Goal: Task Accomplishment & Management: Use online tool/utility

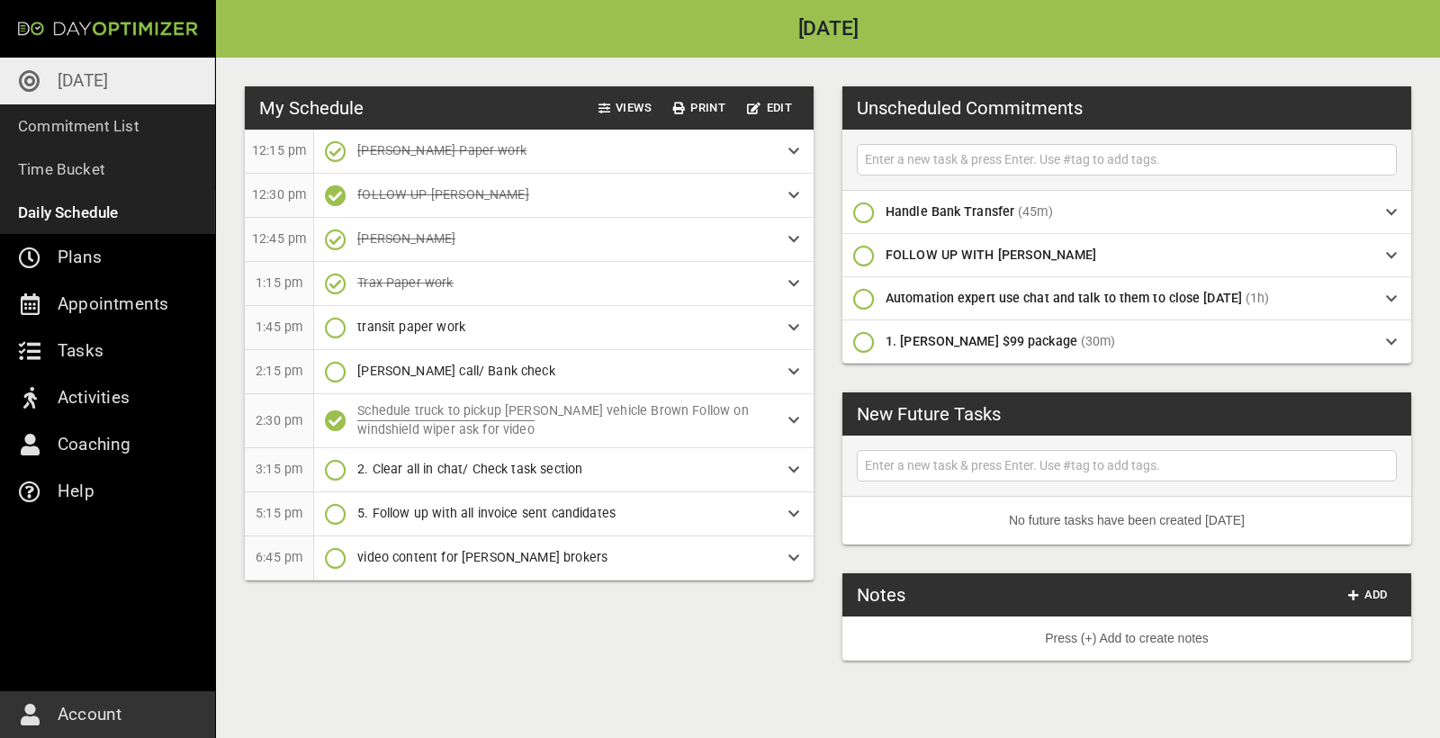
scroll to position [0, 65]
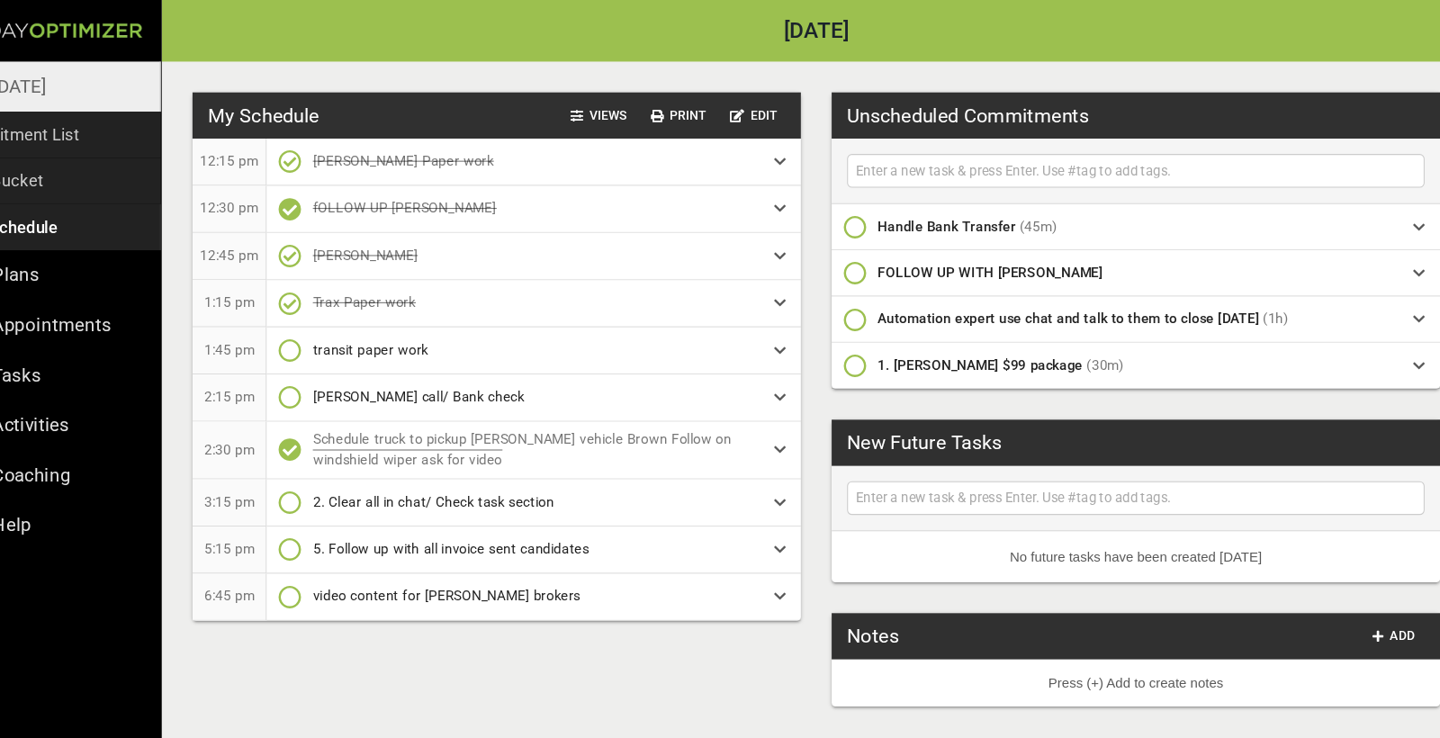
click at [58, 76] on p "[DATE]" at bounding box center [83, 81] width 50 height 29
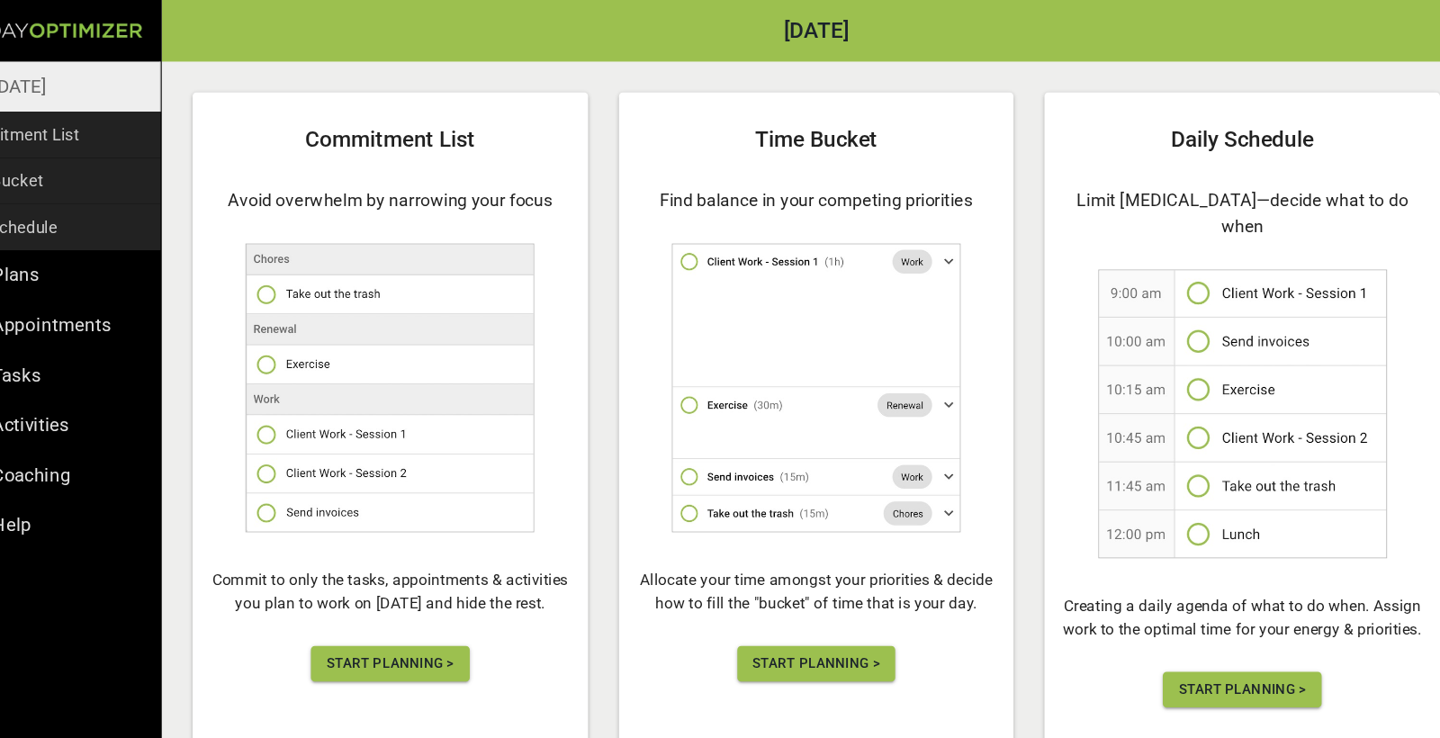
scroll to position [87, 0]
click at [371, 627] on span "Start Planning >" at bounding box center [429, 621] width 119 height 23
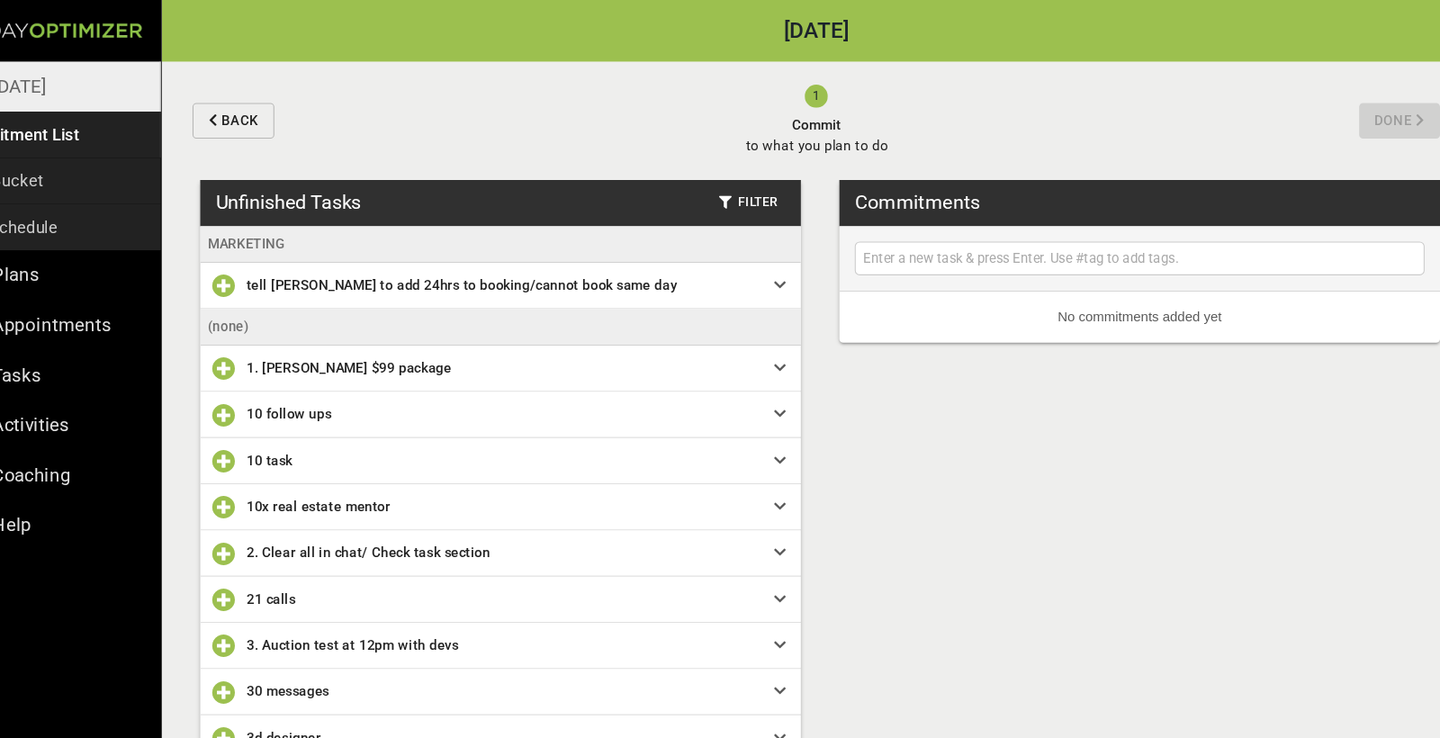
click at [869, 245] on input "text" at bounding box center [1131, 241] width 524 height 23
type input "[PERSON_NAME] vehicle options"
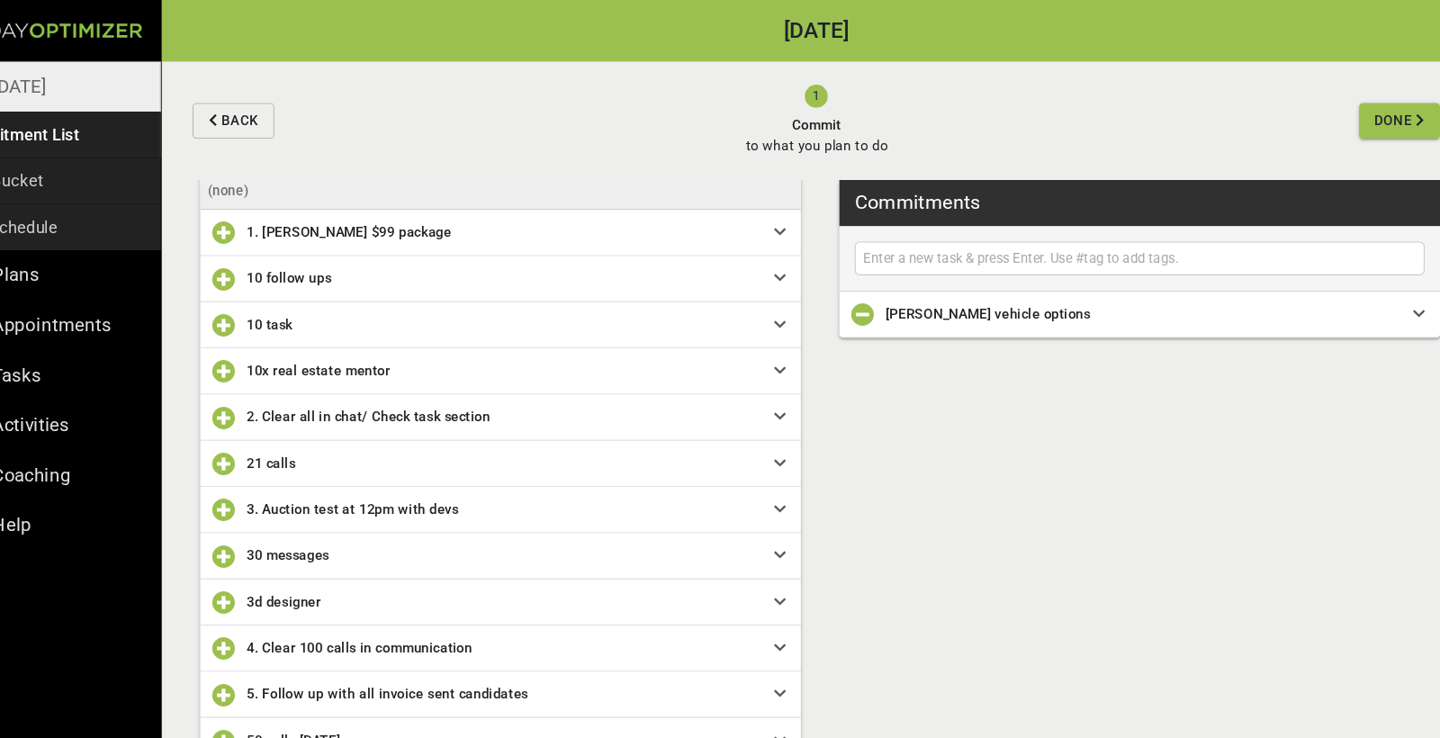
scroll to position [143, 0]
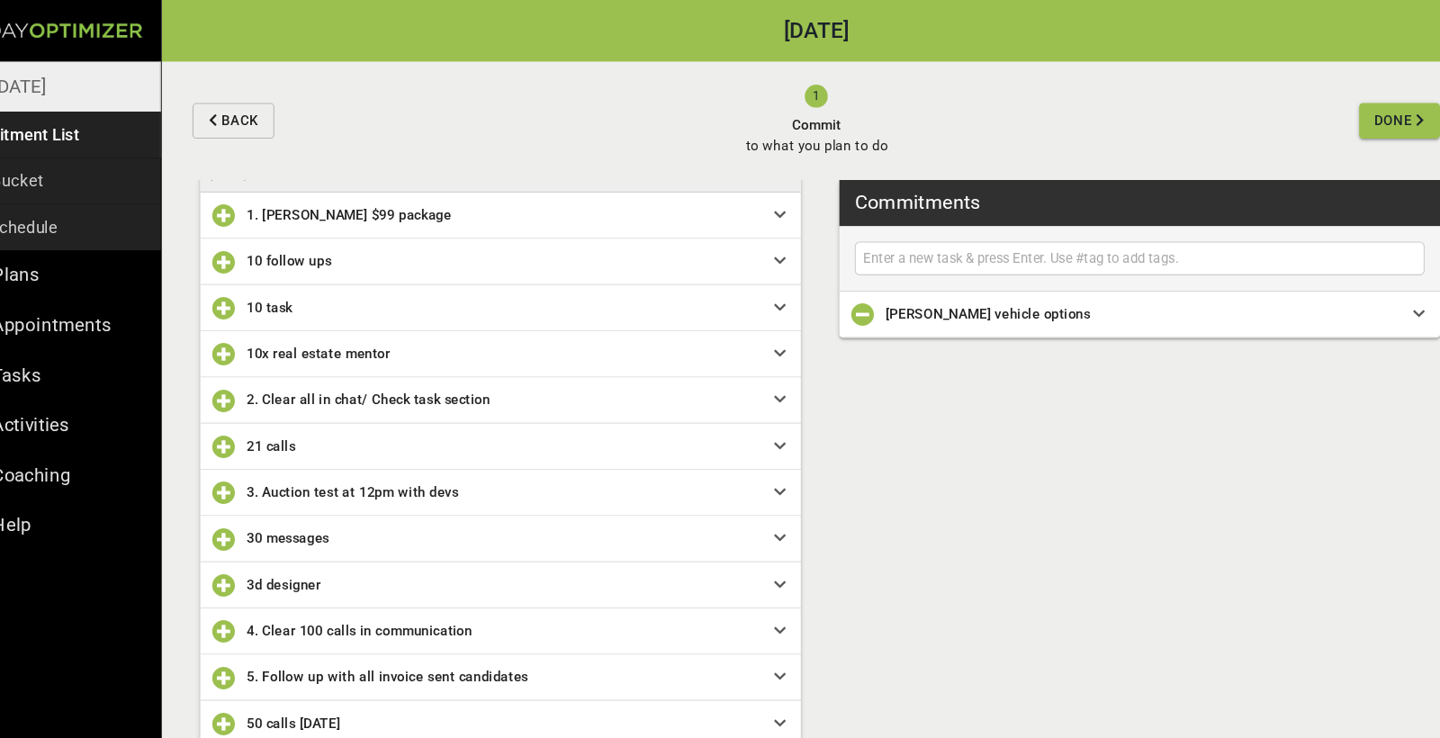
click at [263, 371] on icon "button" at bounding box center [274, 375] width 22 height 22
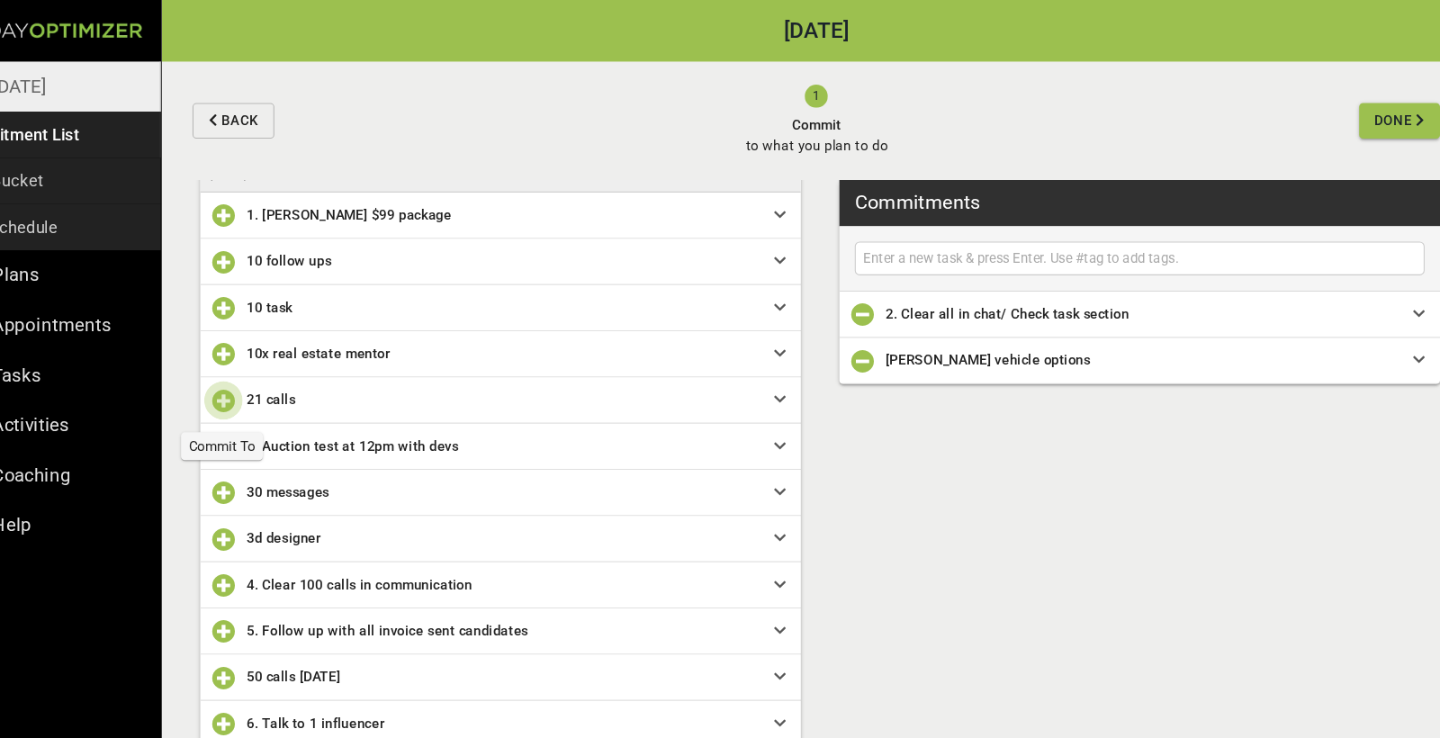
click at [263, 374] on icon "button" at bounding box center [274, 375] width 22 height 22
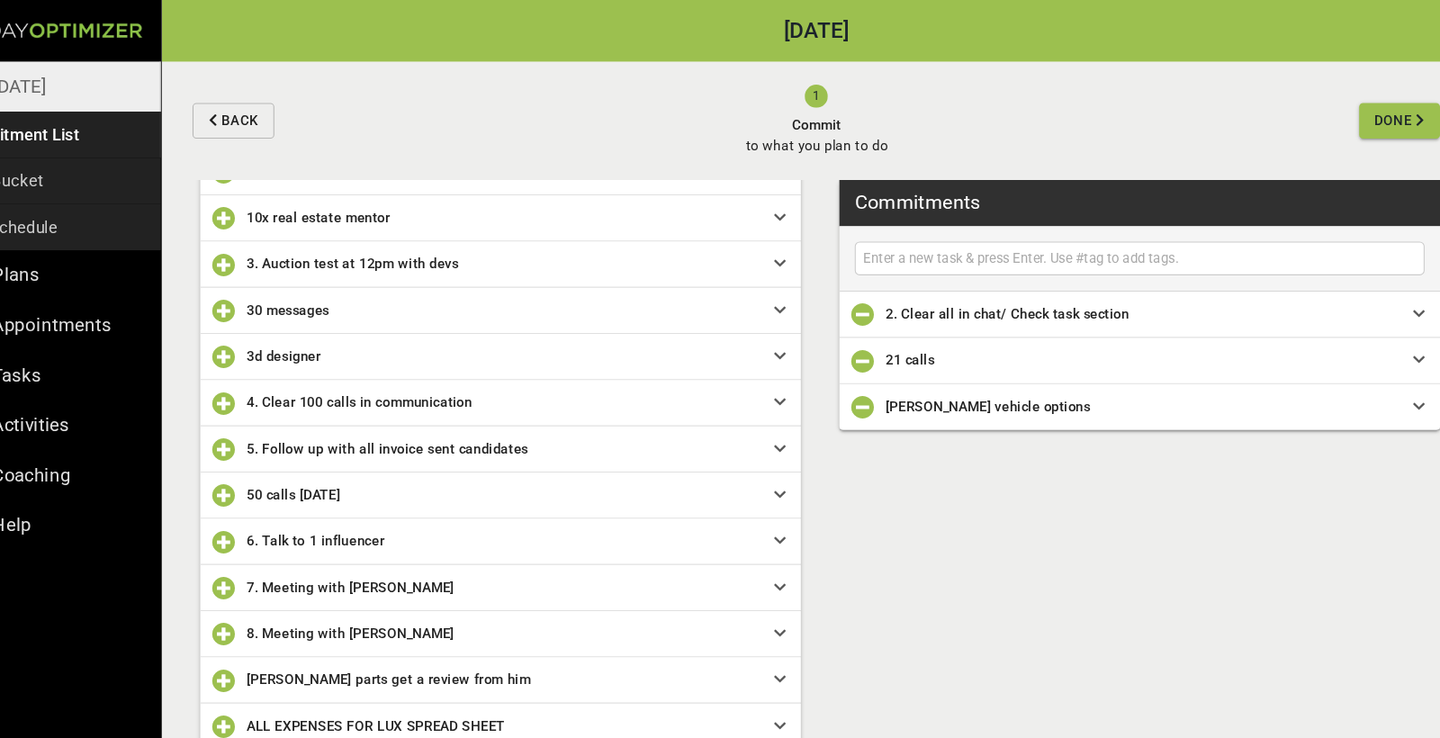
scroll to position [278, 0]
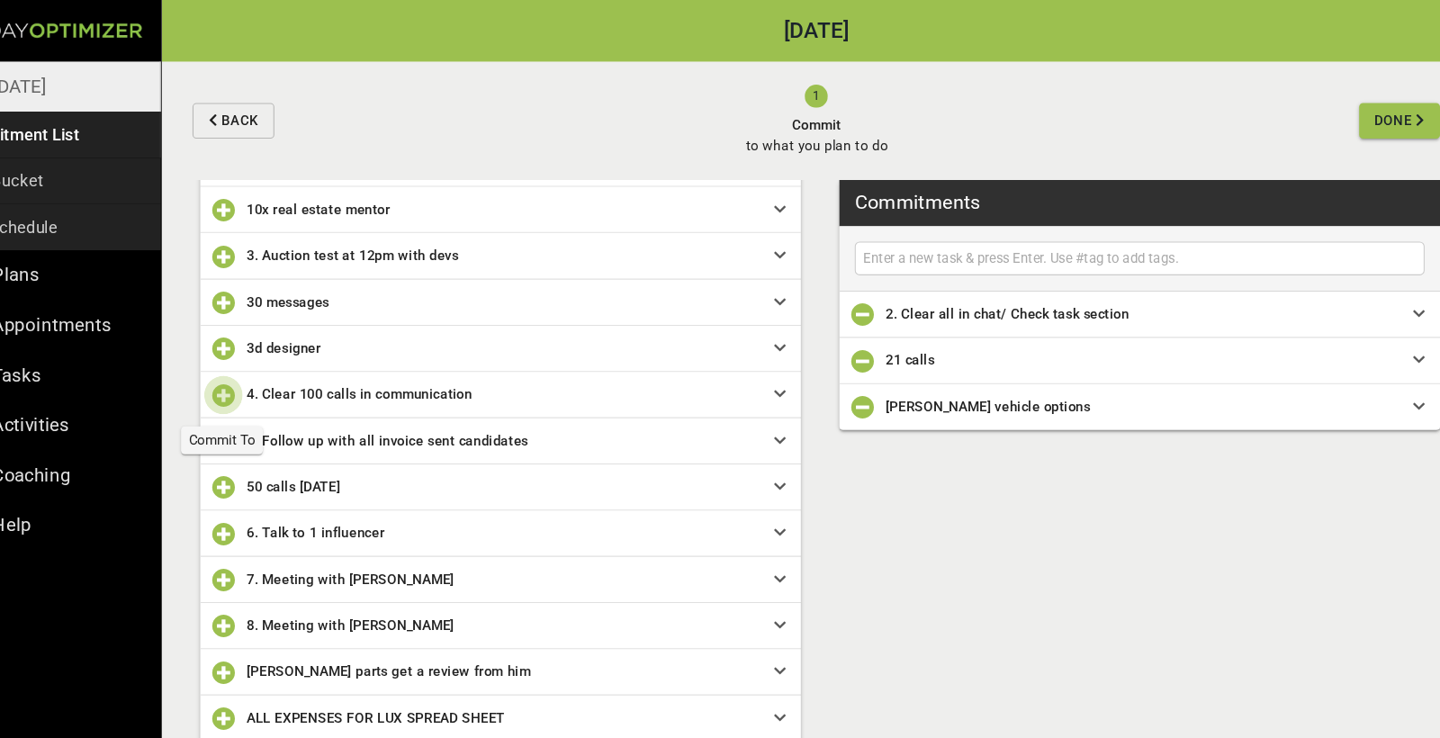
click at [263, 371] on icon "button" at bounding box center [274, 369] width 22 height 22
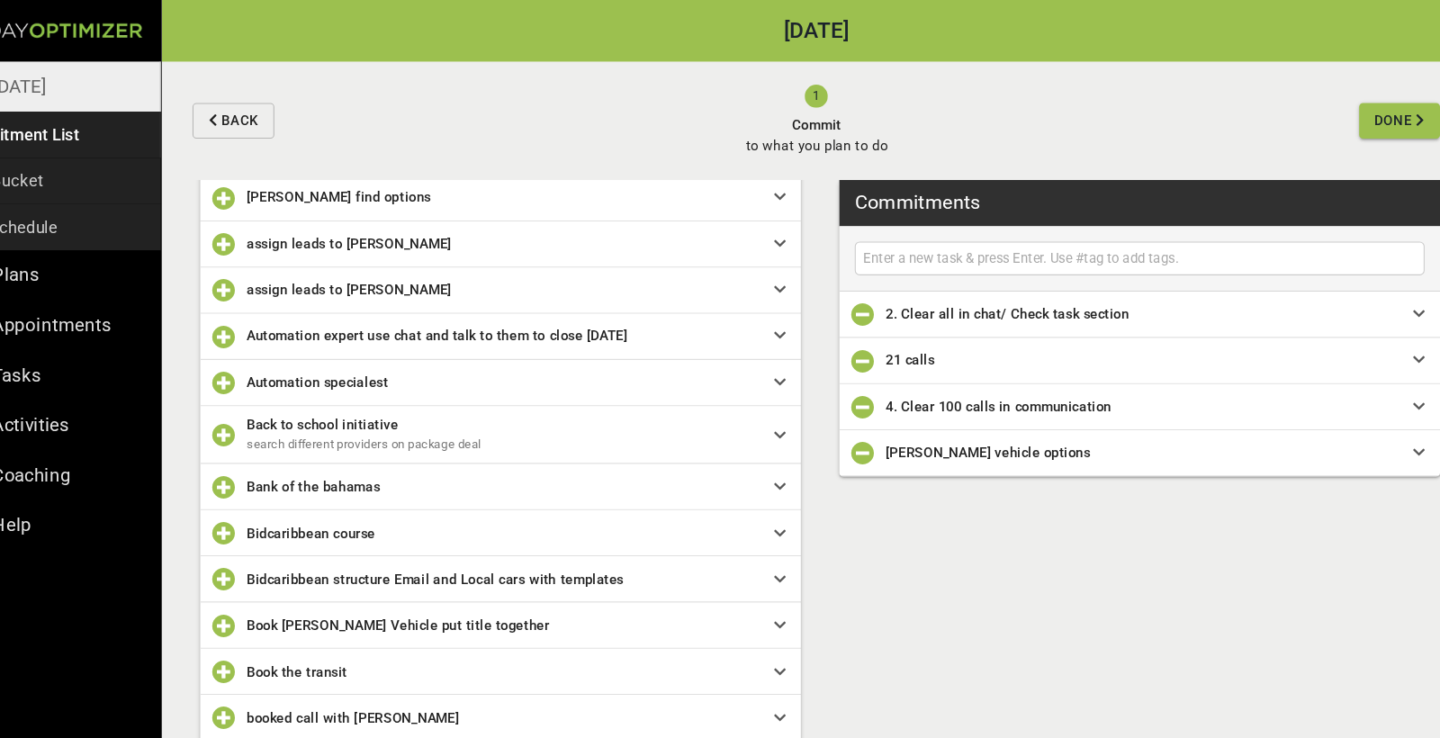
scroll to position [1038, 0]
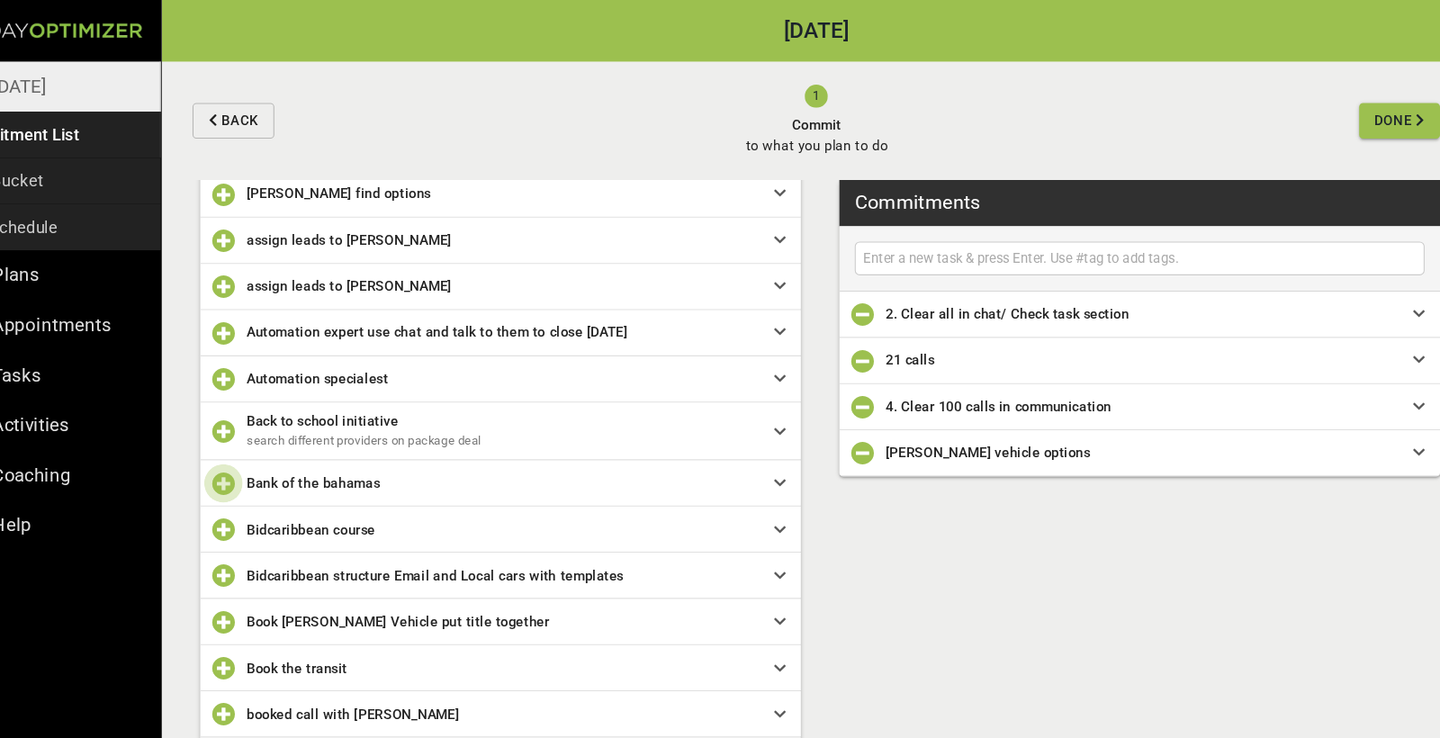
click at [263, 445] on icon "button" at bounding box center [274, 452] width 22 height 22
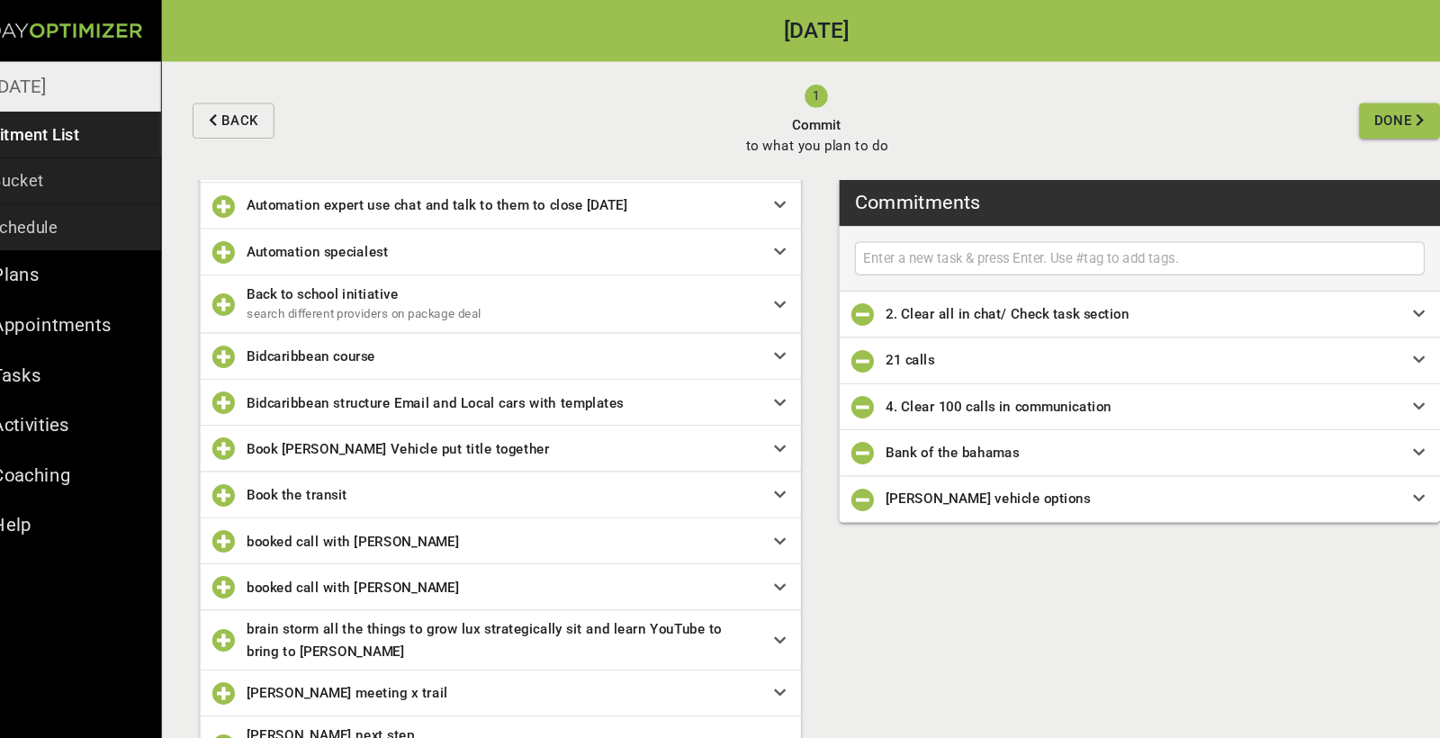
scroll to position [1168, 0]
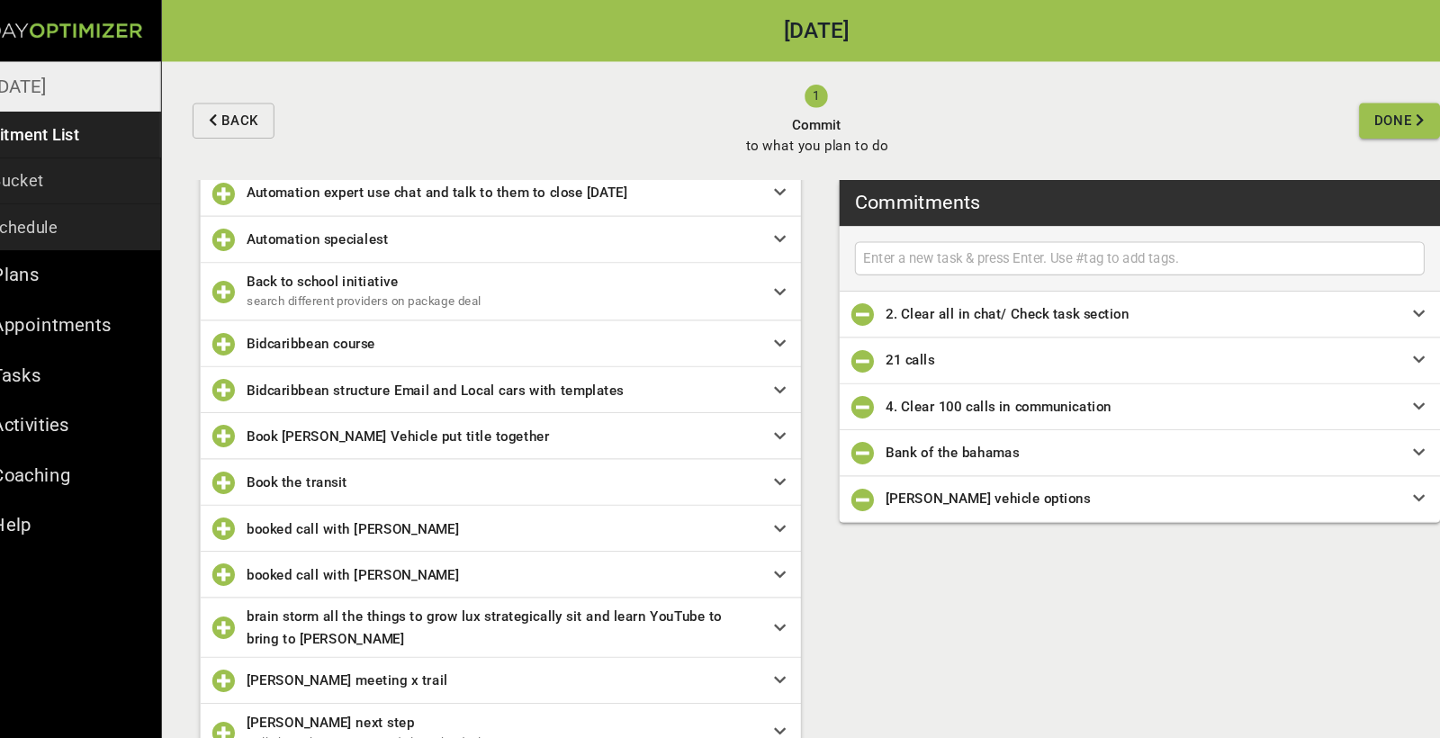
click at [942, 248] on input "text" at bounding box center [1131, 241] width 524 height 23
type input "Call with [PERSON_NAME]"
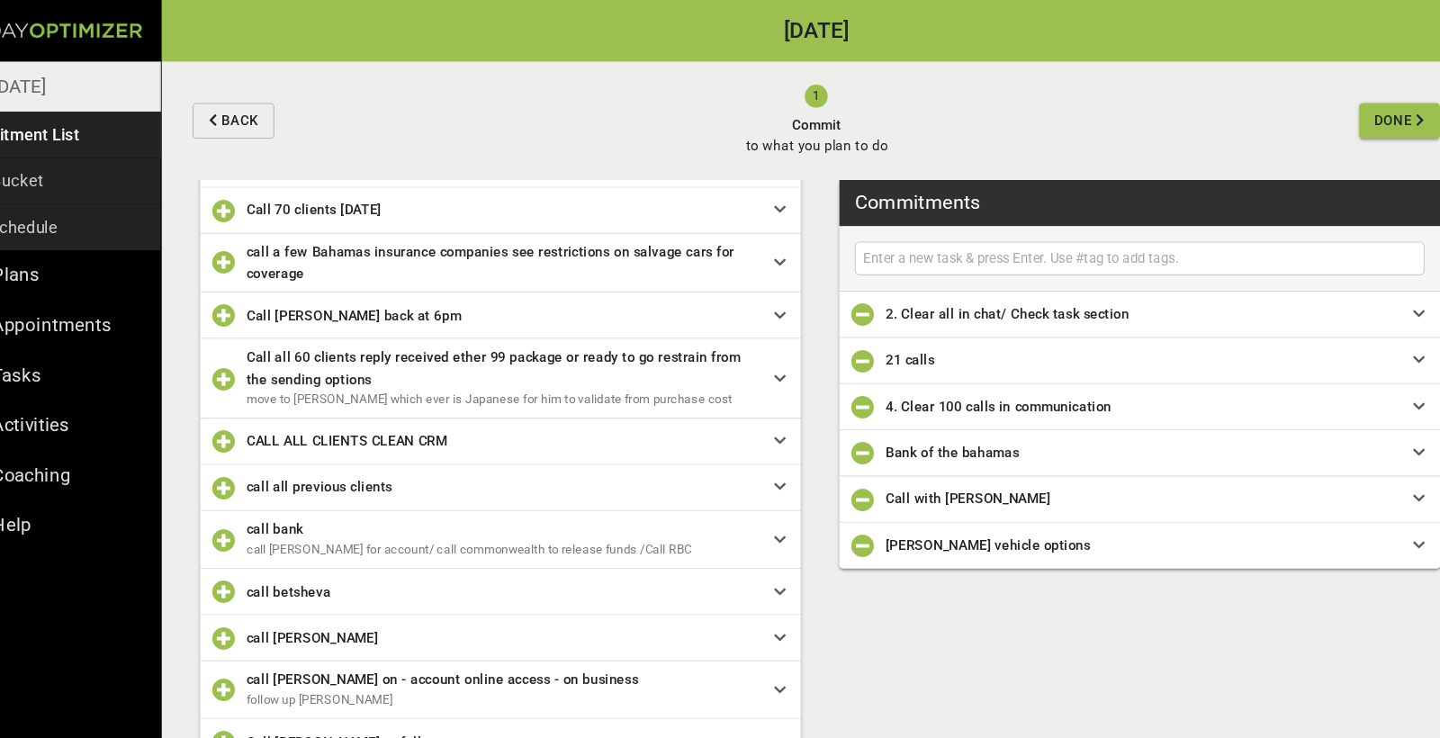
scroll to position [2006, 0]
click at [895, 244] on input "text" at bounding box center [1131, 241] width 524 height 23
type input "dev calculator"
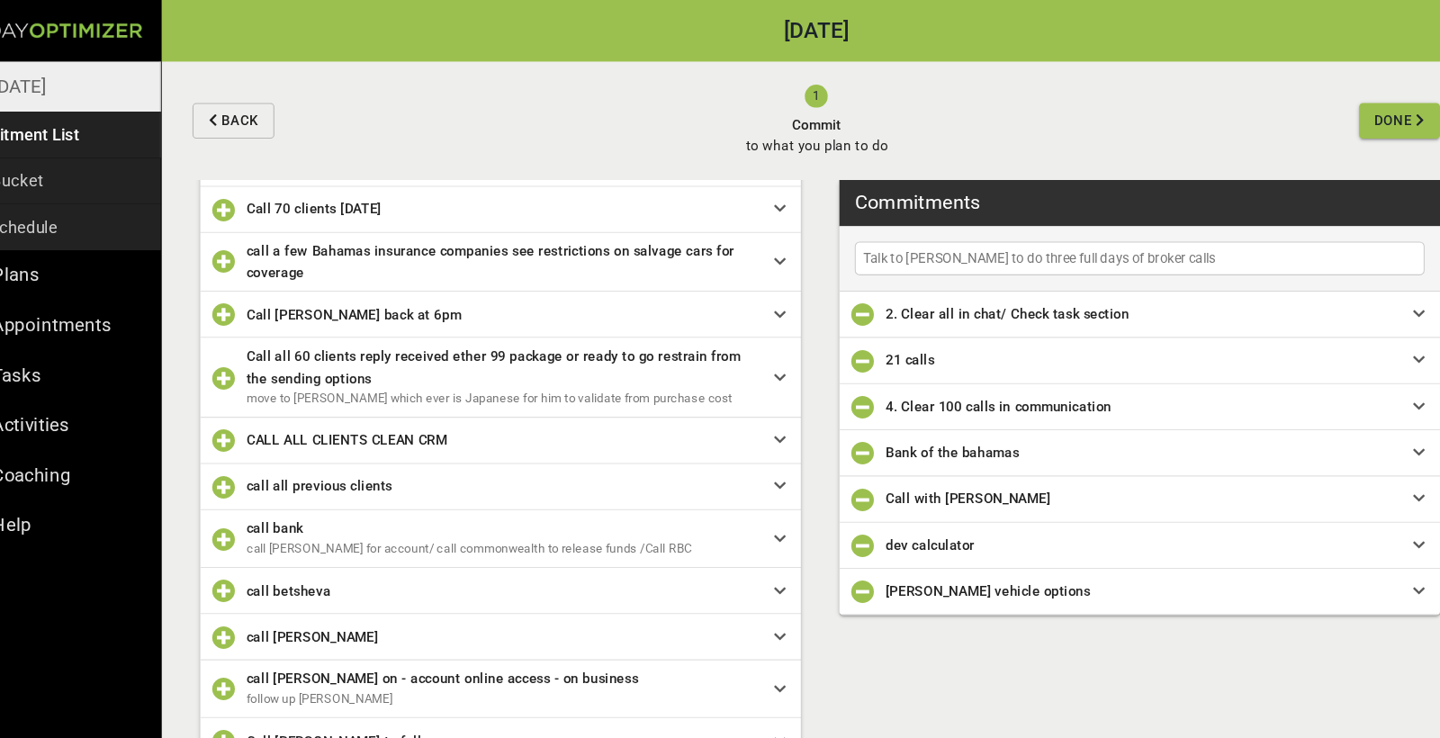
type input "Talk to [PERSON_NAME] to do three full days of broker calls"
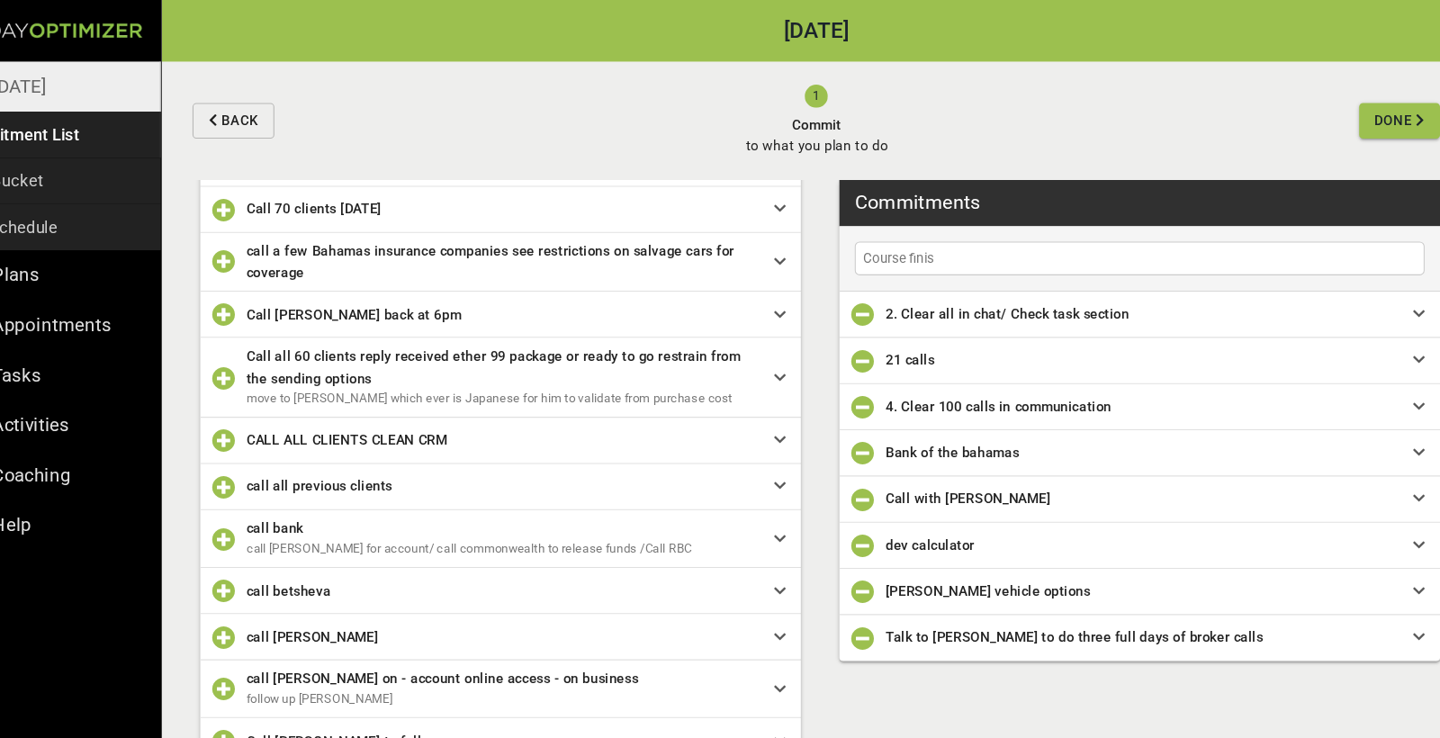
type input "Course finish"
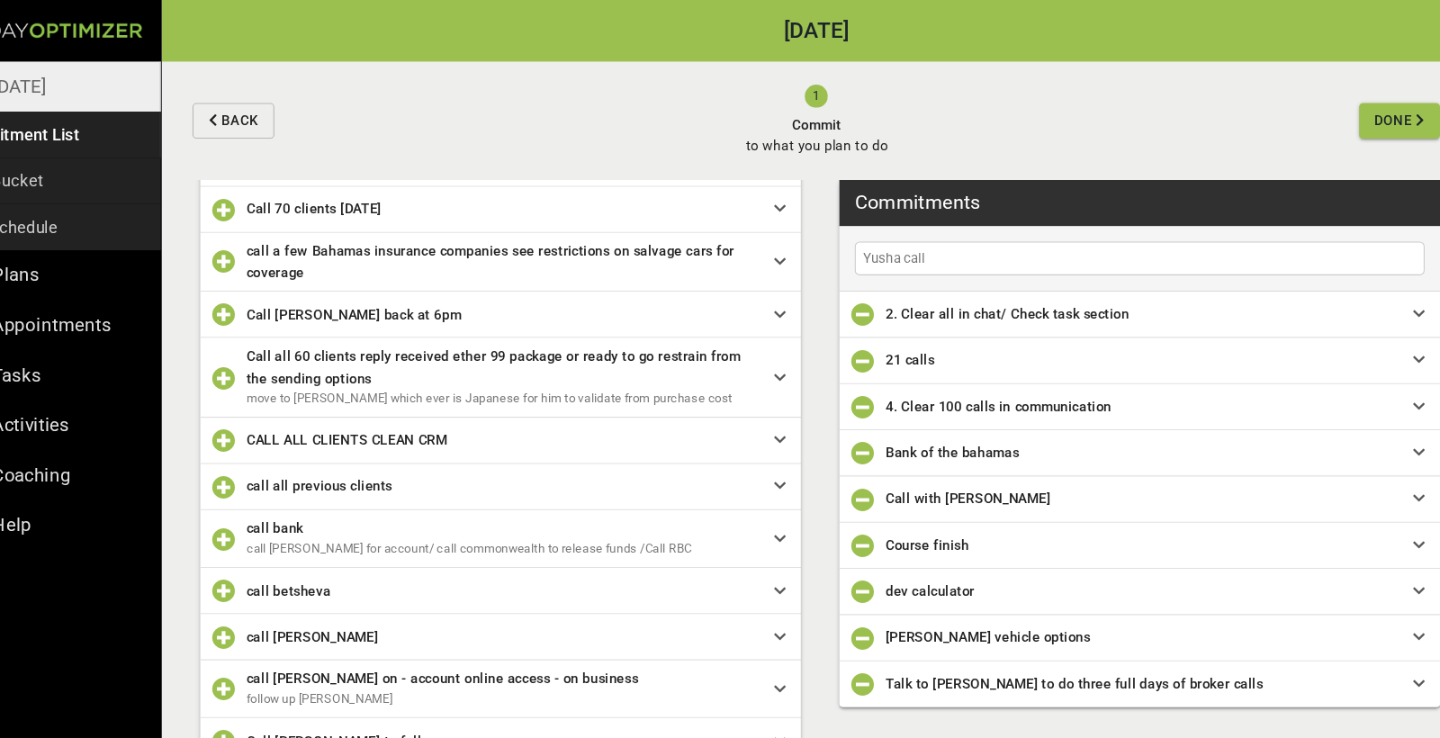
type input "Yusha call"
click at [1350, 104] on span "Done" at bounding box center [1367, 113] width 35 height 23
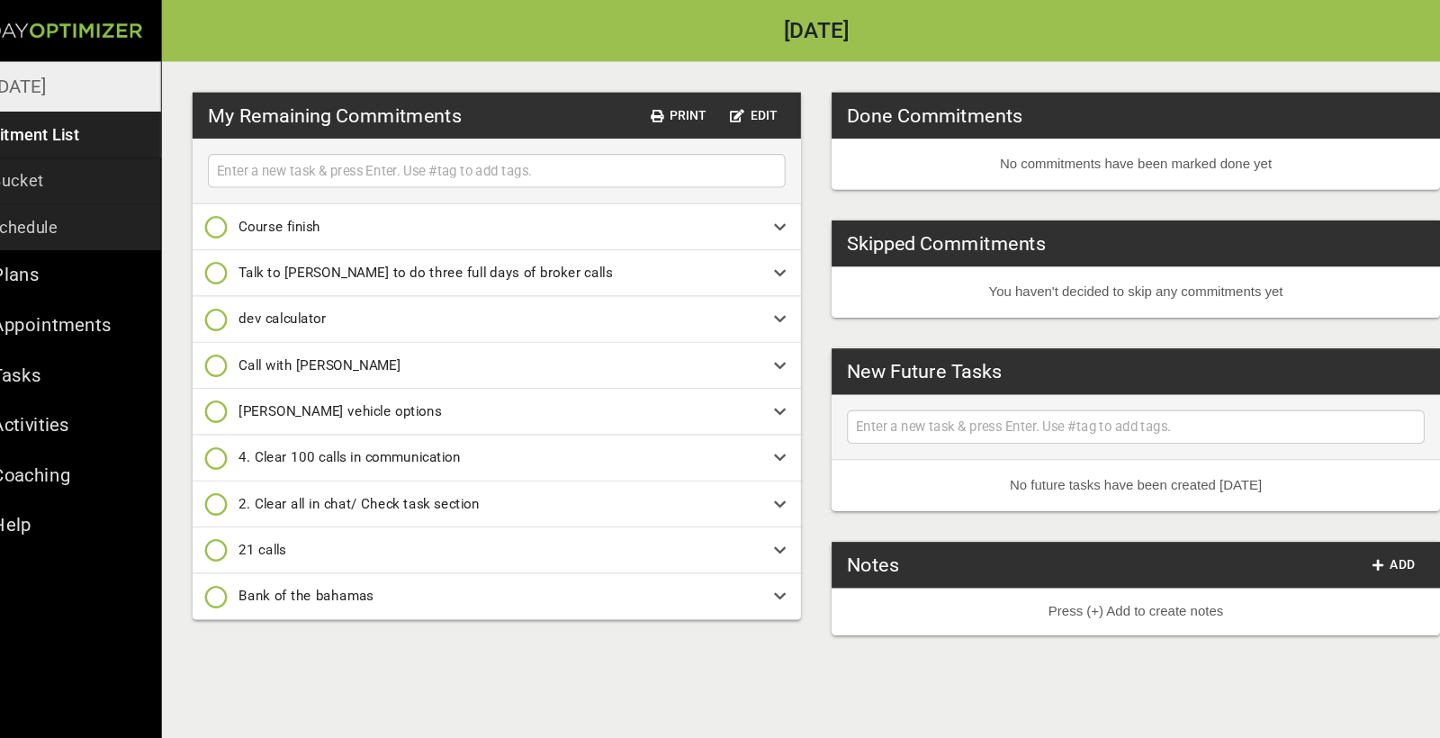
click at [59, 174] on link "Time Bucket" at bounding box center [107, 169] width 215 height 43
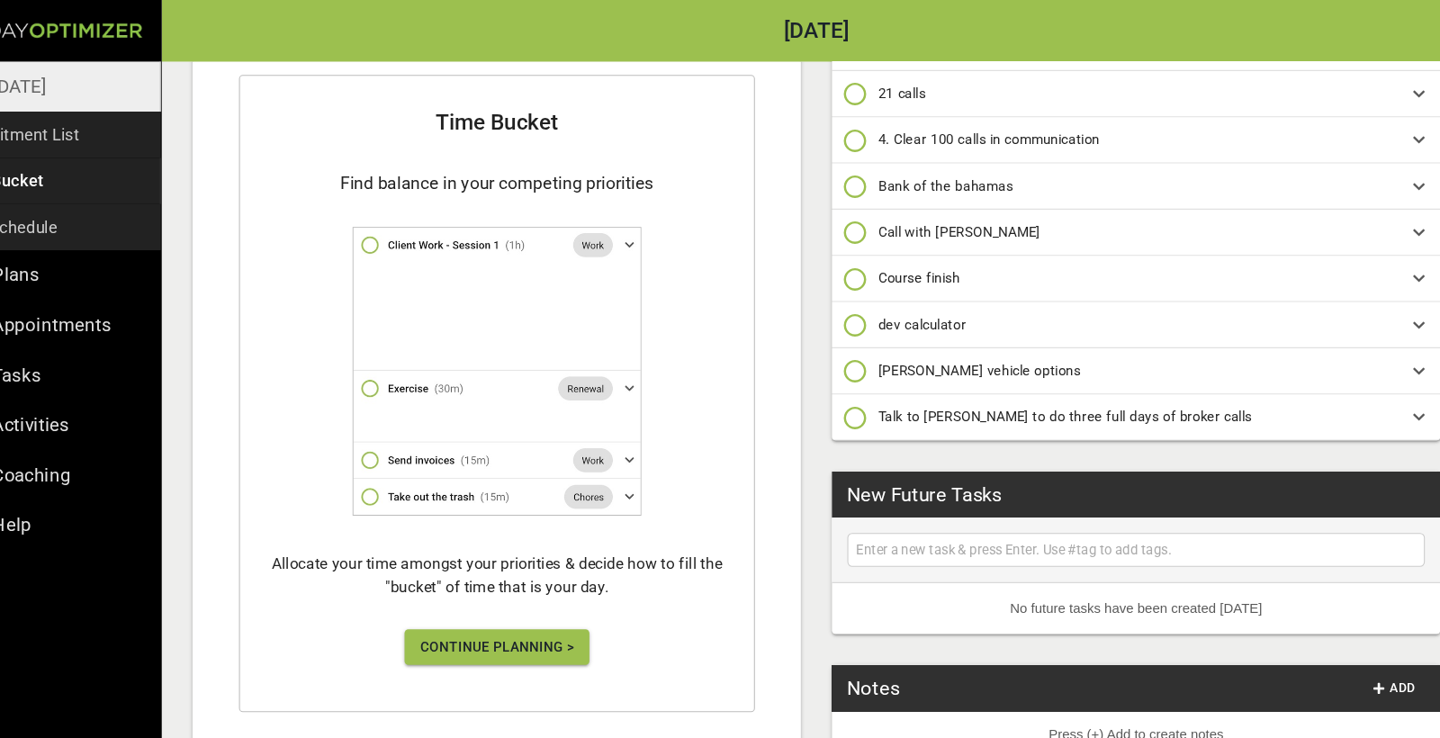
scroll to position [274, 0]
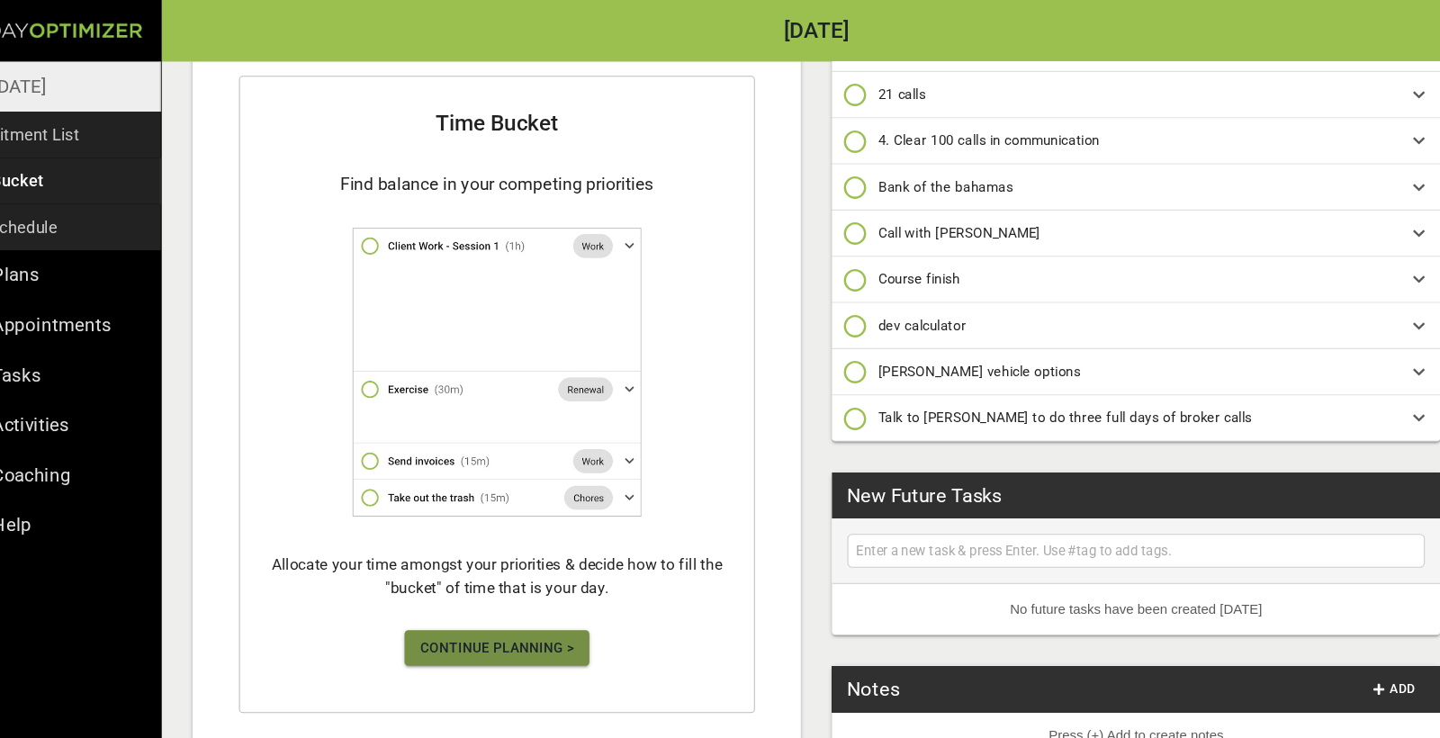
click at [485, 605] on span "Continue Planning >" at bounding box center [529, 606] width 144 height 23
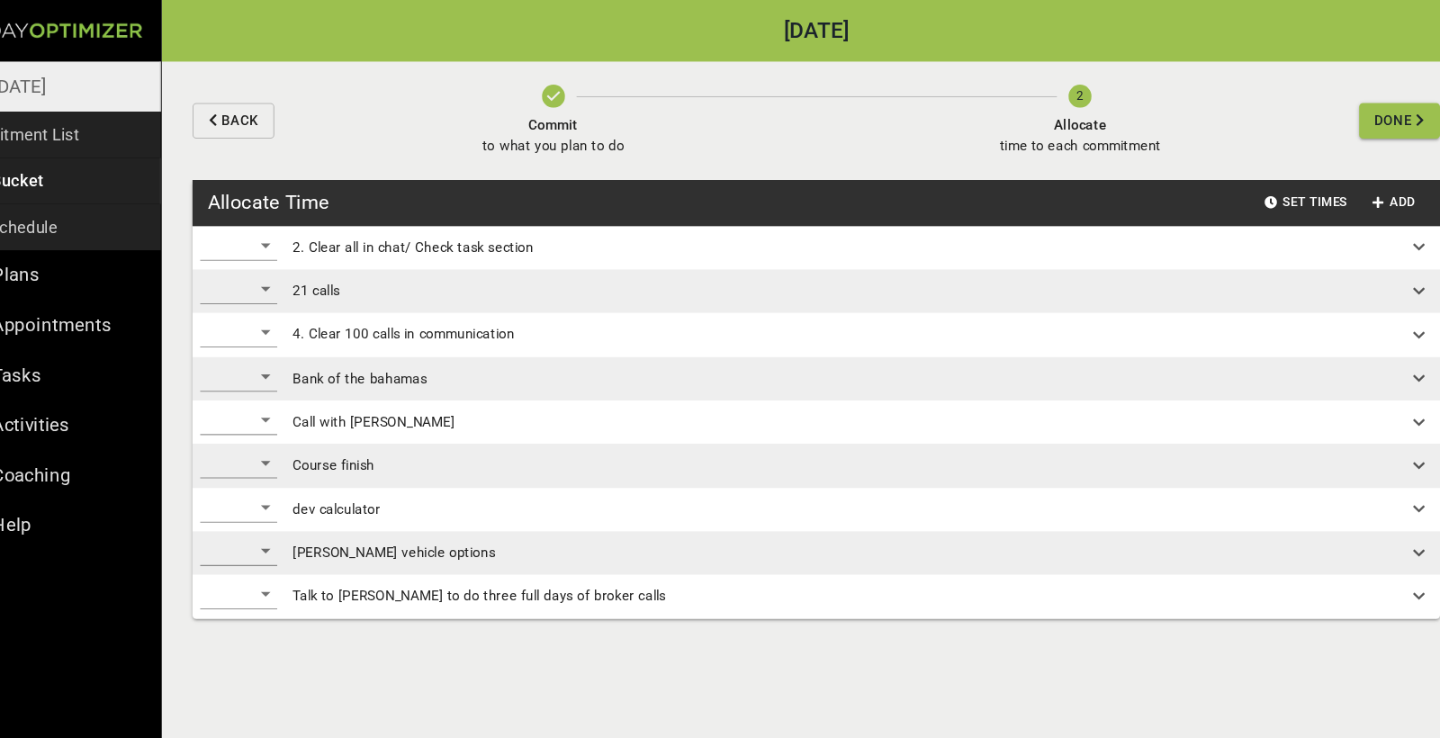
click at [252, 513] on div "​" at bounding box center [288, 514] width 72 height 29
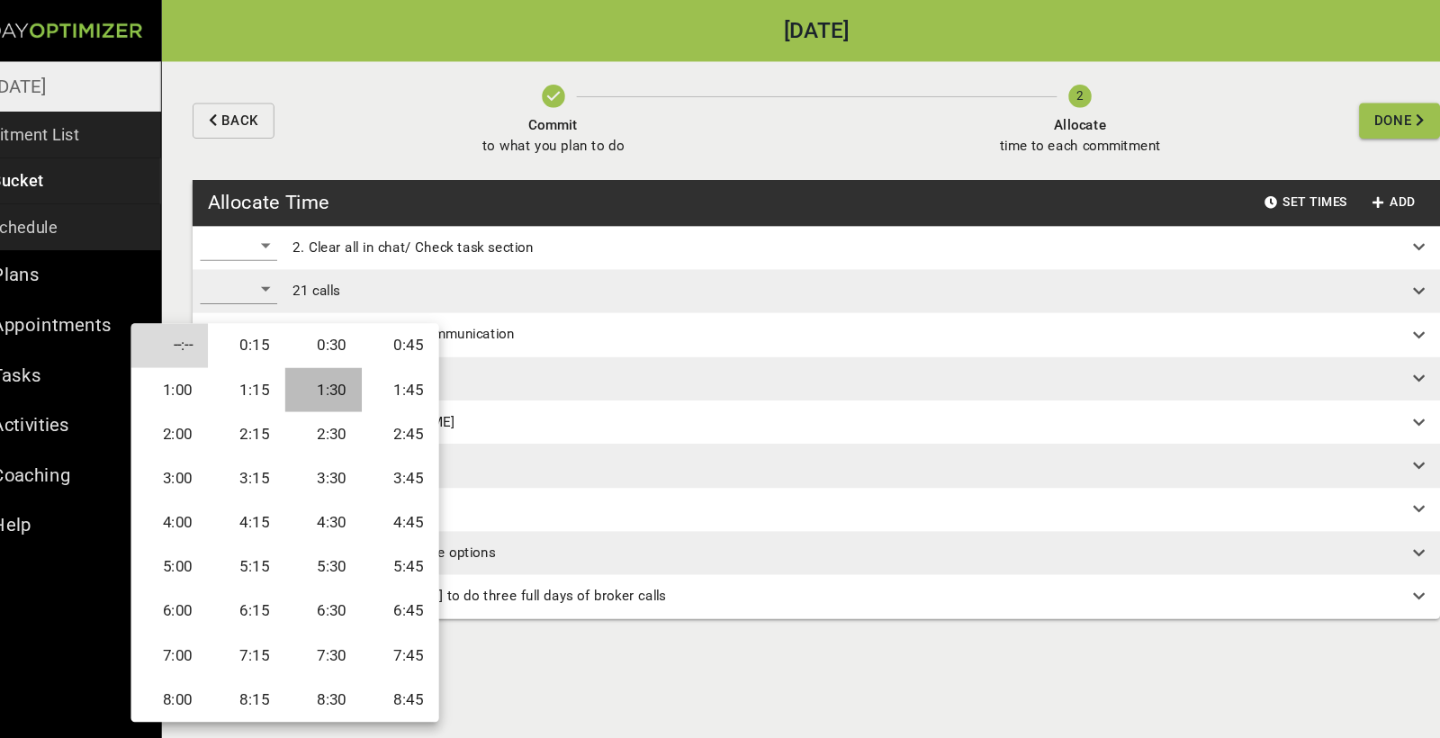
click at [331, 368] on li "1:30" at bounding box center [367, 364] width 72 height 41
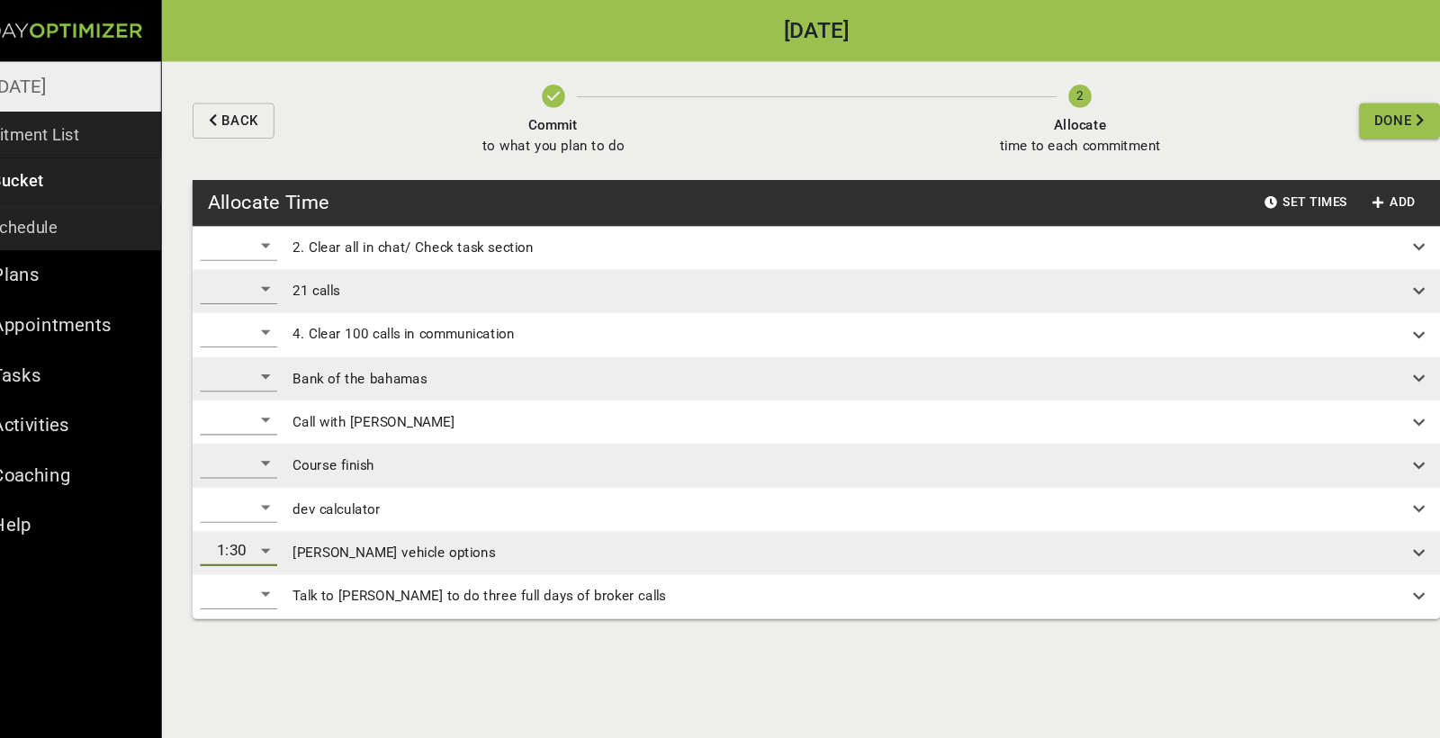
click at [252, 474] on div "​" at bounding box center [288, 474] width 72 height 29
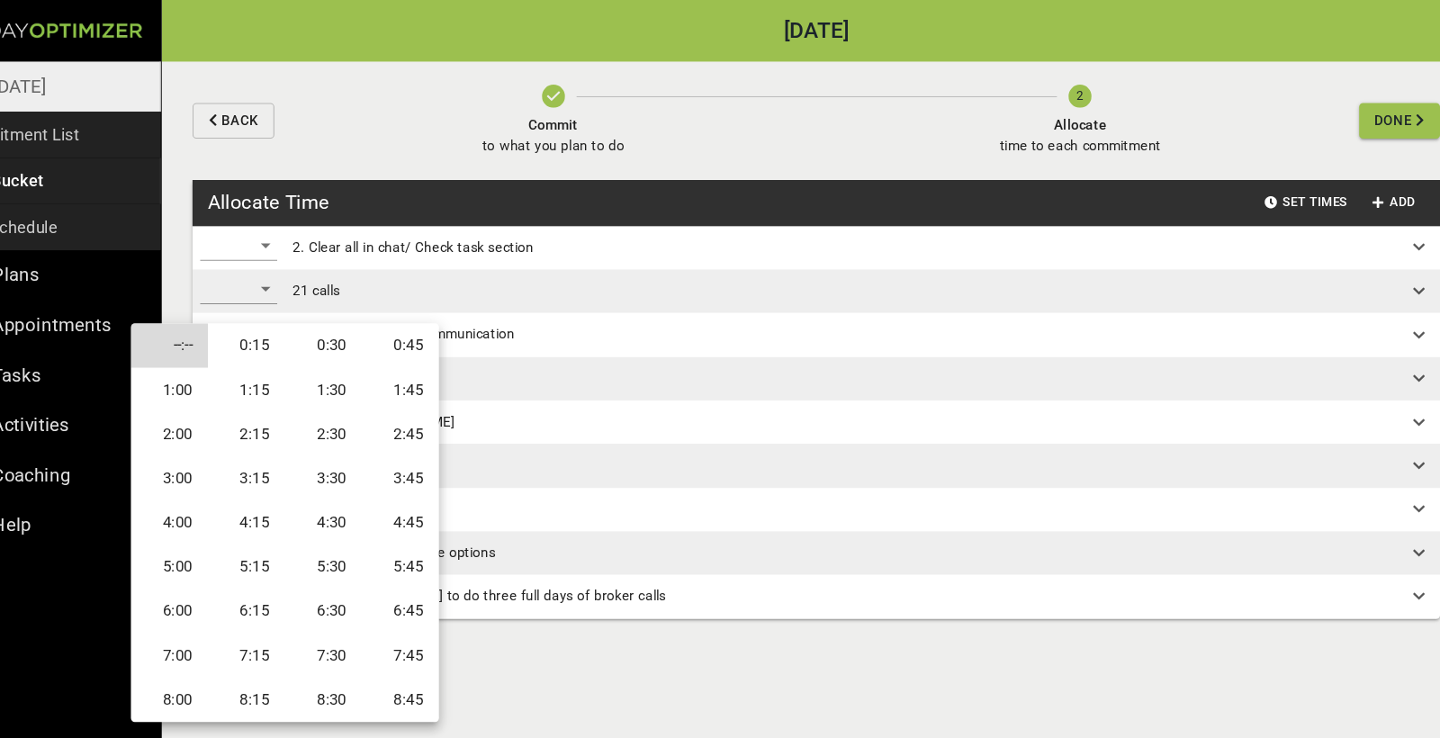
click at [187, 357] on li "1:00" at bounding box center [223, 364] width 72 height 41
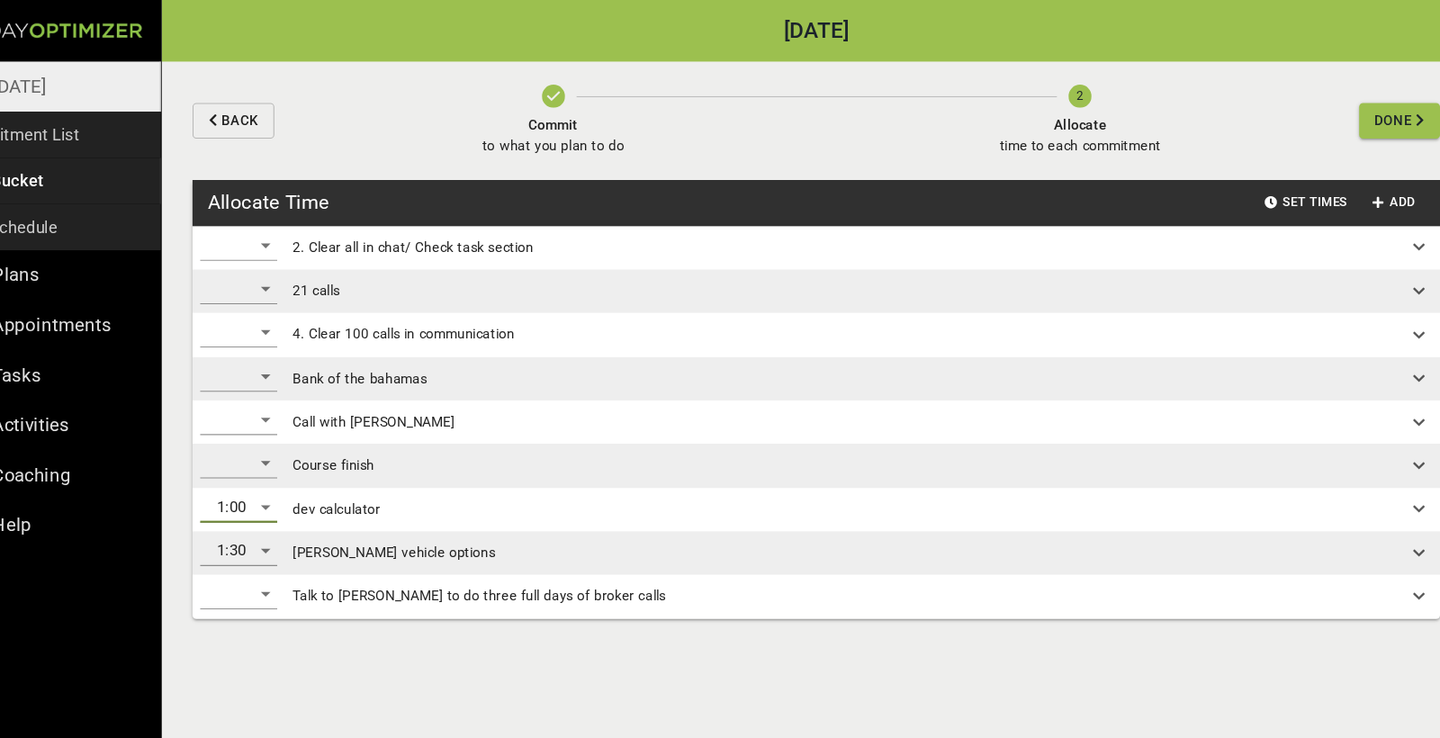
click at [252, 427] on div "​" at bounding box center [288, 433] width 72 height 29
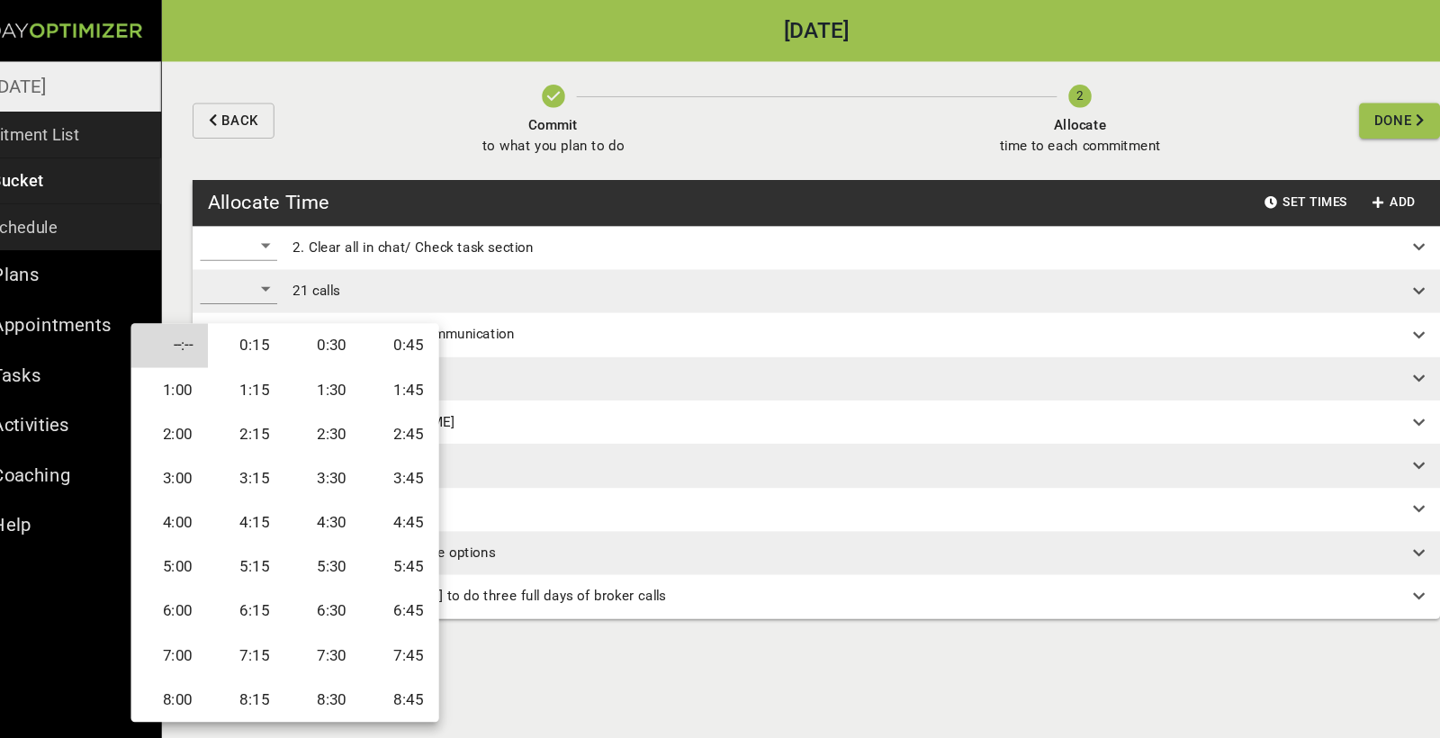
click at [331, 369] on li "1:30" at bounding box center [367, 364] width 72 height 41
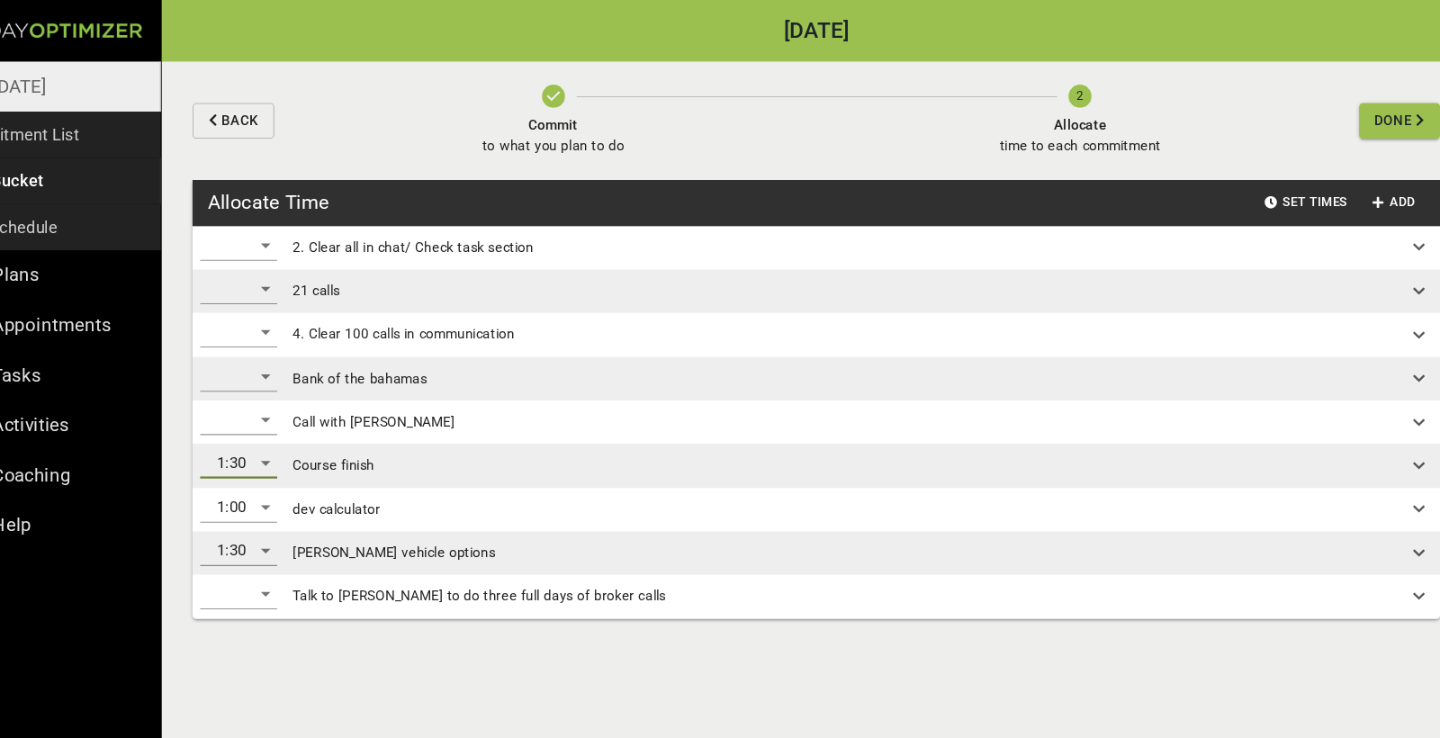
click at [252, 554] on div "​" at bounding box center [288, 555] width 72 height 29
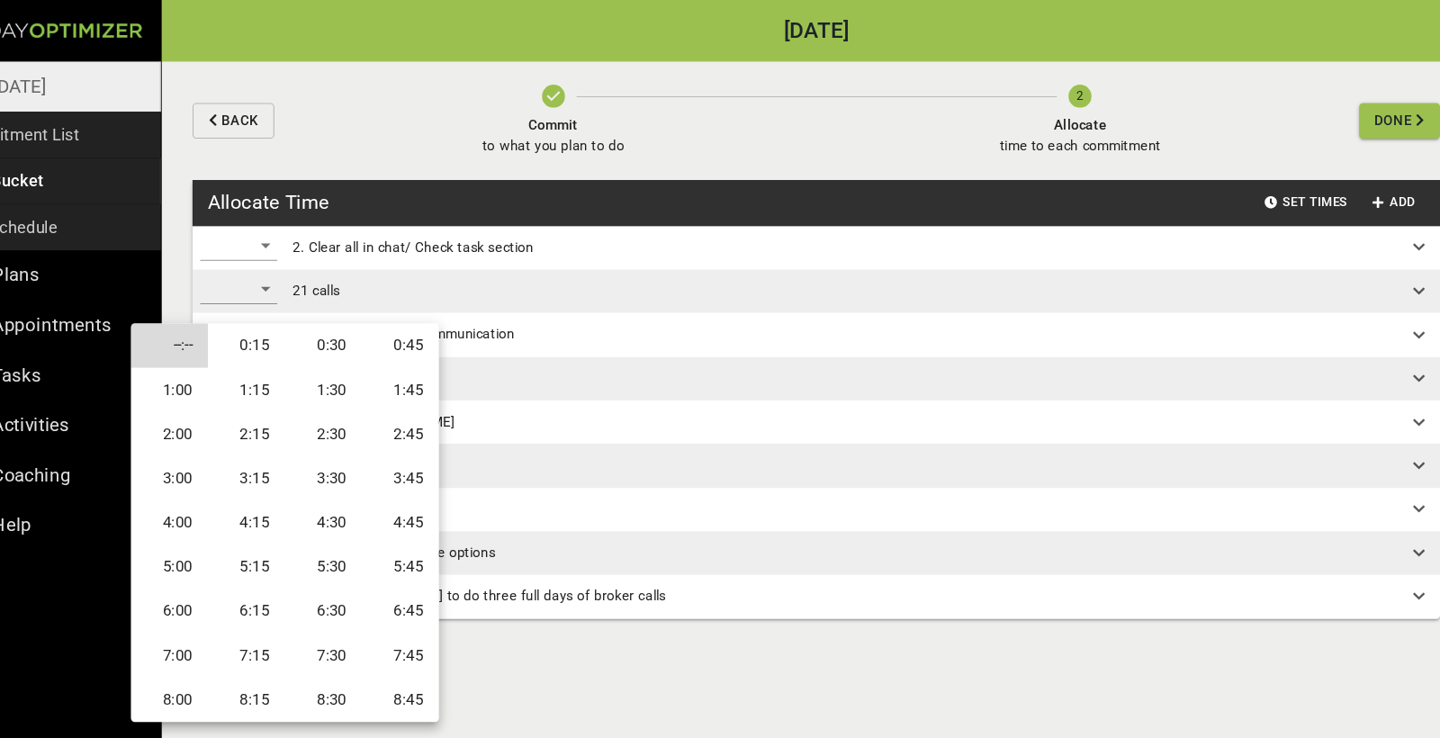
click at [331, 326] on li "0:30" at bounding box center [367, 322] width 72 height 41
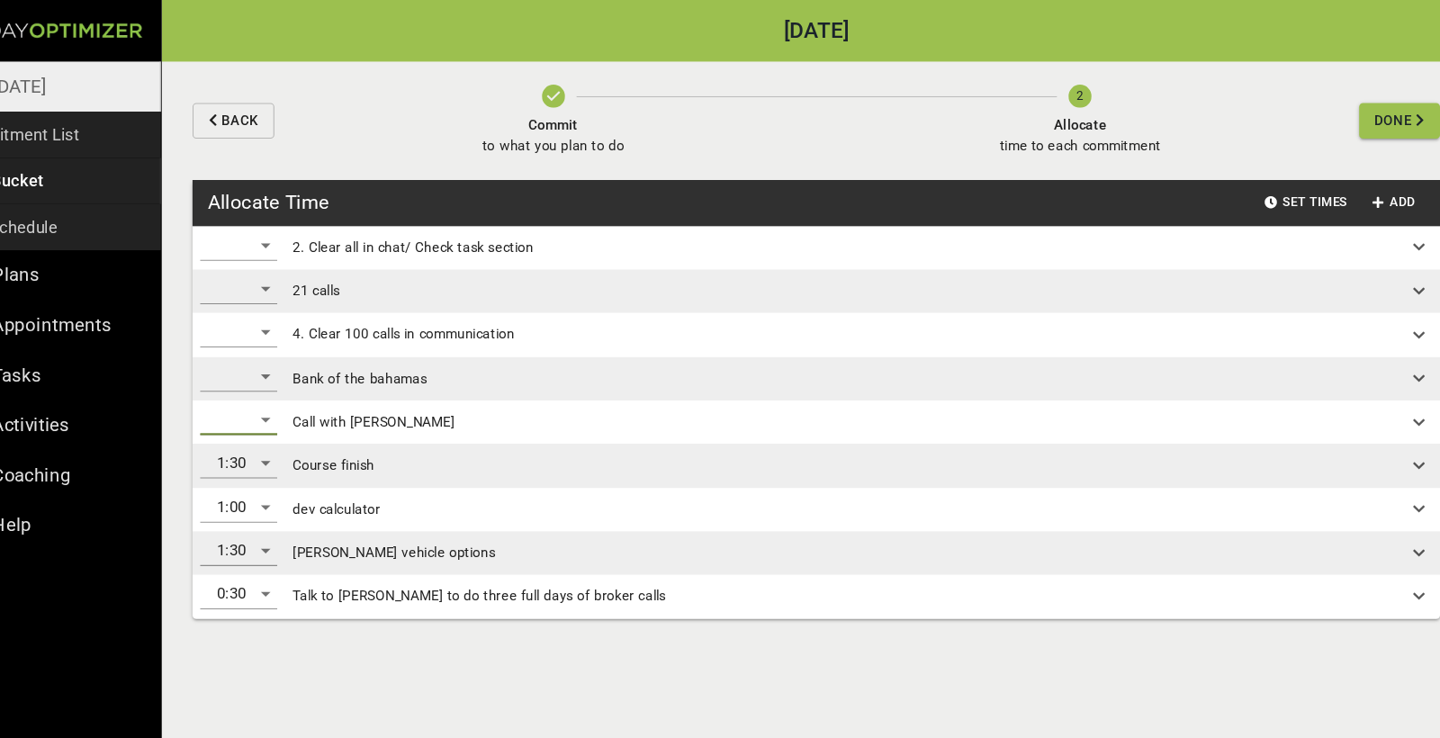
click at [252, 392] on div "​" at bounding box center [288, 392] width 72 height 29
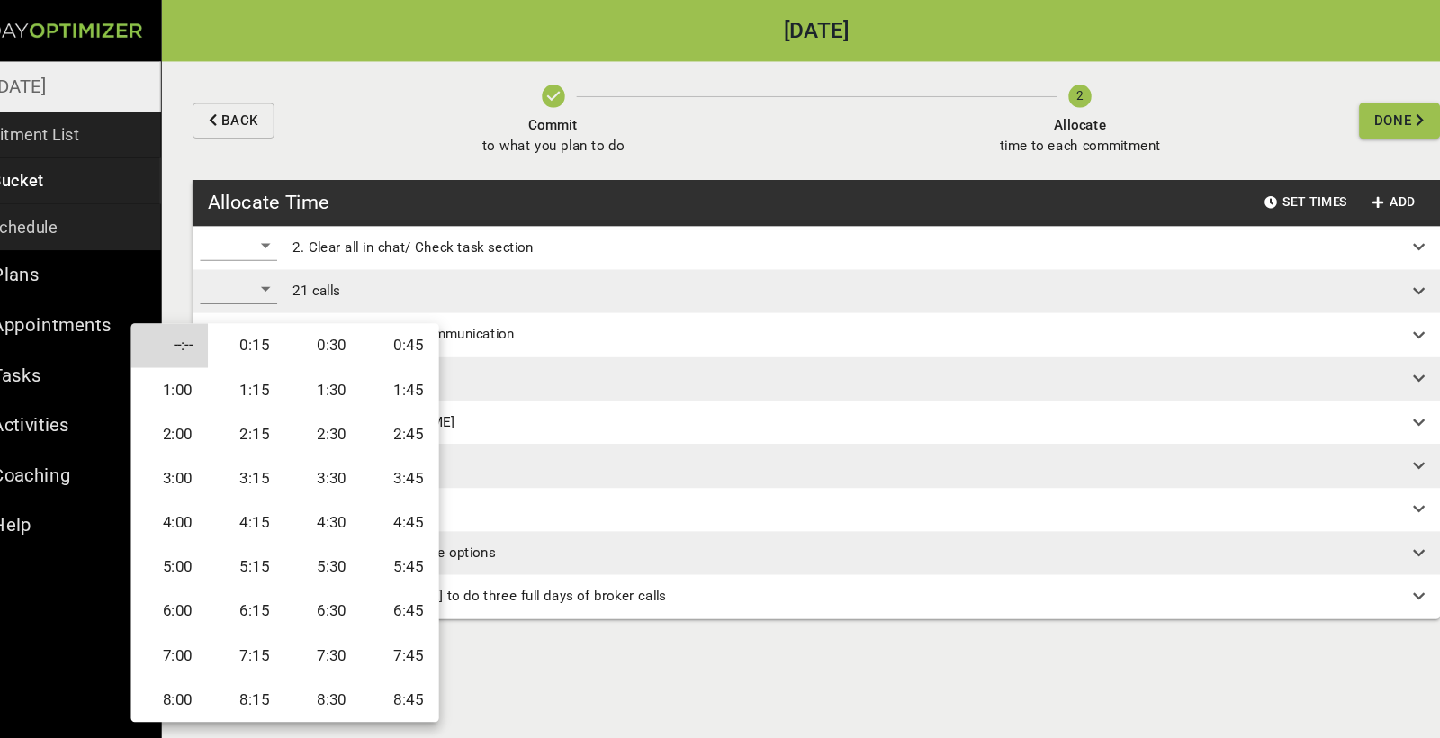
click at [187, 367] on li "1:00" at bounding box center [223, 364] width 72 height 41
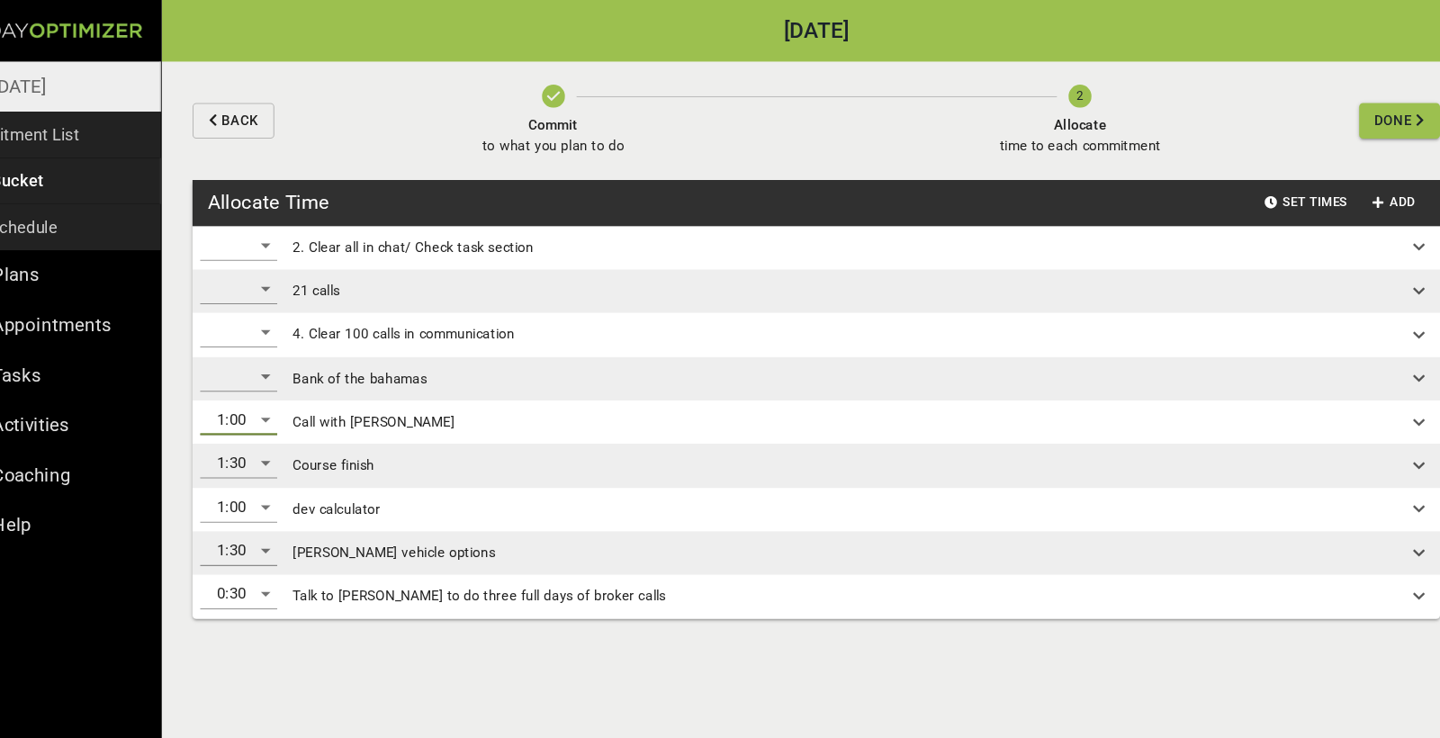
click at [252, 352] on div "​" at bounding box center [288, 352] width 72 height 29
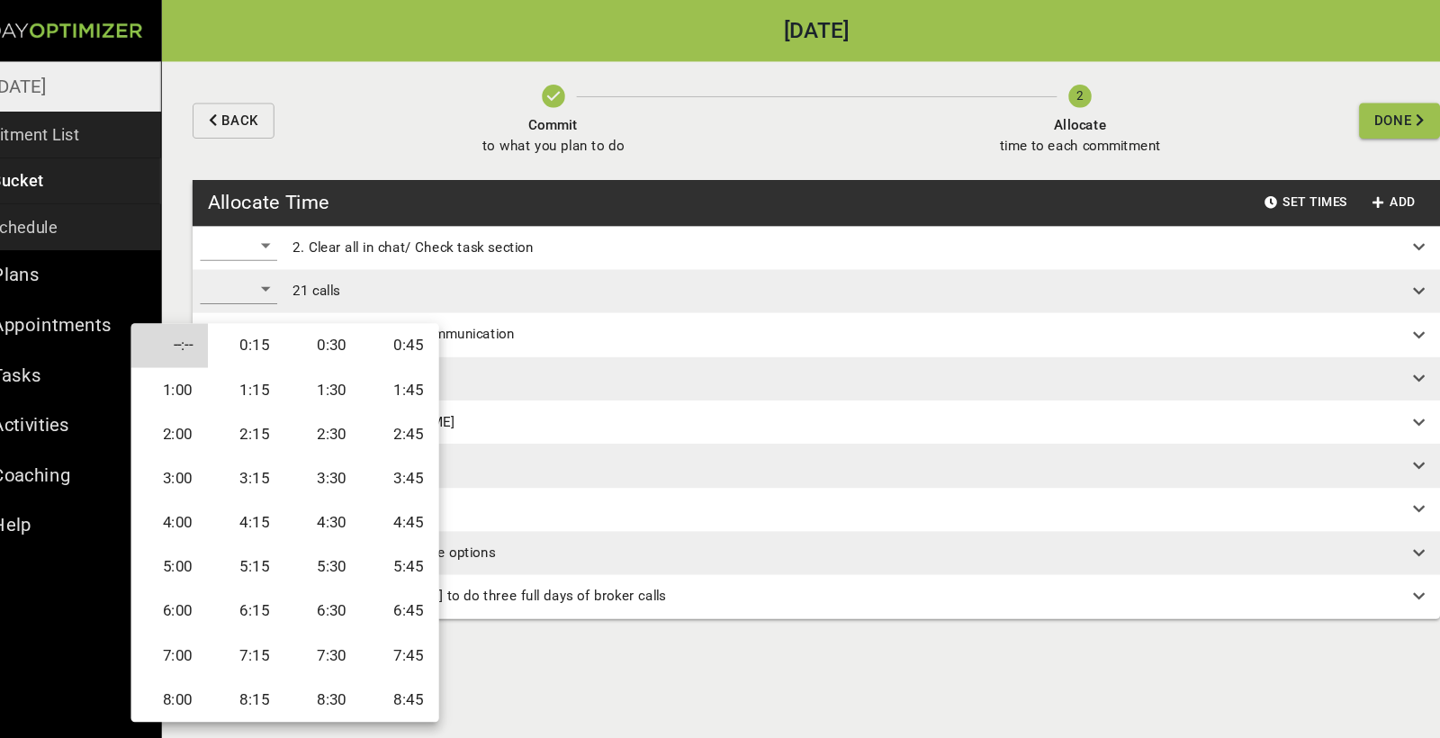
click at [259, 323] on li "0:15" at bounding box center [295, 322] width 72 height 41
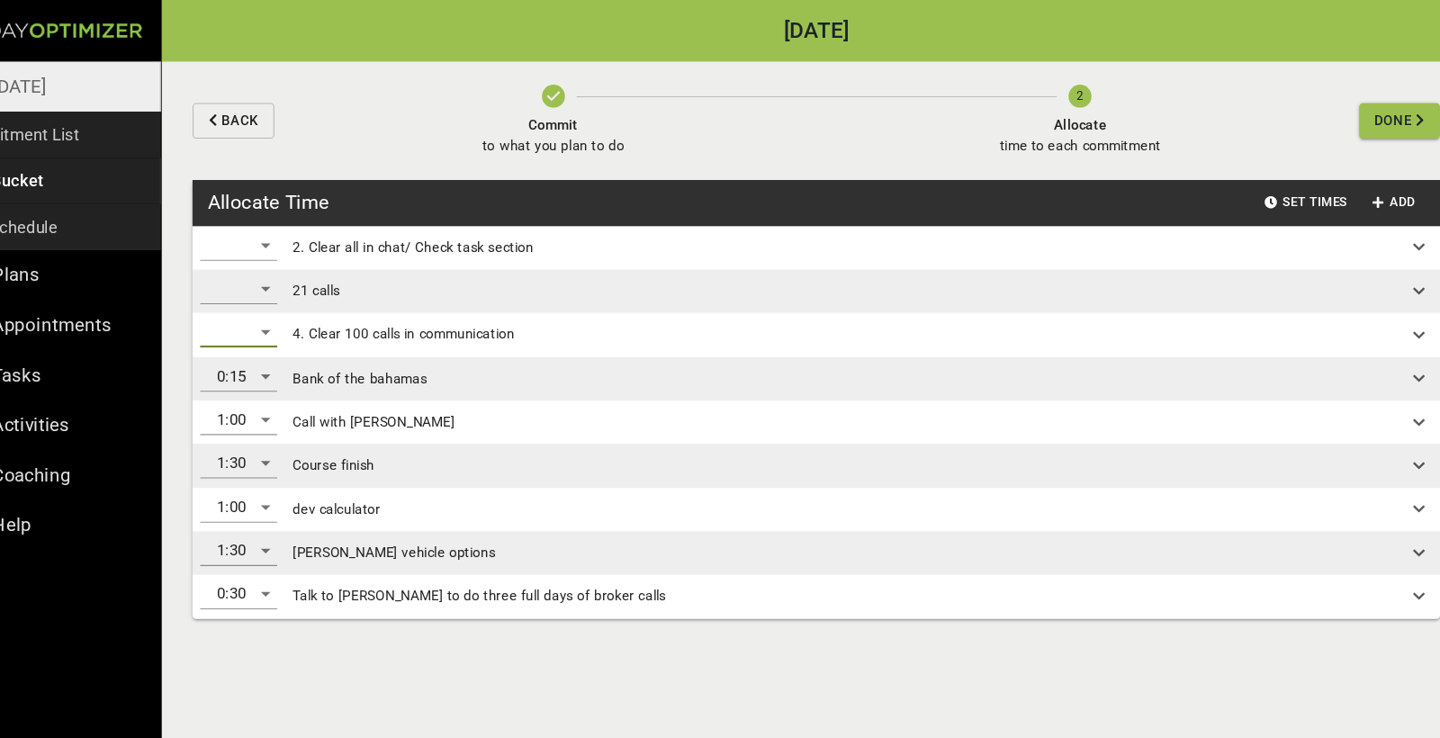
click at [252, 314] on div "​" at bounding box center [288, 310] width 72 height 29
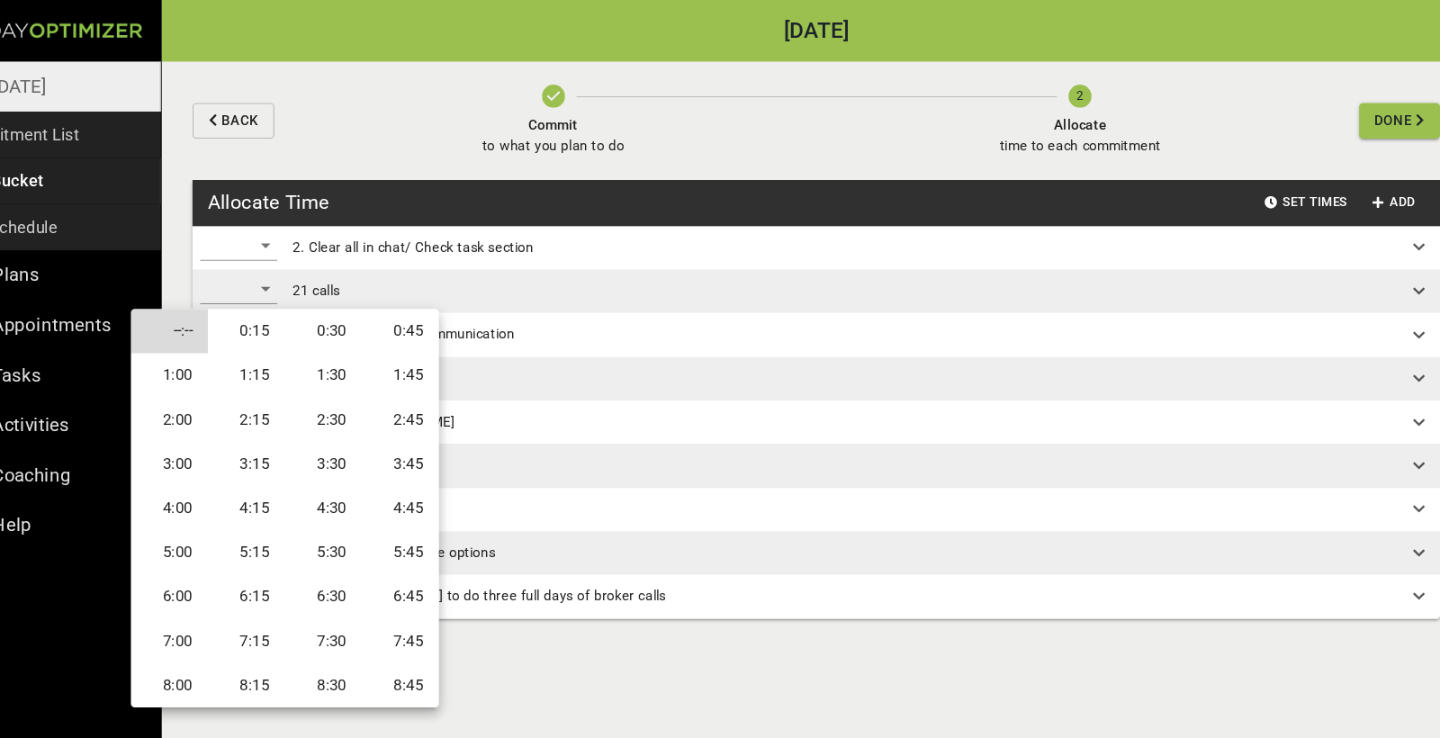
click at [187, 386] on li "2:00" at bounding box center [223, 392] width 72 height 41
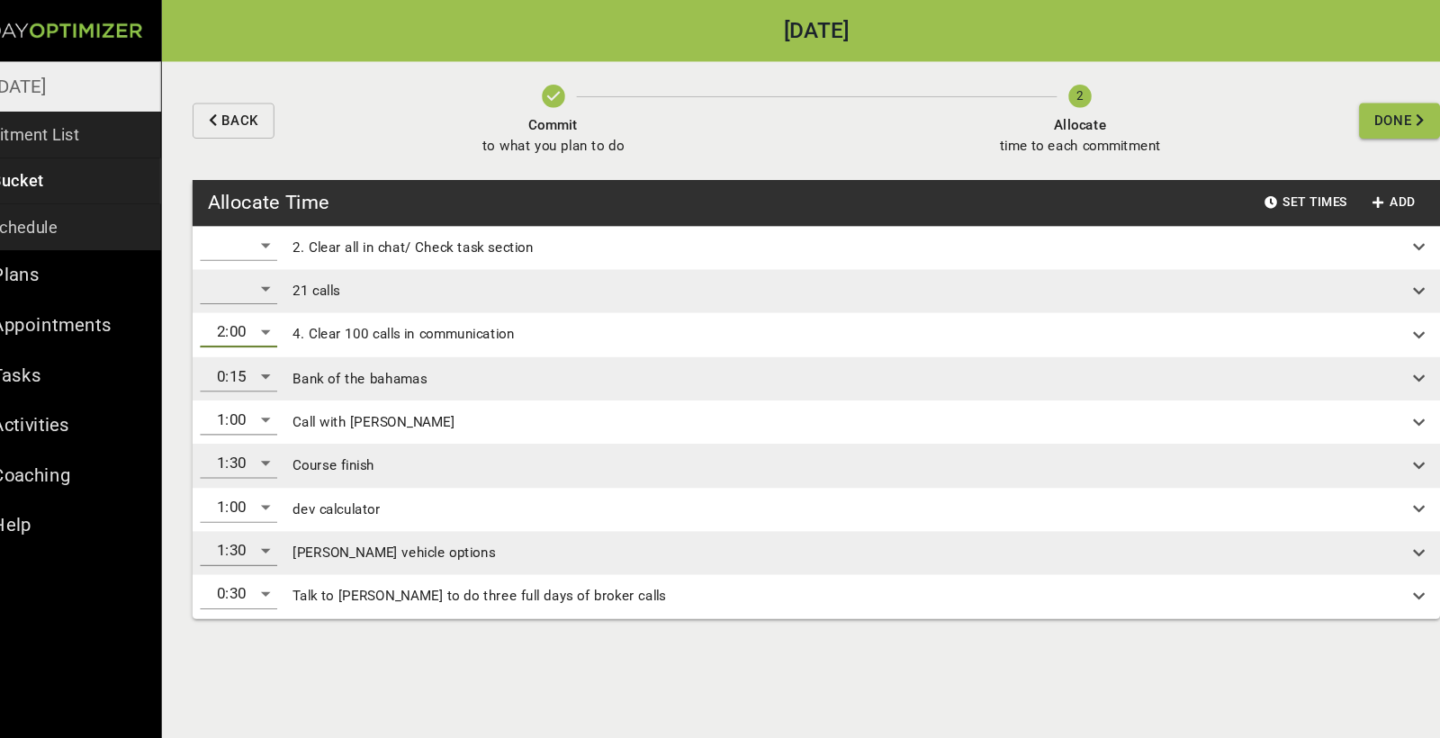
click at [259, 264] on div "​" at bounding box center [288, 272] width 86 height 41
click at [252, 269] on div "​" at bounding box center [288, 270] width 72 height 29
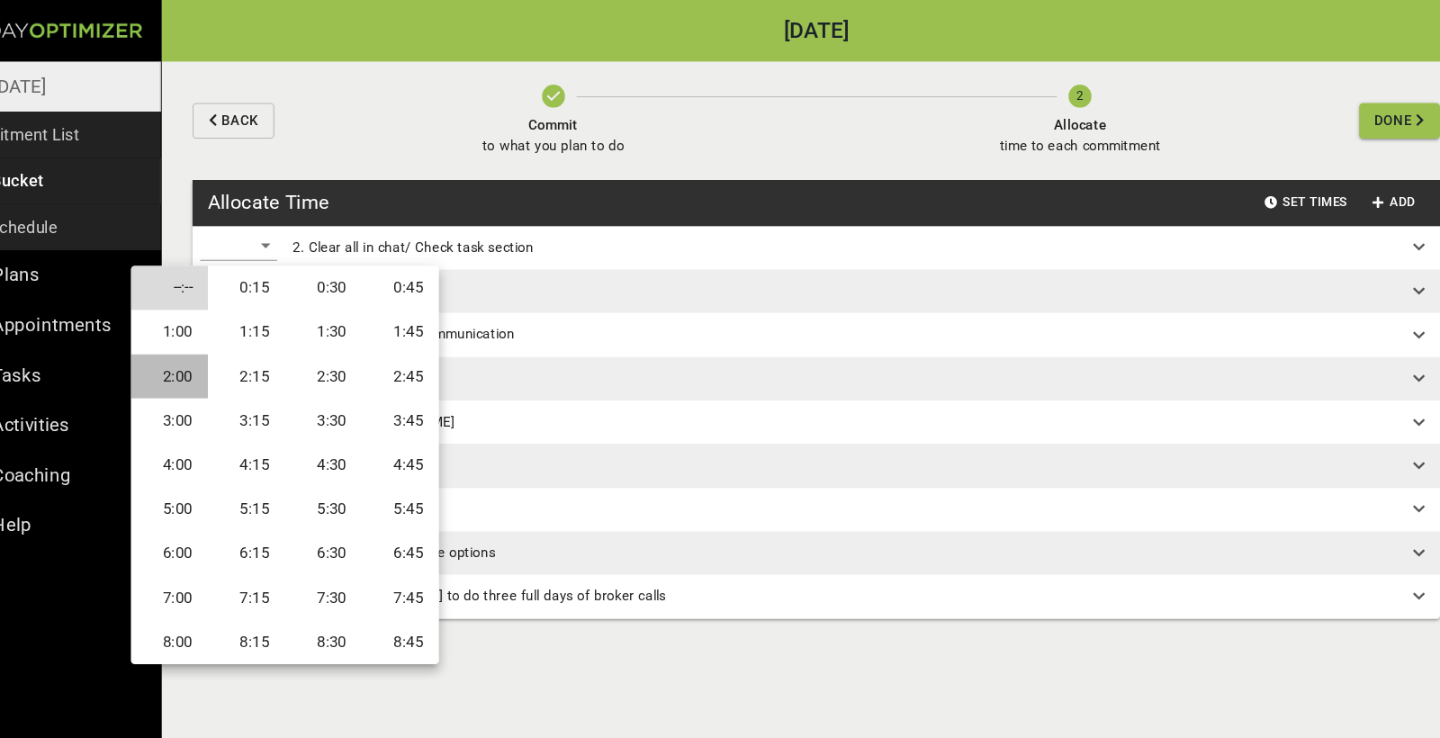
click at [187, 349] on li "2:00" at bounding box center [223, 351] width 72 height 41
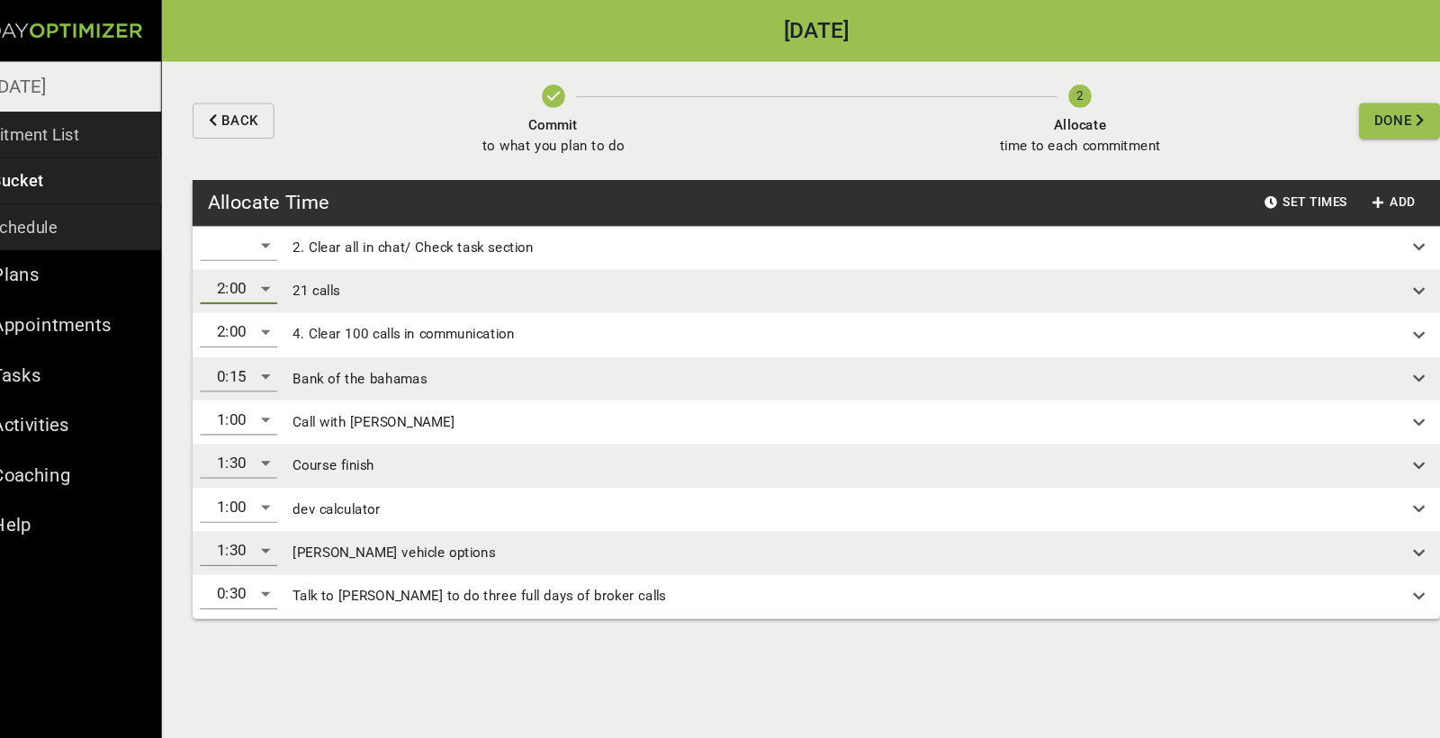
click at [252, 230] on div "​" at bounding box center [288, 229] width 72 height 29
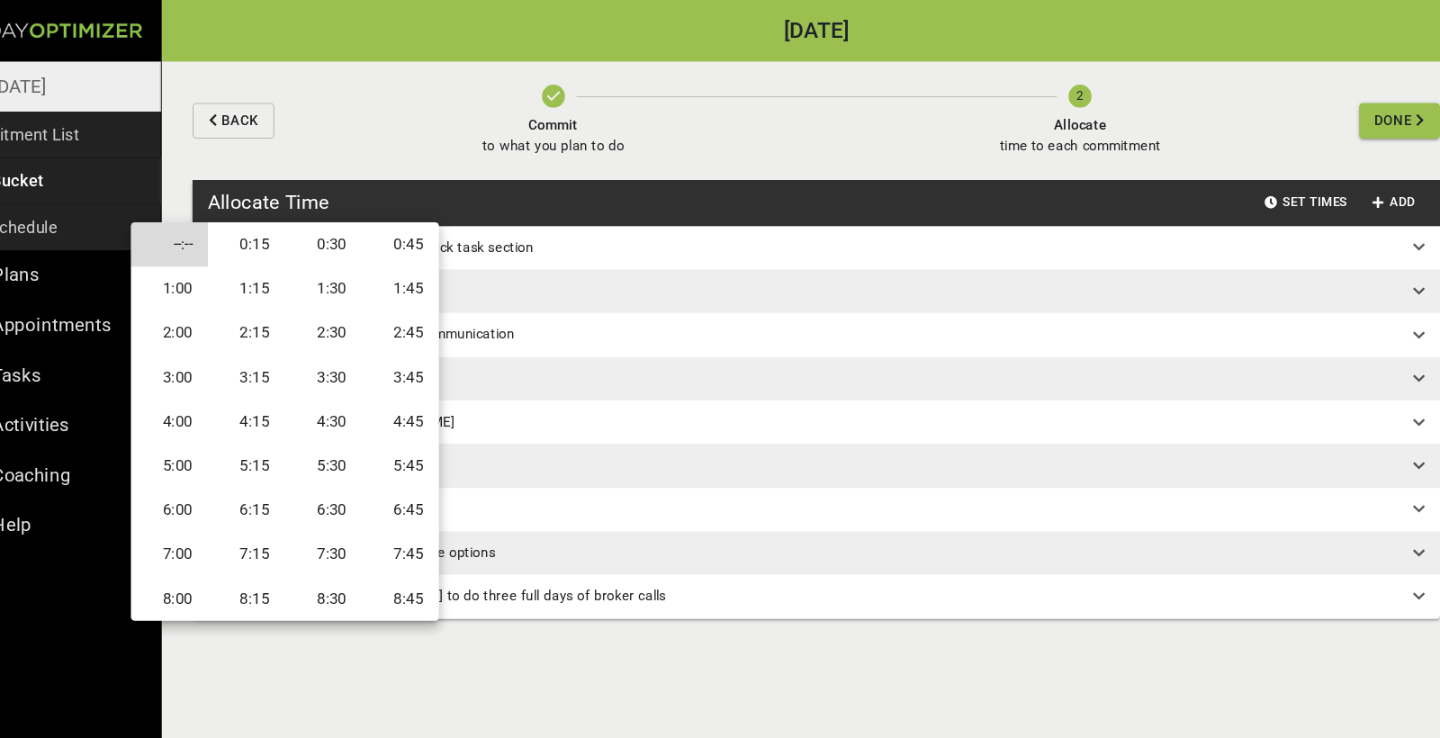
click at [187, 302] on li "2:00" at bounding box center [223, 311] width 72 height 41
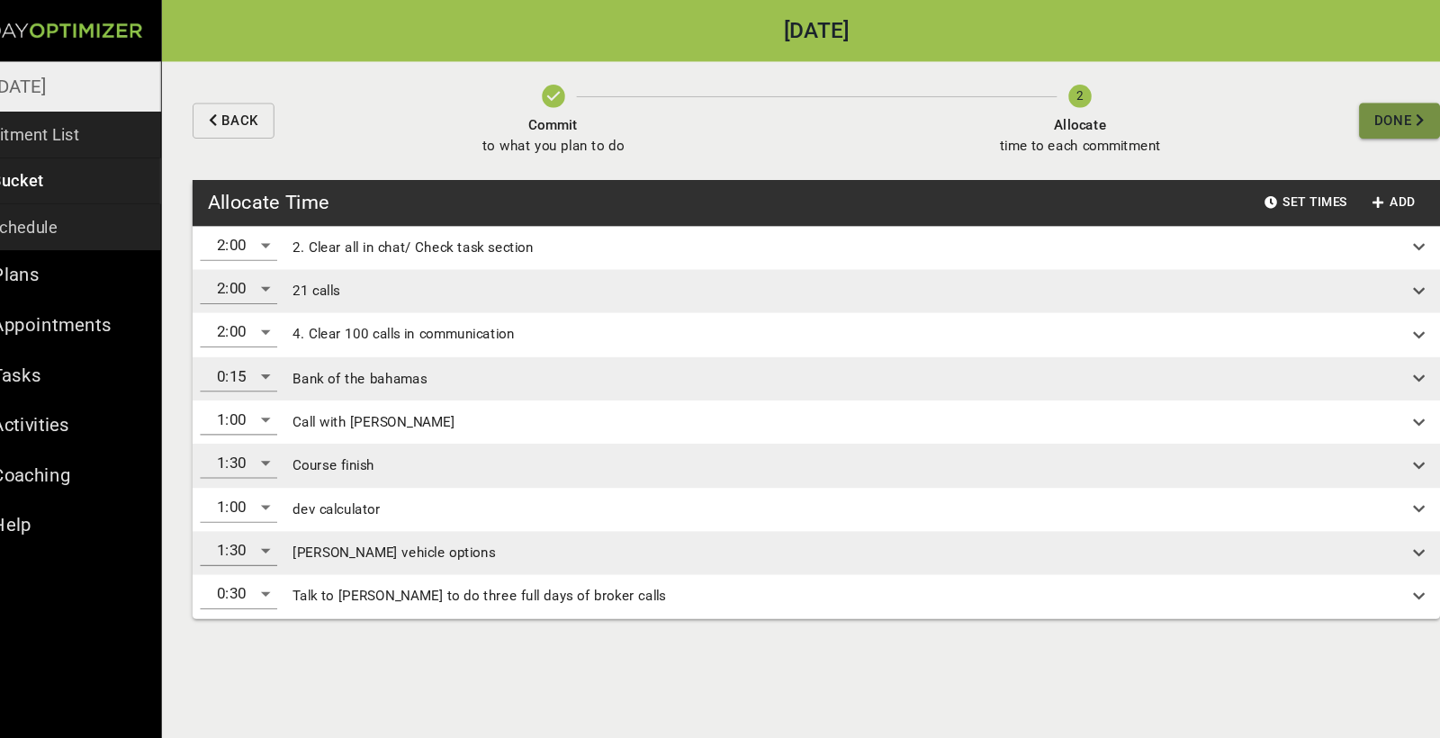
click at [1350, 116] on span "Done" at bounding box center [1367, 113] width 35 height 23
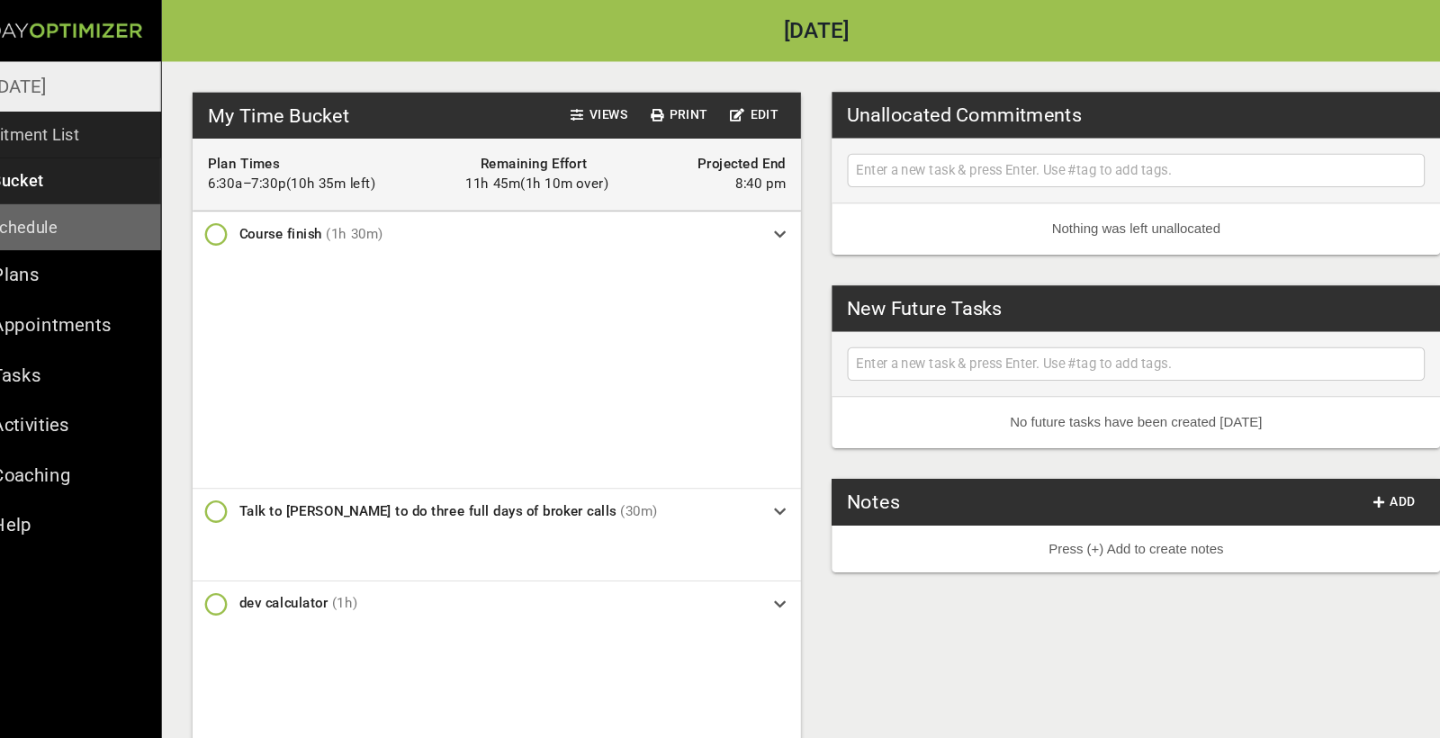
click at [60, 215] on link "Daily Schedule" at bounding box center [107, 212] width 215 height 43
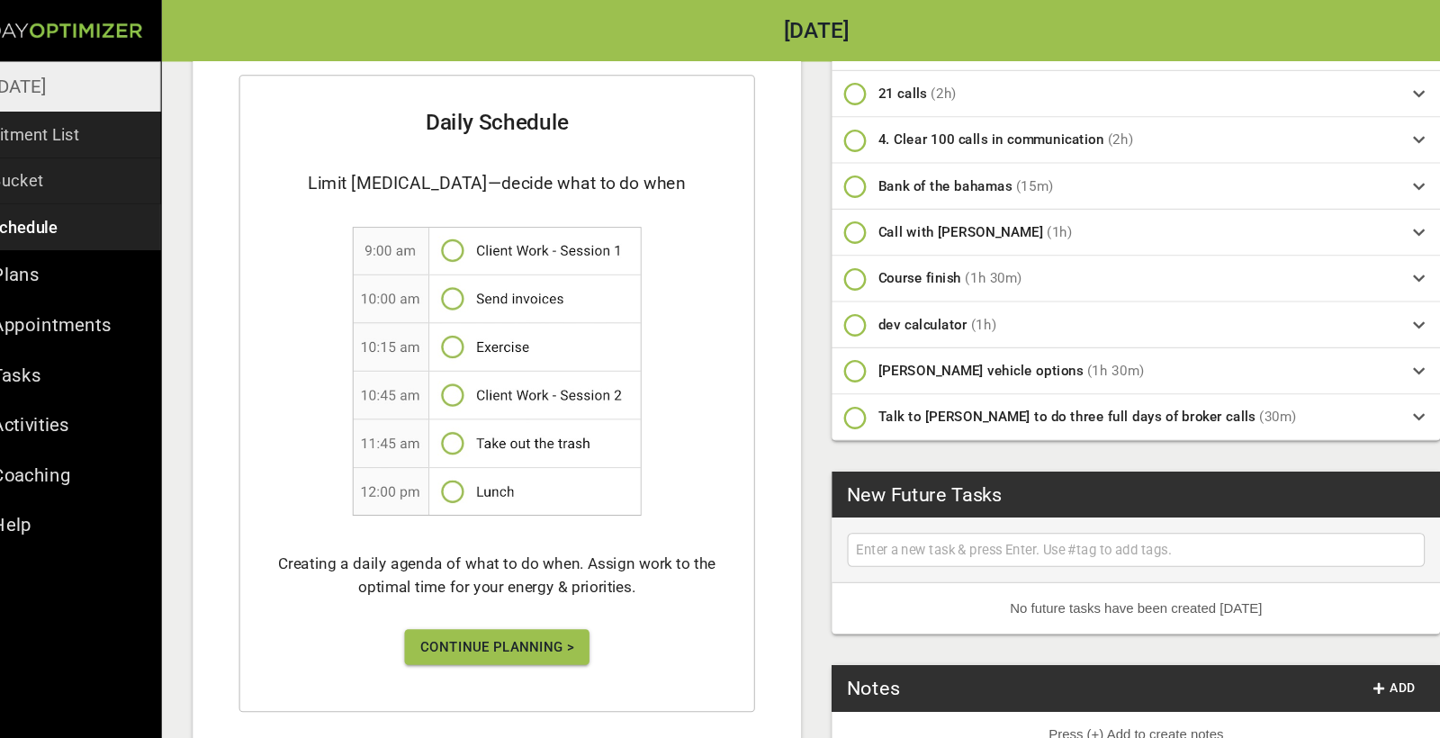
scroll to position [274, 0]
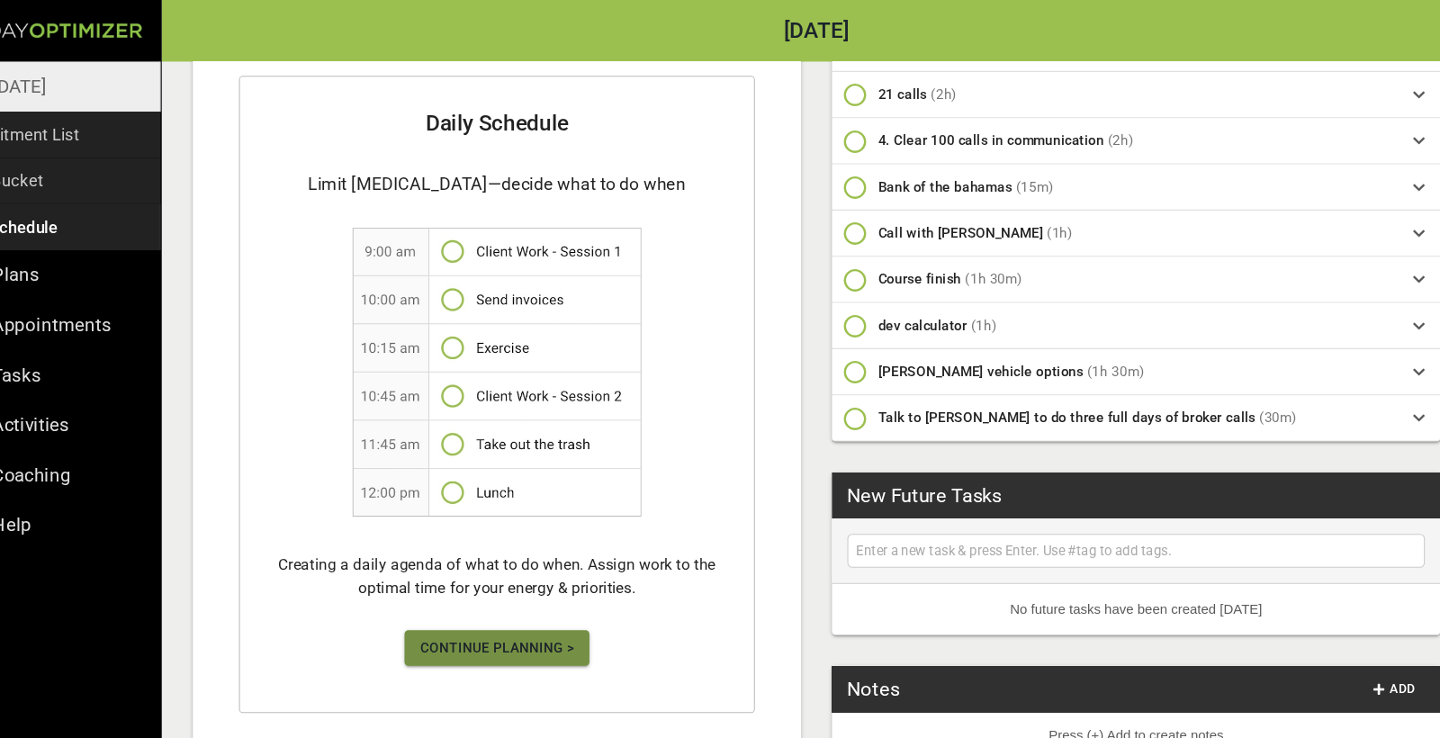
click at [464, 606] on span "Continue Planning >" at bounding box center [529, 606] width 144 height 23
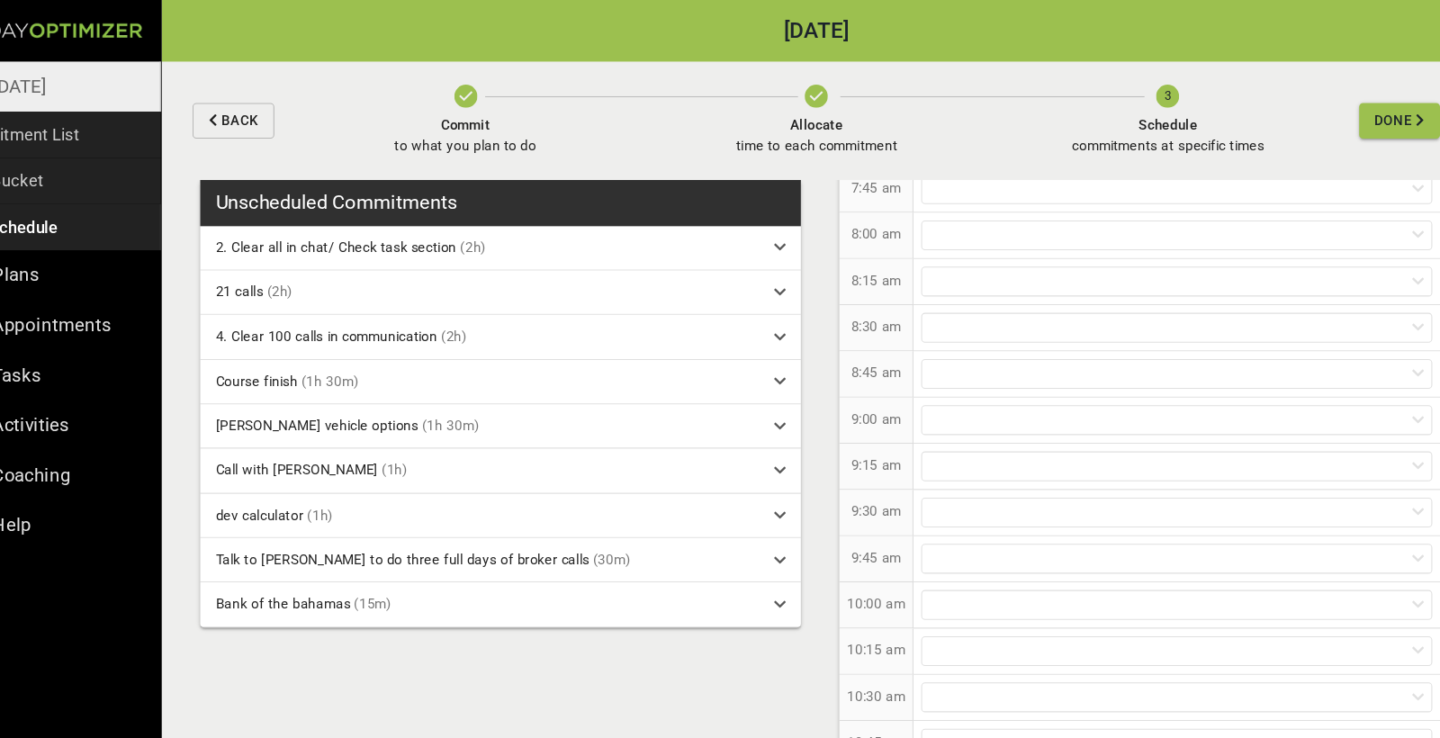
scroll to position [309, 0]
click at [926, 362] on div at bounding box center [1165, 356] width 478 height 28
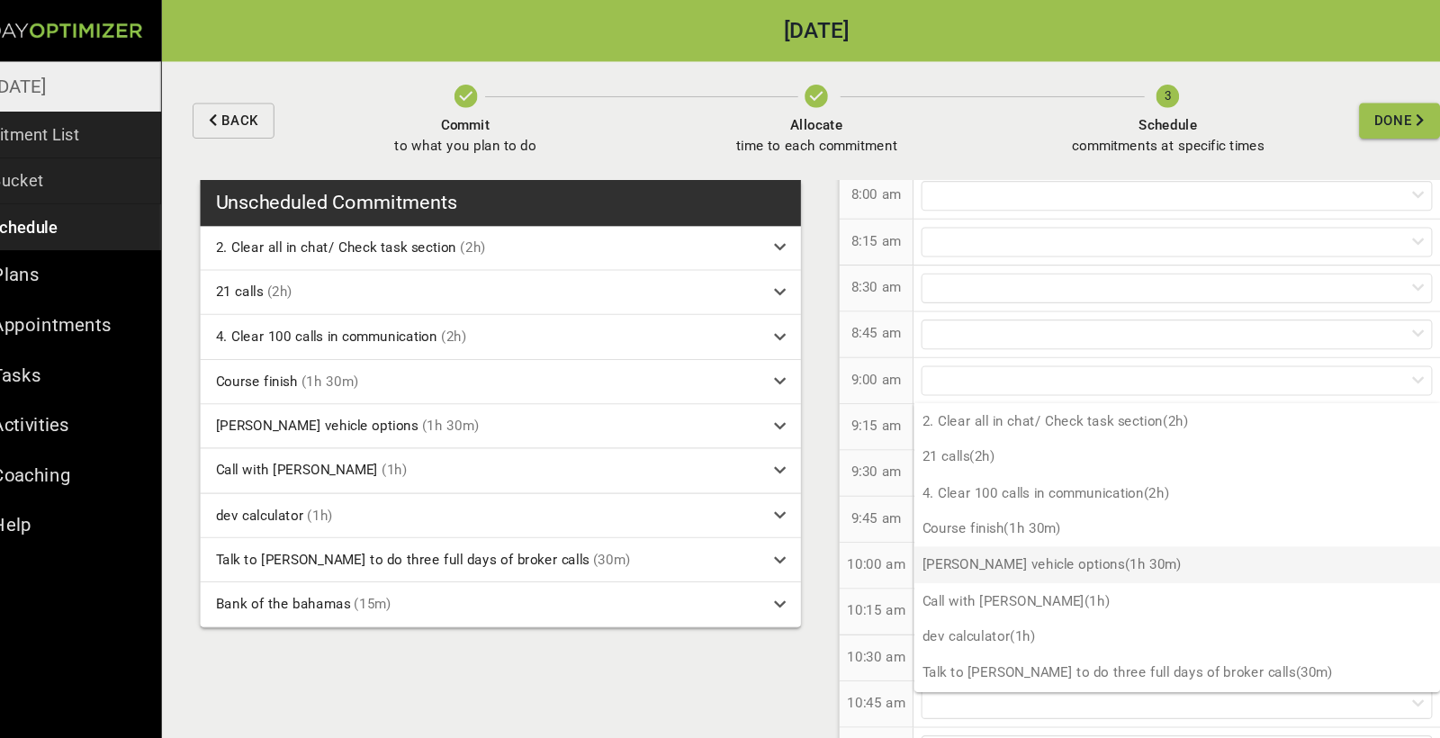
click at [920, 532] on p "[PERSON_NAME] vehicle options (1h 30m)" at bounding box center [1165, 527] width 491 height 33
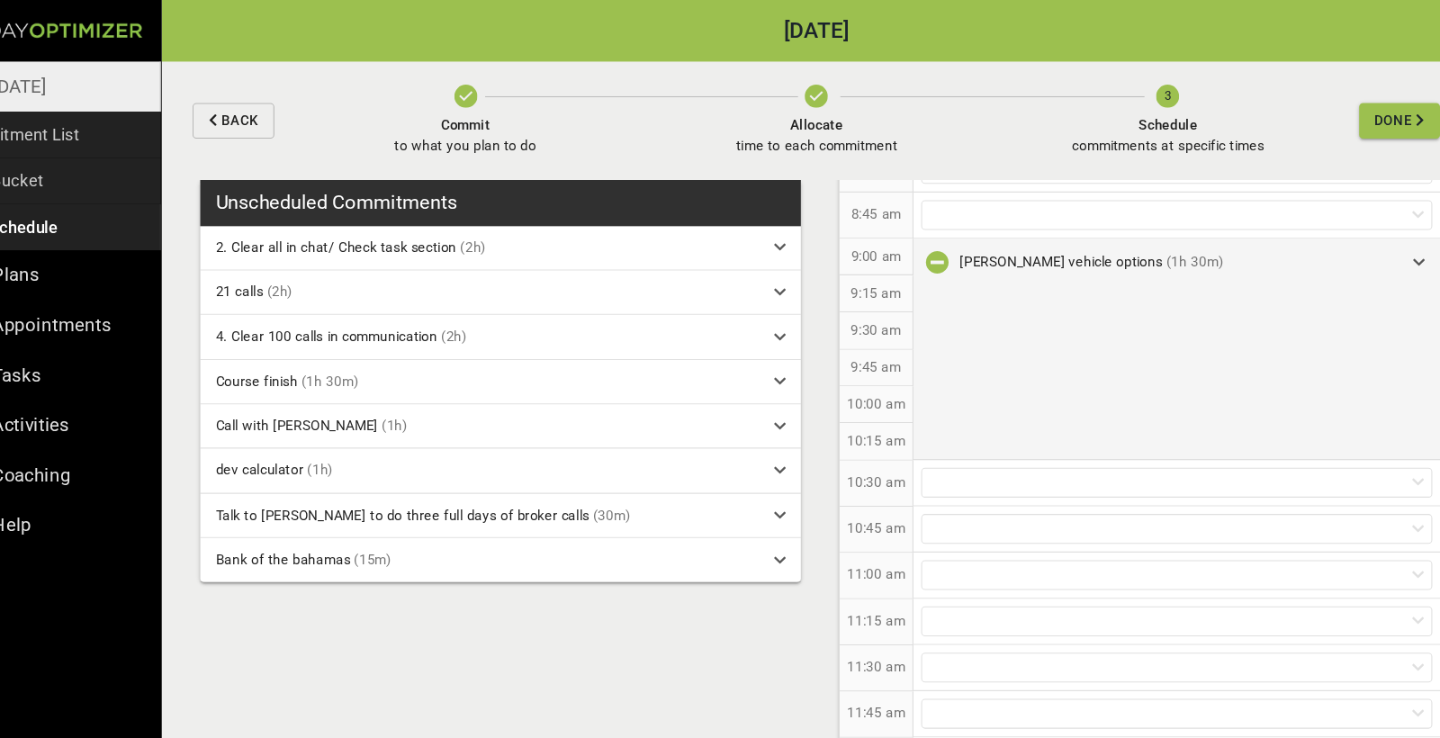
scroll to position [448, 0]
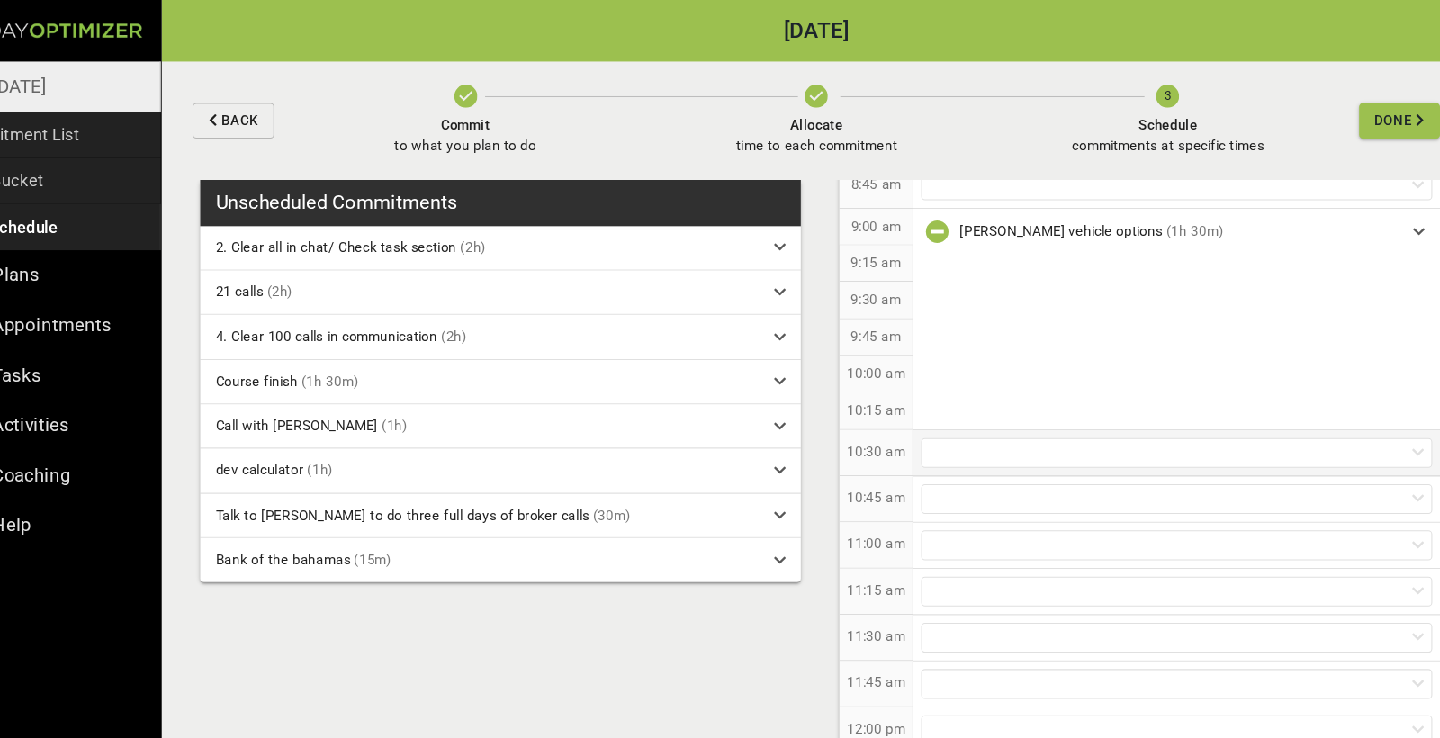
click at [926, 414] on div at bounding box center [1165, 424] width 478 height 28
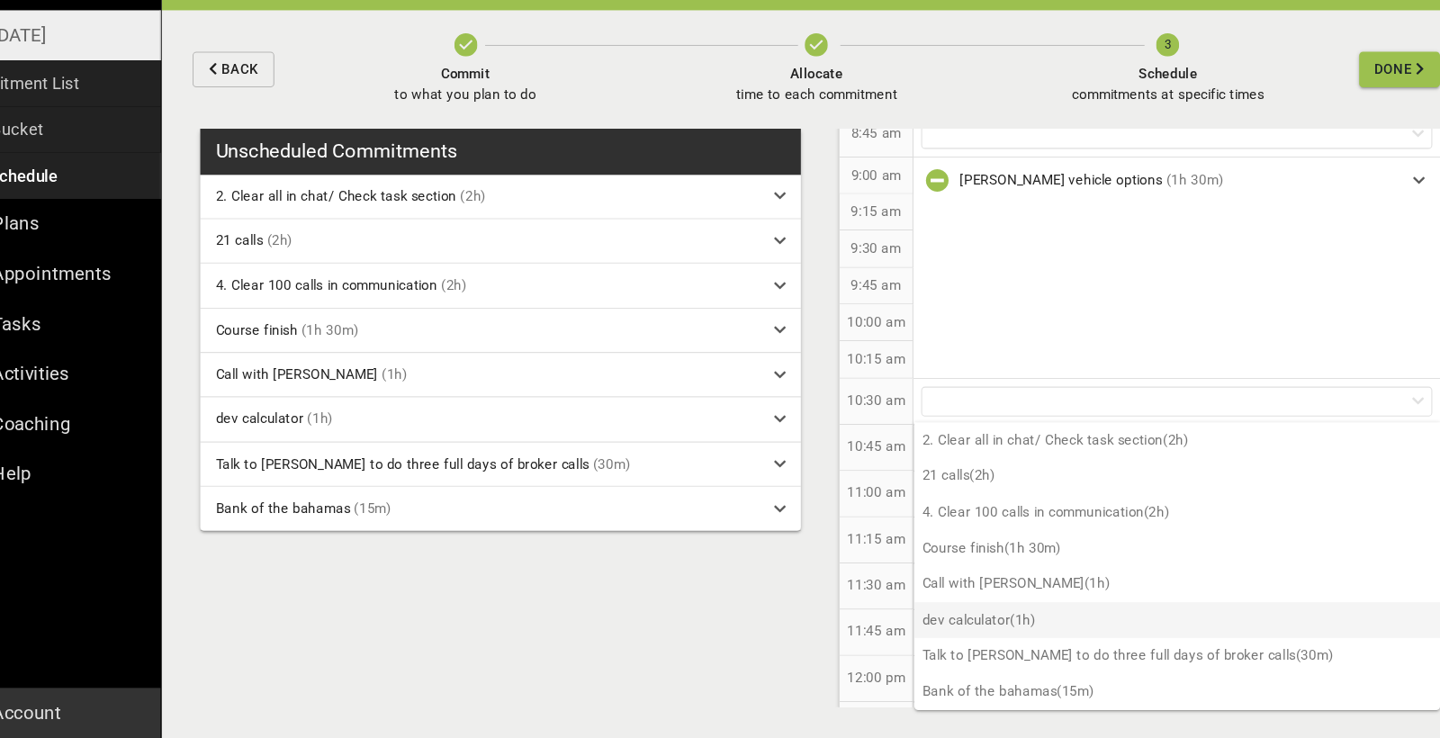
scroll to position [0, 0]
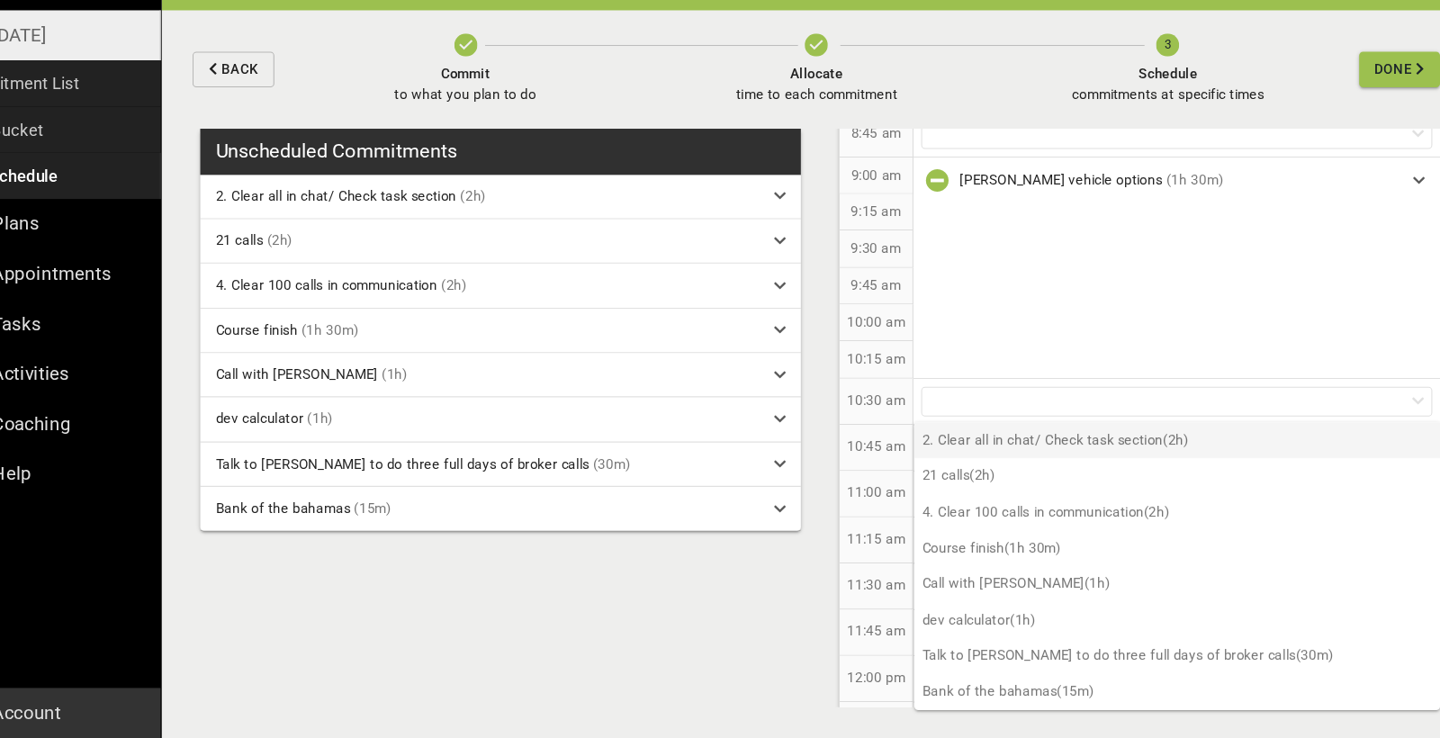
click at [989, 443] on p "2. Clear all in chat/ Check task section (2h)" at bounding box center [1165, 459] width 491 height 33
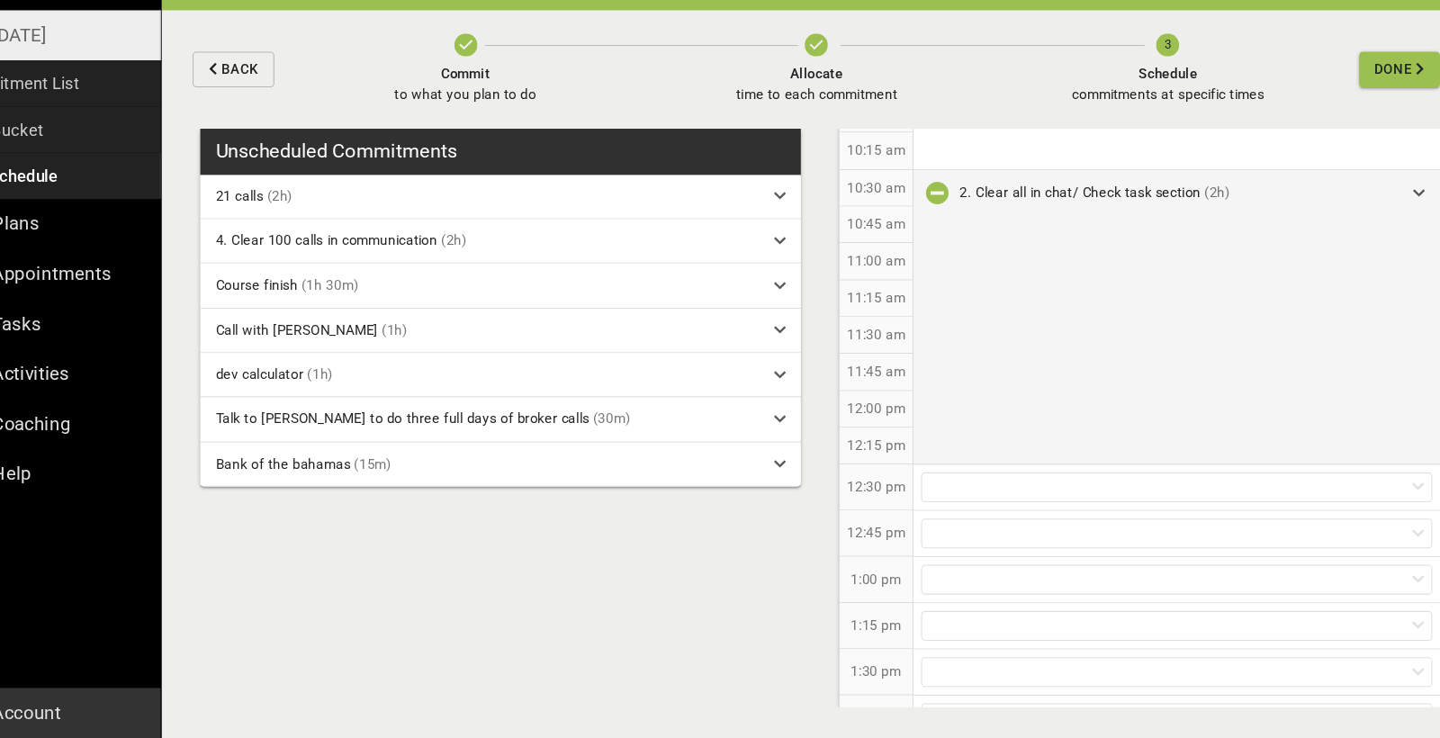
scroll to position [673, 0]
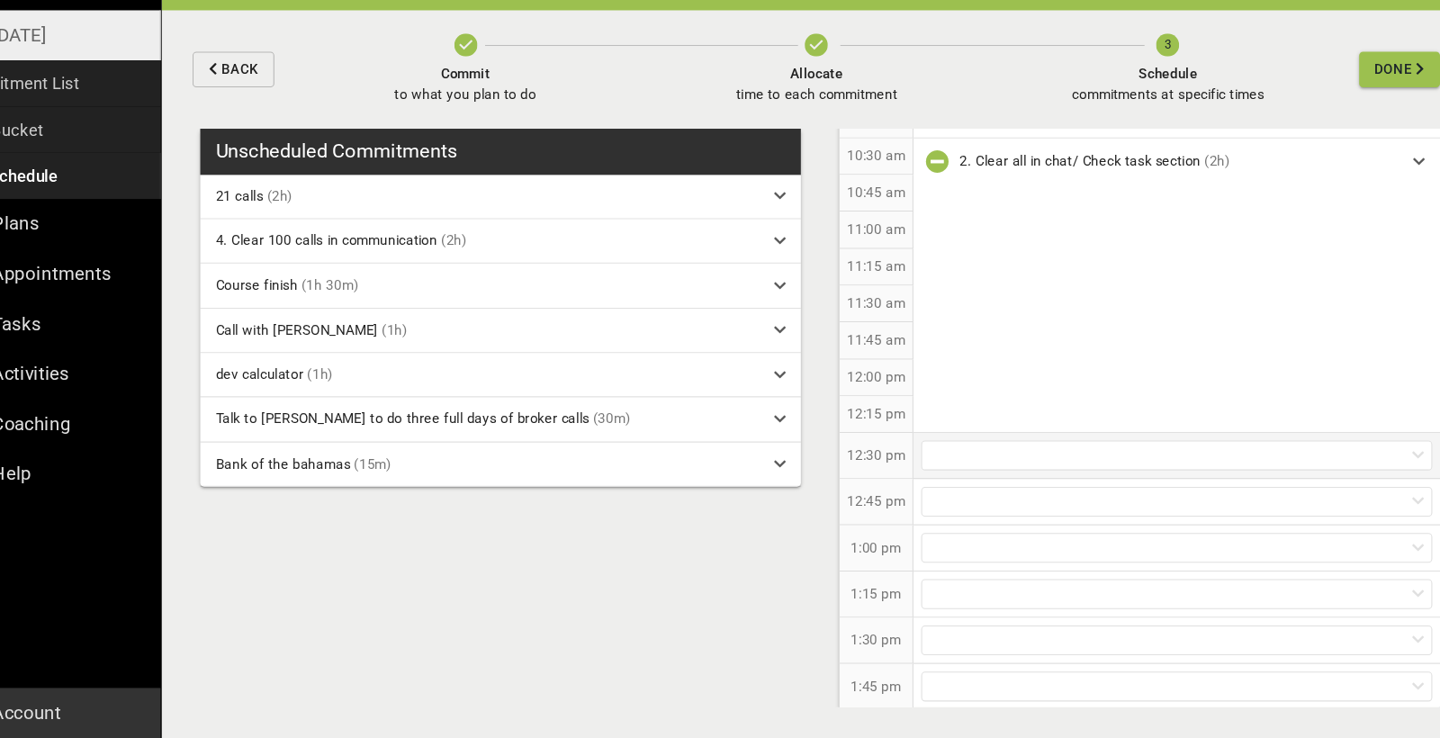
click at [953, 460] on div at bounding box center [1165, 474] width 478 height 28
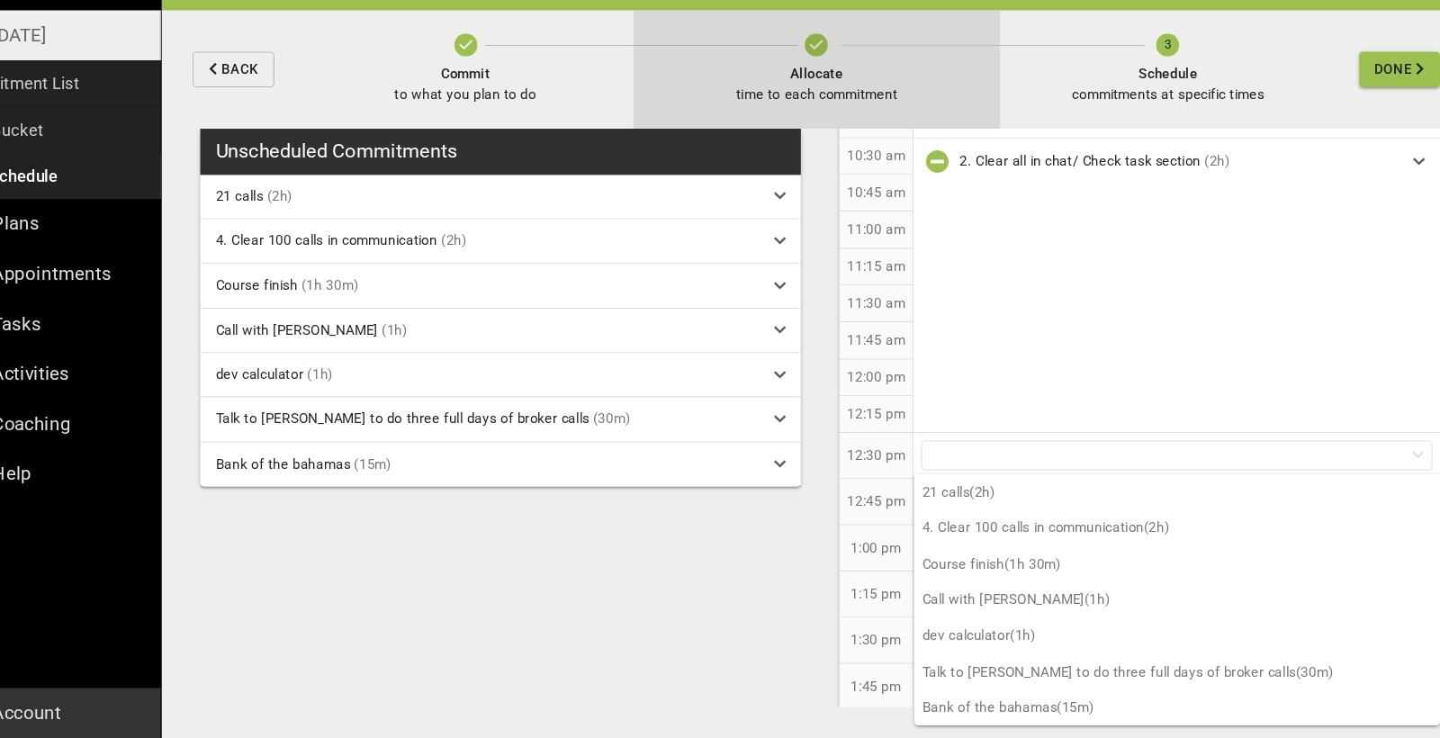
click at [817, 79] on icon "button" at bounding box center [828, 90] width 22 height 22
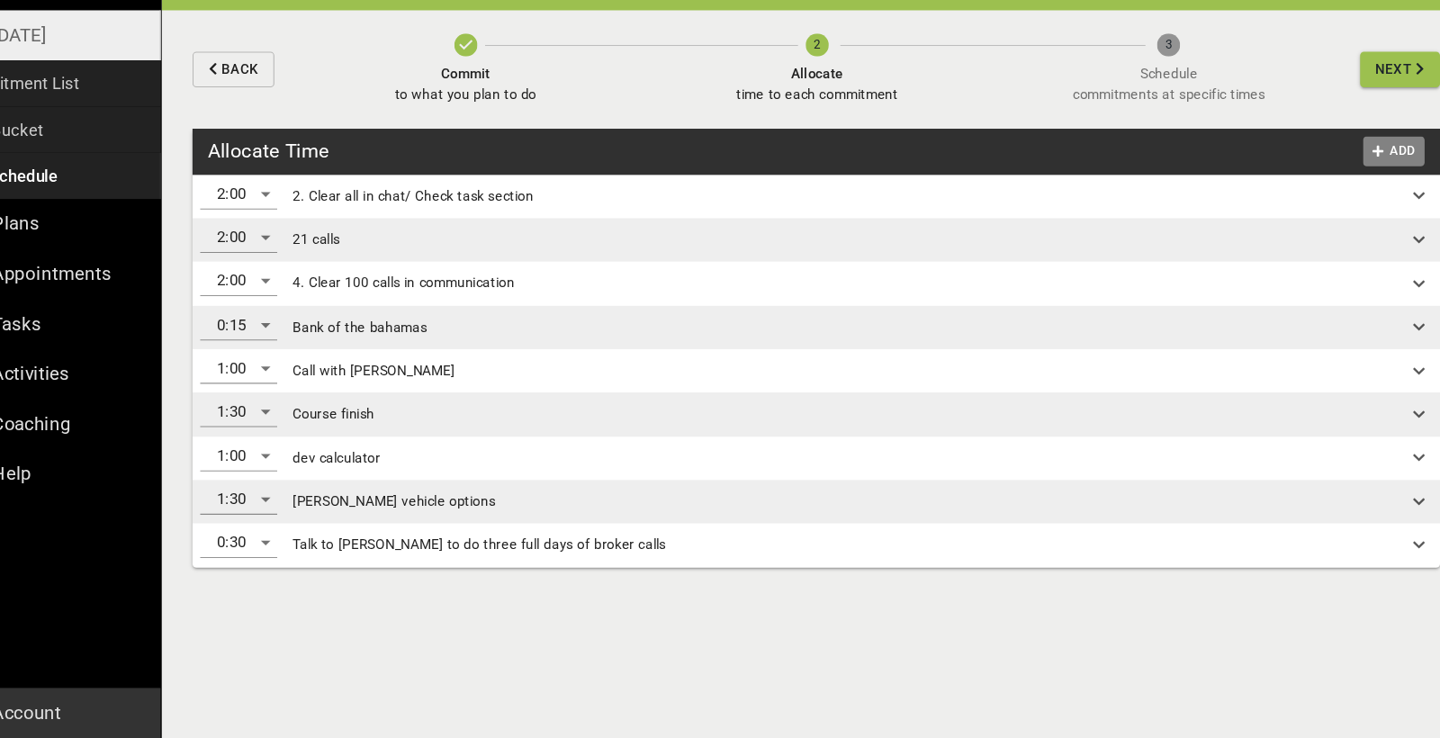
click at [1347, 179] on span "Add" at bounding box center [1368, 189] width 43 height 21
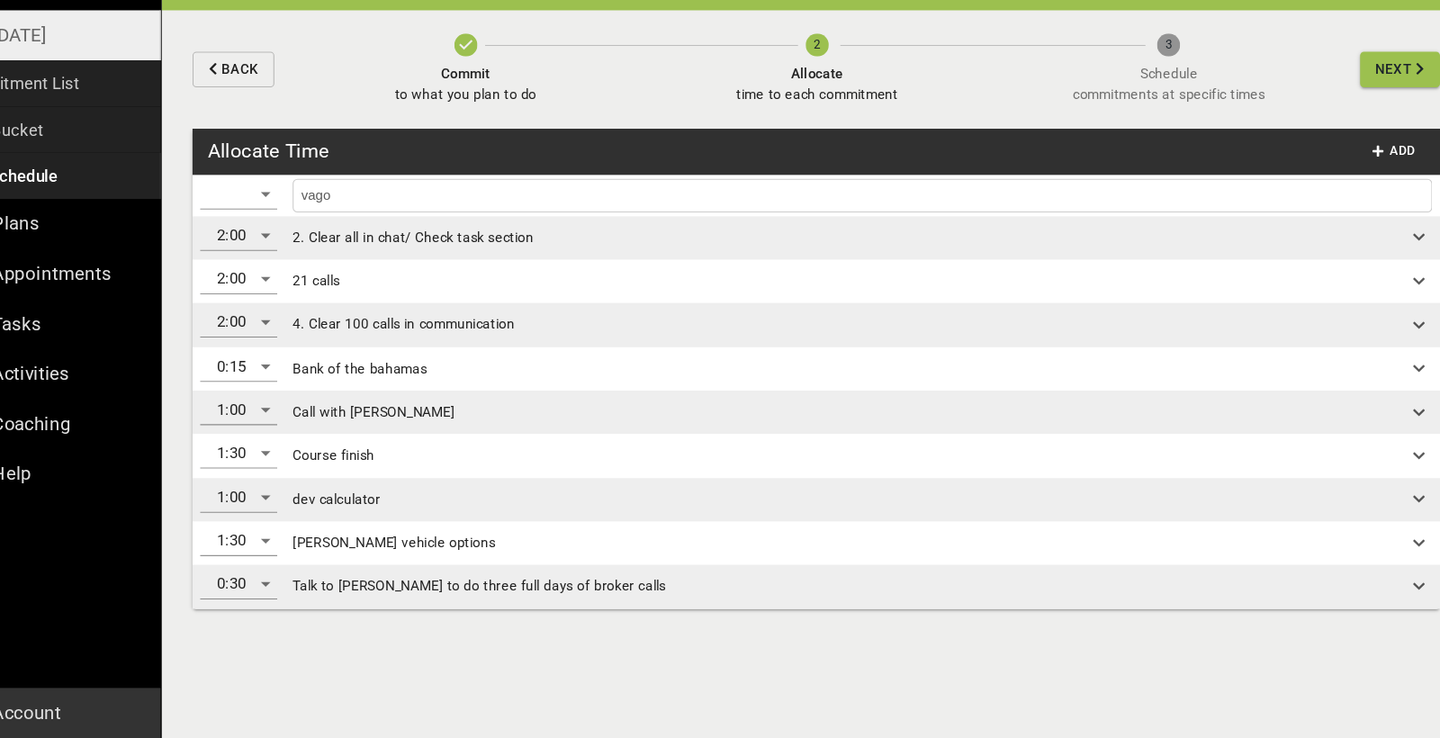
click at [252, 215] on div "​" at bounding box center [288, 229] width 72 height 29
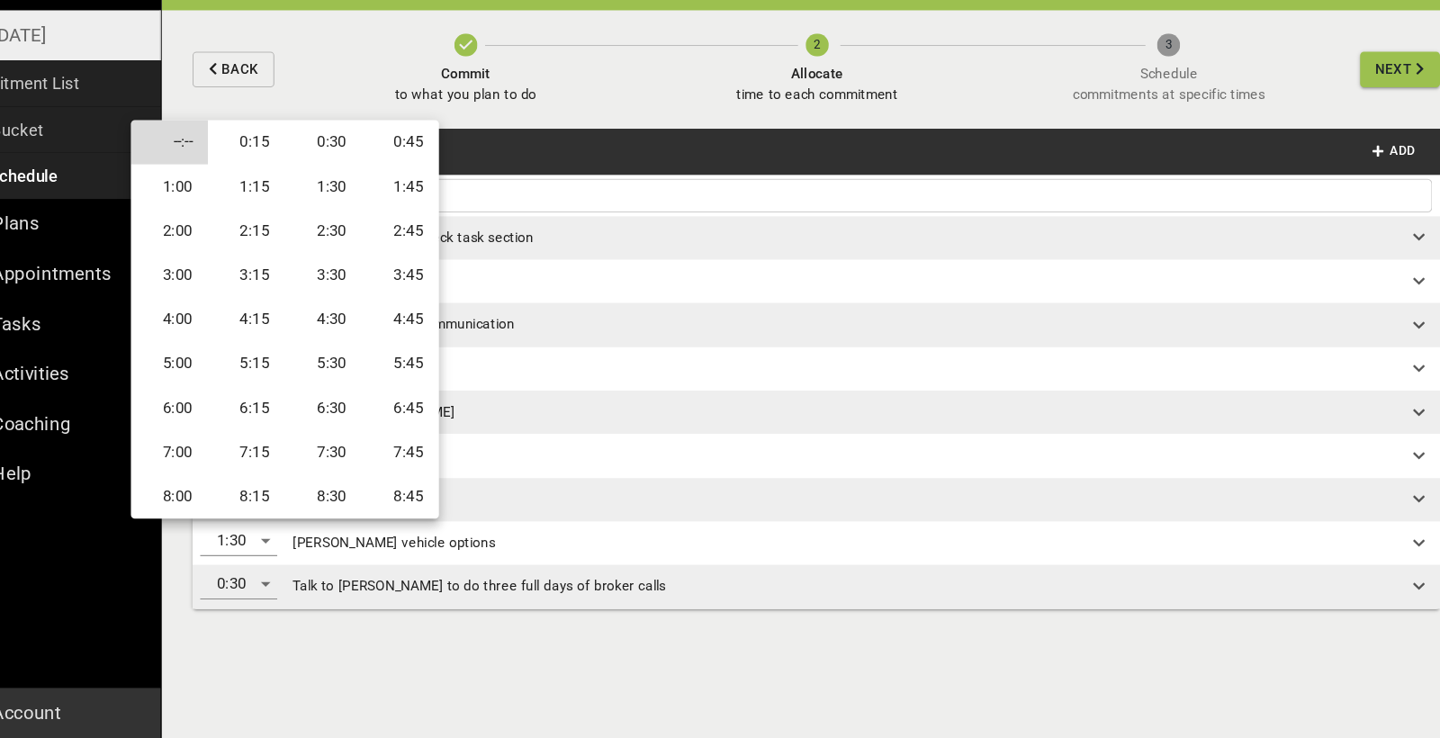
click at [331, 160] on li "0:30" at bounding box center [367, 180] width 72 height 41
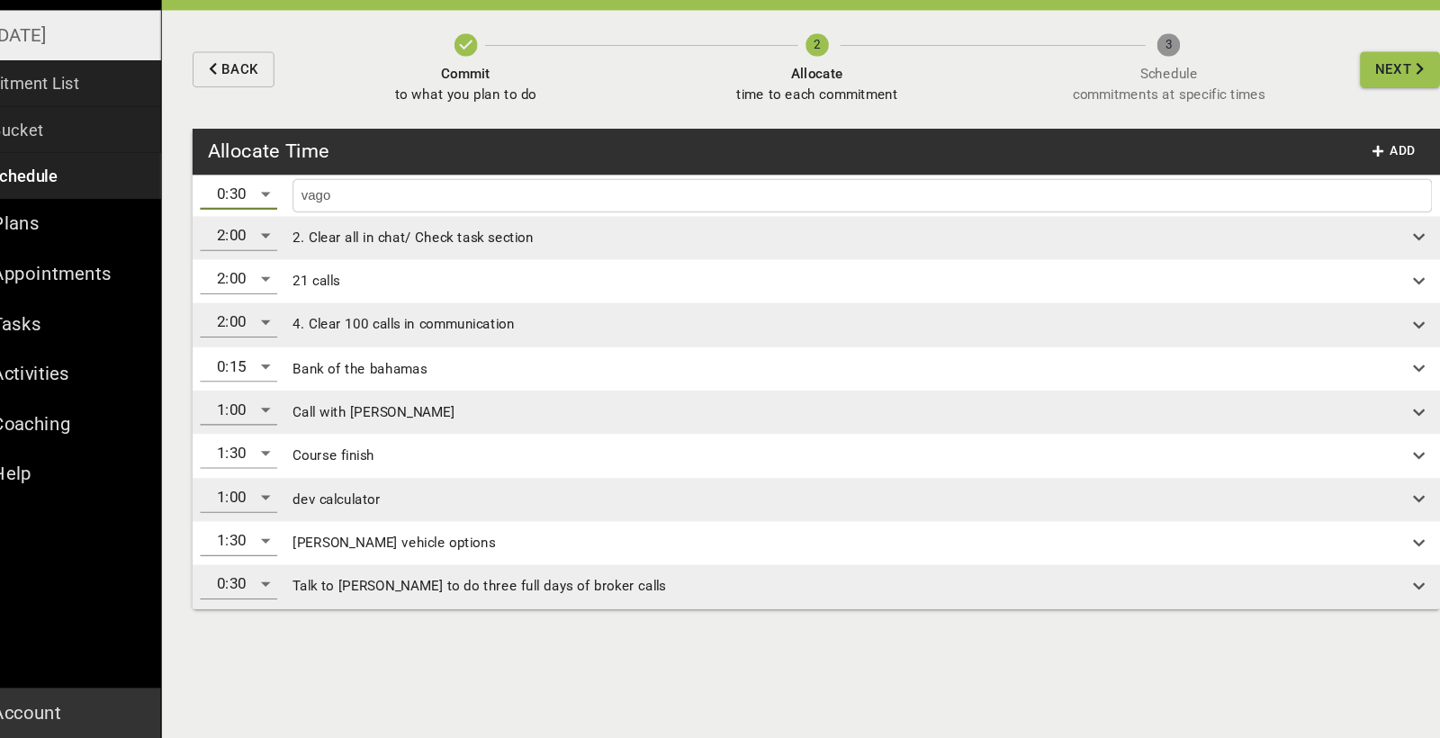
click at [360, 220] on input "vago" at bounding box center [871, 231] width 1057 height 23
type input "vago calll"
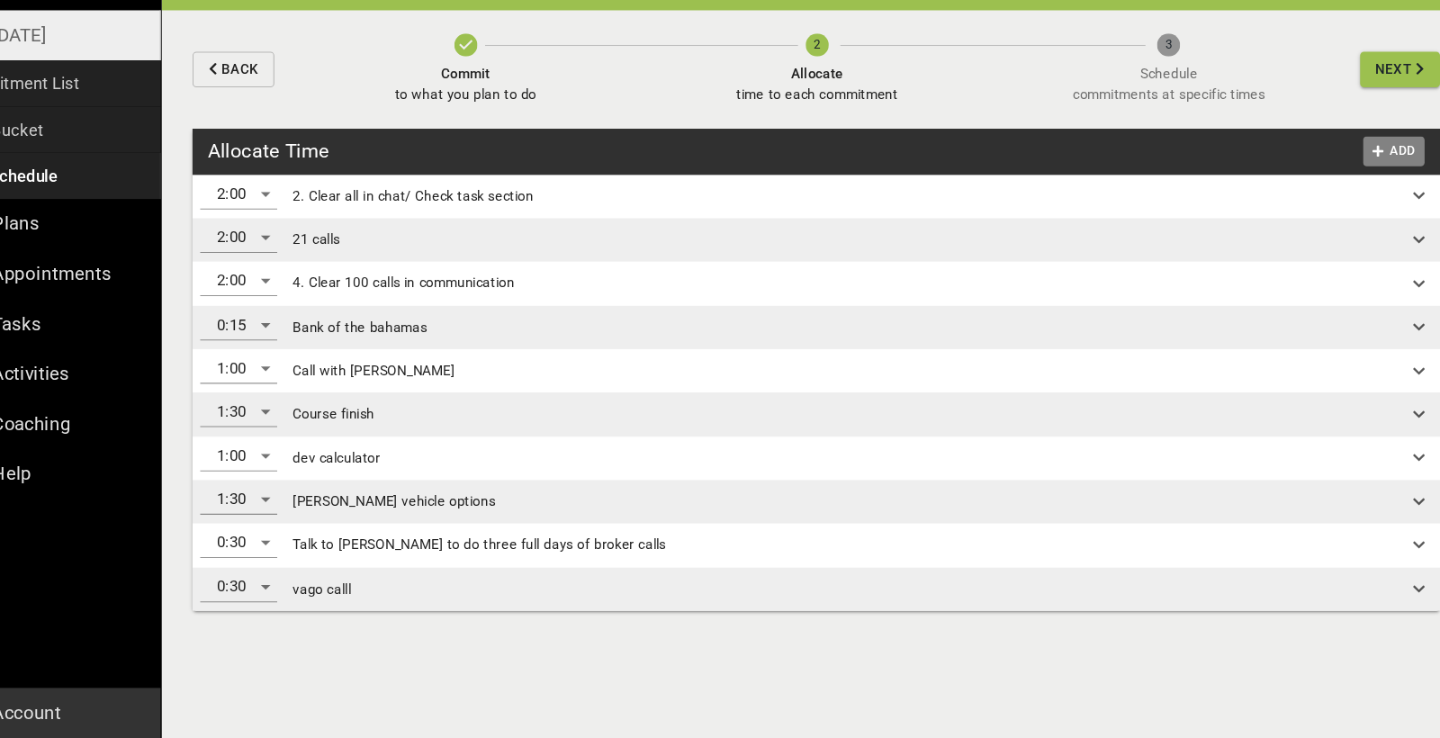
click at [1347, 179] on span "Add" at bounding box center [1368, 189] width 43 height 21
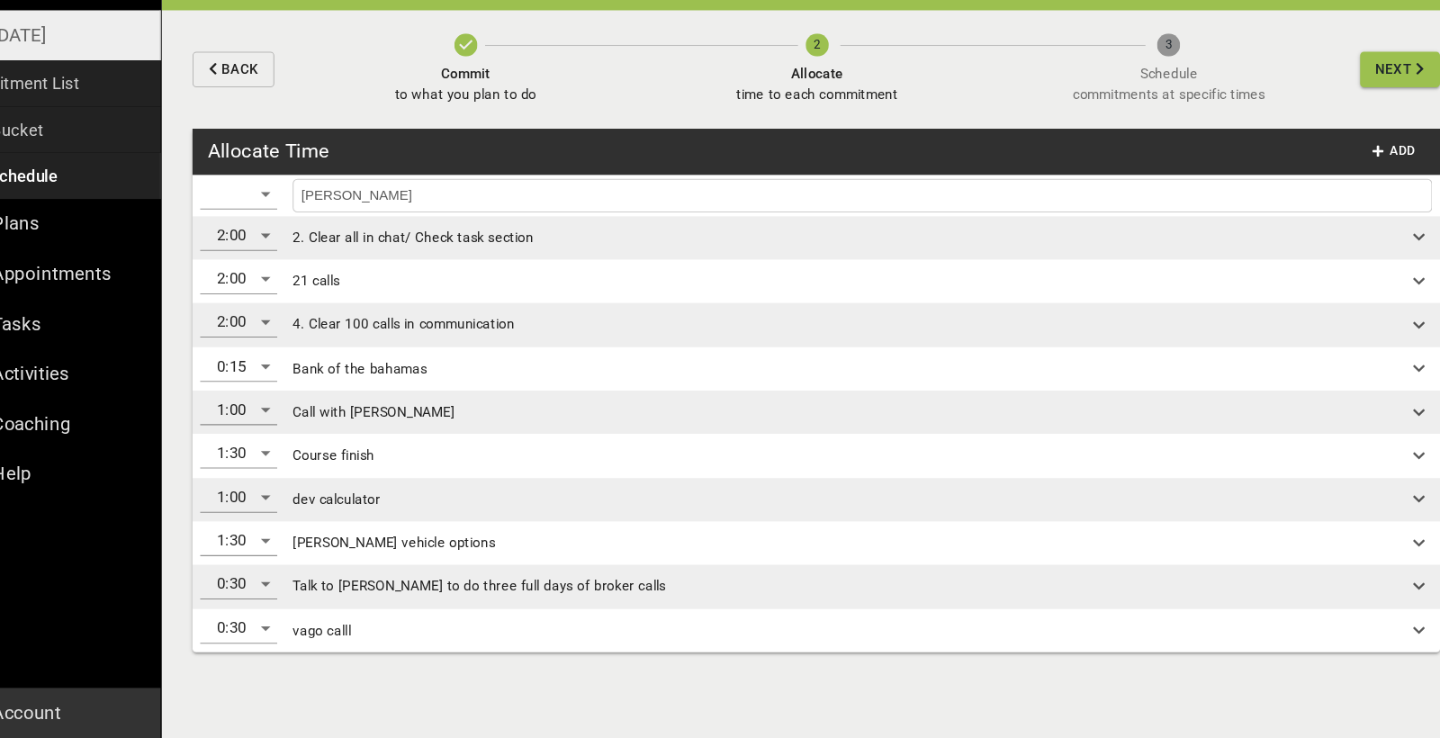
type input "[PERSON_NAME]"
click at [252, 215] on div "​" at bounding box center [288, 229] width 72 height 29
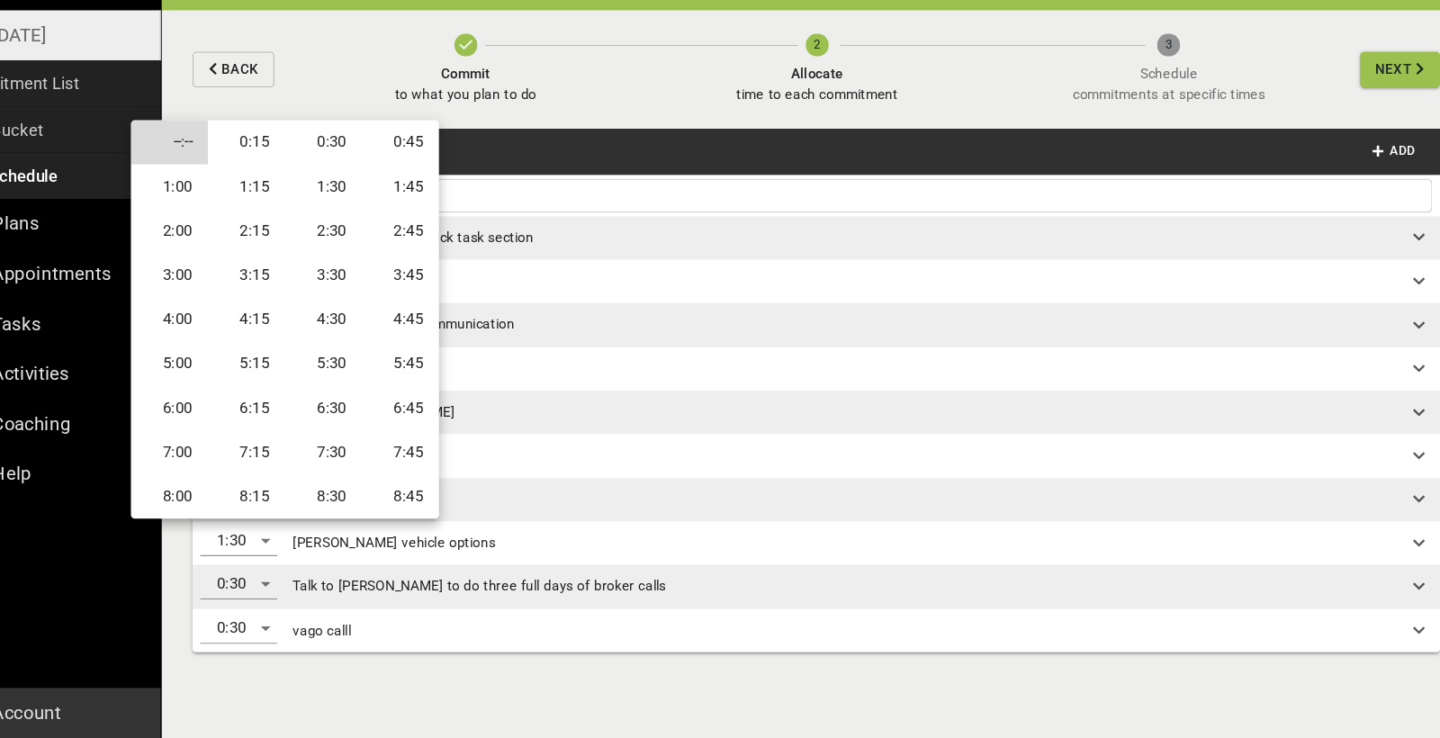
click at [331, 160] on li "0:30" at bounding box center [367, 180] width 72 height 41
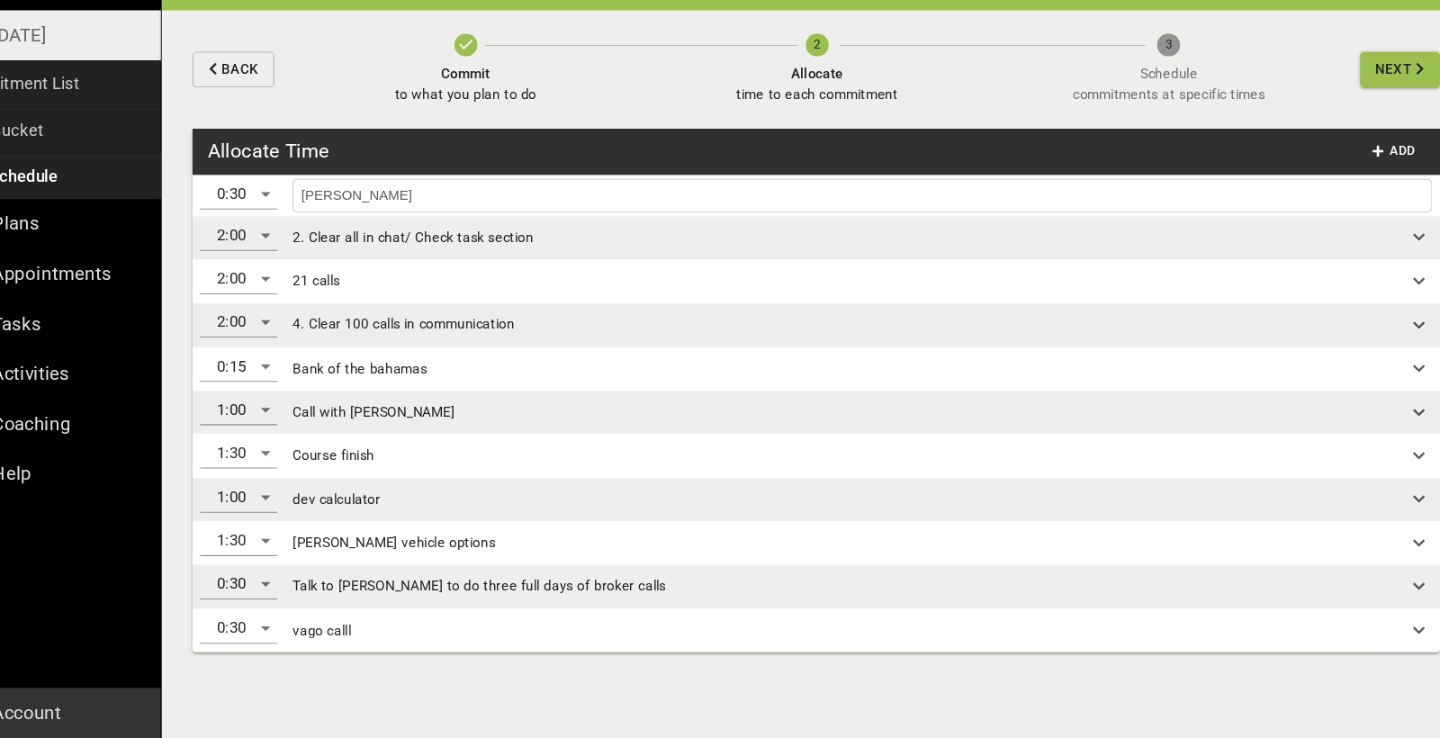
click at [766, 220] on input "[PERSON_NAME]" at bounding box center [871, 231] width 1057 height 23
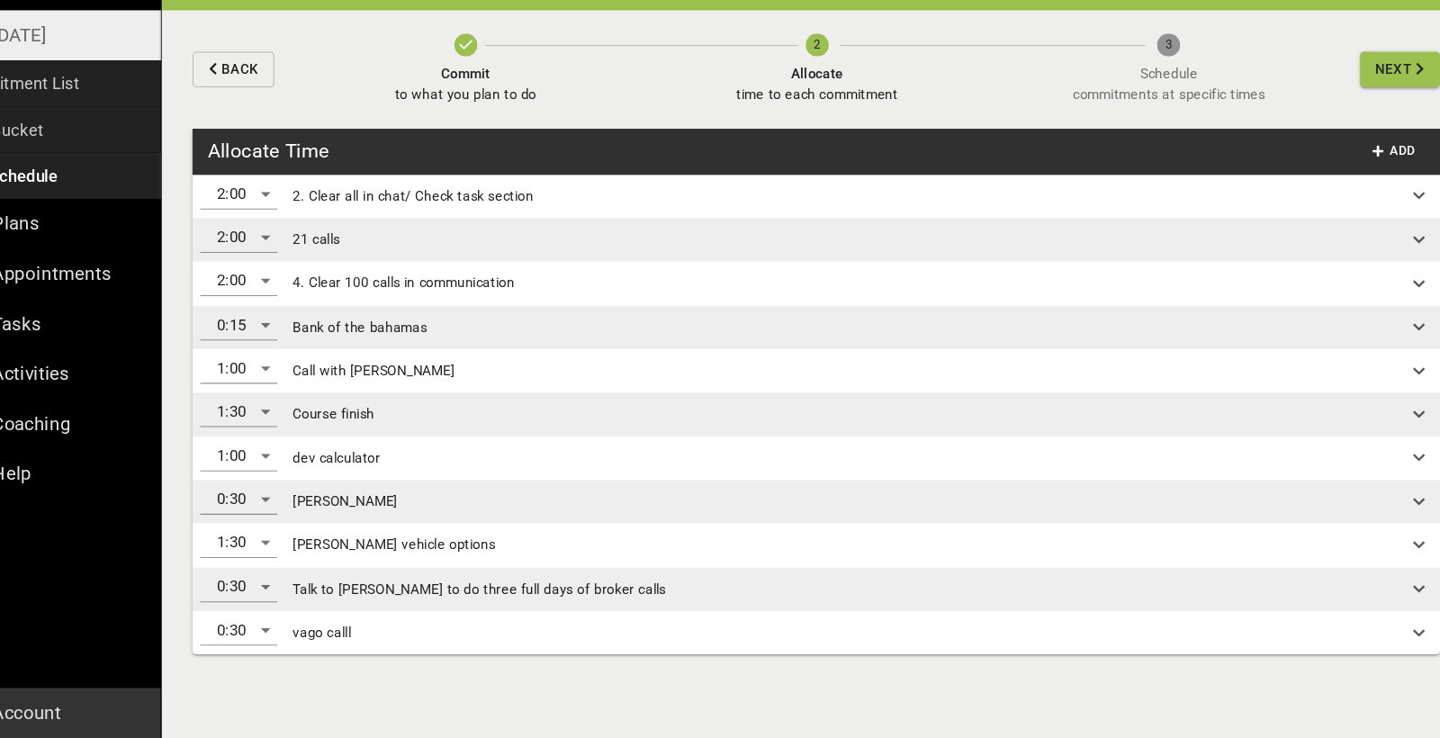
click at [1351, 102] on span "Next" at bounding box center [1368, 113] width 34 height 23
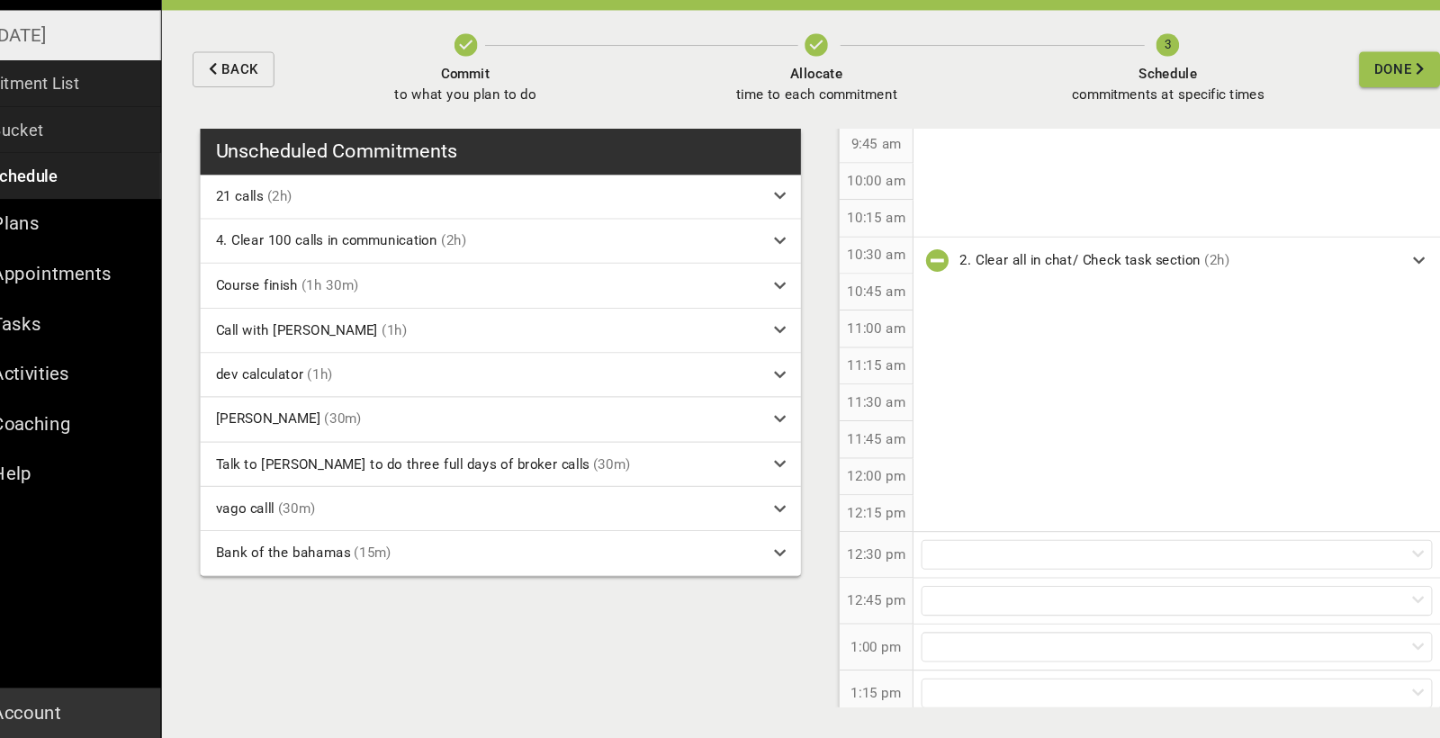
scroll to position [627, 0]
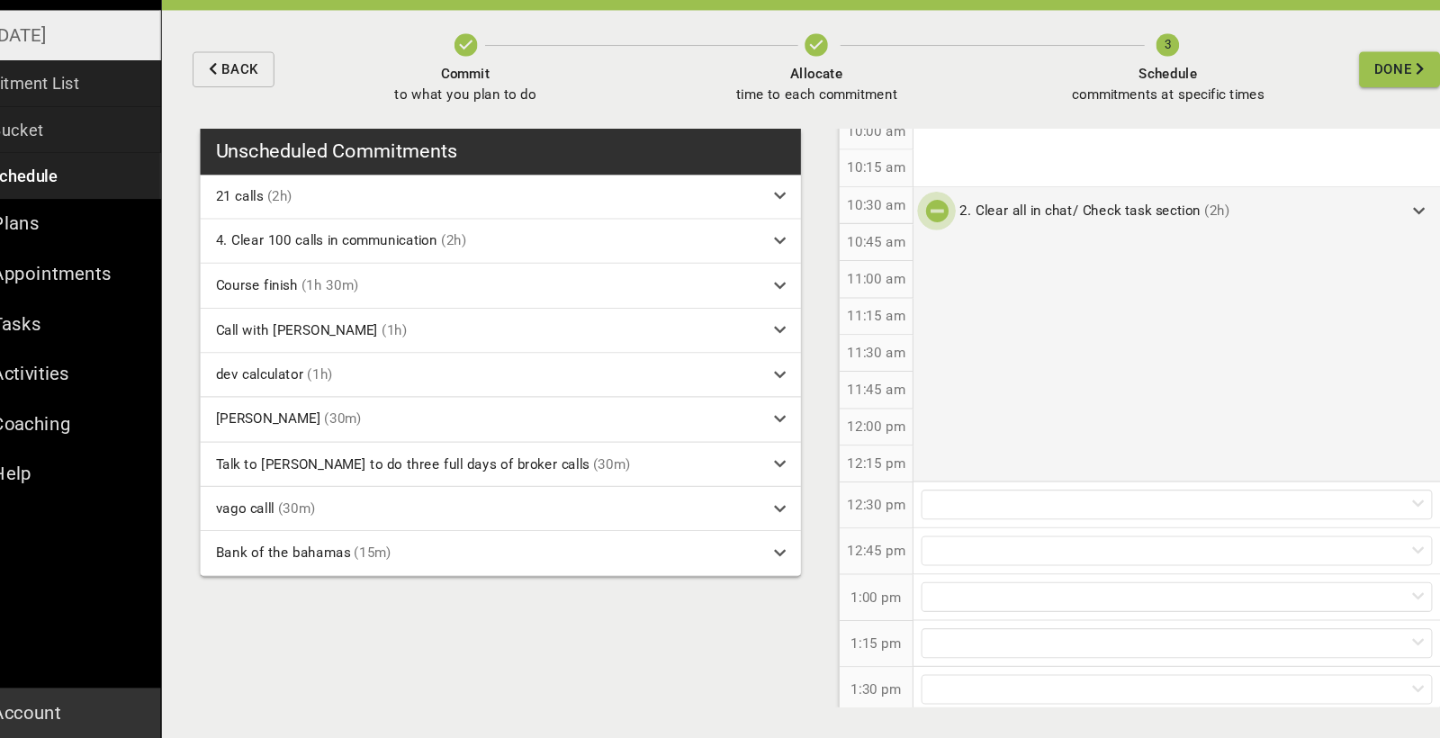
click at [930, 234] on icon "button" at bounding box center [941, 245] width 22 height 22
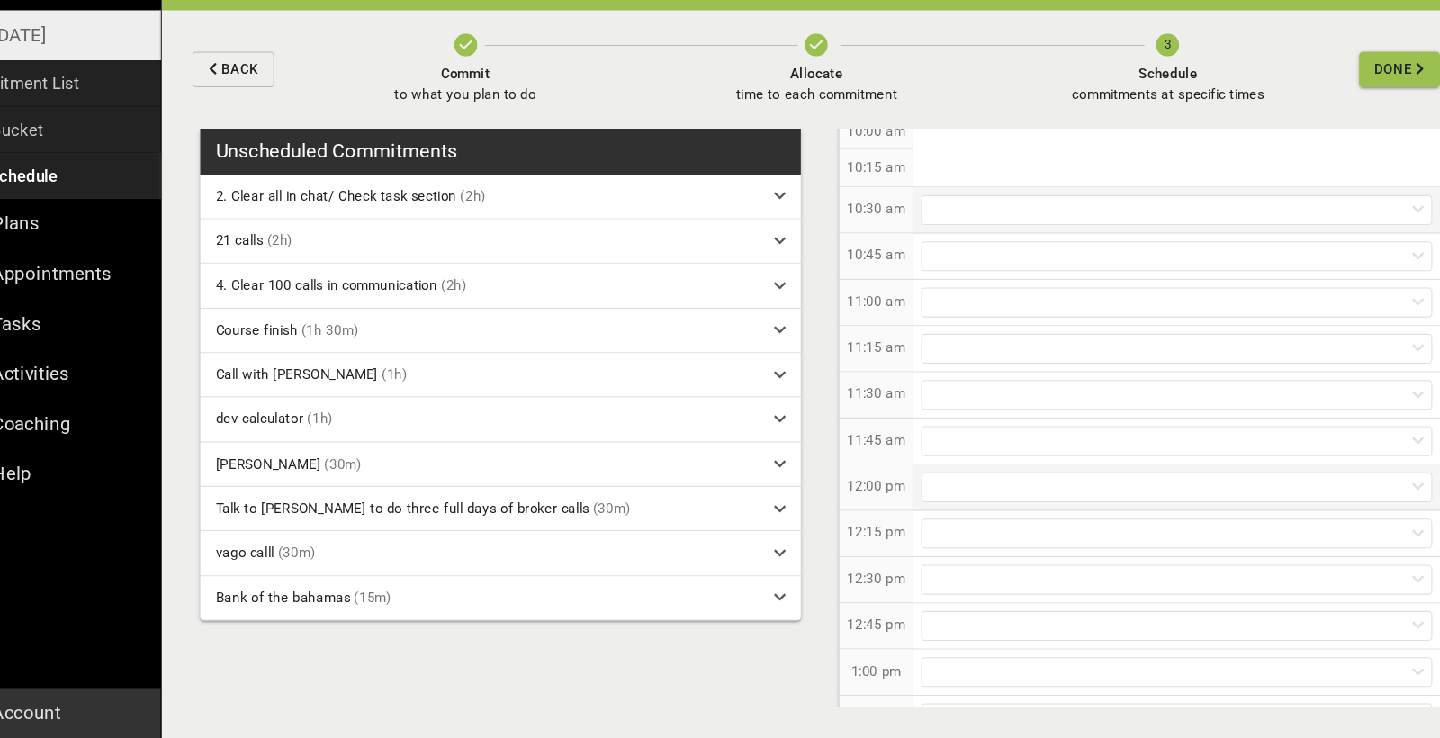
click at [926, 490] on div at bounding box center [1165, 504] width 478 height 28
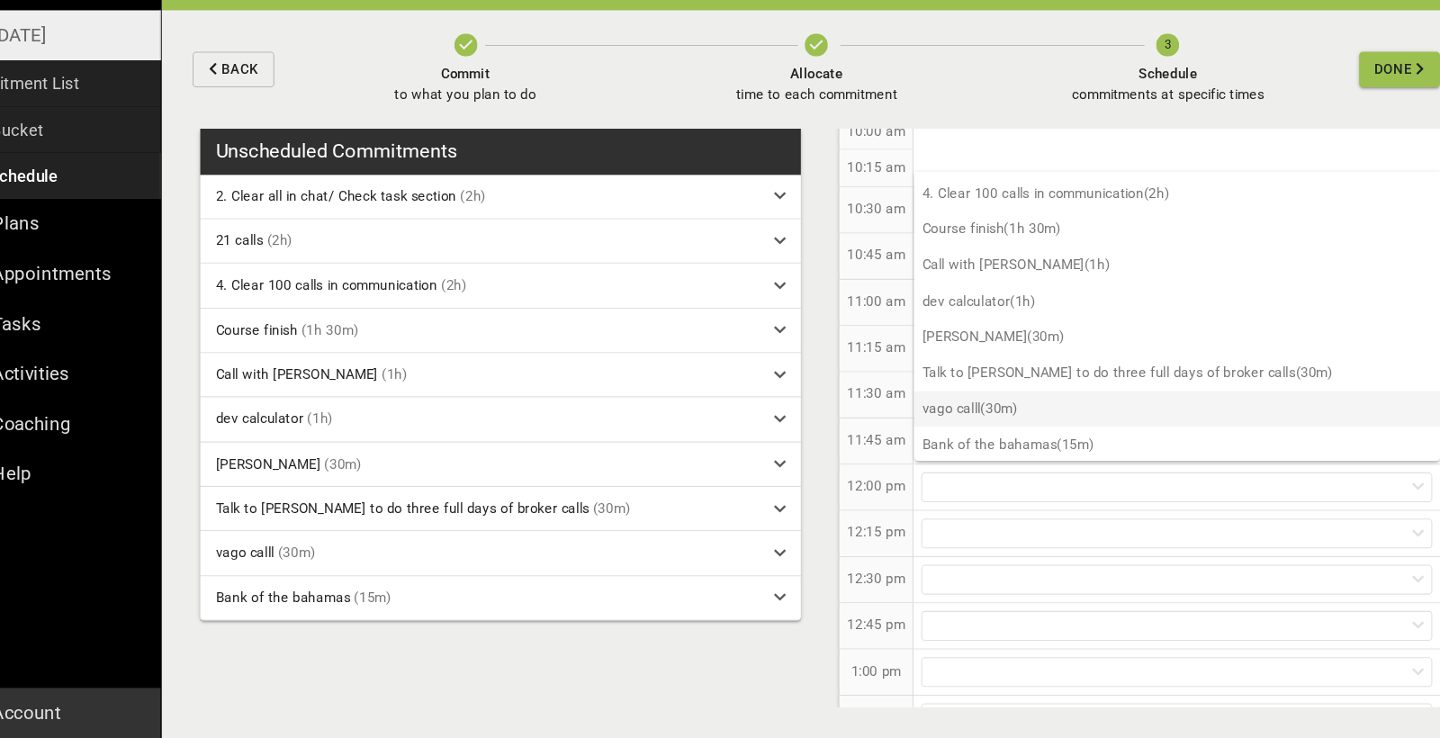
scroll to position [63, 0]
click at [929, 415] on p "vago calll (30m)" at bounding box center [1165, 431] width 491 height 33
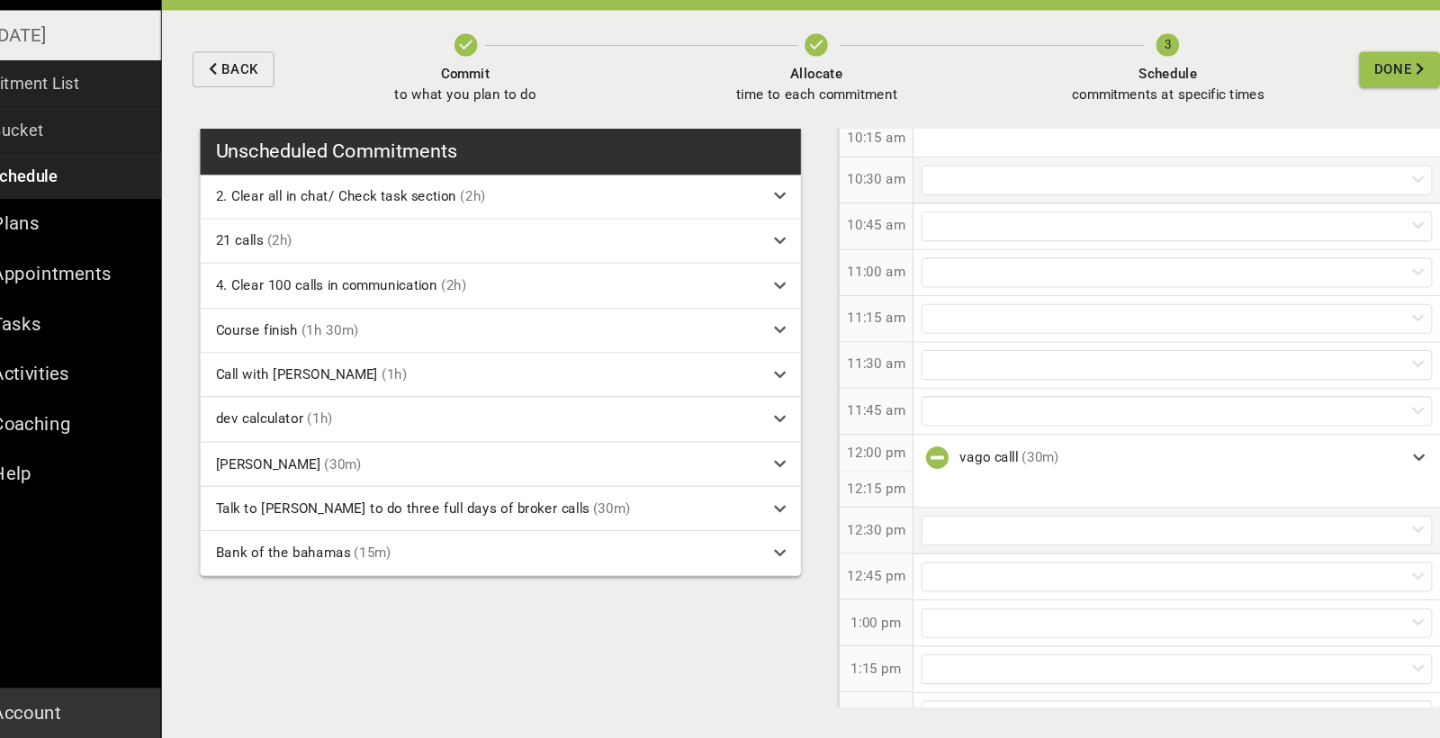
scroll to position [661, 0]
click at [926, 568] on div at bounding box center [1165, 582] width 478 height 28
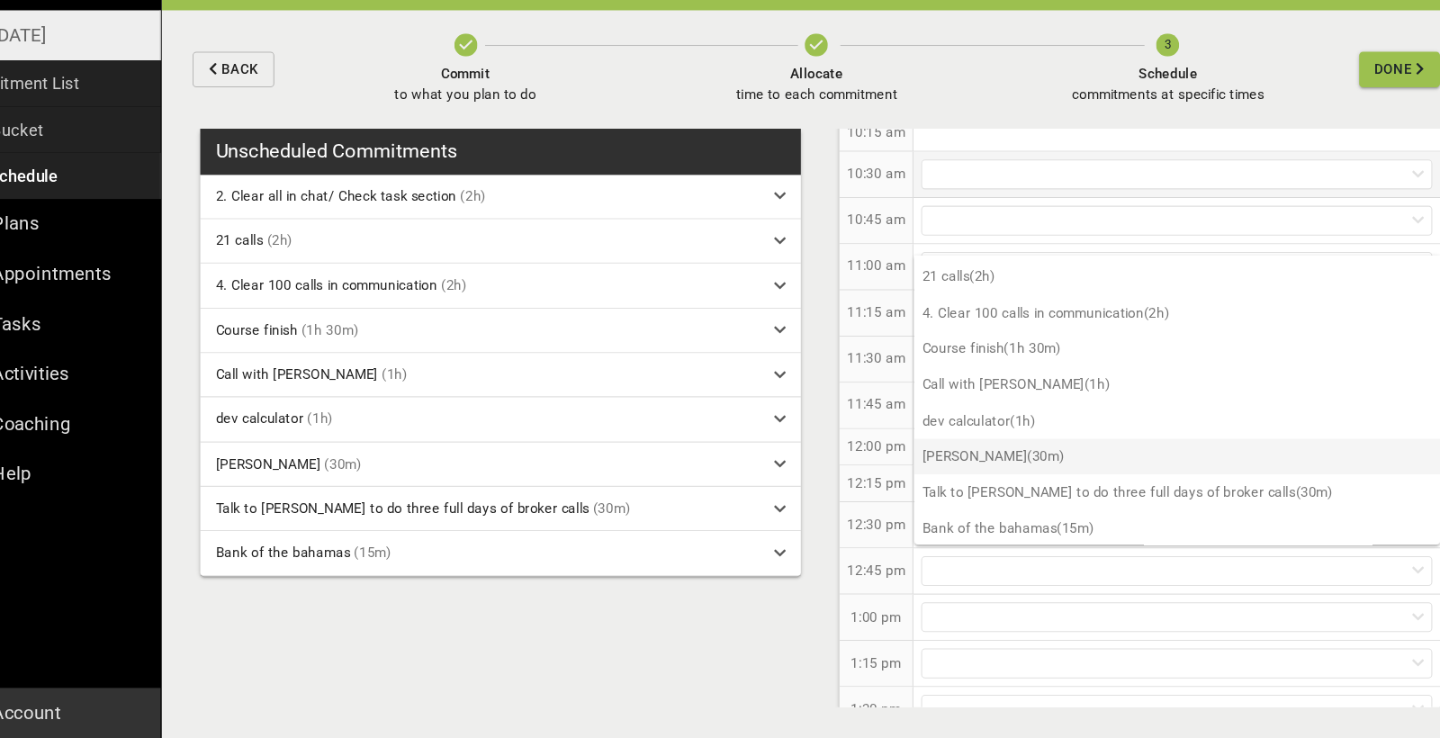
scroll to position [30, 0]
click at [942, 459] on p "[PERSON_NAME] (30m)" at bounding box center [1165, 475] width 491 height 33
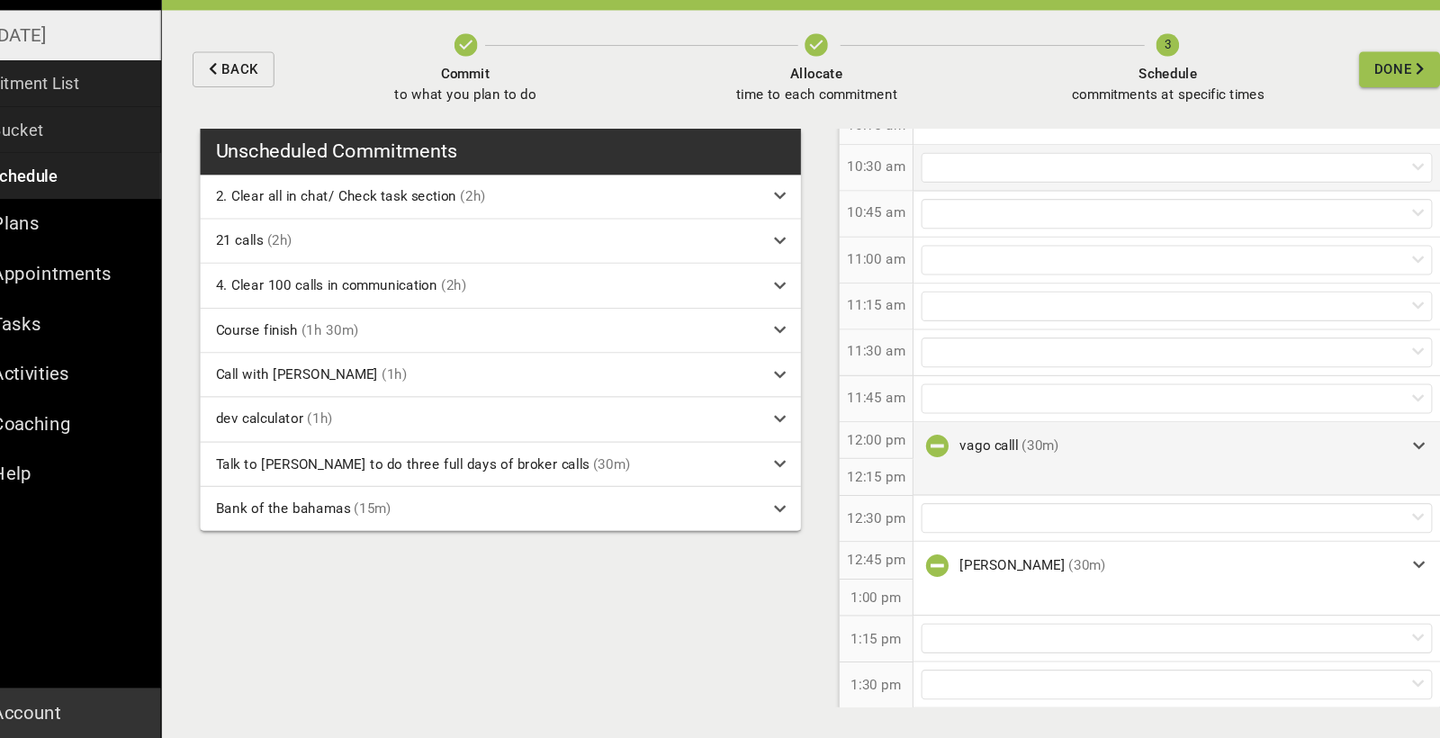
scroll to position [666, 0]
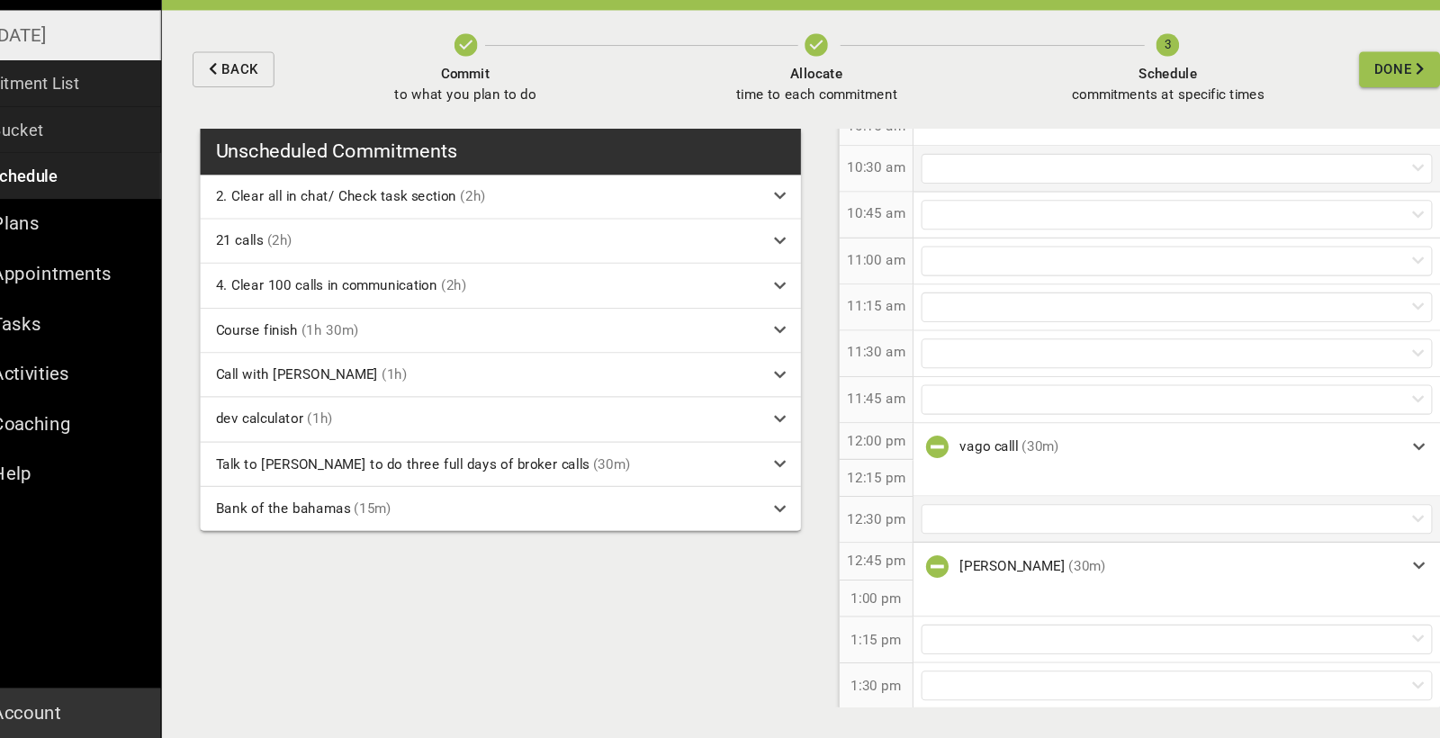
click at [926, 519] on div at bounding box center [1165, 533] width 478 height 28
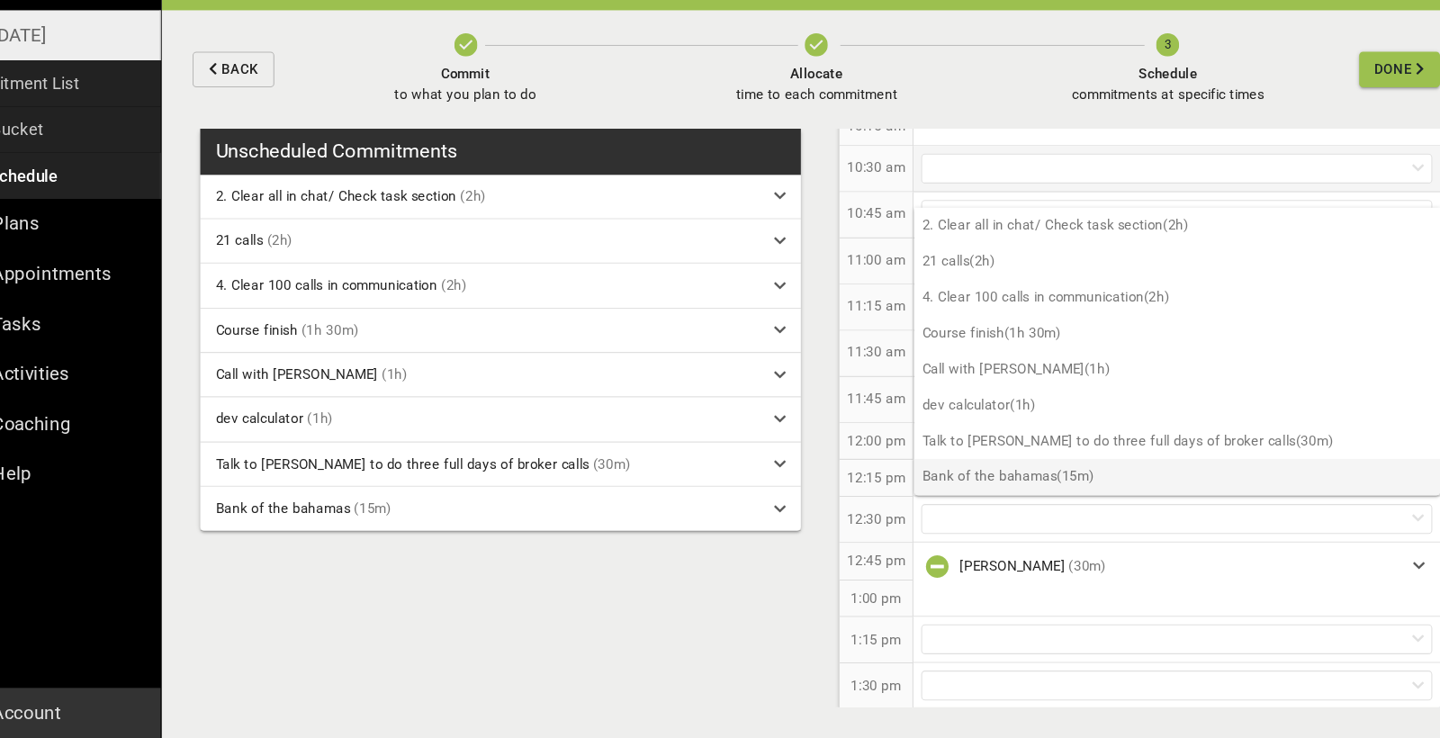
scroll to position [0, 0]
click at [983, 477] on p "Bank of the bahamas (15m)" at bounding box center [1165, 493] width 491 height 33
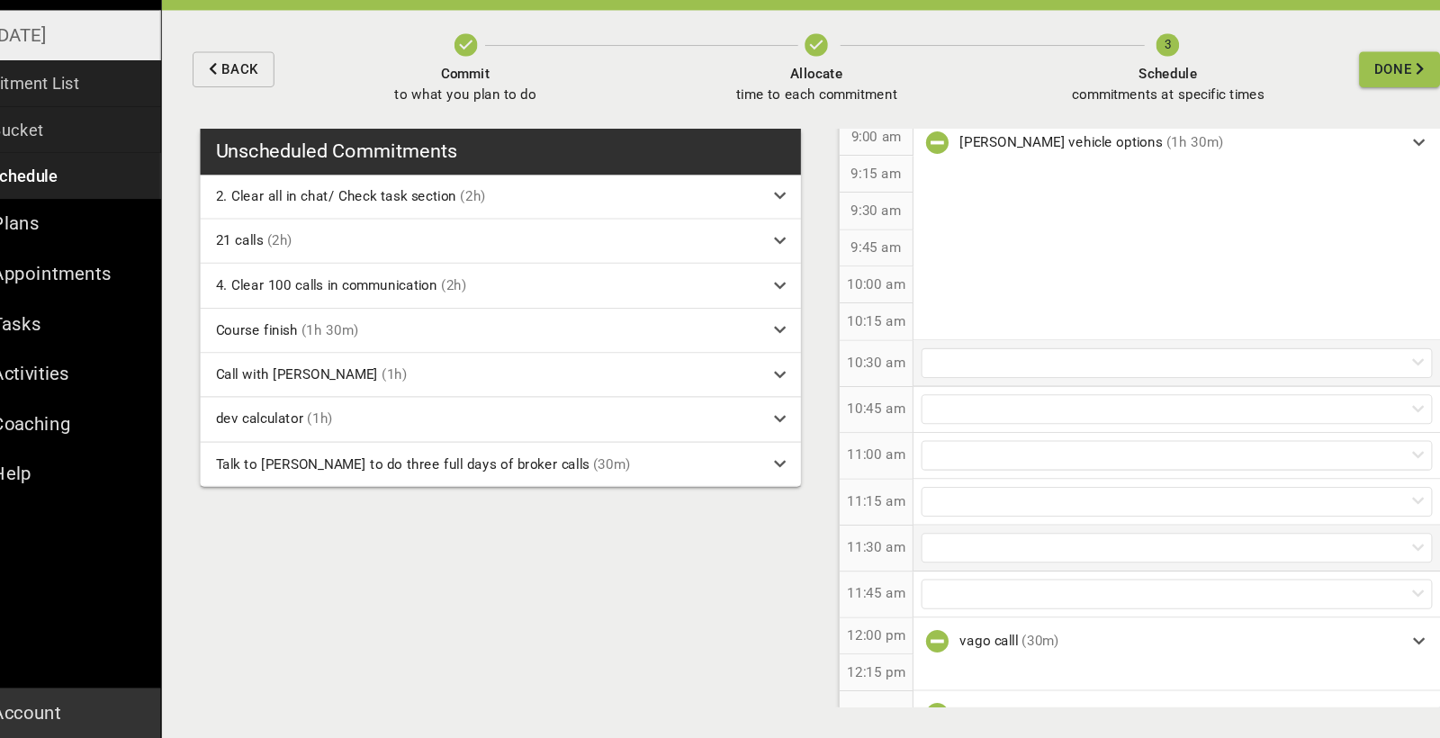
scroll to position [482, 0]
click at [934, 376] on div at bounding box center [1165, 390] width 478 height 28
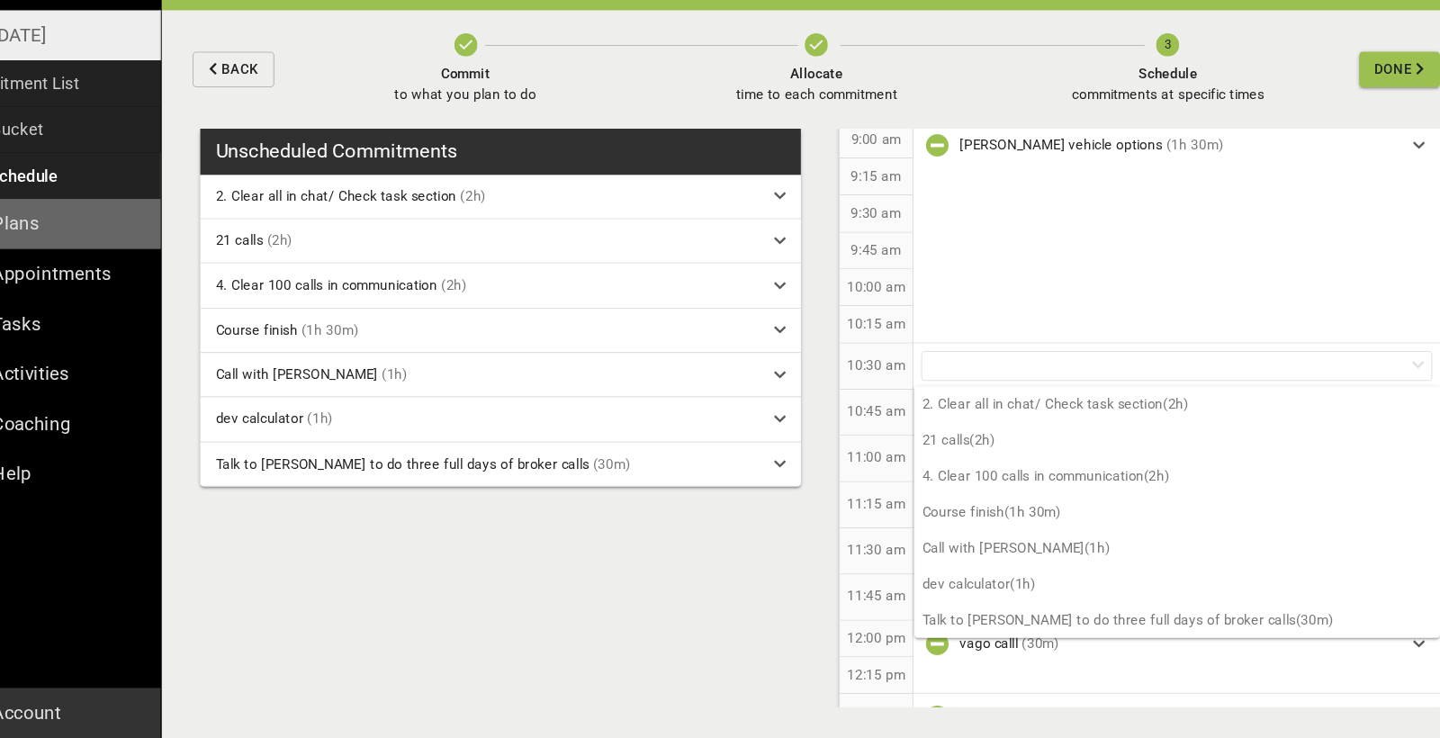
scroll to position [0, 0]
click at [850, 369] on div "10:30 am" at bounding box center [884, 390] width 69 height 43
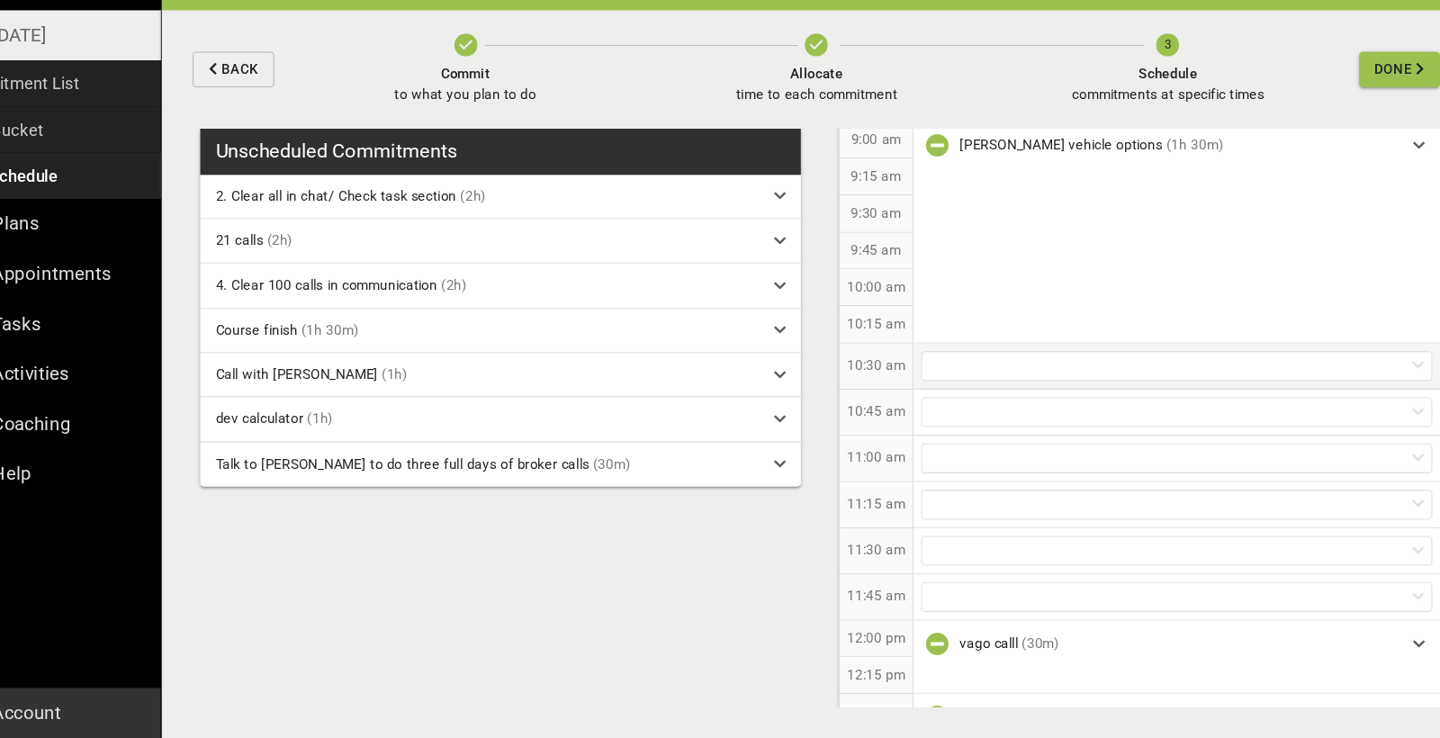
click at [926, 376] on div at bounding box center [1165, 390] width 478 height 28
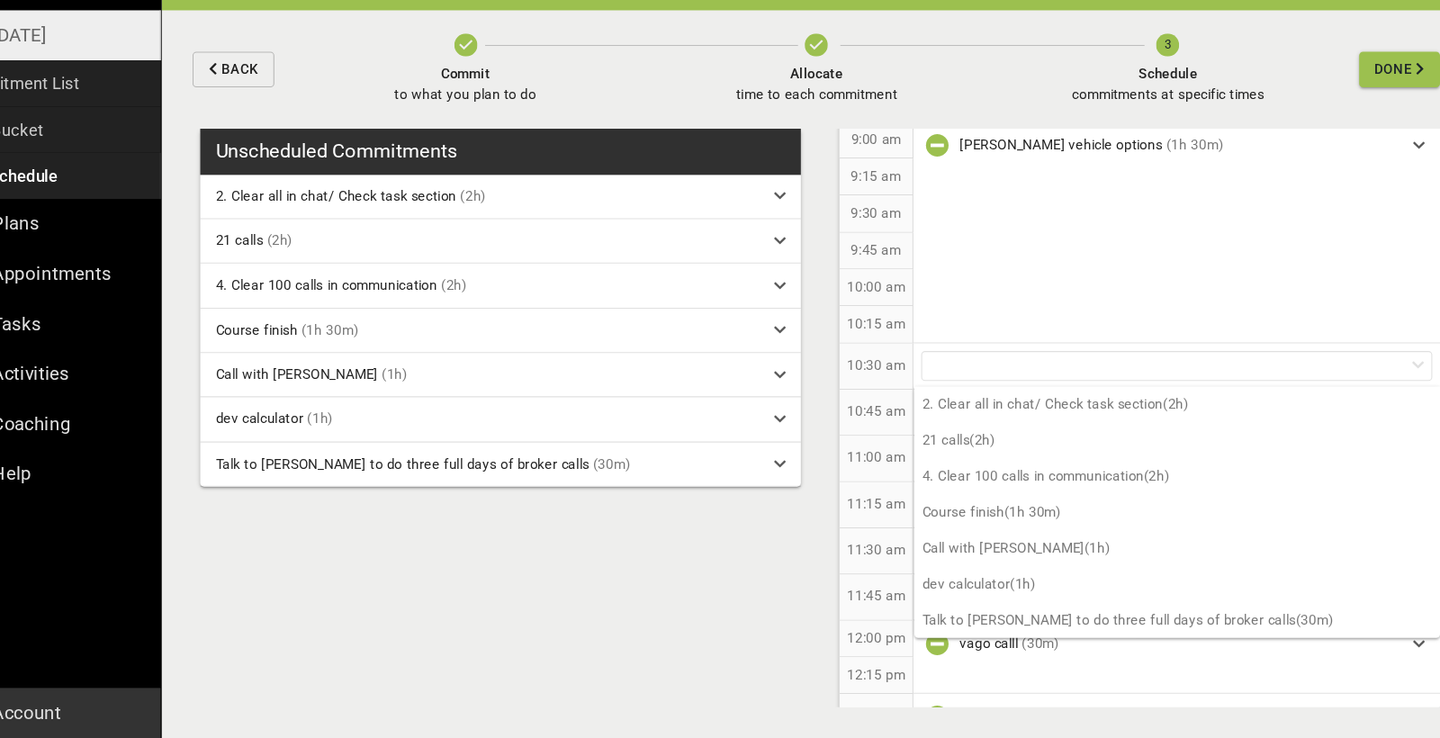
click at [850, 369] on div "10:30 am" at bounding box center [884, 390] width 69 height 43
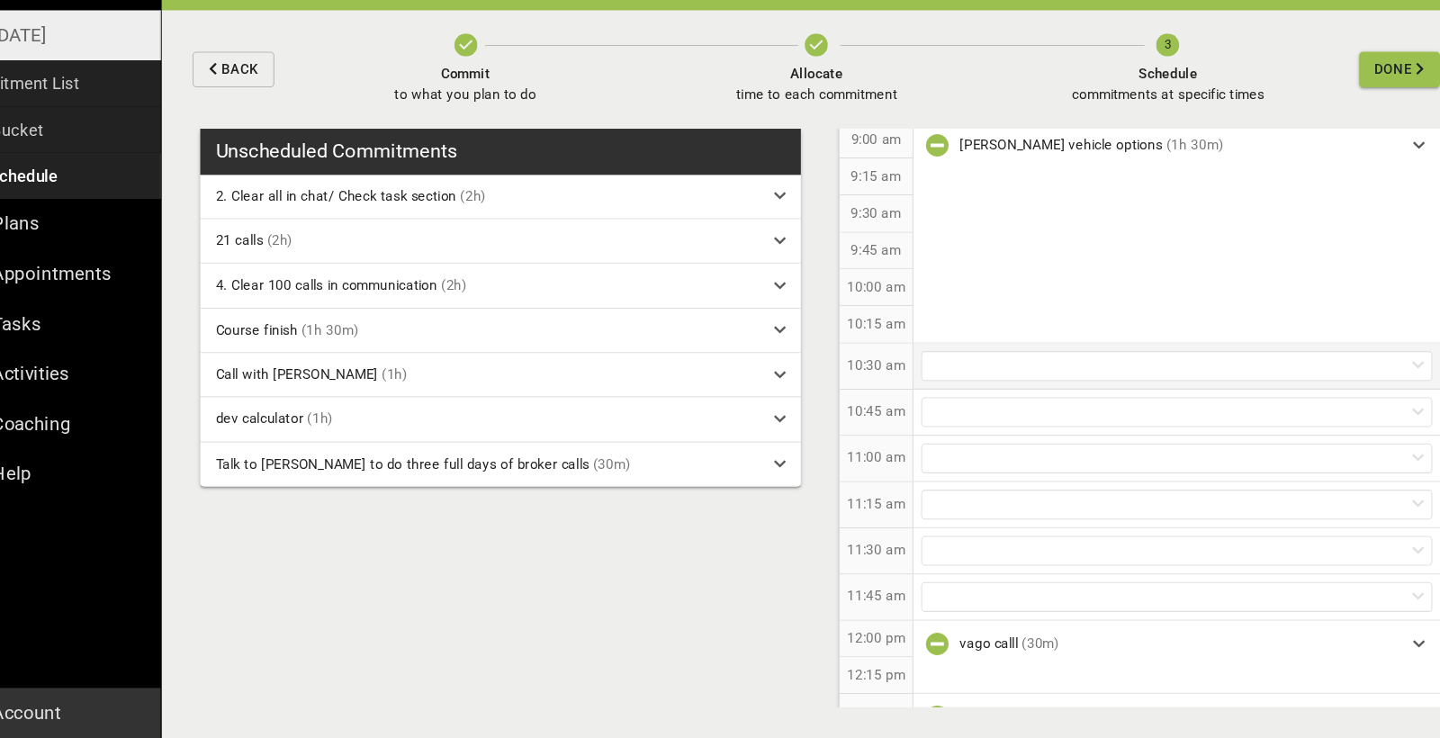
click at [997, 376] on div at bounding box center [1165, 390] width 478 height 28
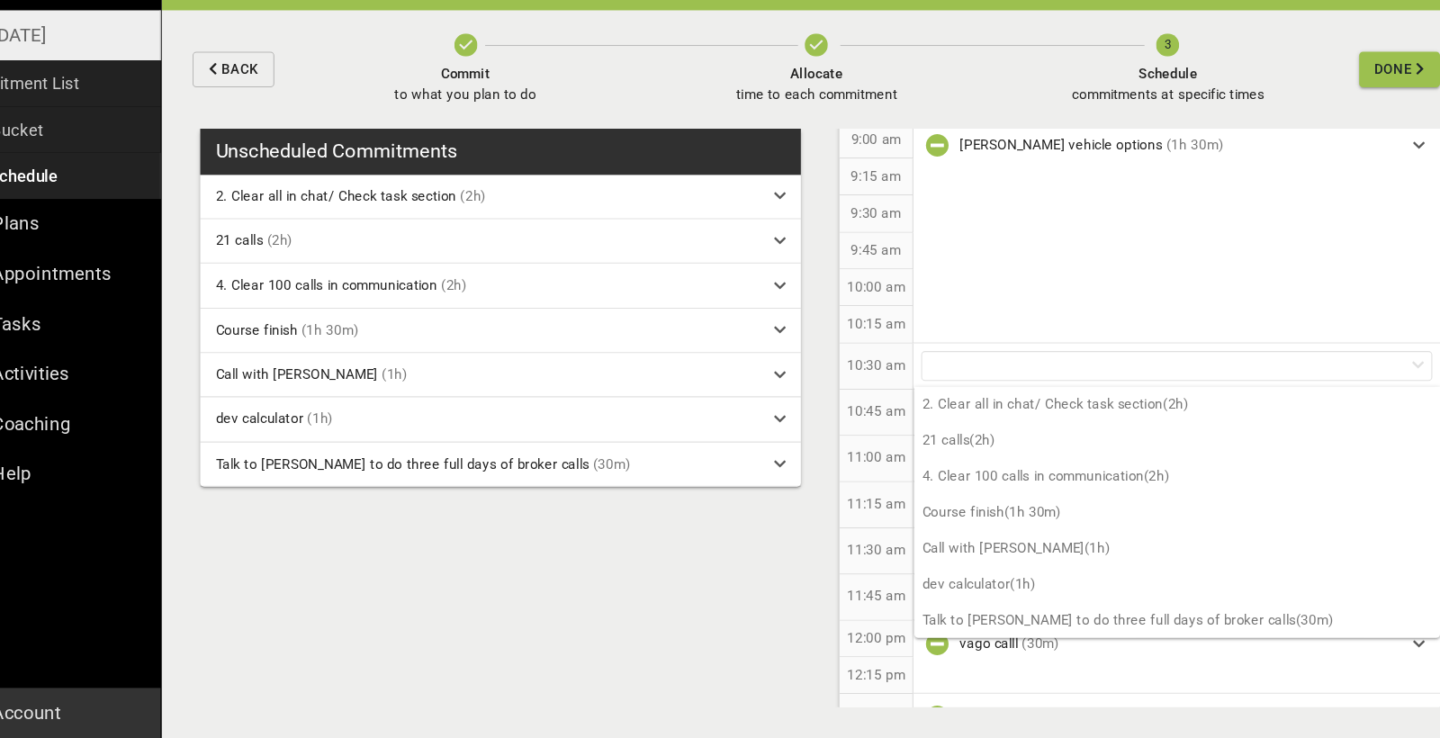
click at [649, 578] on div "Unscheduled Commitments 2. Clear all in chat/ Check task section (2h) 21 calls …" at bounding box center [828, 453] width 1224 height 570
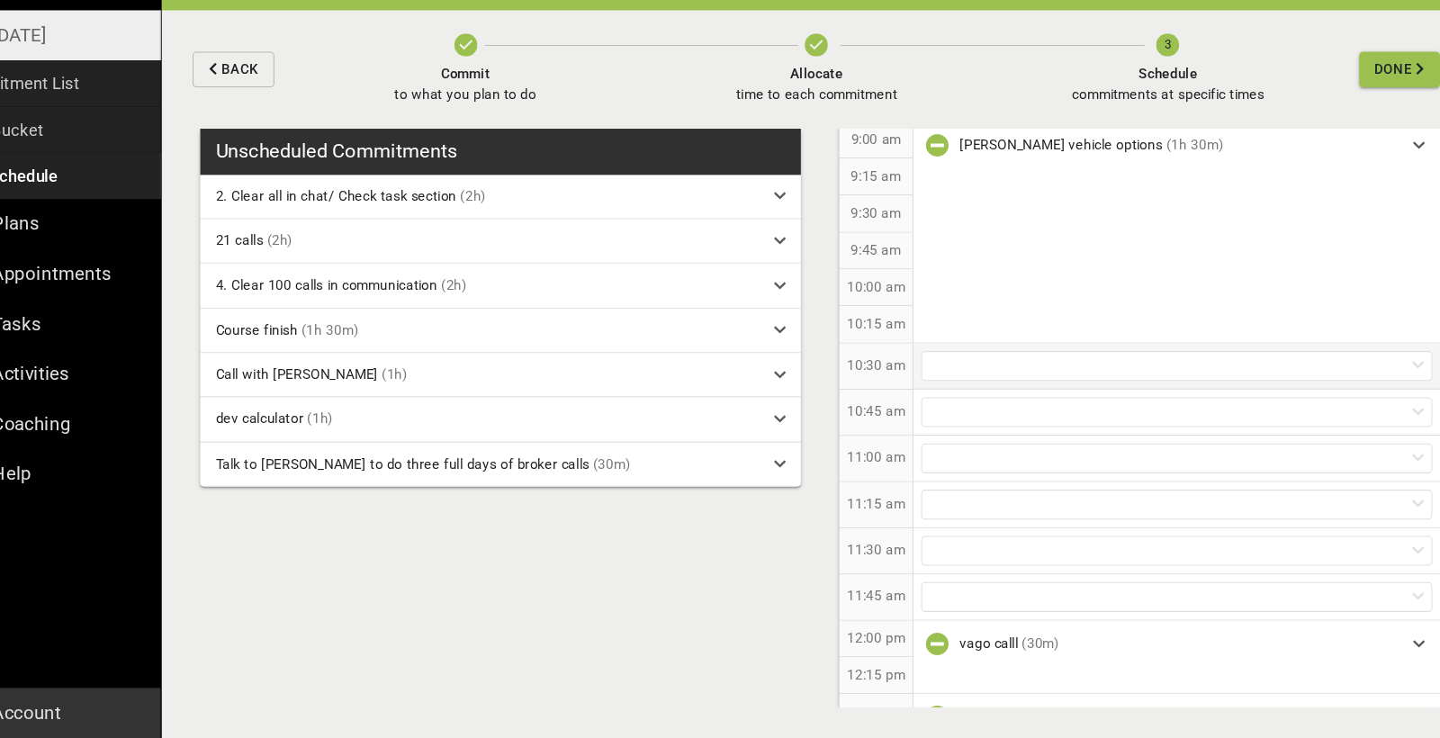
click at [976, 376] on div at bounding box center [1165, 390] width 478 height 28
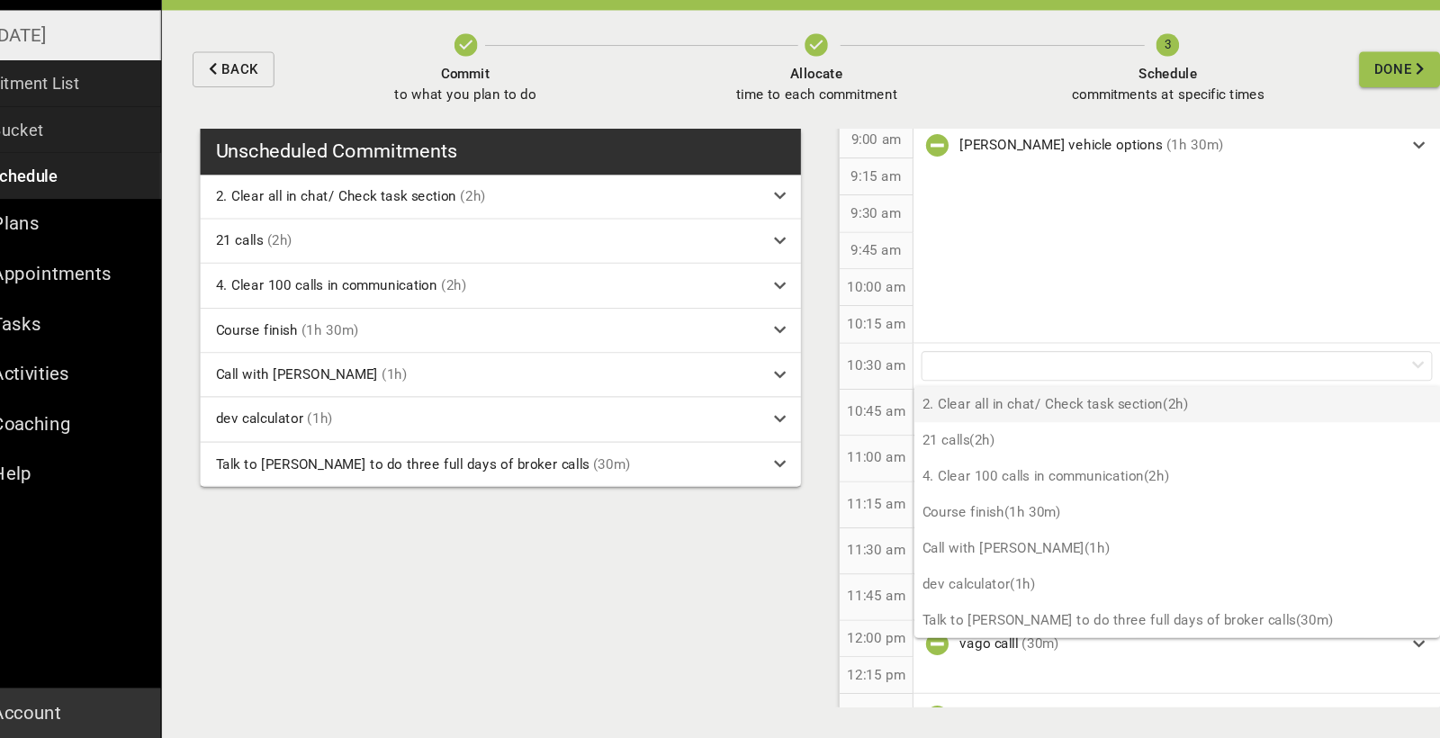
click at [958, 410] on p "2. Clear all in chat/ Check task section (2h)" at bounding box center [1165, 426] width 491 height 33
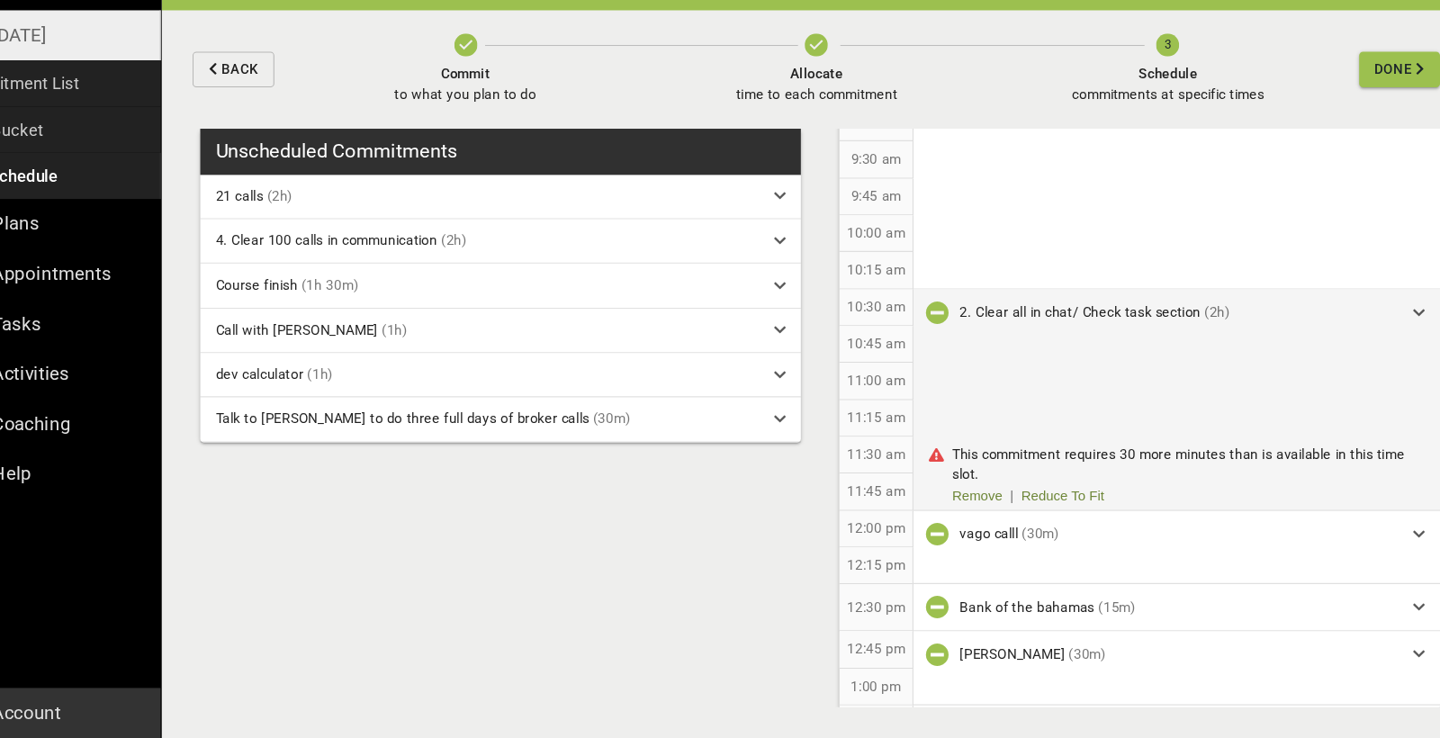
scroll to position [553, 0]
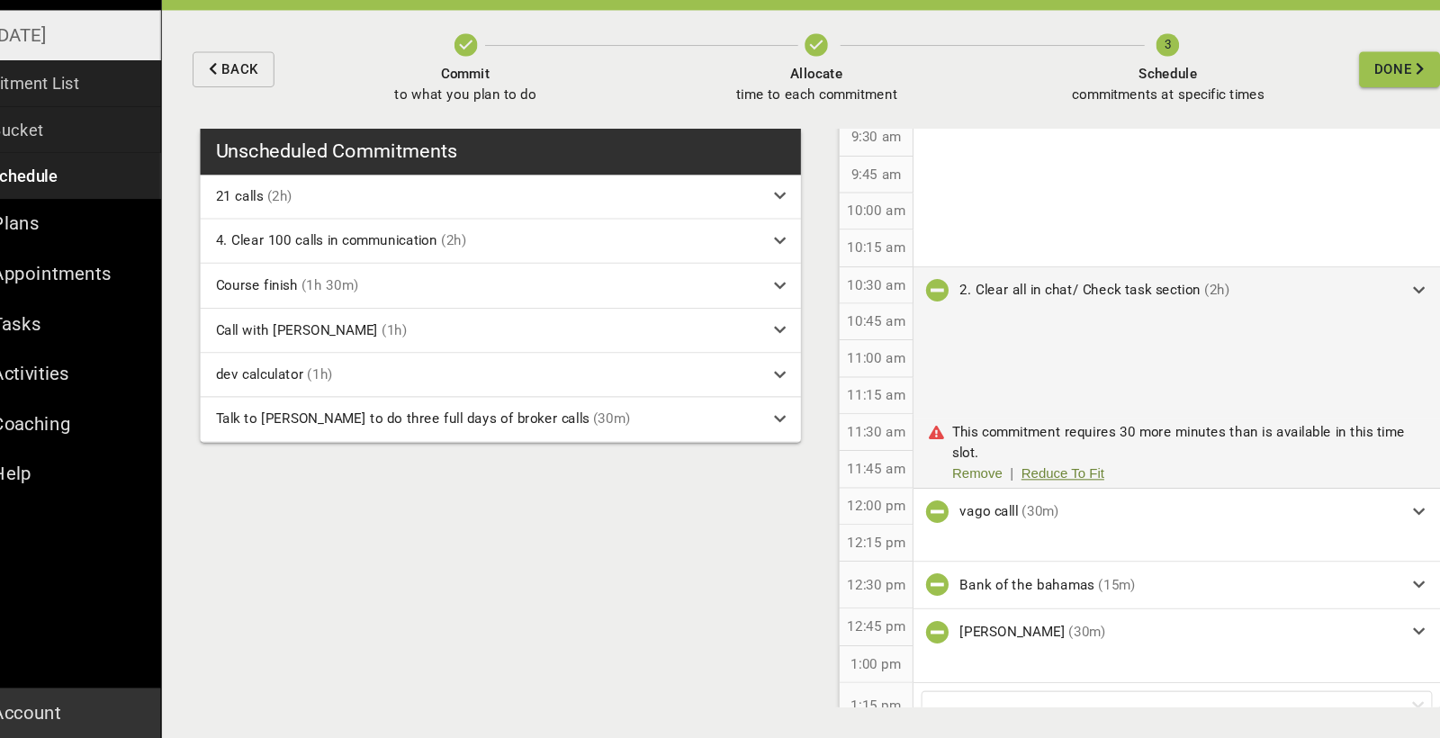
click at [1020, 482] on link "Reduce To Fit" at bounding box center [1058, 491] width 77 height 19
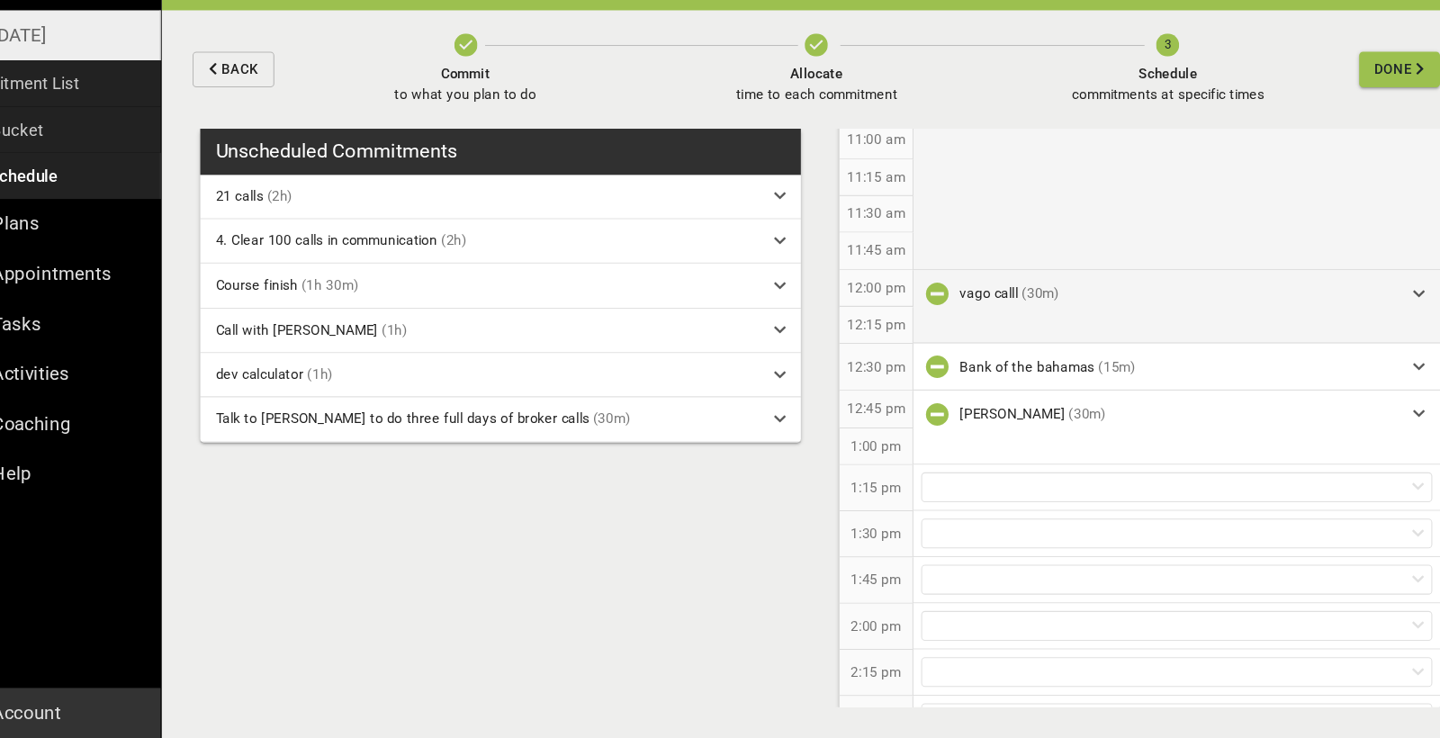
scroll to position [761, 0]
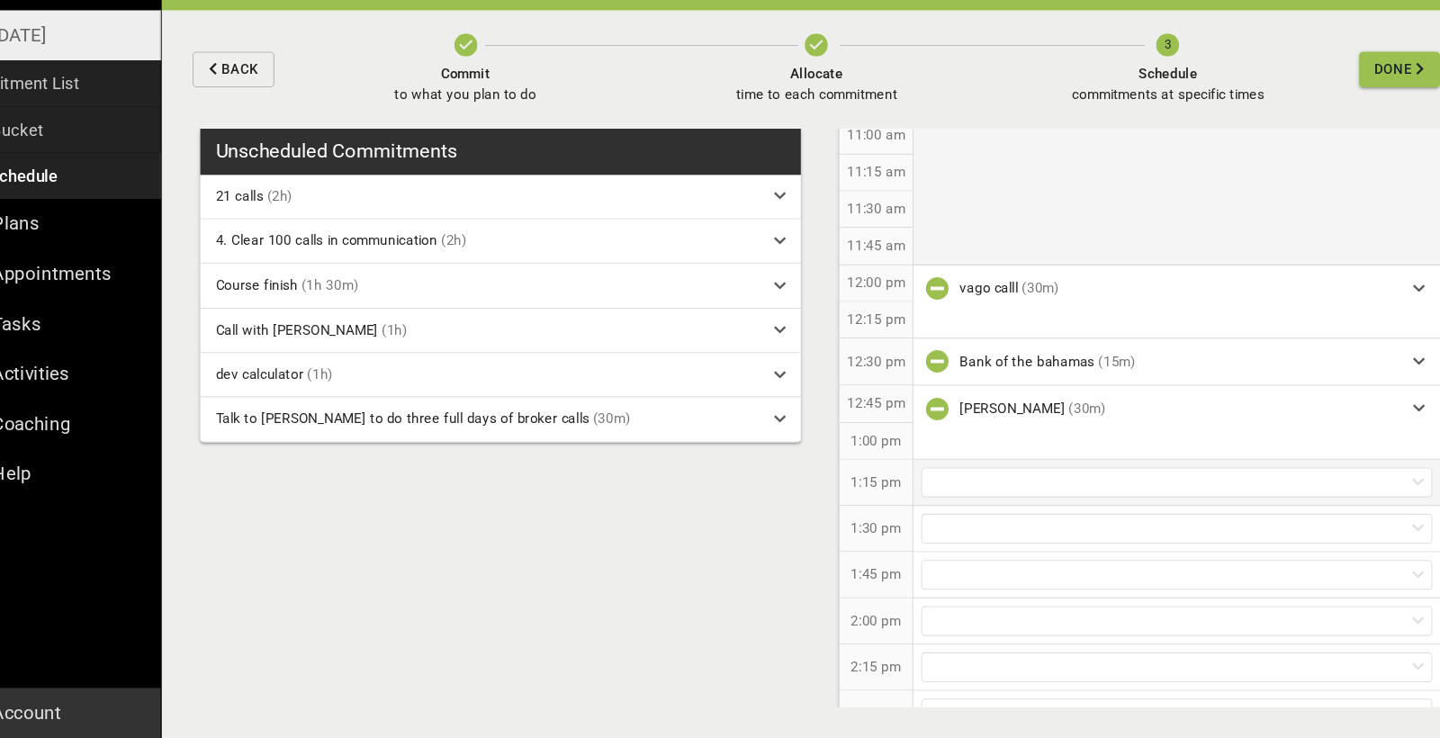
click at [963, 485] on div at bounding box center [1165, 499] width 478 height 28
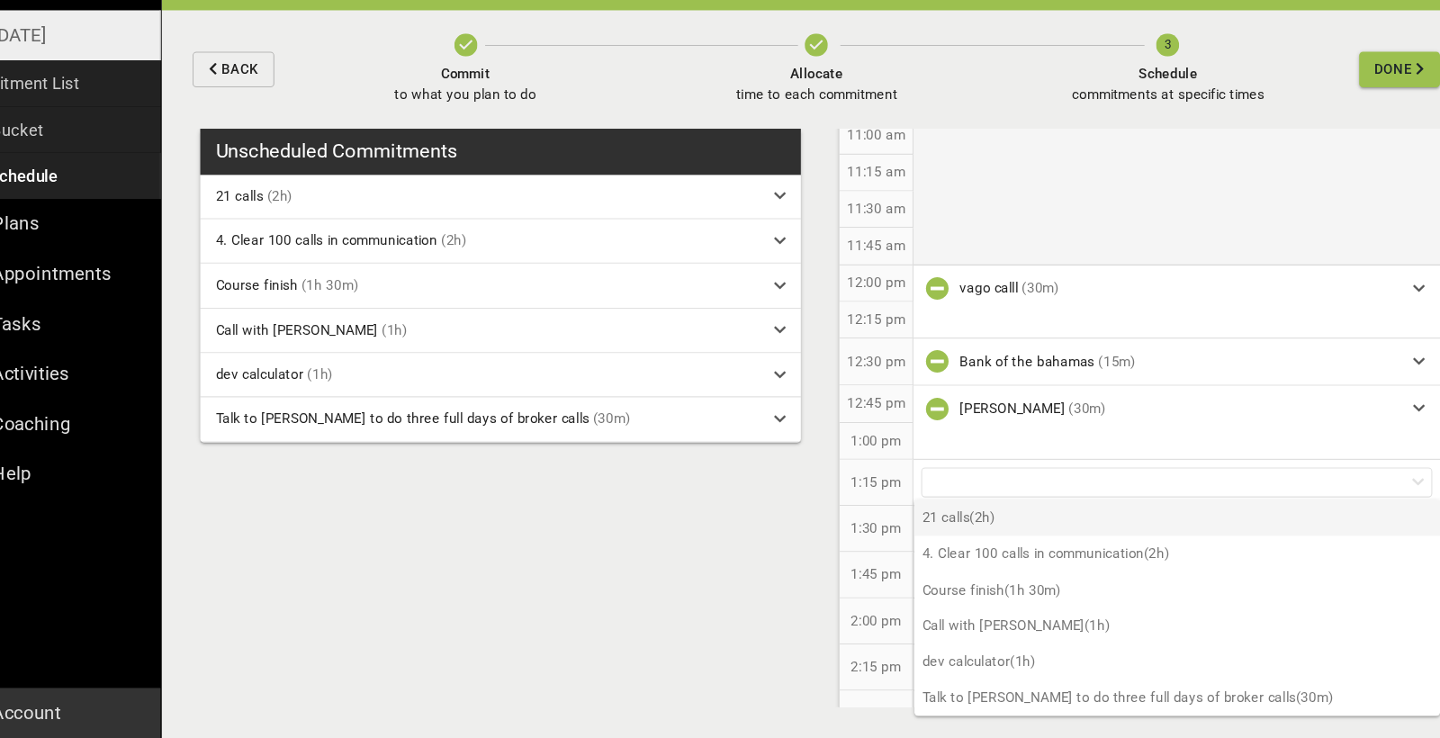
click at [1013, 516] on p "21 calls (2h)" at bounding box center [1165, 532] width 491 height 33
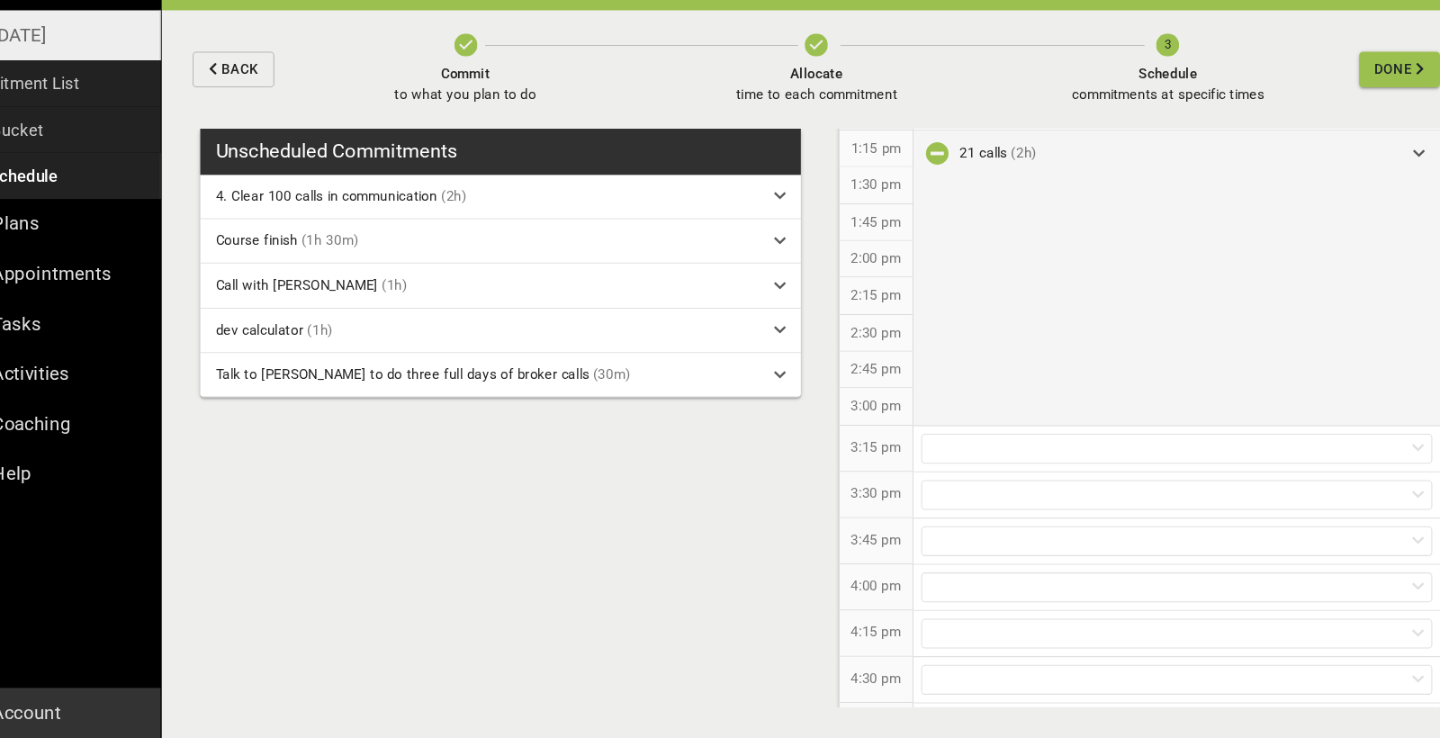
scroll to position [1072, 0]
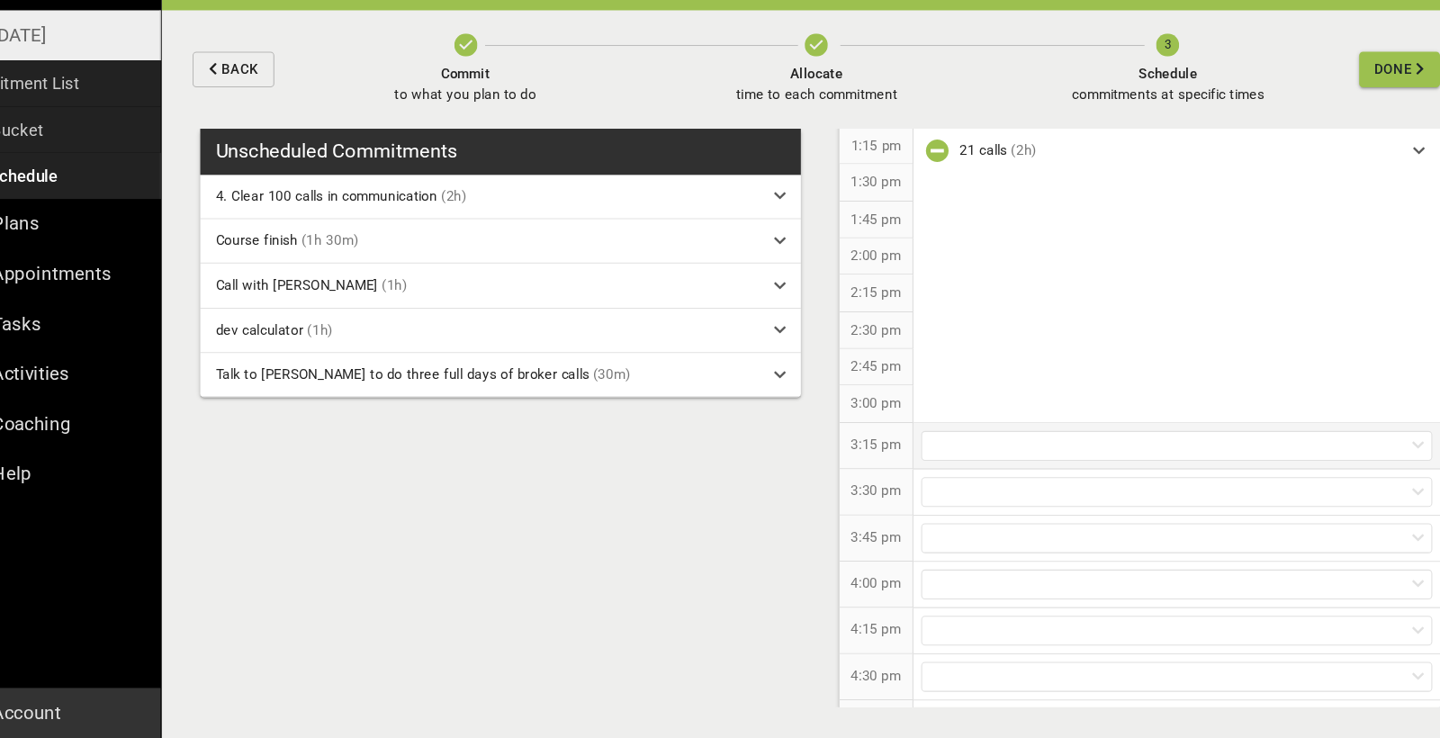
click at [958, 451] on div at bounding box center [1165, 465] width 478 height 28
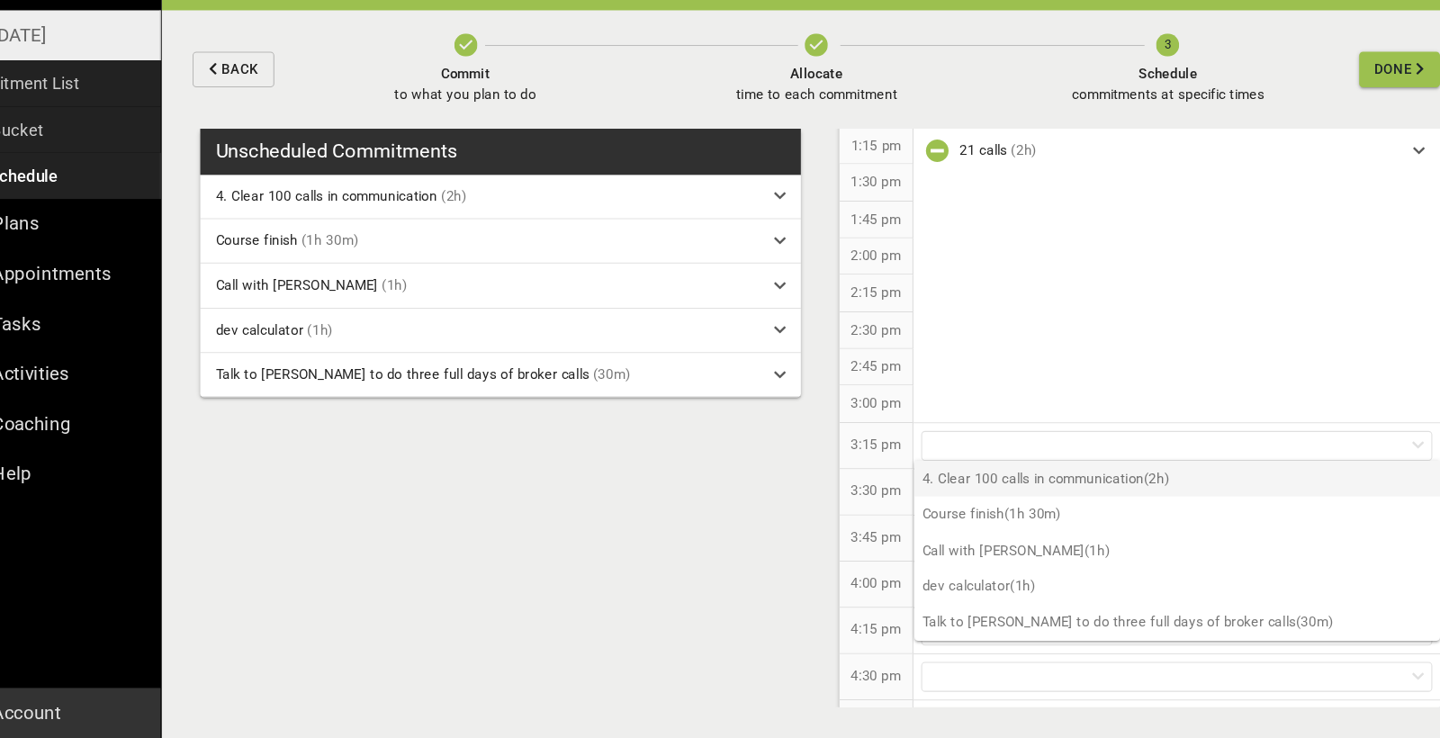
click at [987, 479] on p "4. Clear 100 calls in communication (2h)" at bounding box center [1165, 495] width 491 height 33
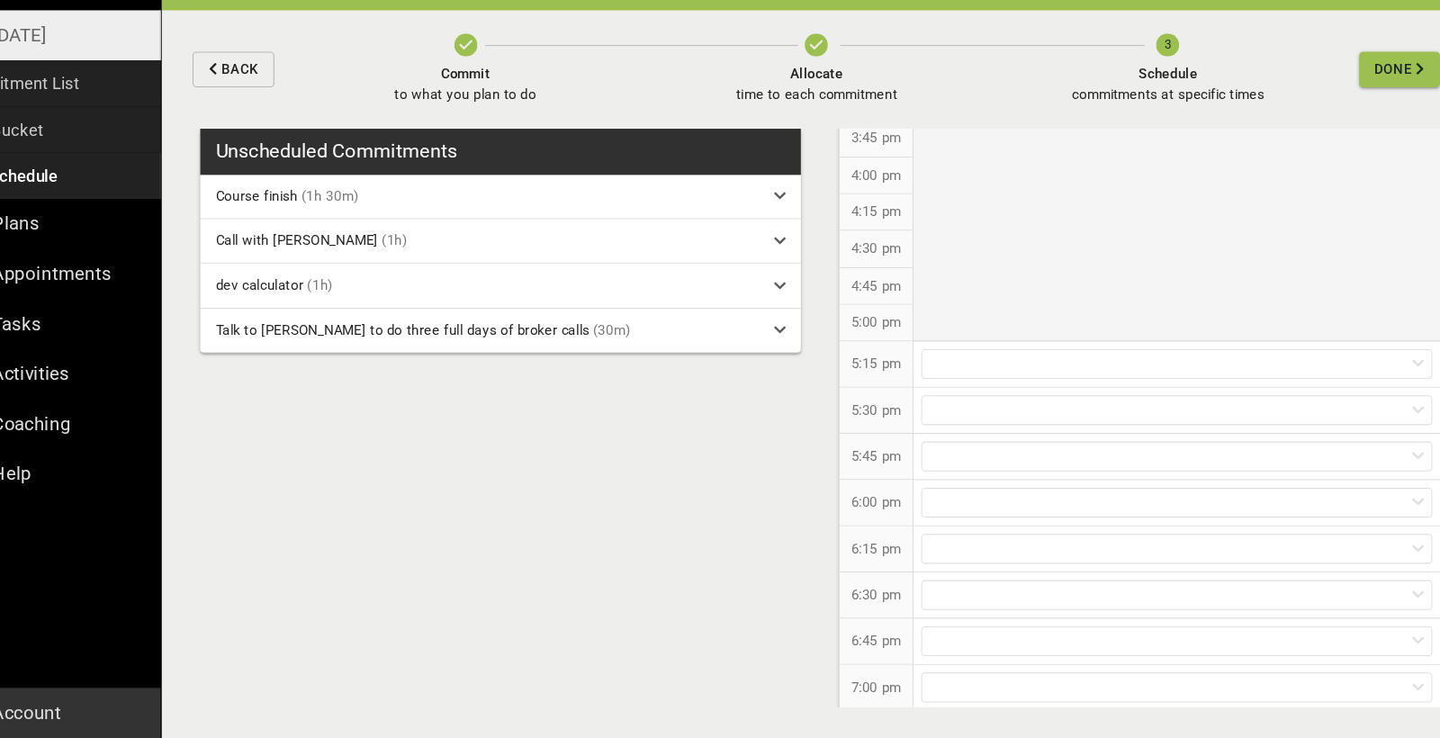
scroll to position [1408, 0]
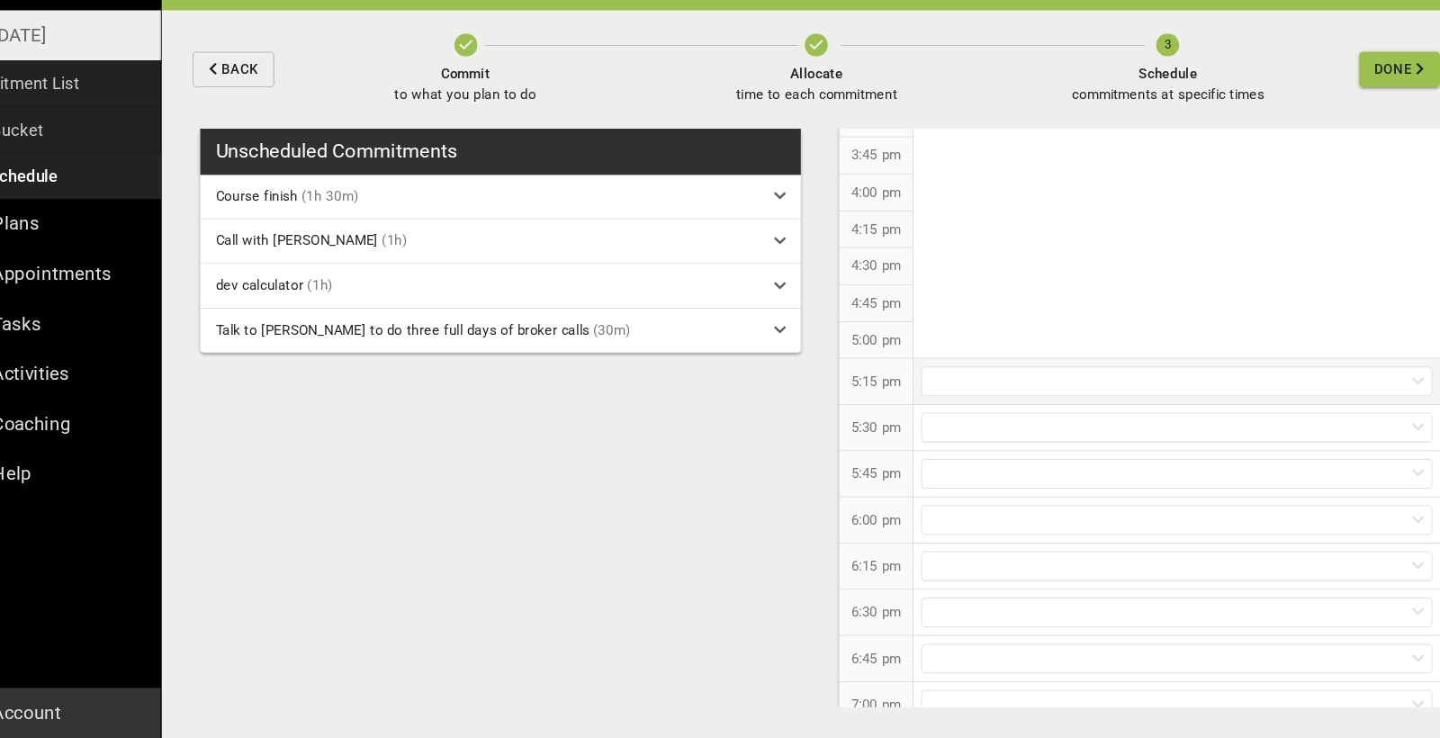
click at [939, 391] on div at bounding box center [1165, 405] width 478 height 28
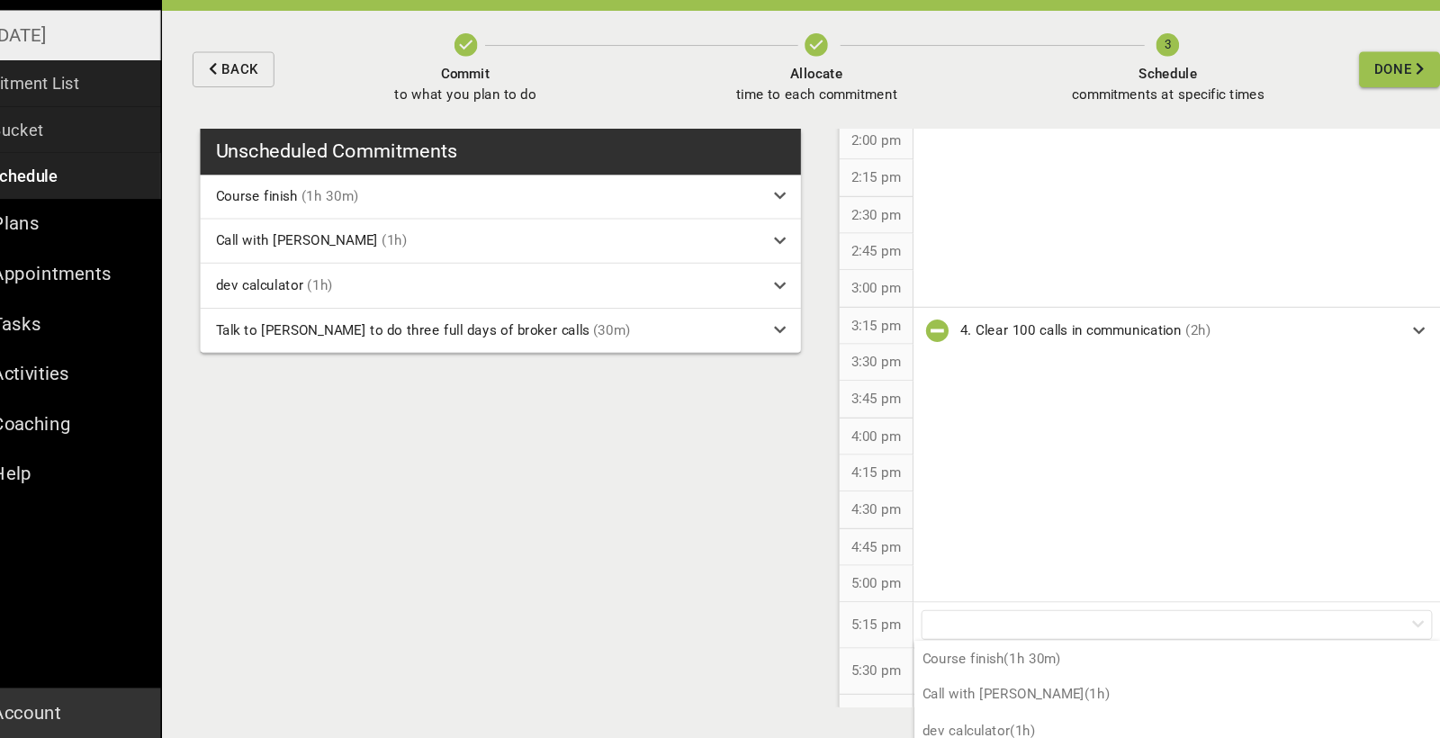
scroll to position [1177, 0]
click at [817, 79] on icon "button" at bounding box center [828, 90] width 22 height 22
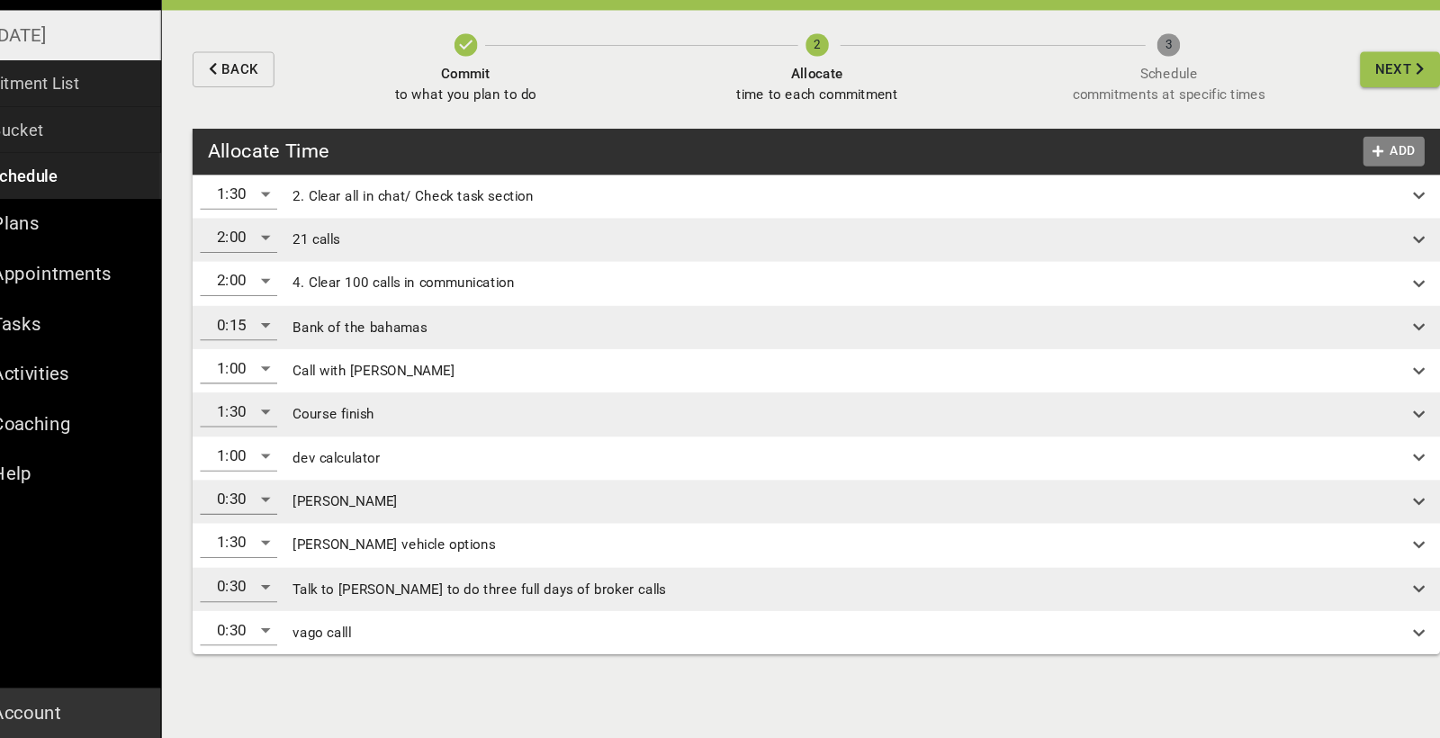
click at [1347, 179] on span "Add" at bounding box center [1368, 189] width 43 height 21
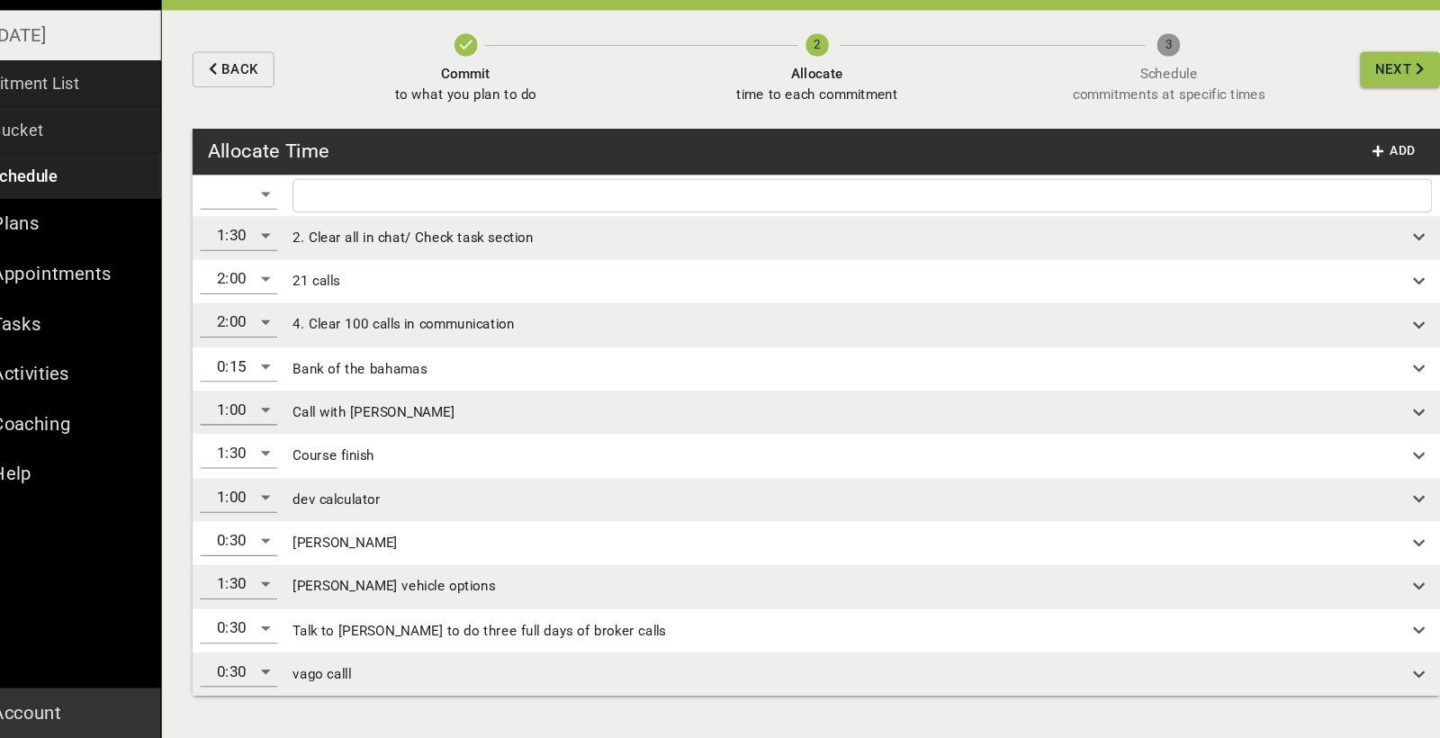
click at [737, 220] on input "text" at bounding box center [871, 231] width 1057 height 23
type input "s"
type input "Josh & [PERSON_NAME]"
click at [252, 215] on div "​" at bounding box center [288, 229] width 72 height 29
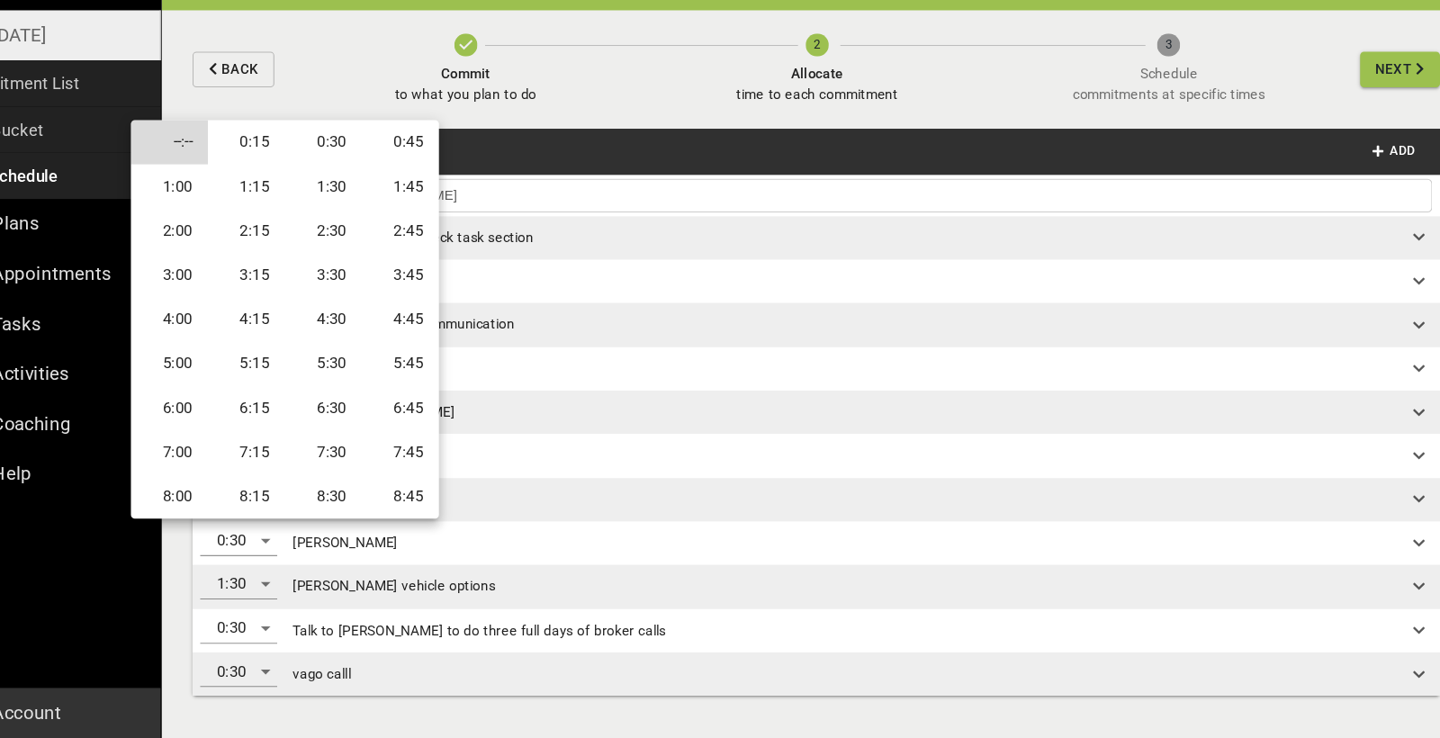
click at [403, 160] on li "0:45" at bounding box center [439, 180] width 72 height 41
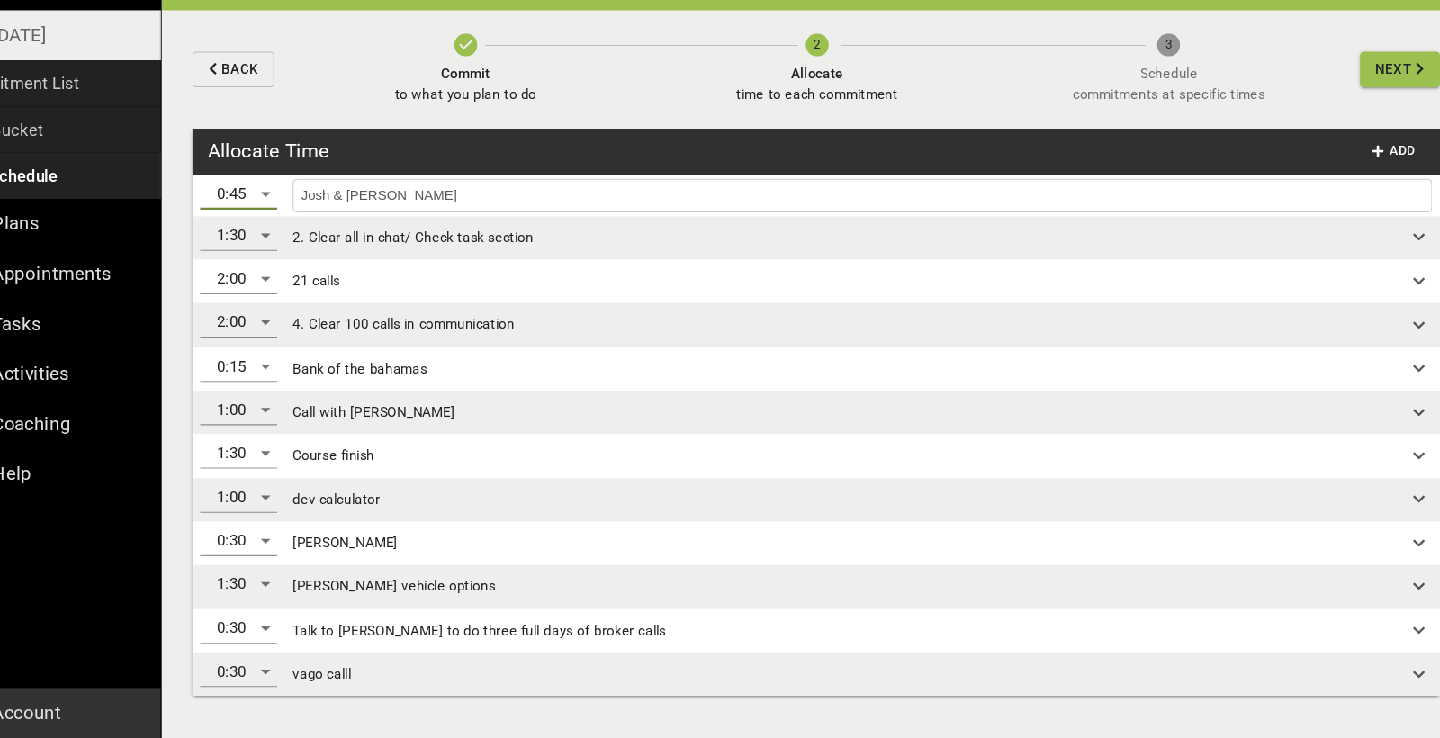
click at [526, 220] on input "Josh & [PERSON_NAME]" at bounding box center [871, 231] width 1057 height 23
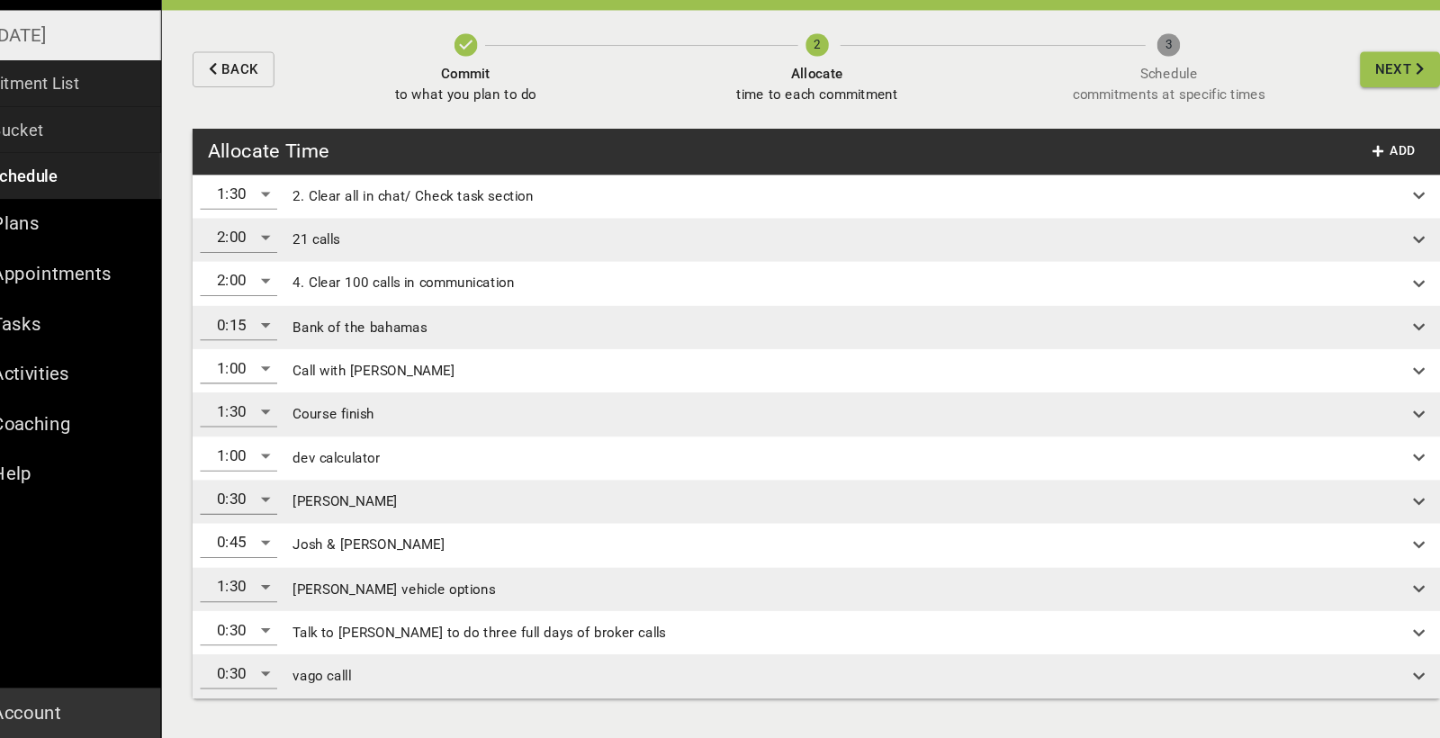
click at [353, 548] on span "Josh & [PERSON_NAME]" at bounding box center [847, 557] width 1019 height 19
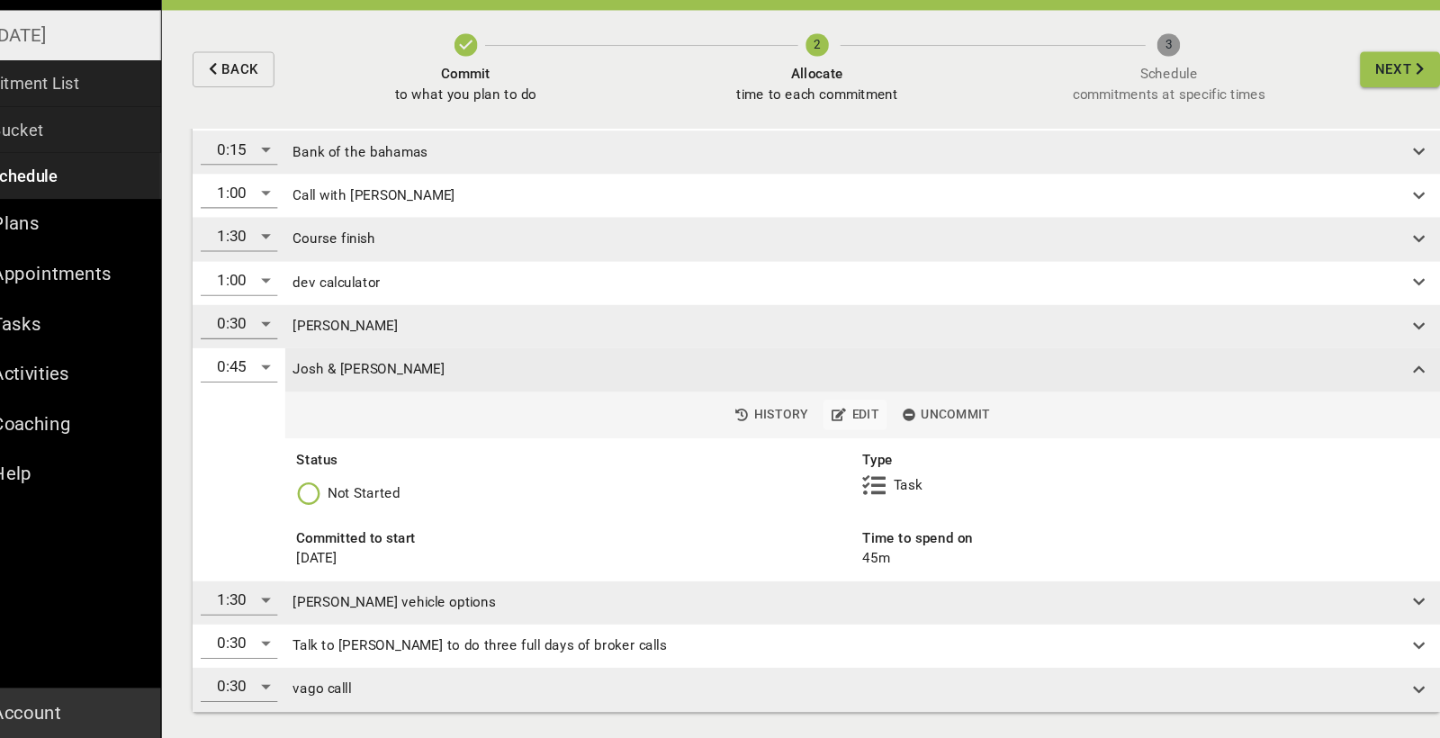
scroll to position [163, 0]
click at [842, 427] on span "Edit" at bounding box center [864, 437] width 45 height 21
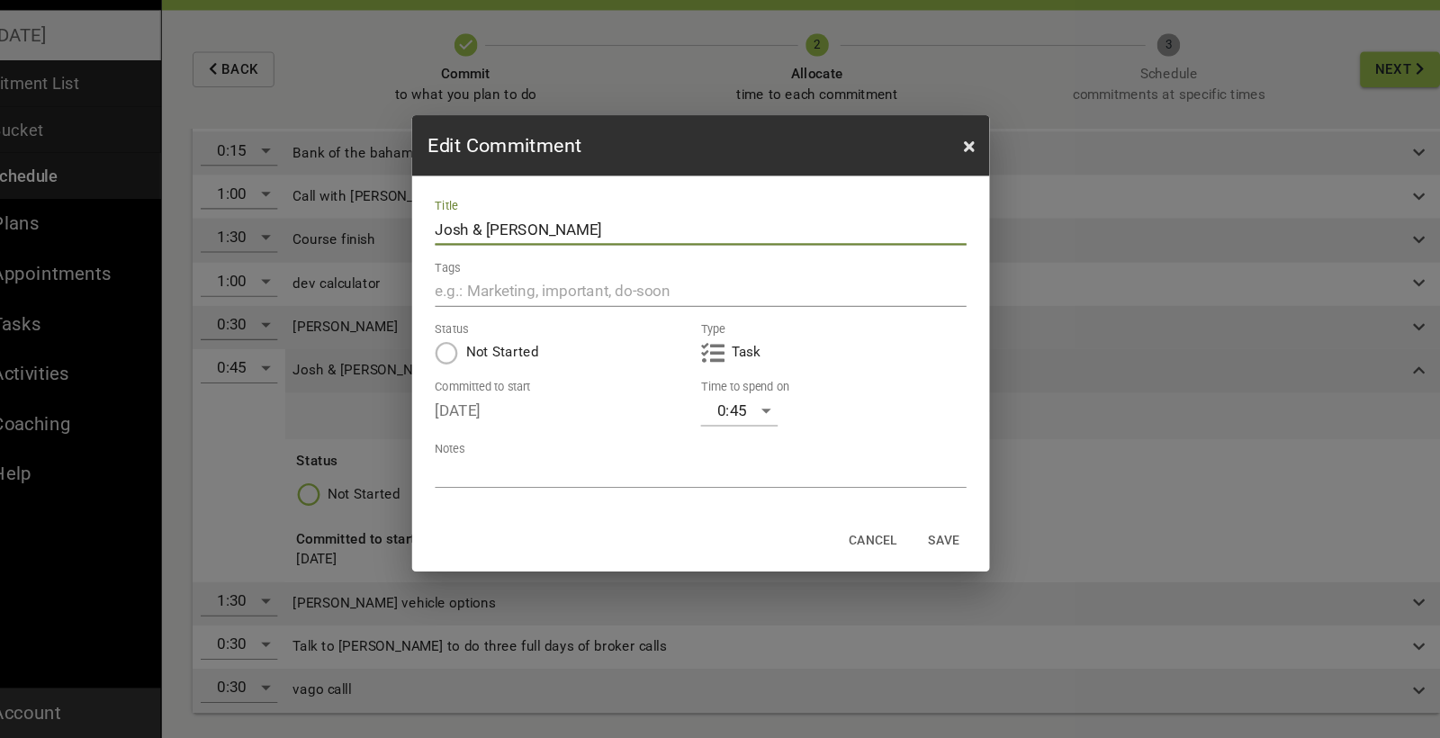
click at [507, 481] on textarea at bounding box center [720, 489] width 497 height 17
type textarea "a"
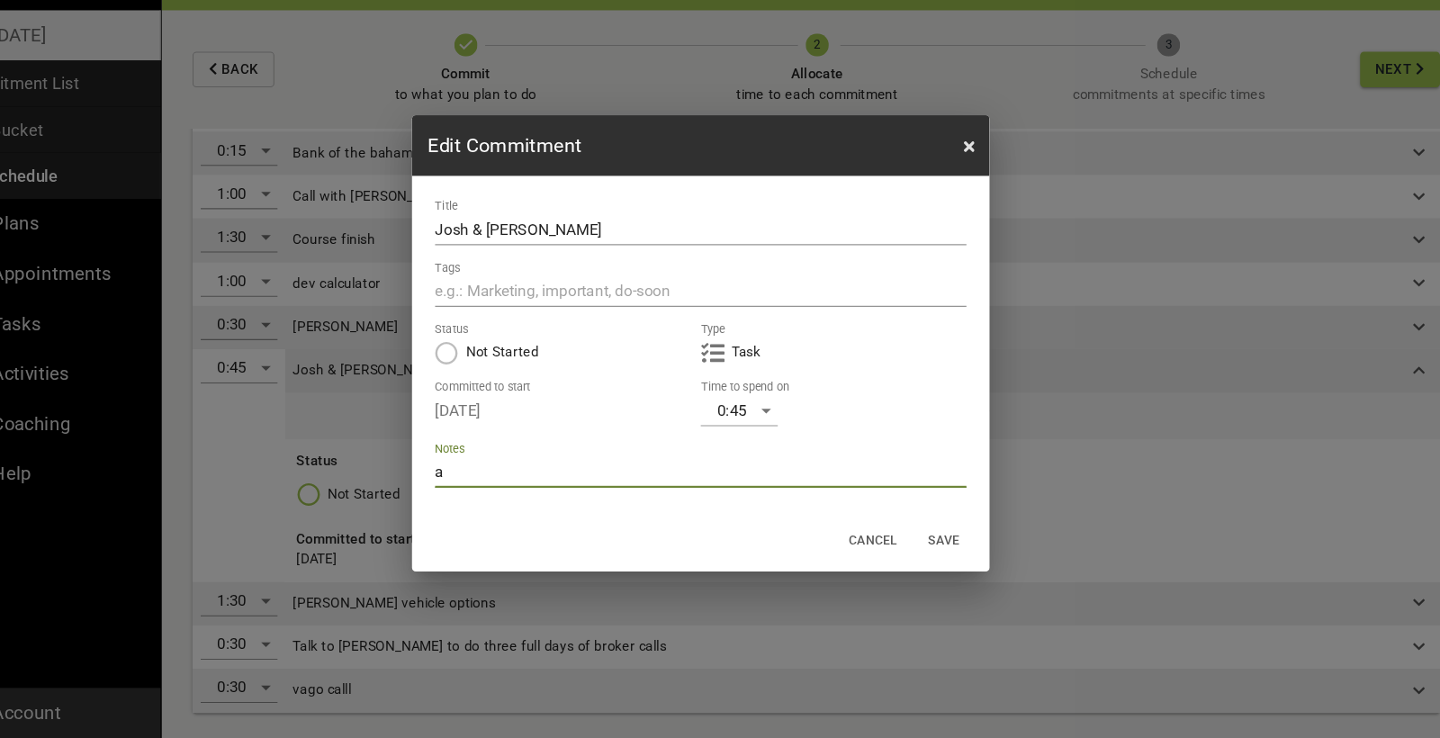
type textarea "ag"
type textarea "age"
type textarea "agen"
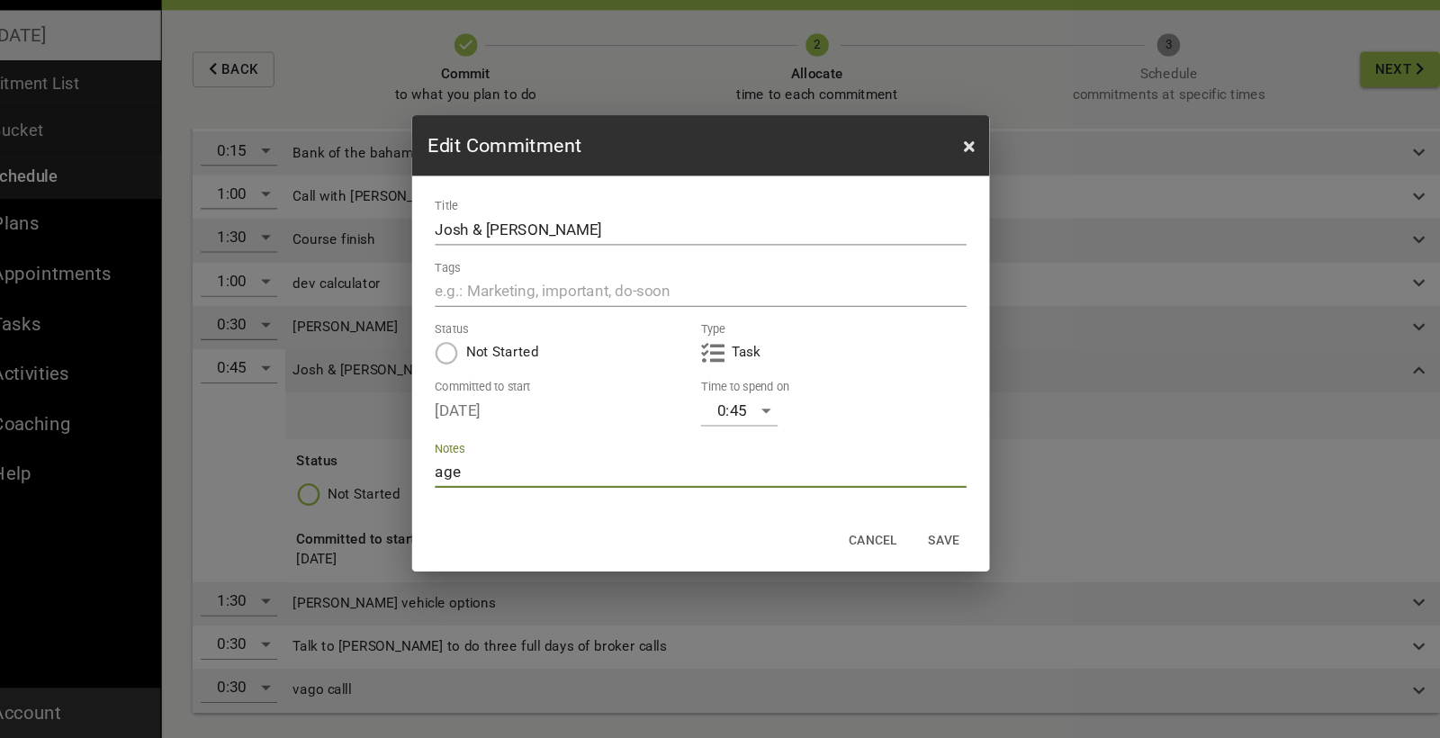
type textarea "agen"
type textarea "agend"
type textarea "agenda"
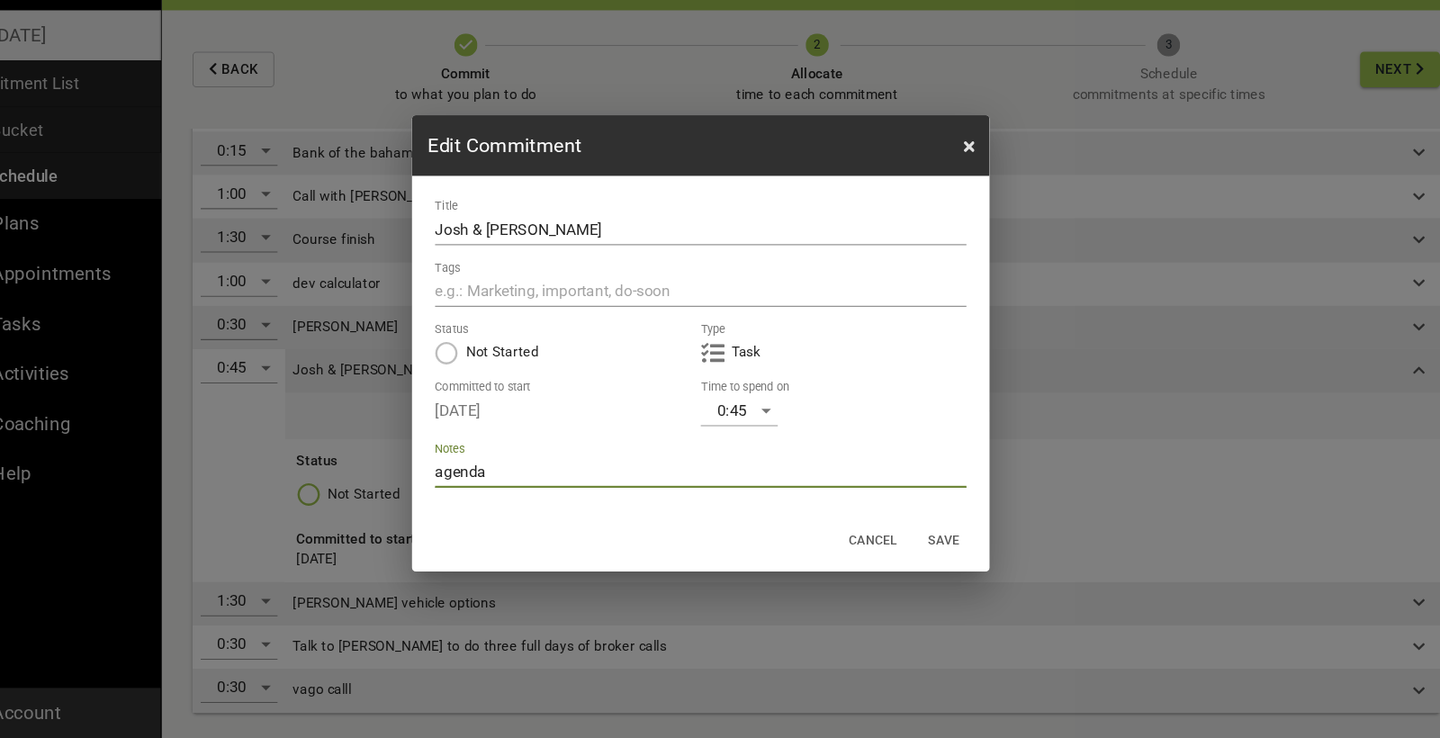
type textarea "agenda"
type textarea "agenda c"
type textarea "agenda co"
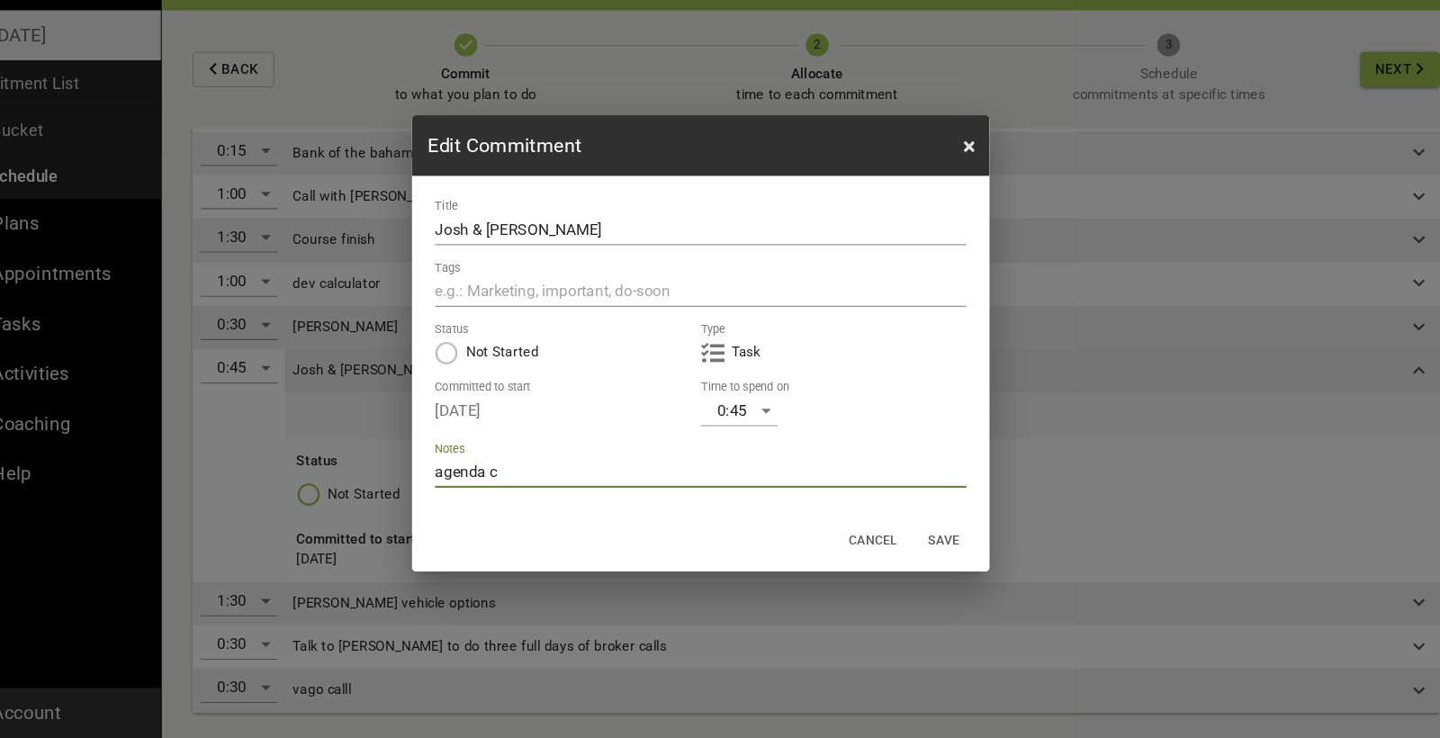
type textarea "agenda co"
type textarea "agenda com"
type textarea "agenda comp"
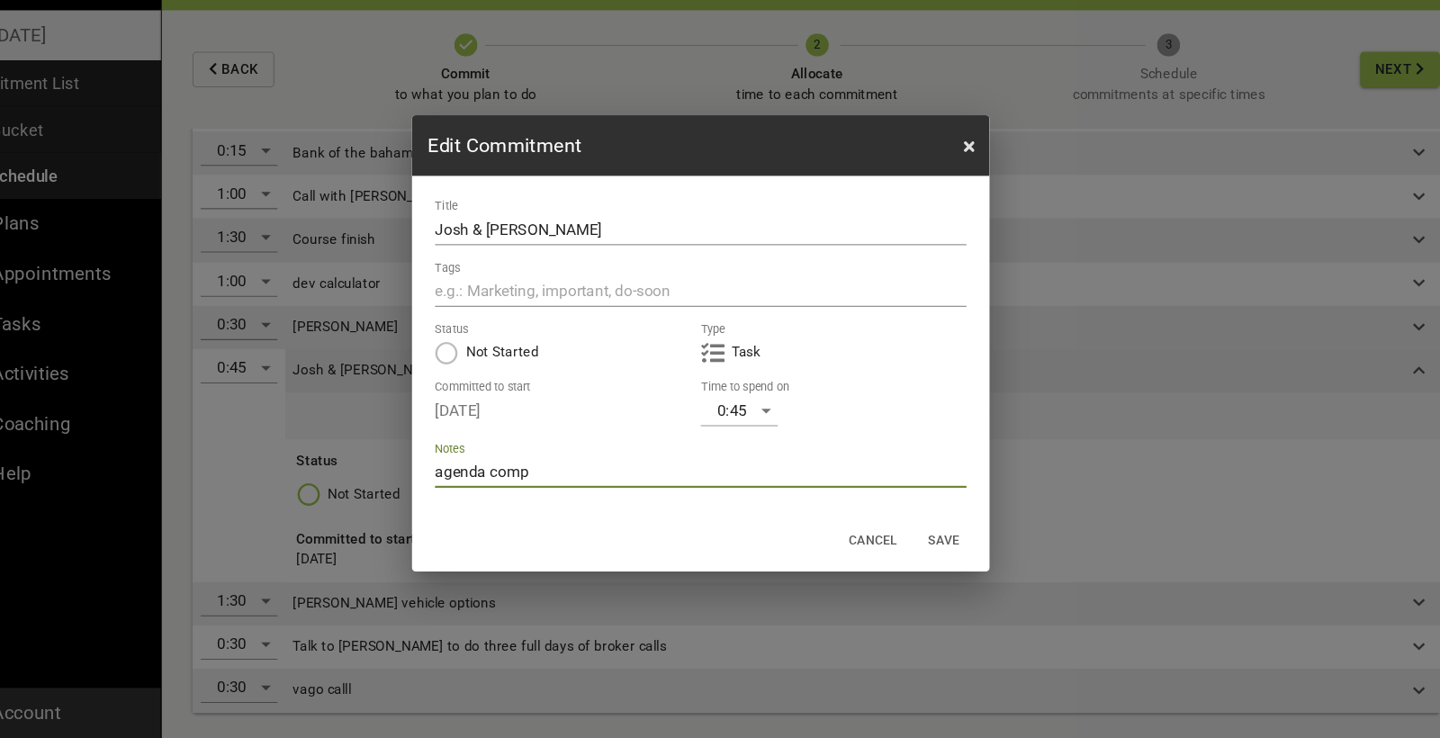
type textarea "agenda compa"
type textarea "agenda compac"
type textarea "agenda compace"
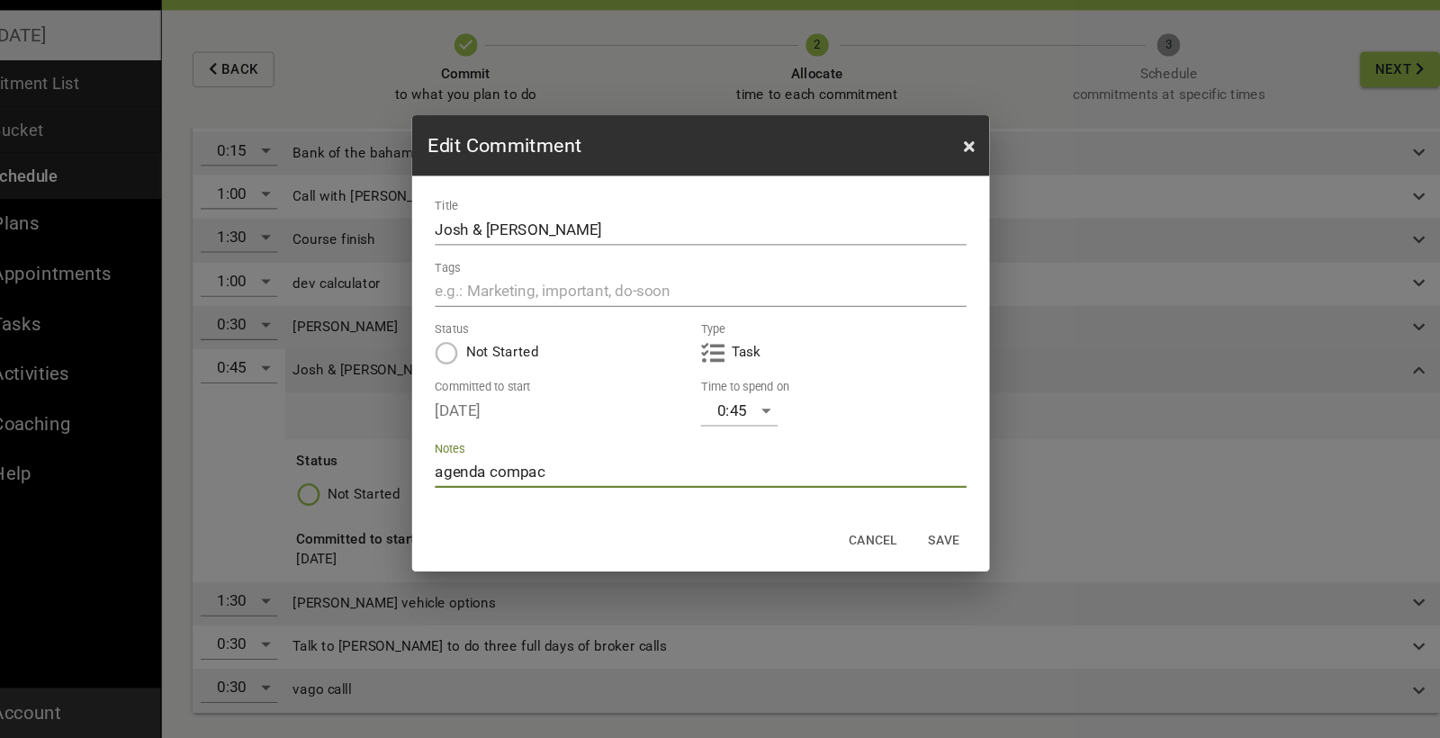
type textarea "agenda compace"
type textarea "agenda compacen"
type textarea "agenda compacent"
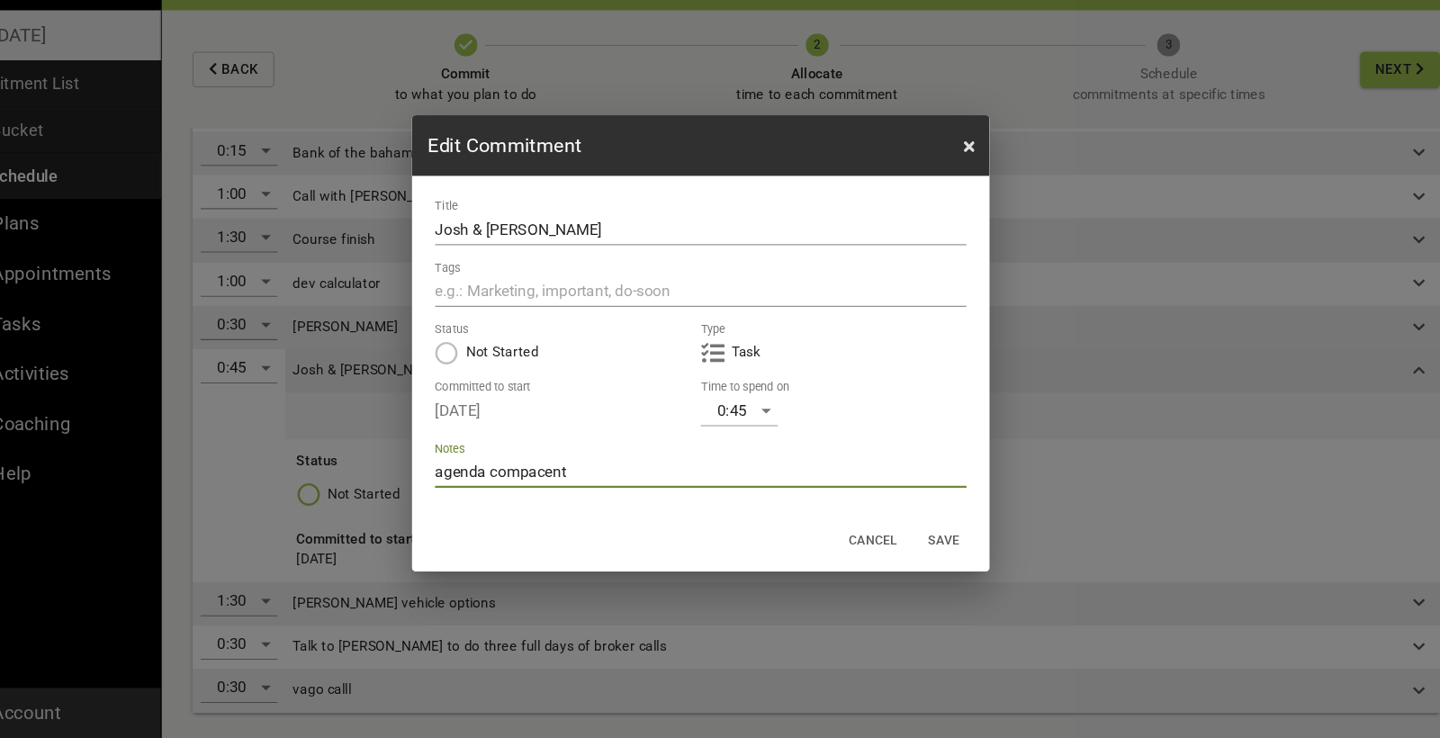
type textarea "agenda compacentc"
type textarea "agenda compacentcy"
type textarea "agenda complacently"
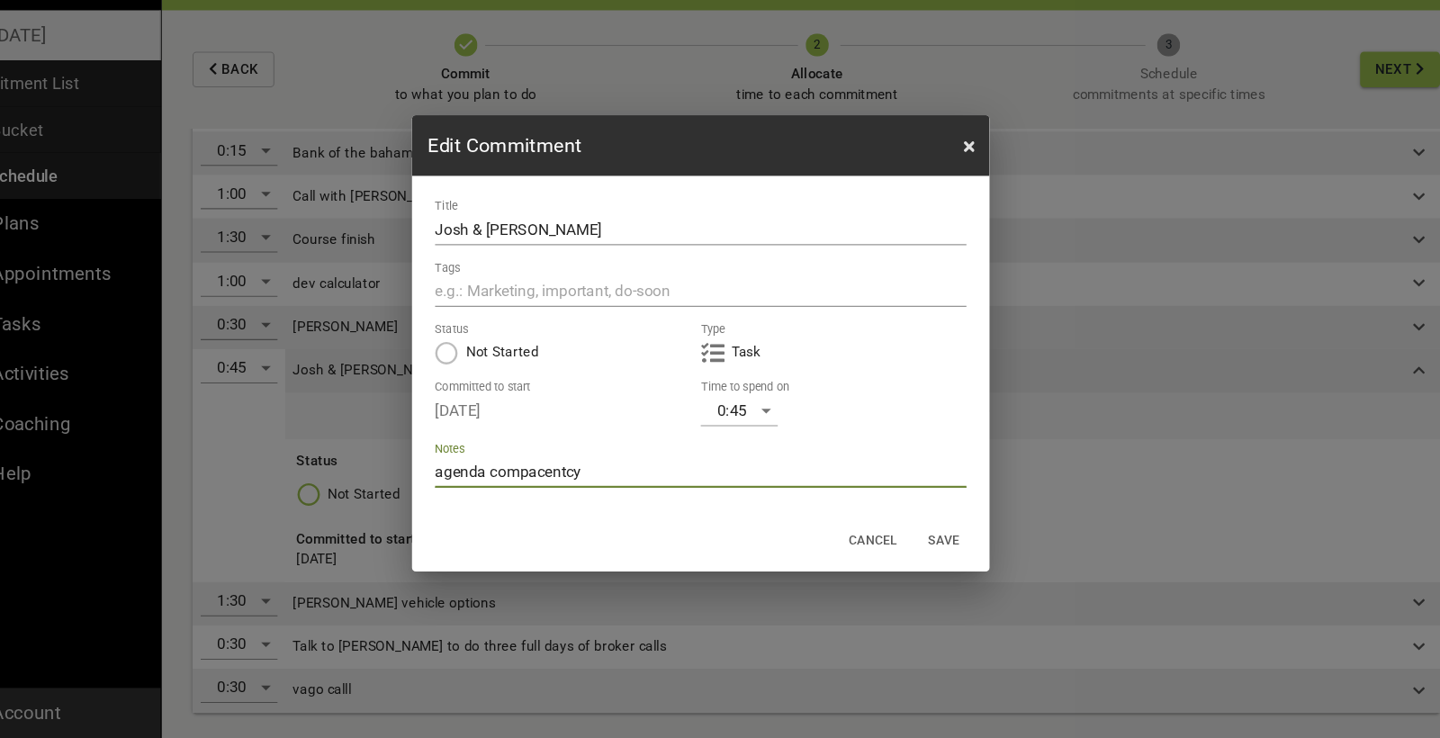
type textarea "agenda complacently"
click at [557, 481] on textarea "agenda complacently" at bounding box center [720, 489] width 497 height 17
type textarea "agenda complacently"
type textarea "agenda complacentl"
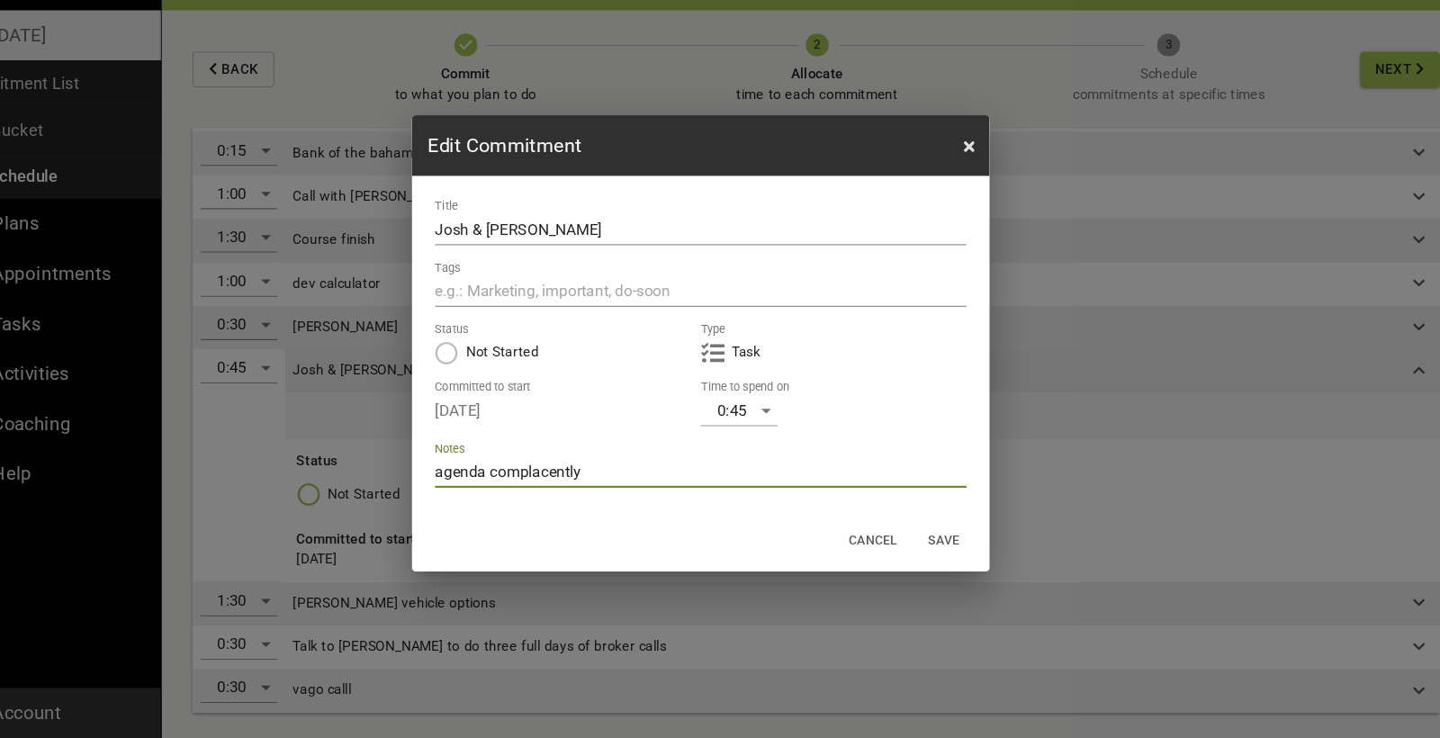
type textarea "agenda complacentl"
type textarea "agenda complacent"
type textarea "agenda complacen"
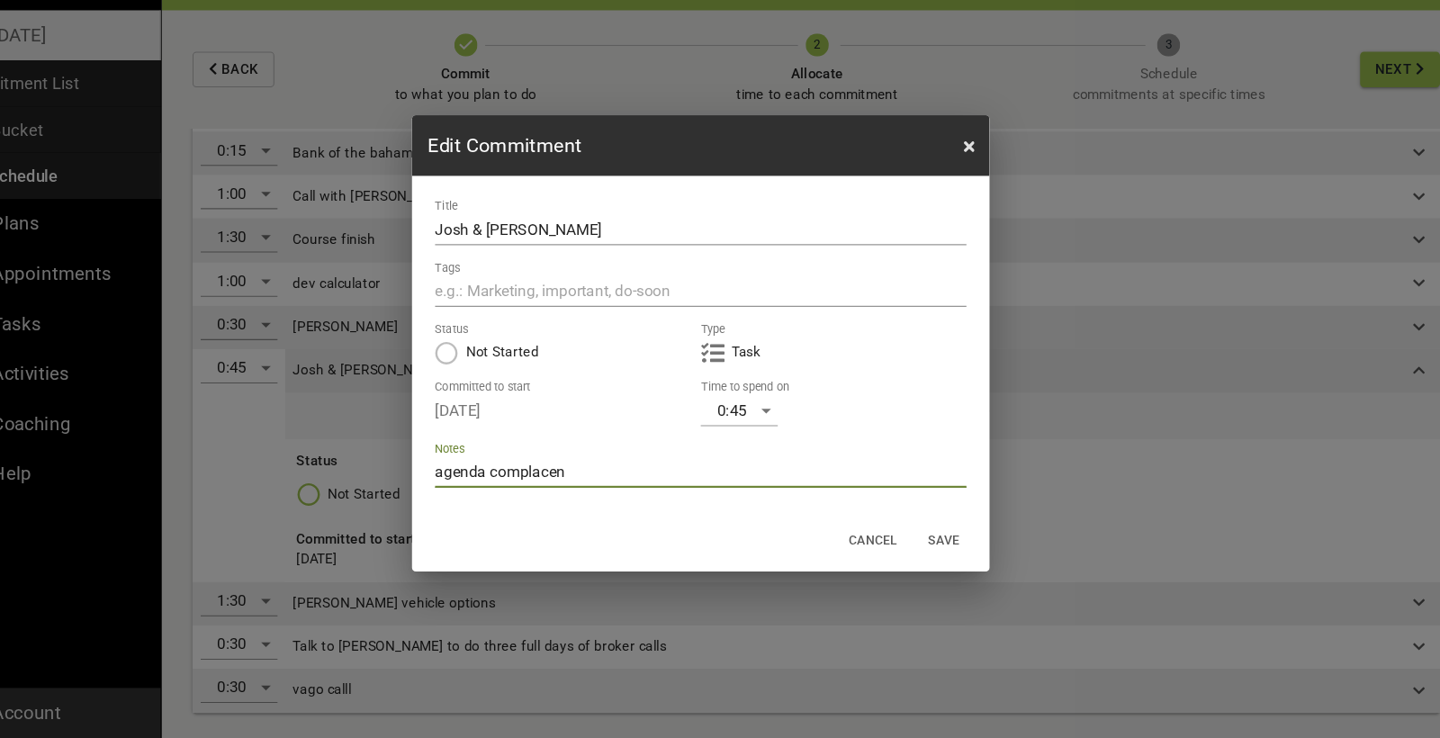
type textarea "agenda complace"
type textarea "agenda complac"
type textarea "agenda compla"
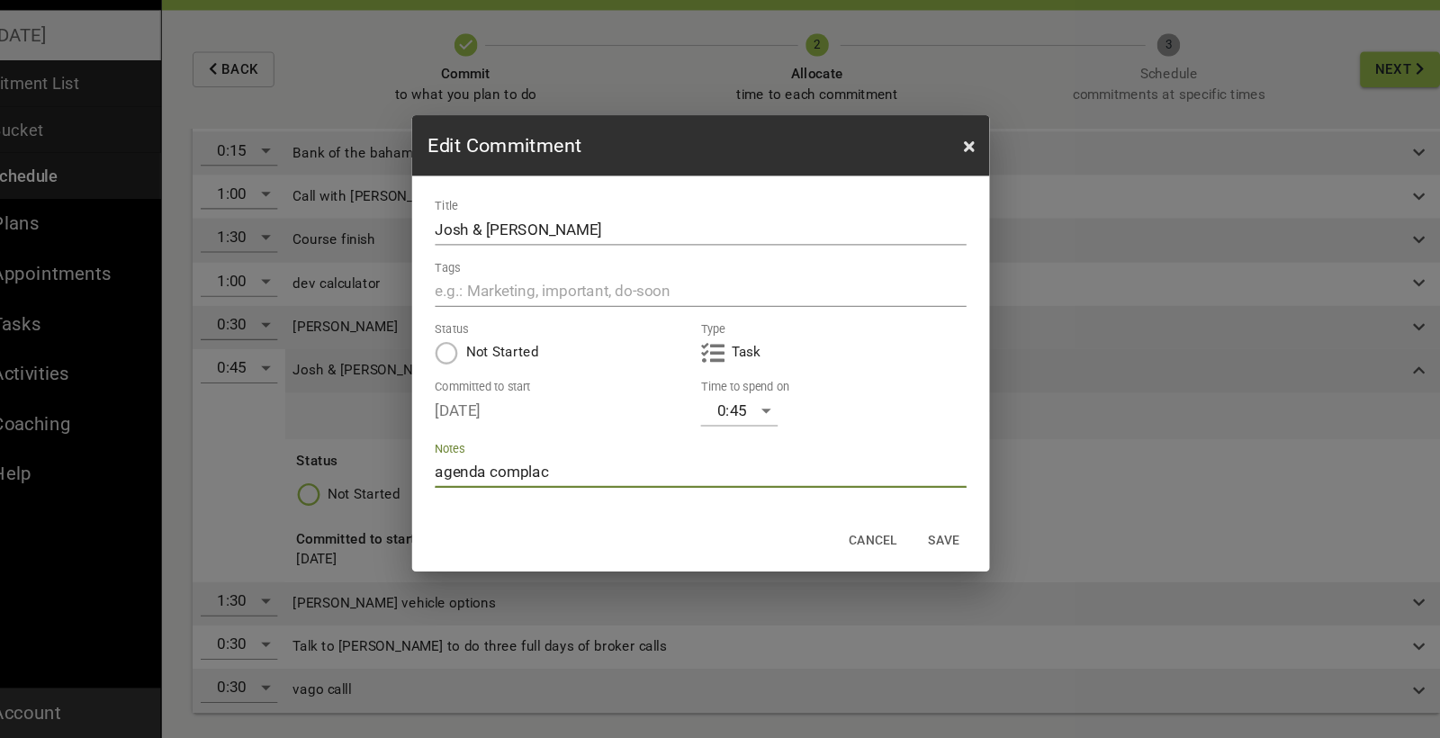
type textarea "agenda compla"
type textarea "agenda compl"
type textarea "agenda comp"
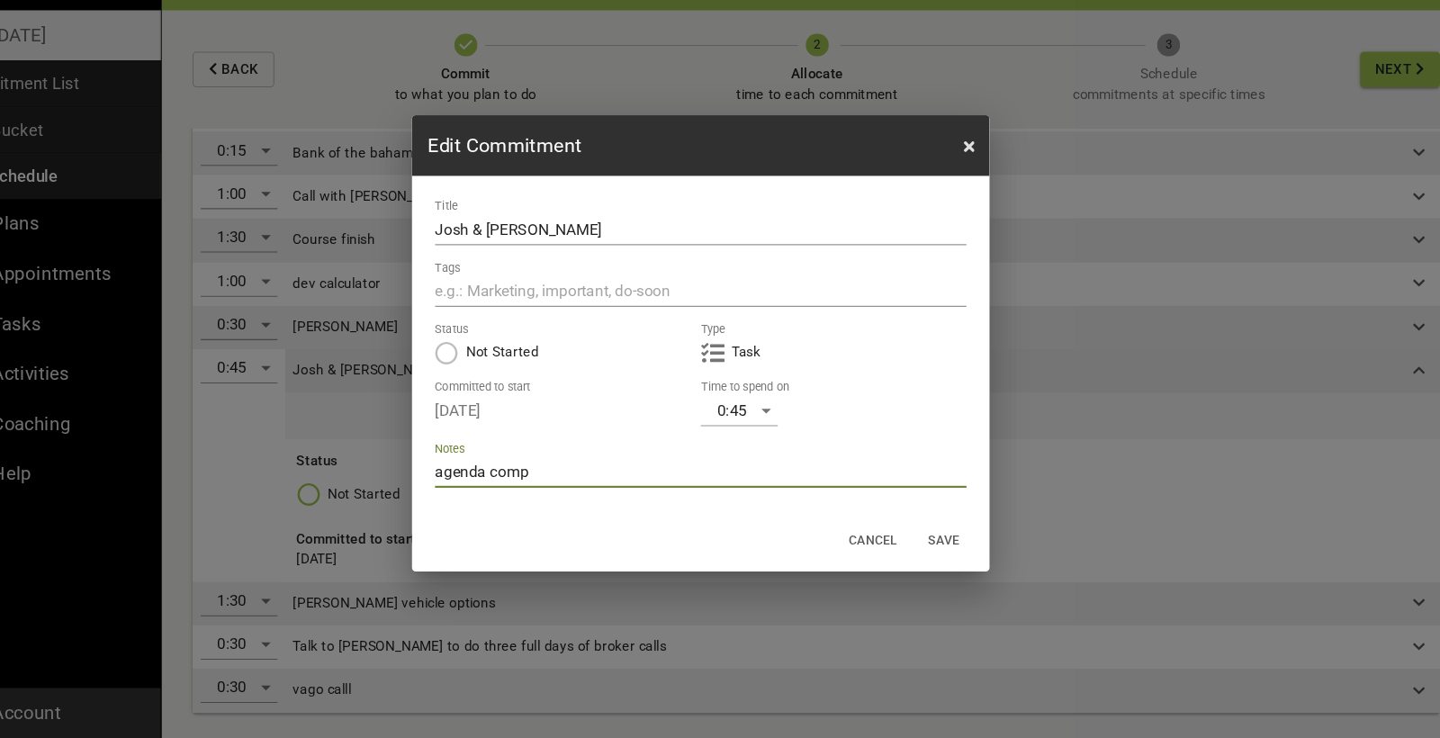
type textarea "agenda com"
type textarea "agenda coml"
type textarea "agenda comla"
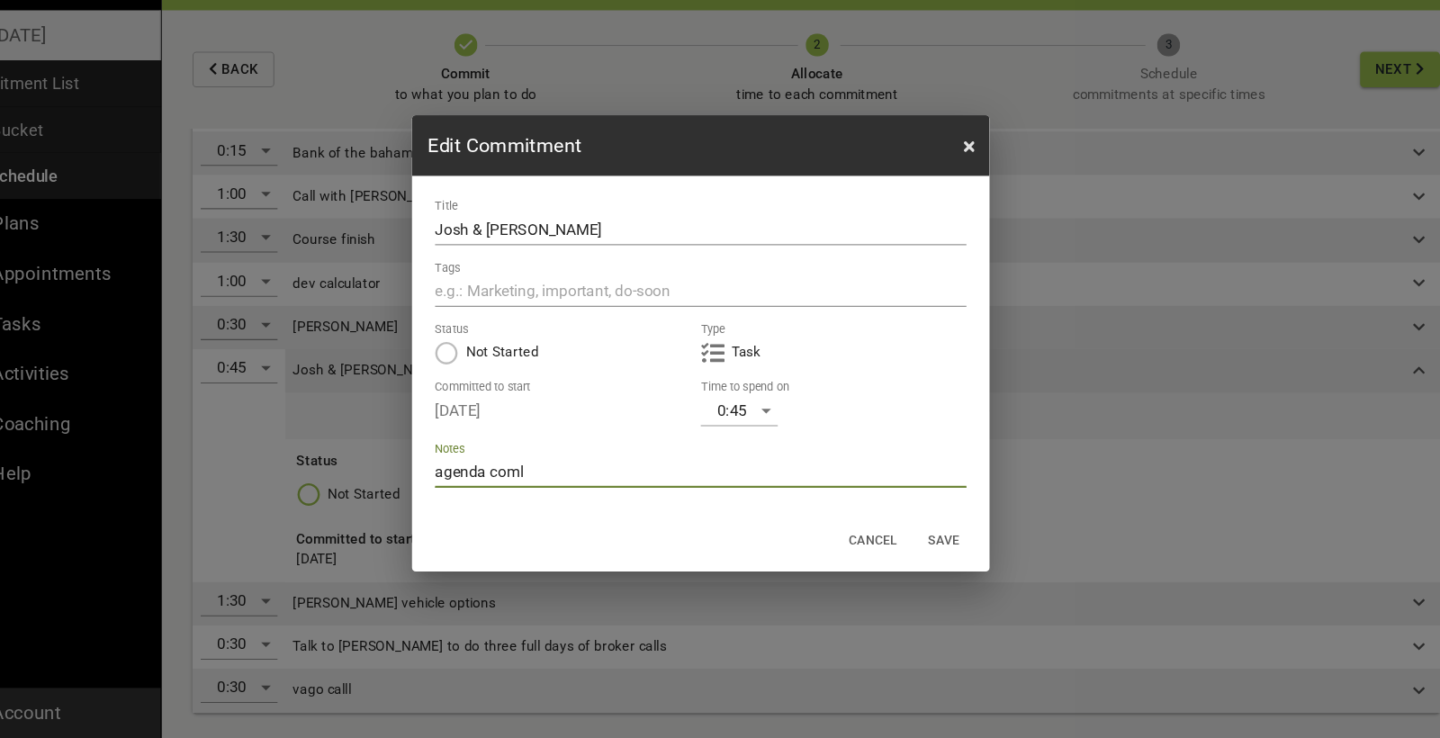
type textarea "agenda comla"
type textarea "agenda comlac"
type textarea "agenda comlace"
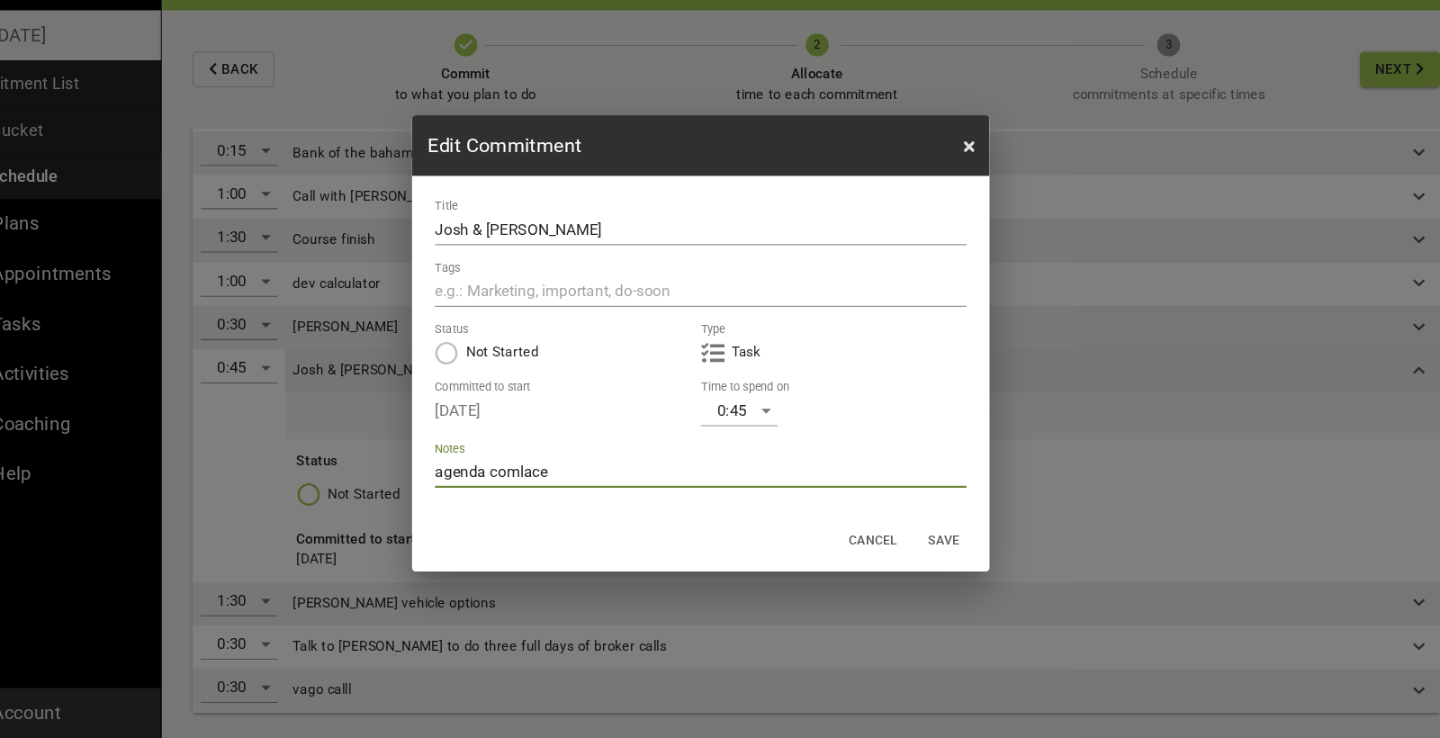
type textarea "agenda comlacen"
type textarea "agenda comlacenc"
type textarea "agenda comlacency"
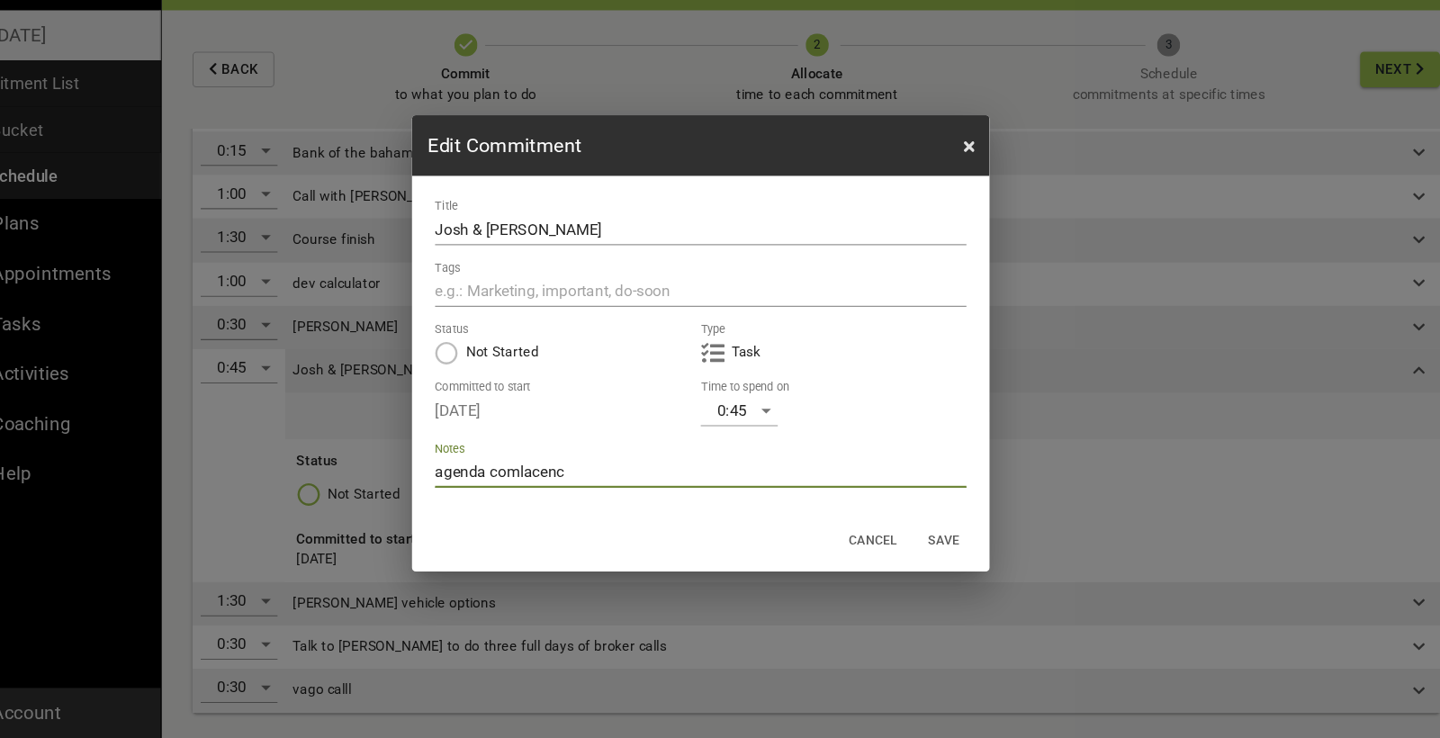
type textarea "agenda comlacency"
type textarea "agenda comlacency m"
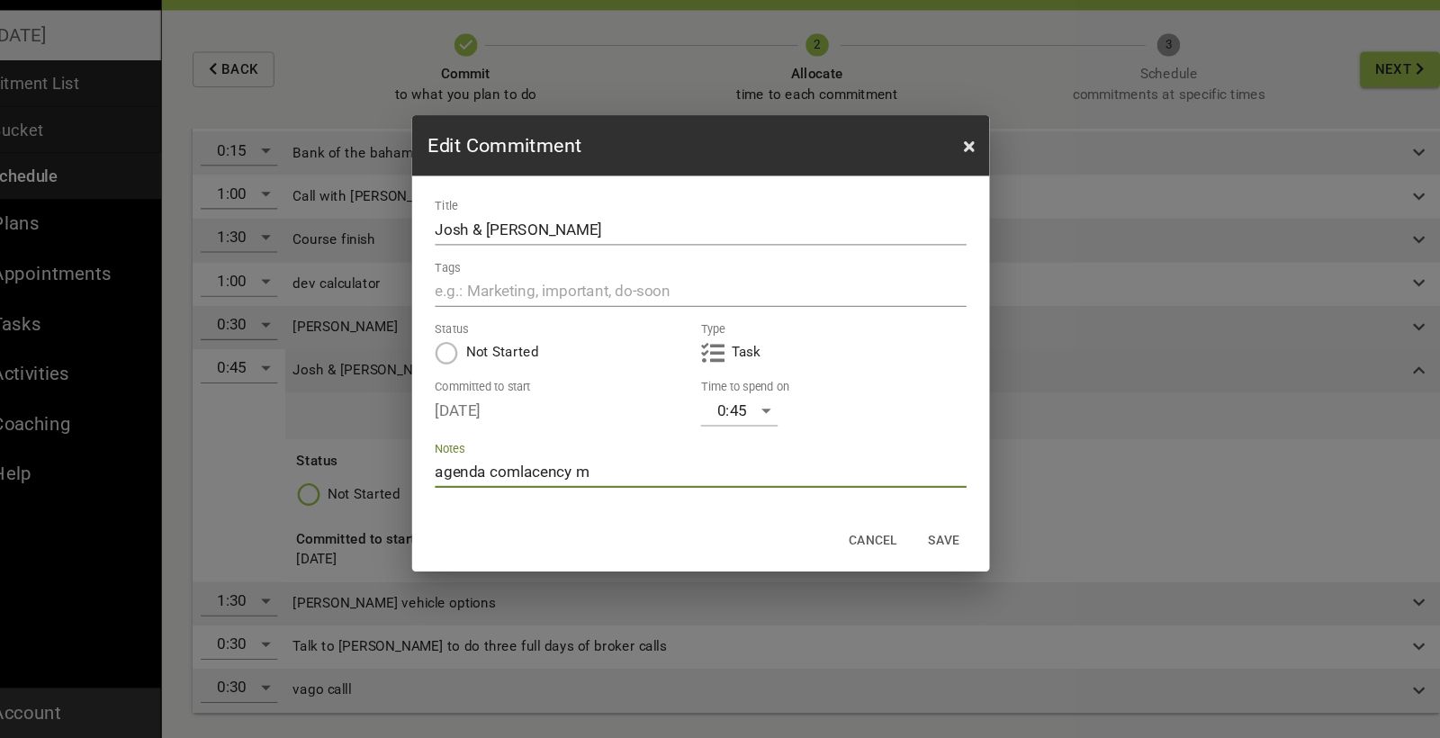
type textarea "agenda comlacency mo"
type textarea "agenda comlacency mov"
type textarea "agenda comlacency movi"
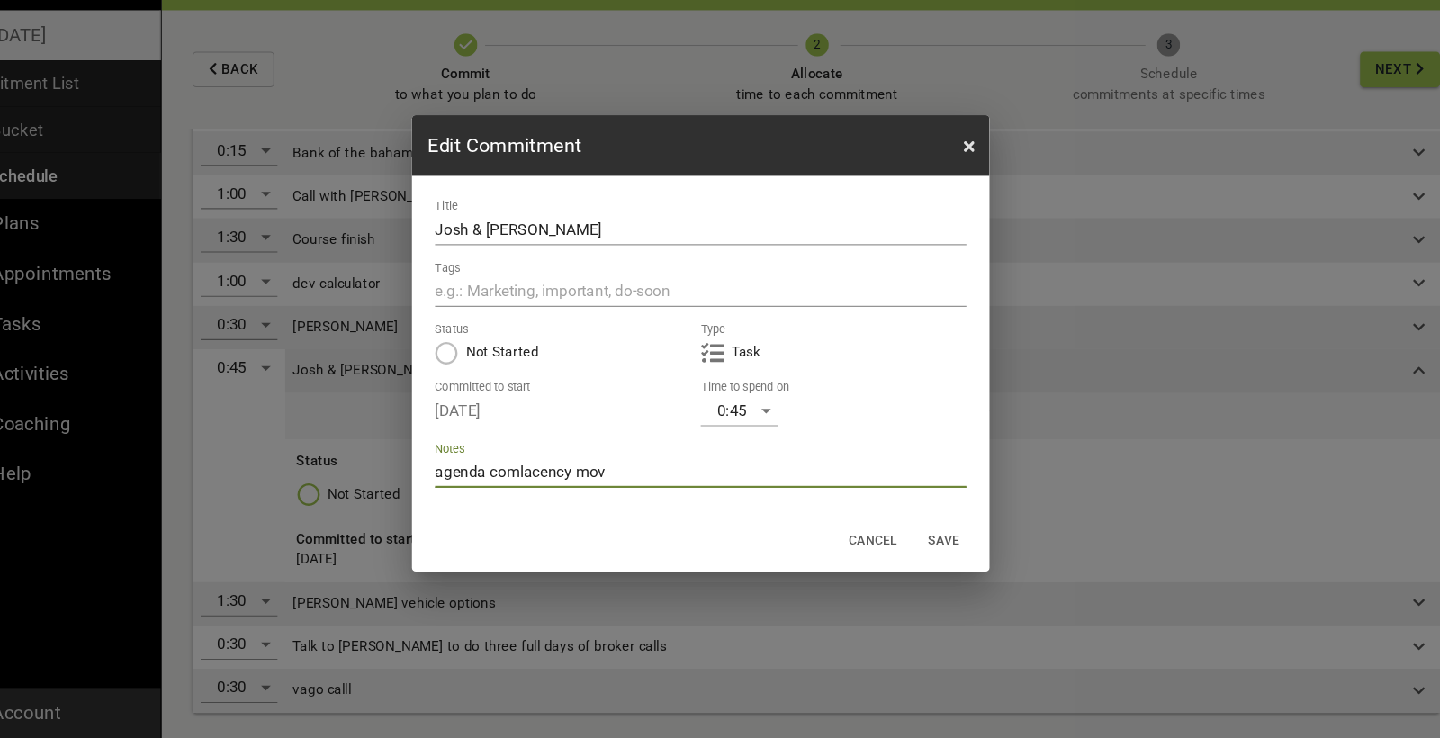
type textarea "agenda comlacency movi"
type textarea "agenda comlacency movin"
type textarea "agenda comlacency moving"
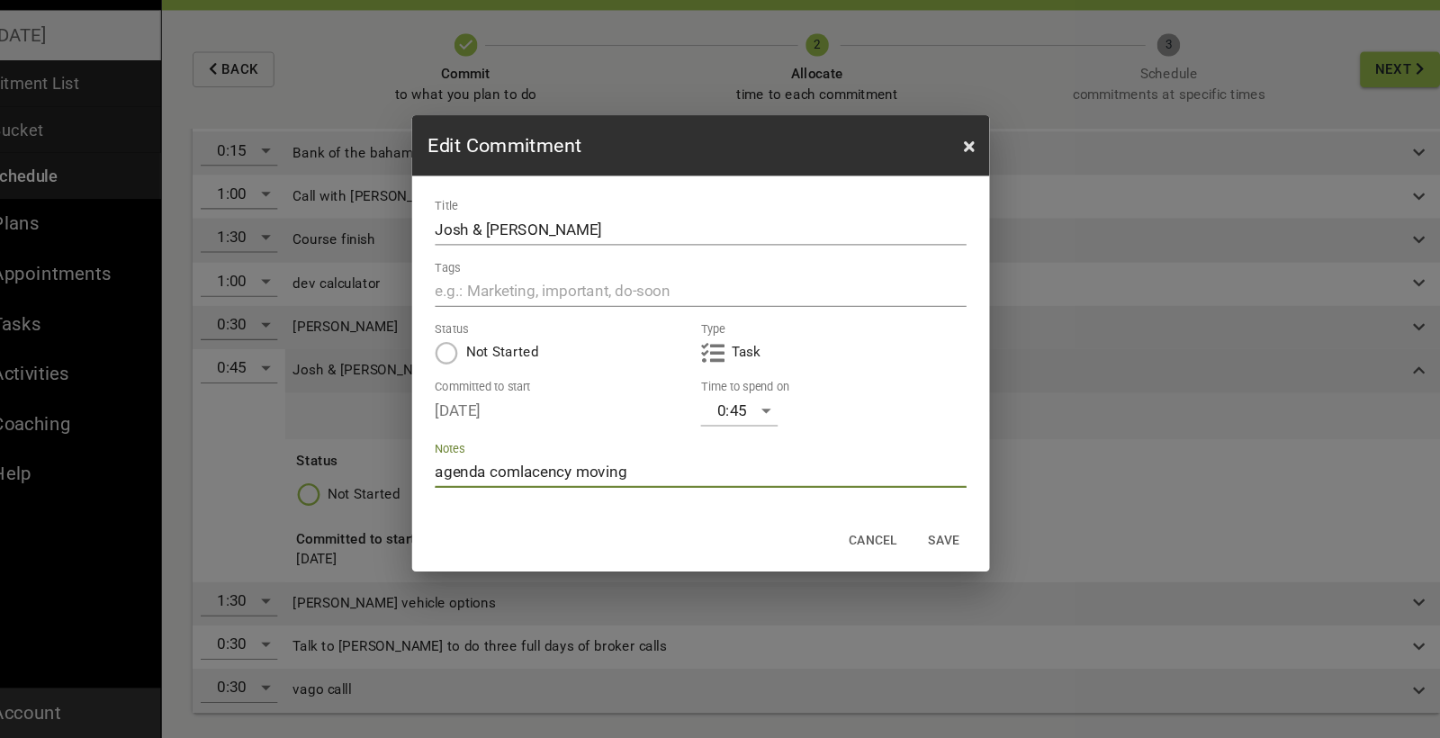
type textarea "agenda comlacency moving"
type textarea "agenda comlacency moving t"
type textarea "agenda comlacency moving th"
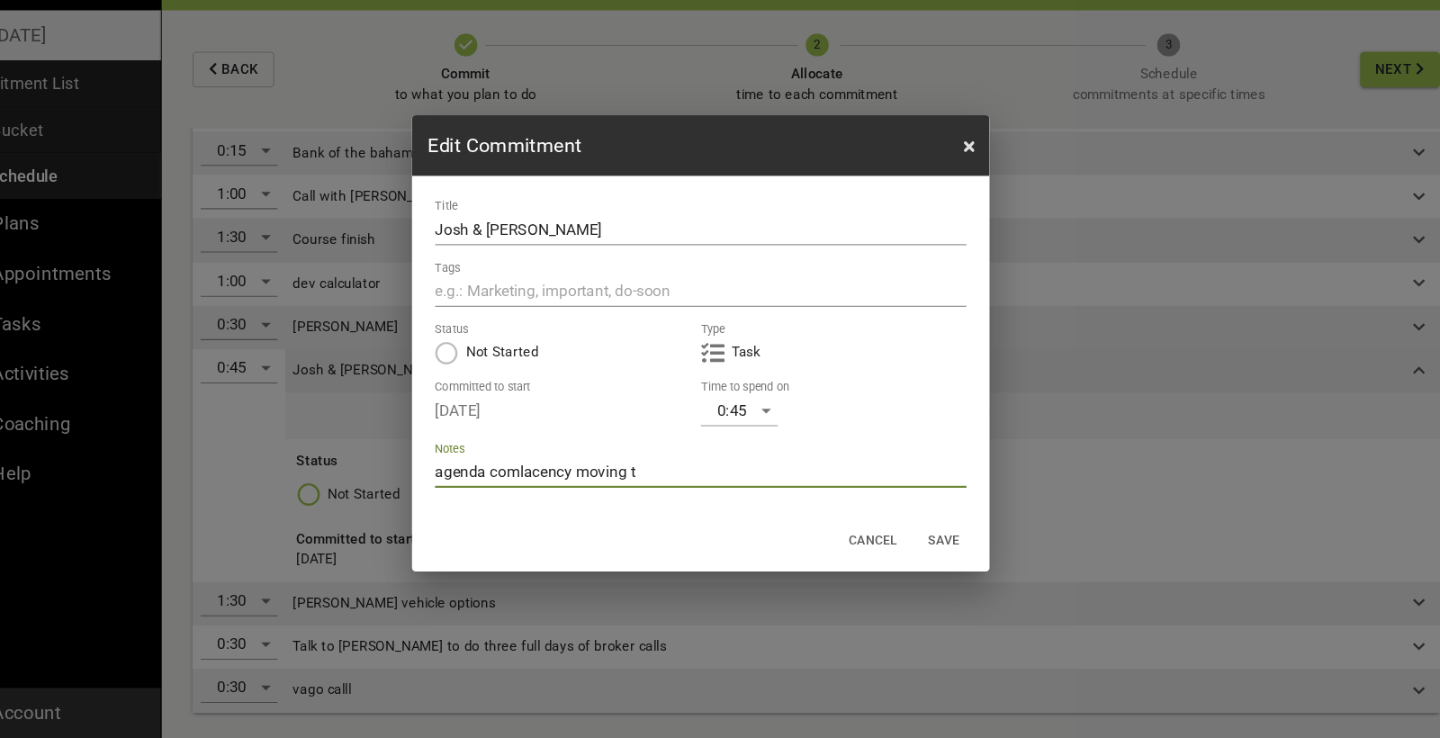
type textarea "agenda comlacency moving th"
type textarea "agenda comlacency moving the"
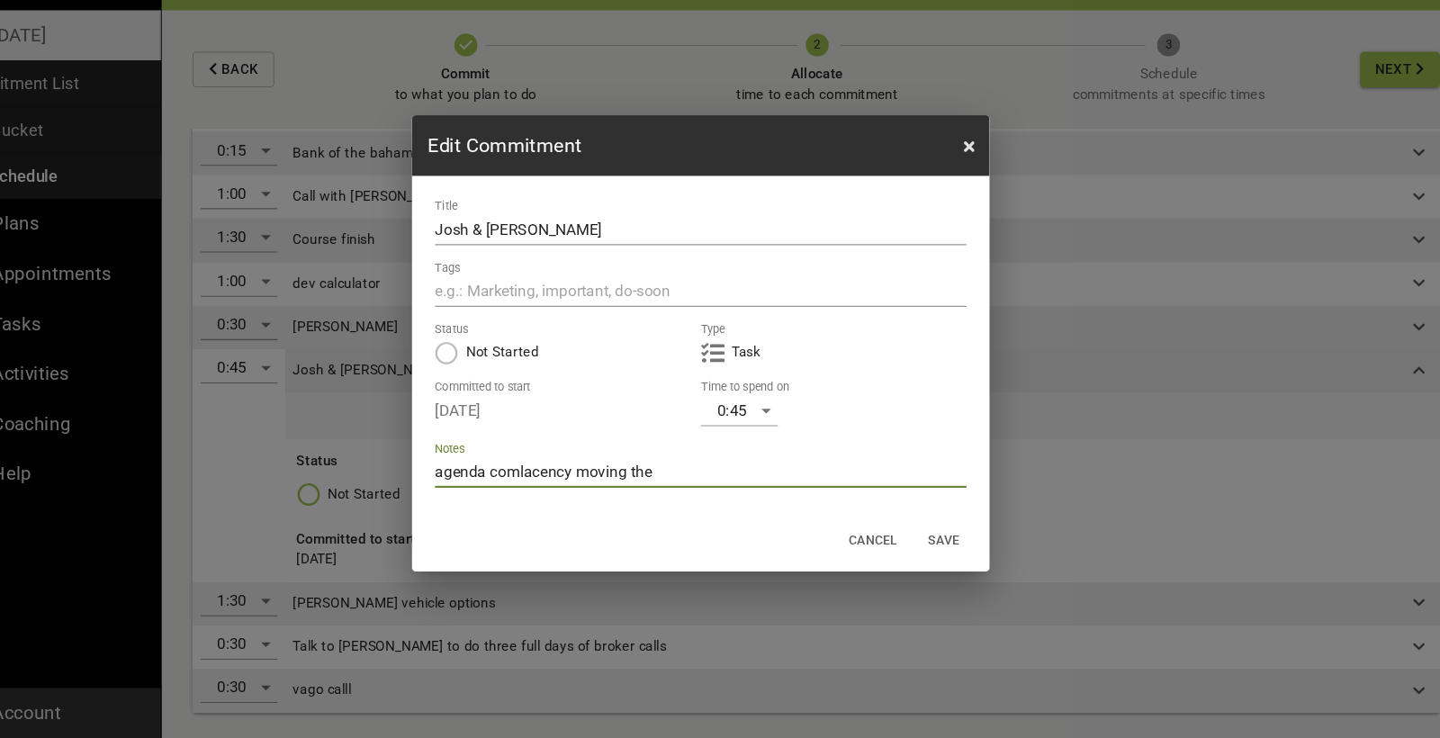
type textarea "agenda comlacency moving the n"
type textarea "agenda comlacency moving the ne"
type textarea "agenda comlacency moving the nee"
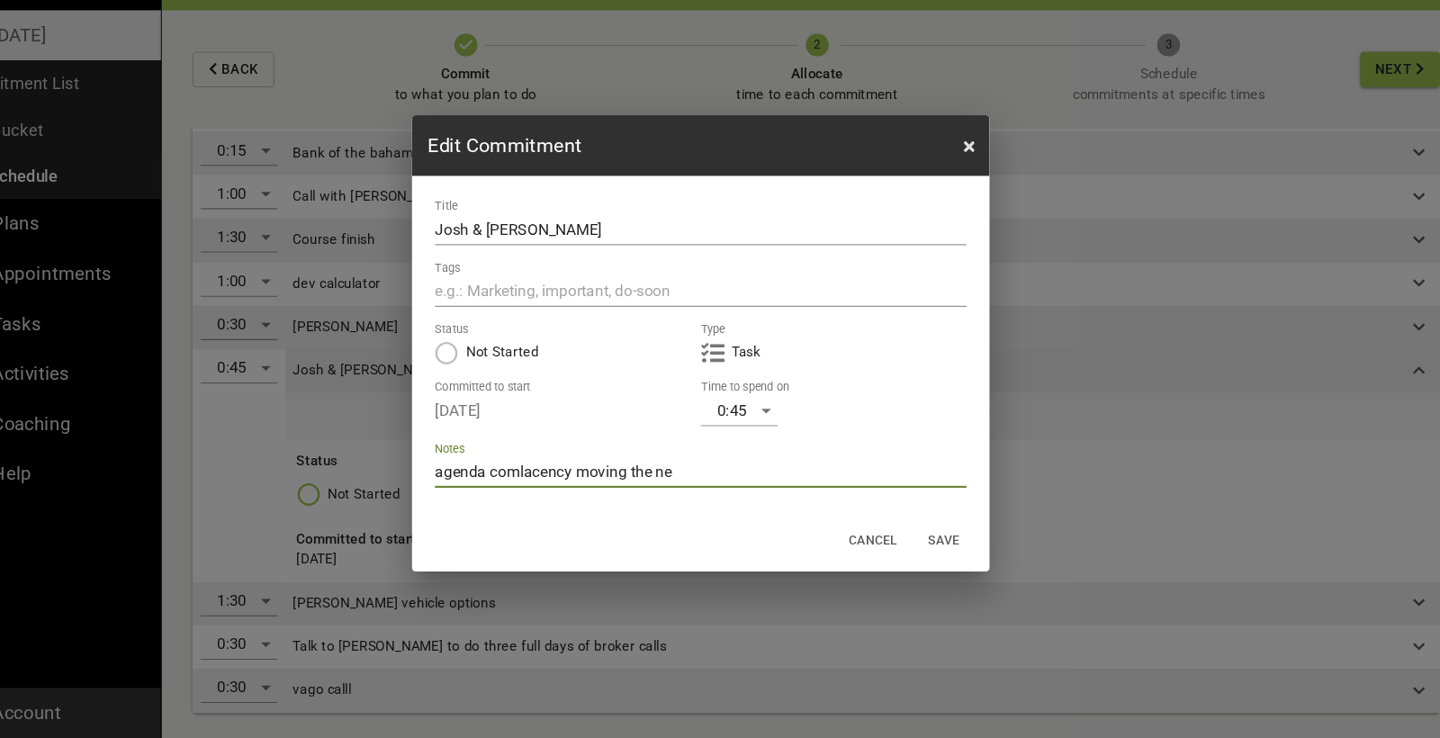
type textarea "agenda comlacency moving the nee"
type textarea "agenda comlacency moving the need"
type textarea "agenda comlacency moving the needl"
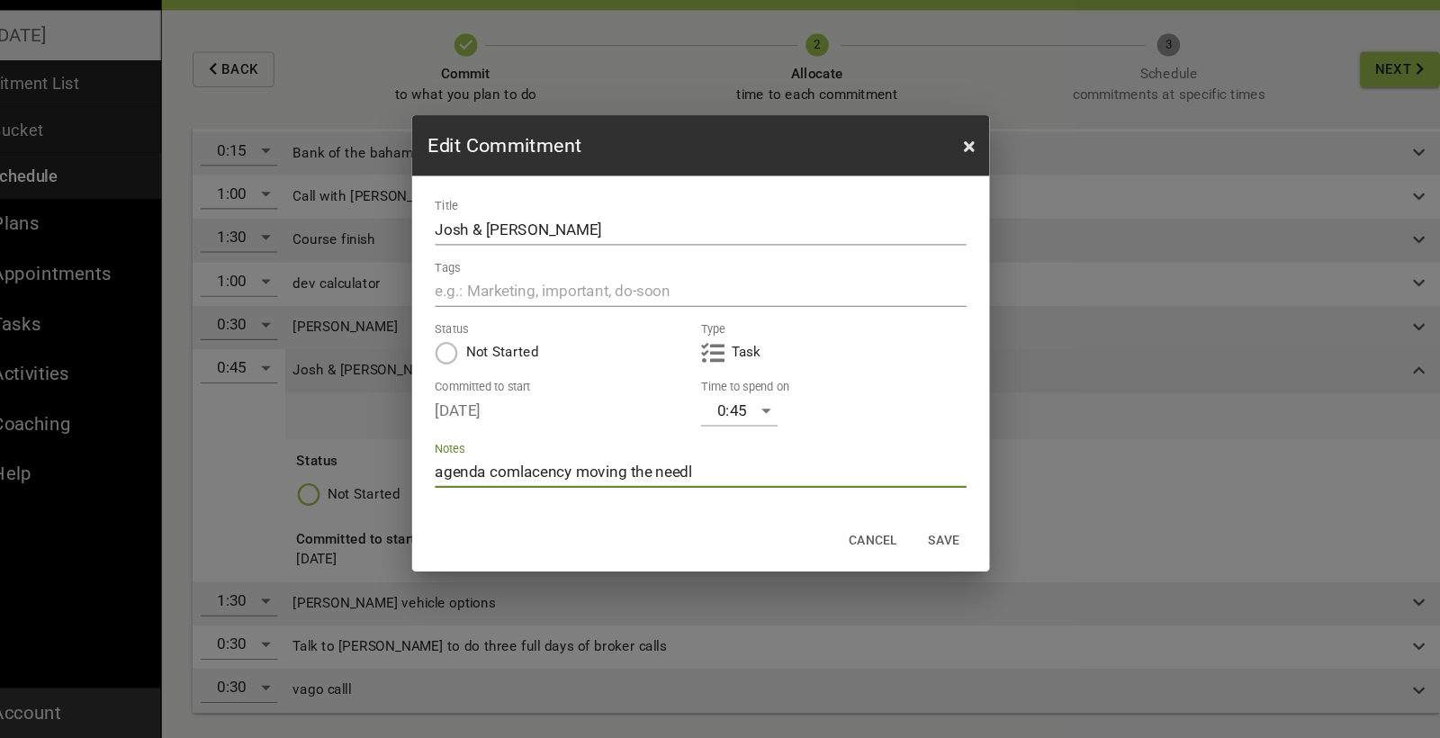
type textarea "agenda comlacency moving the needle"
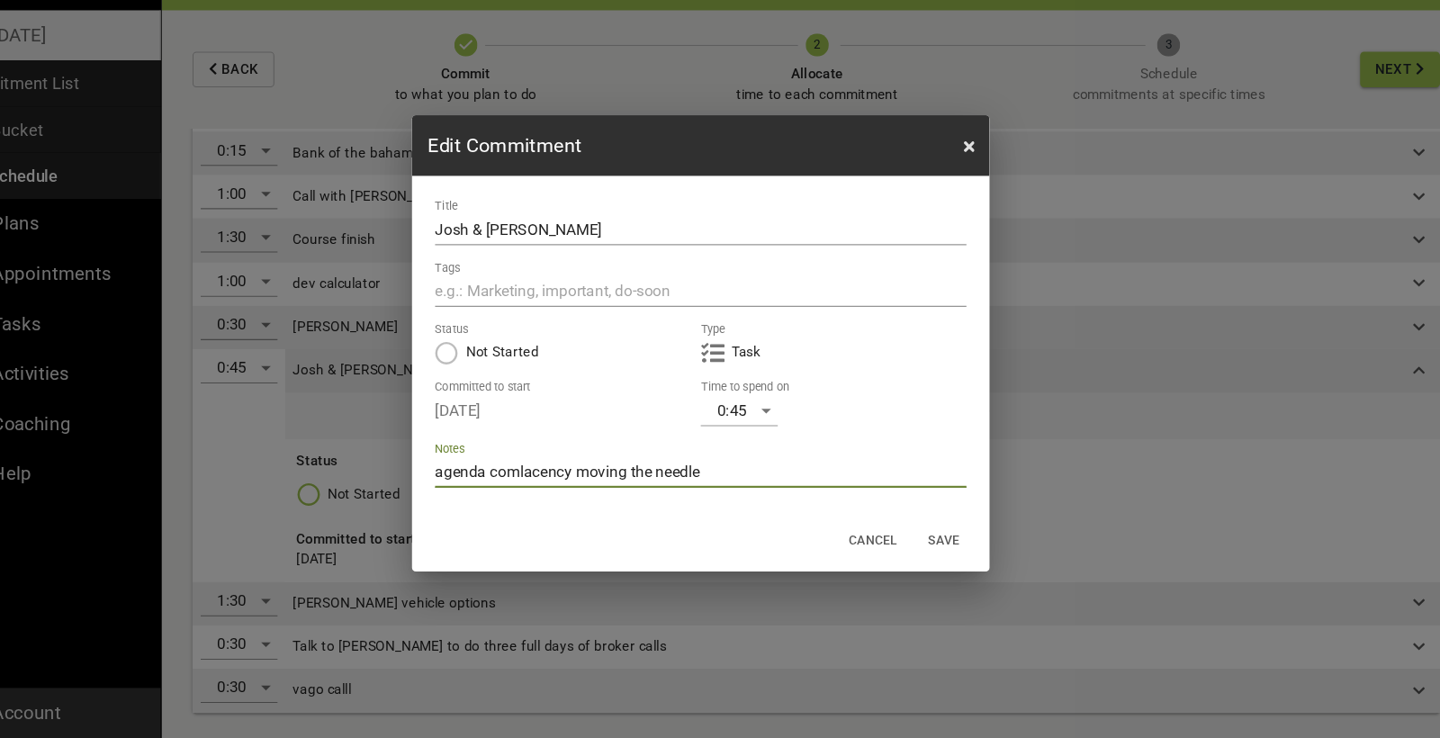
type textarea "agenda comlacency moving the needle"
type textarea "agenda comlacency moving the needle s"
type textarea "agenda comlacency moving the needle sc"
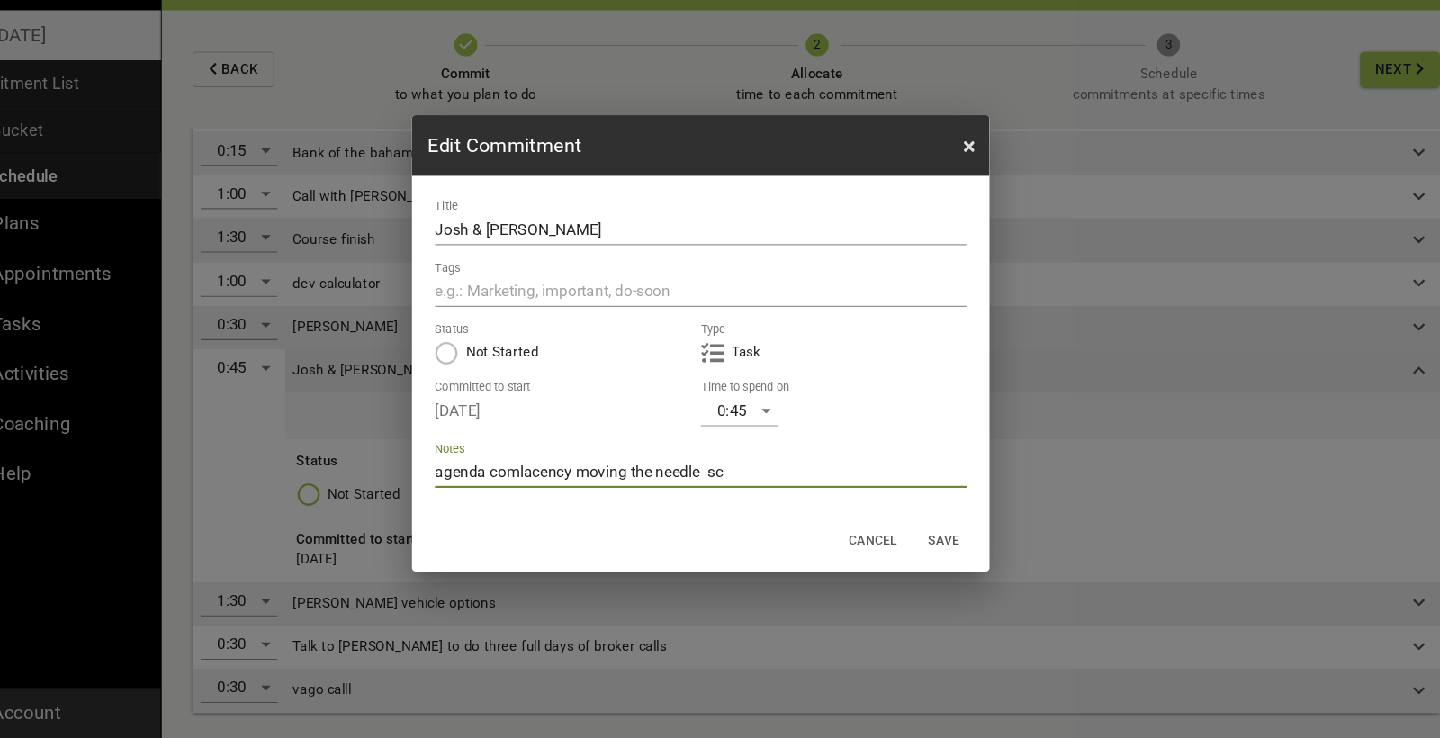
type textarea "agenda comlacency moving the needle sca"
type textarea "agenda comlacency moving the needle scar"
type textarea "agenda comlacency moving the needle scare"
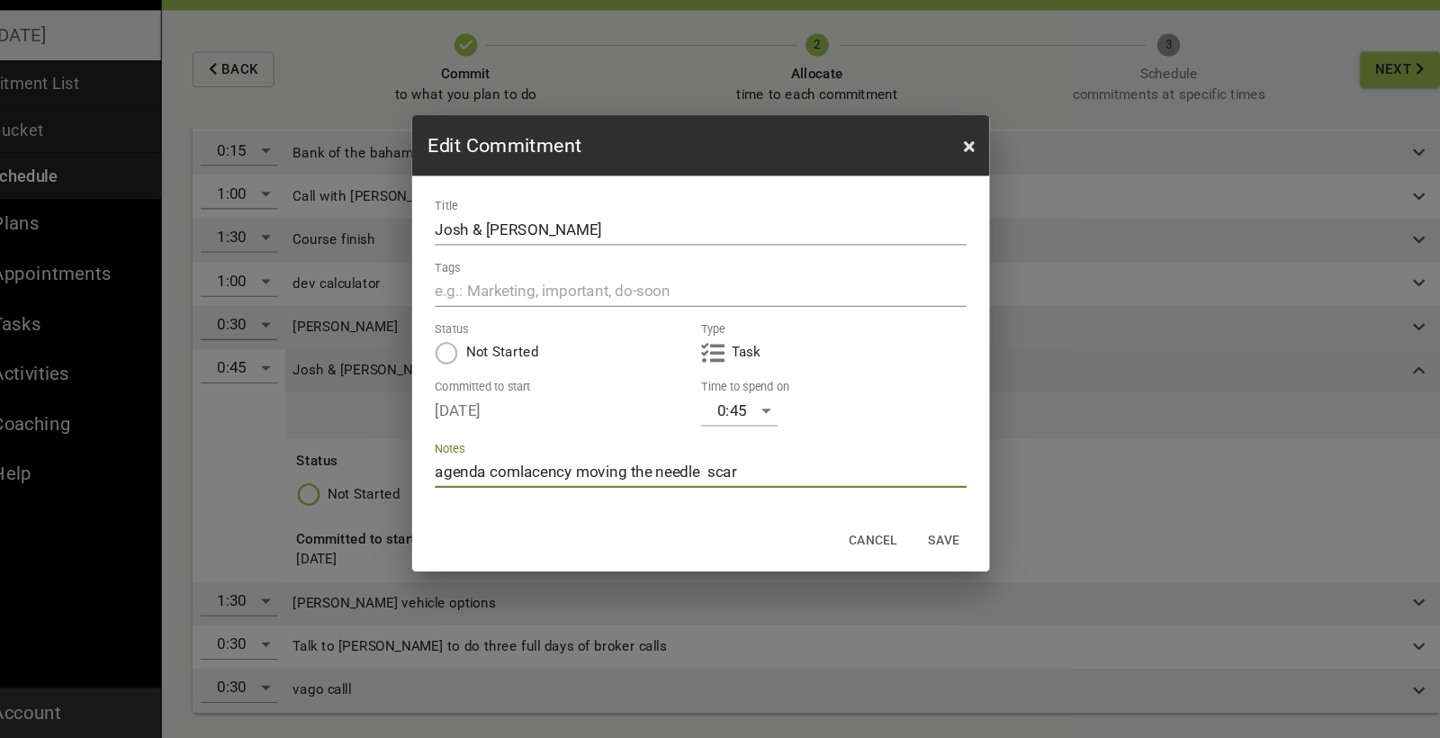
type textarea "agenda comlacency moving the needle scare"
type textarea "agenda comlacency moving the needle scared"
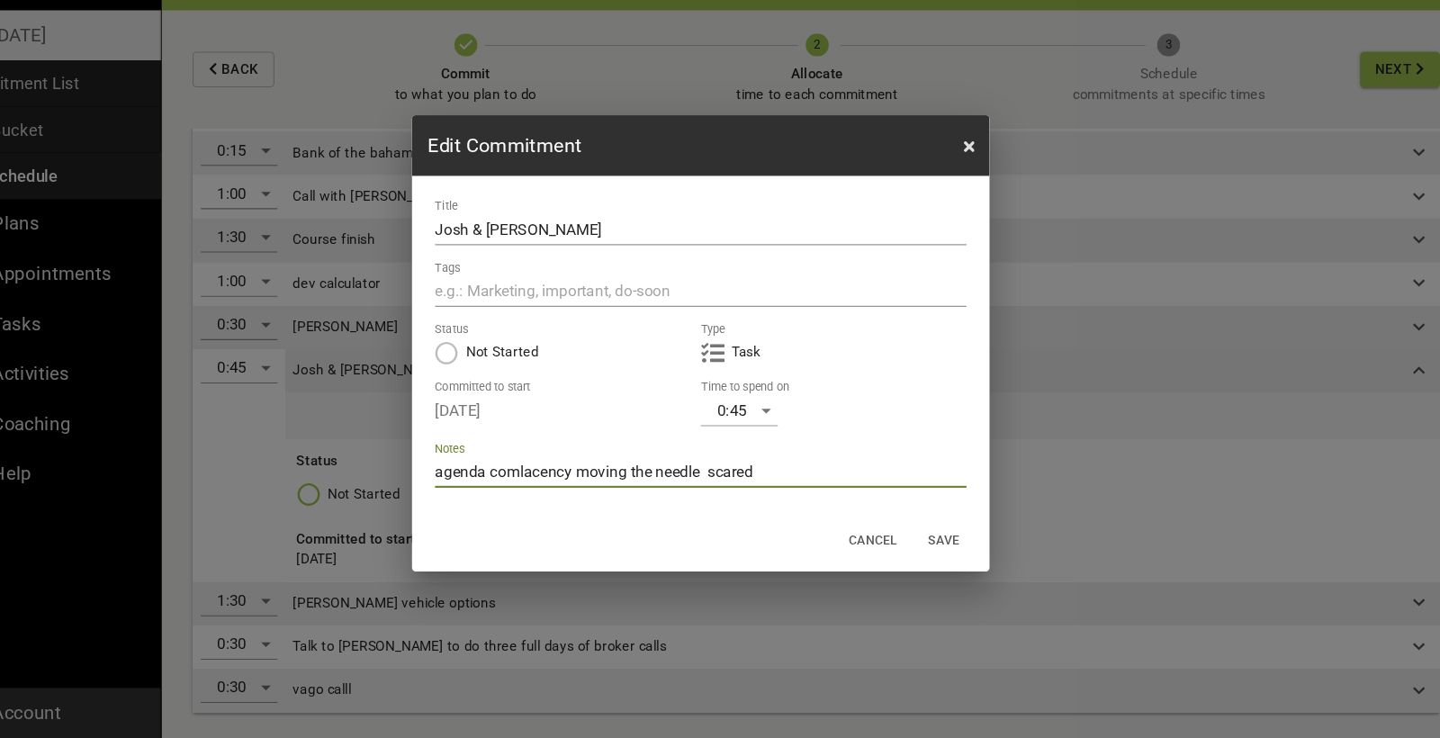
type textarea "agenda comlacency moving the needle scared b"
type textarea "agenda comlacency moving the needle scared be"
type textarea "agenda comlacency moving the needle scared bei"
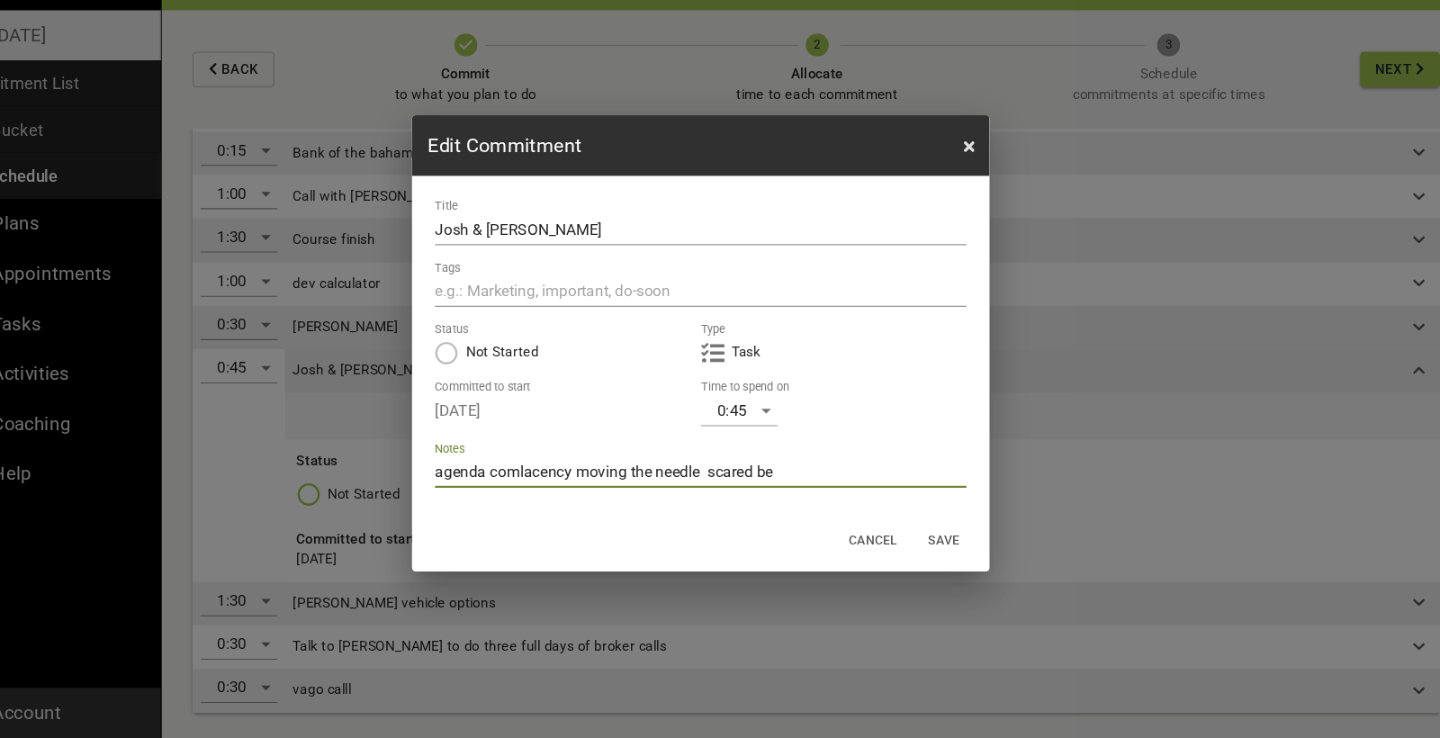
type textarea "agenda comlacency moving the needle scared bei"
type textarea "agenda comlacency moving the needle scared bein"
type textarea "agenda comlacency moving the needle scared being"
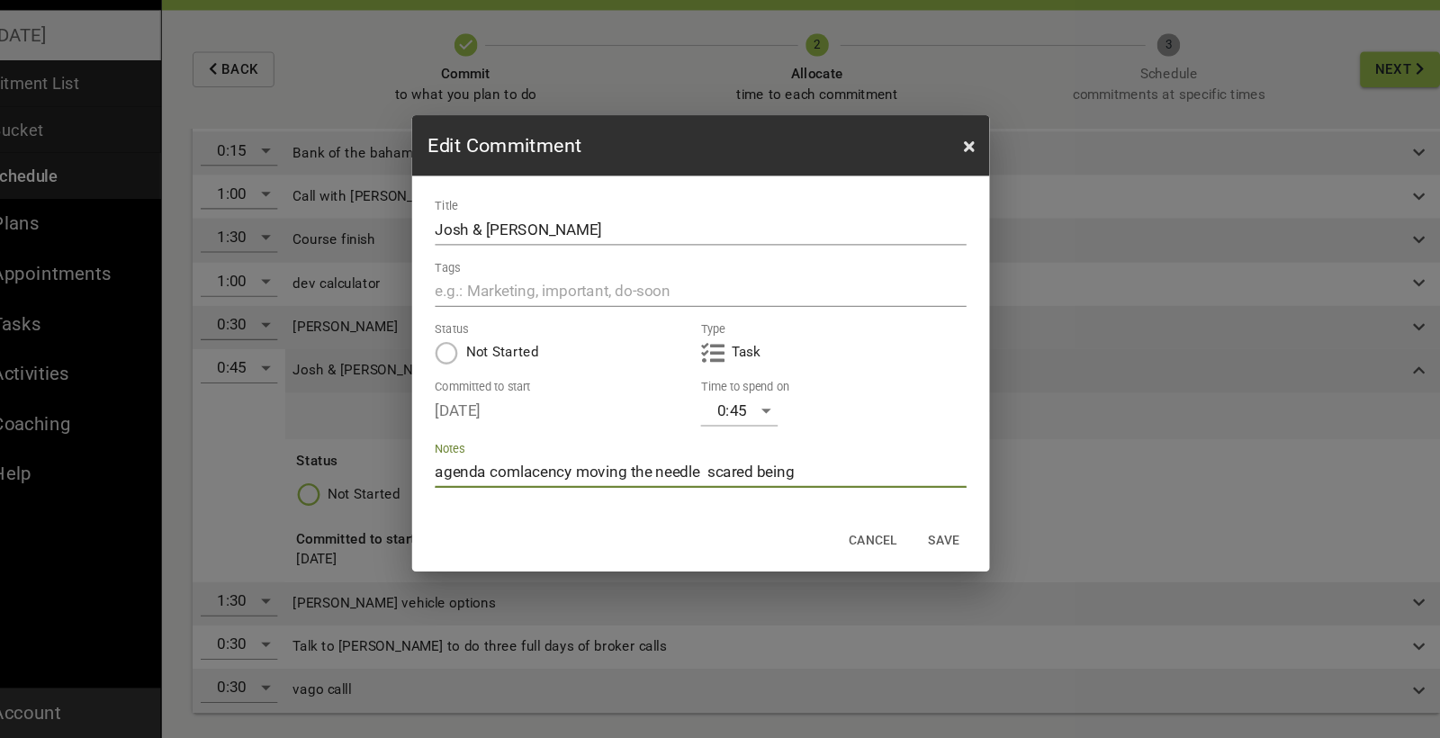
type textarea "agenda comlacency moving the needle scared being"
type textarea "agenda comlacency moving the needle scared being o"
type textarea "agenda comlacency moving the needle scared being on"
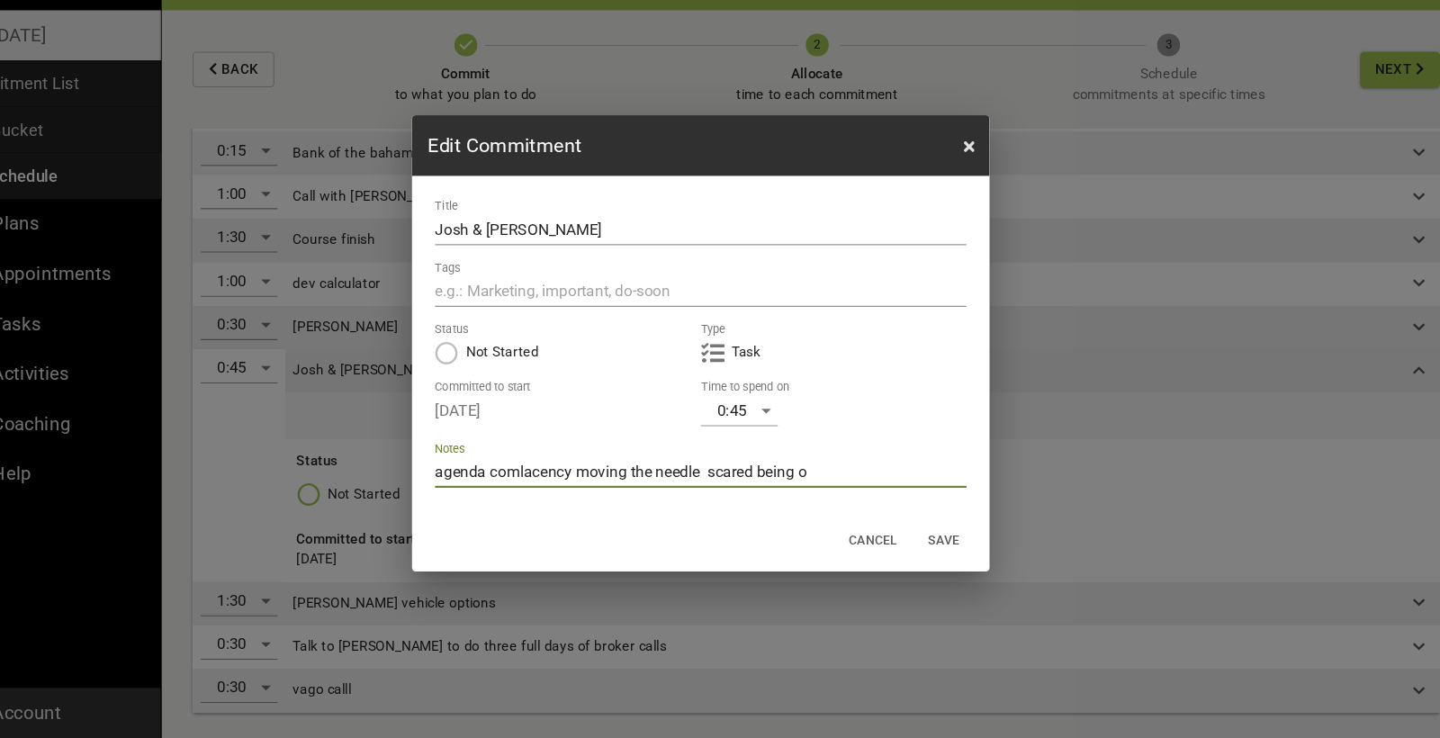
type textarea "agenda comlacency moving the needle scared being on"
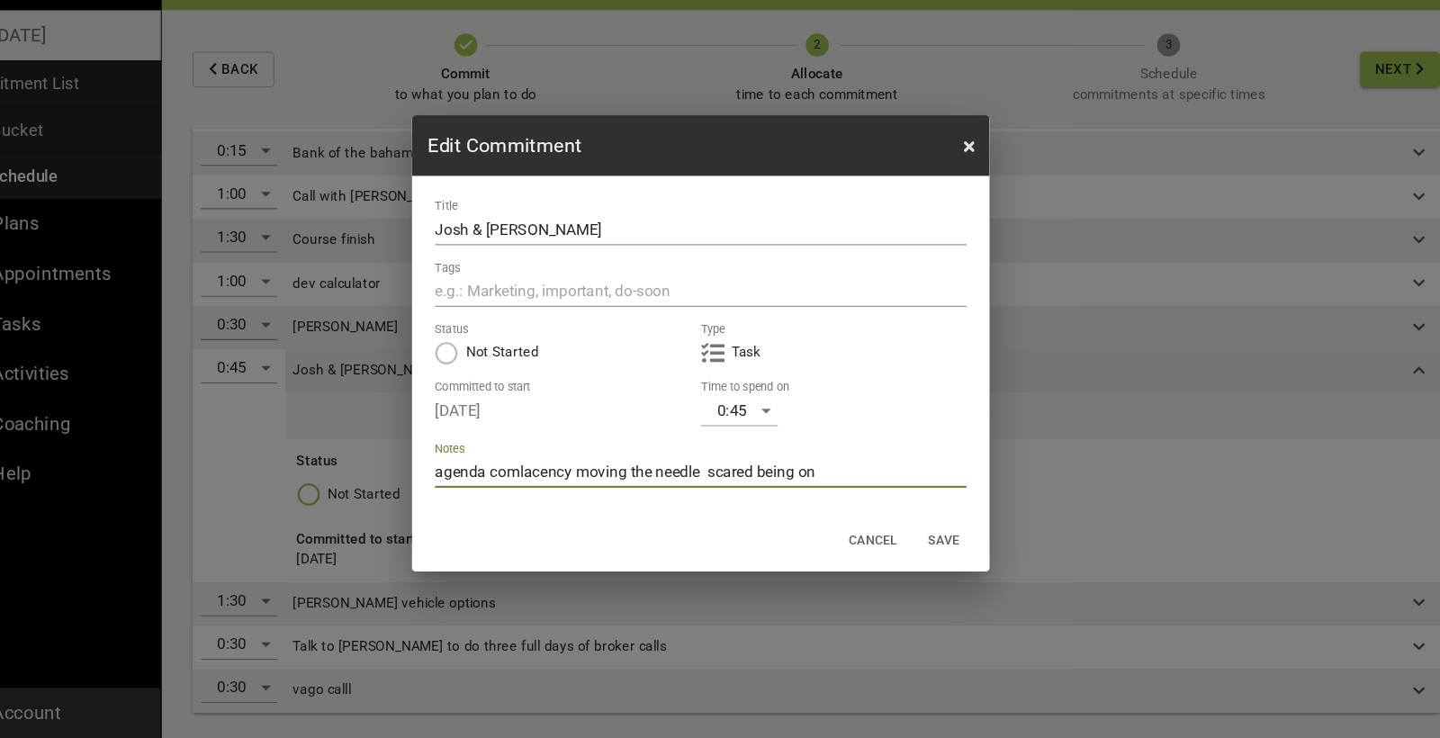
type textarea "agenda comlacency moving the needle scared being o"
type textarea "agenda comlacency moving the needle scared being"
type textarea "agenda comlacency moving the needle scared being u"
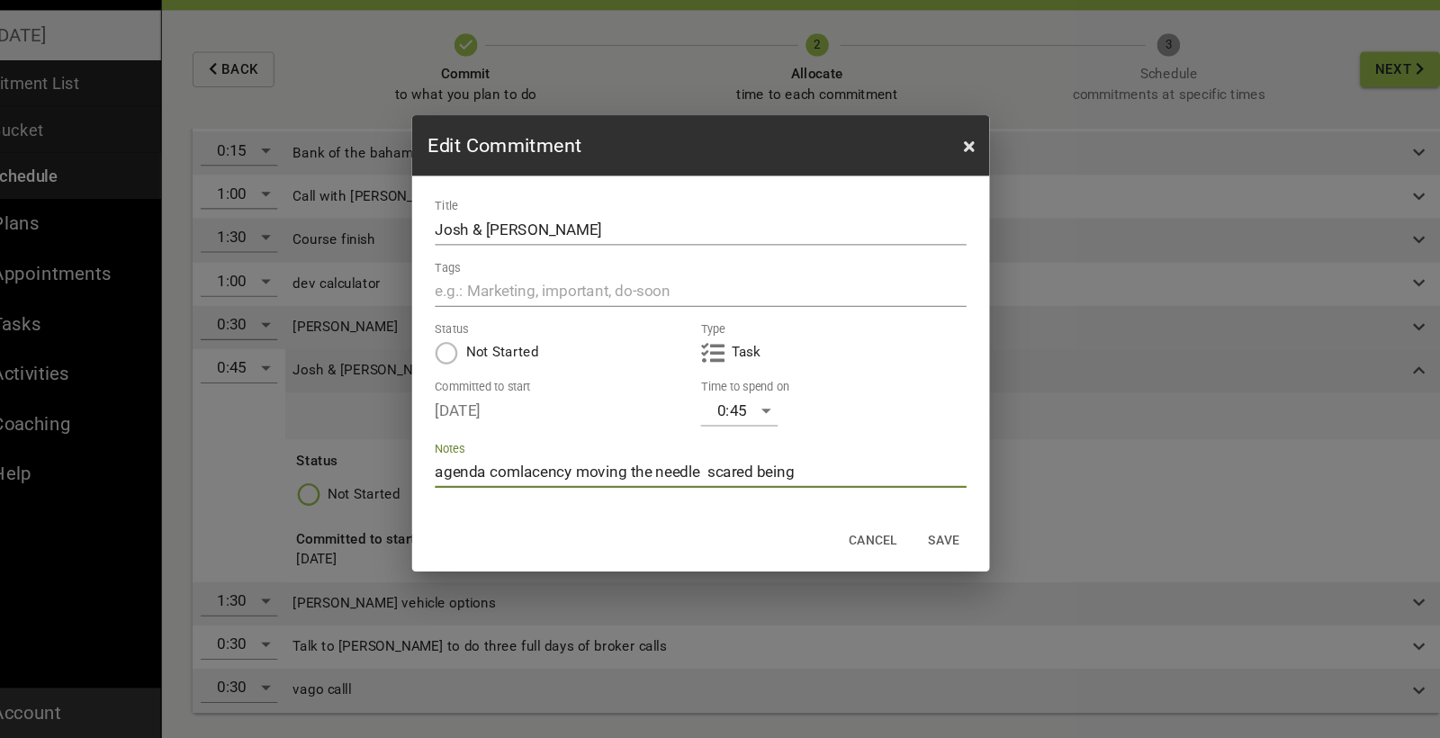
type textarea "agenda comlacency moving the needle scared being u"
type textarea "agenda comlacency moving the needle scared being un"
type textarea "agenda comlacency moving the needle scared being unc"
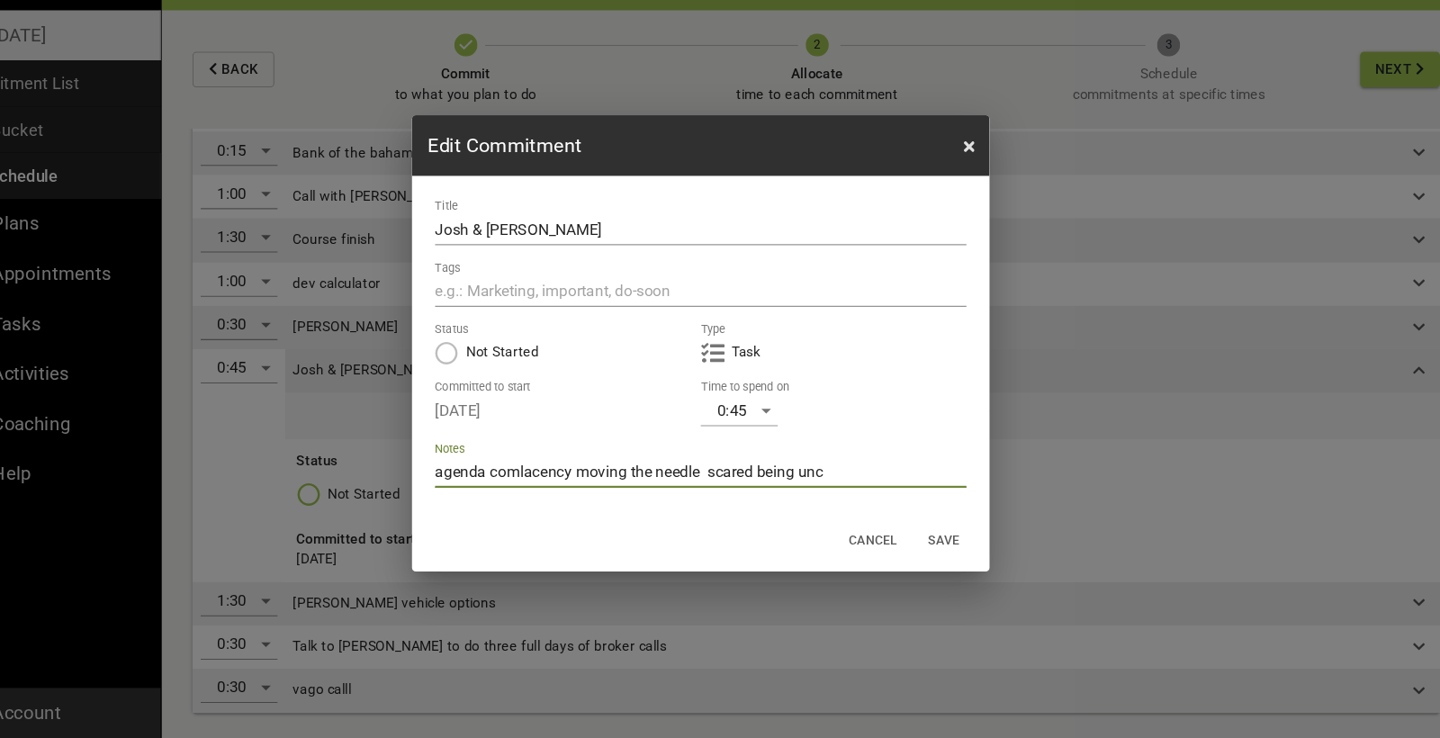
type textarea "agenda comlacency moving the needle scared being unco"
type textarea "agenda comlacency moving the needle scared being uncom"
type textarea "agenda comlacency moving the needle scared being uncomf"
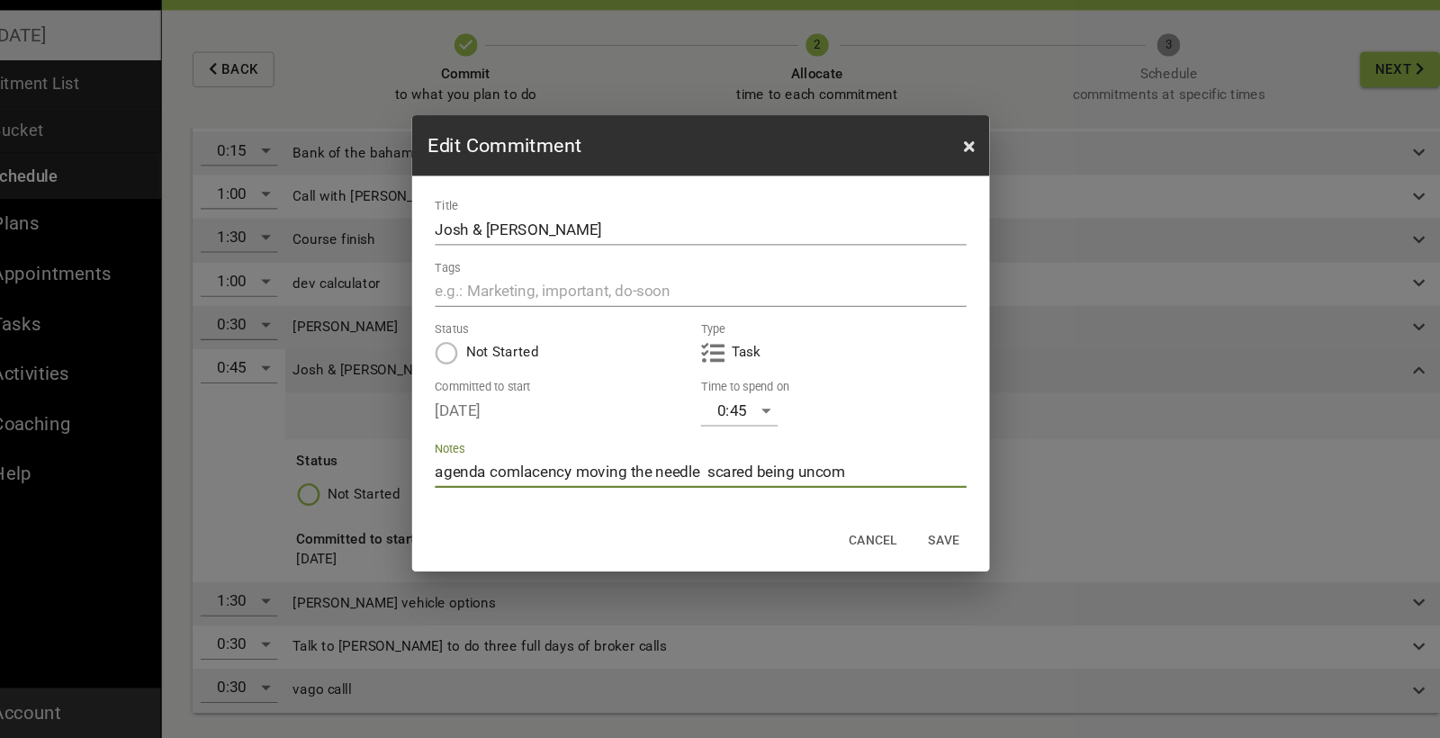
type textarea "agenda comlacency moving the needle scared being uncomf"
type textarea "agenda comlacency moving the needle scared being uncomfo"
type textarea "agenda comlacency moving the needle scared being uncomfor"
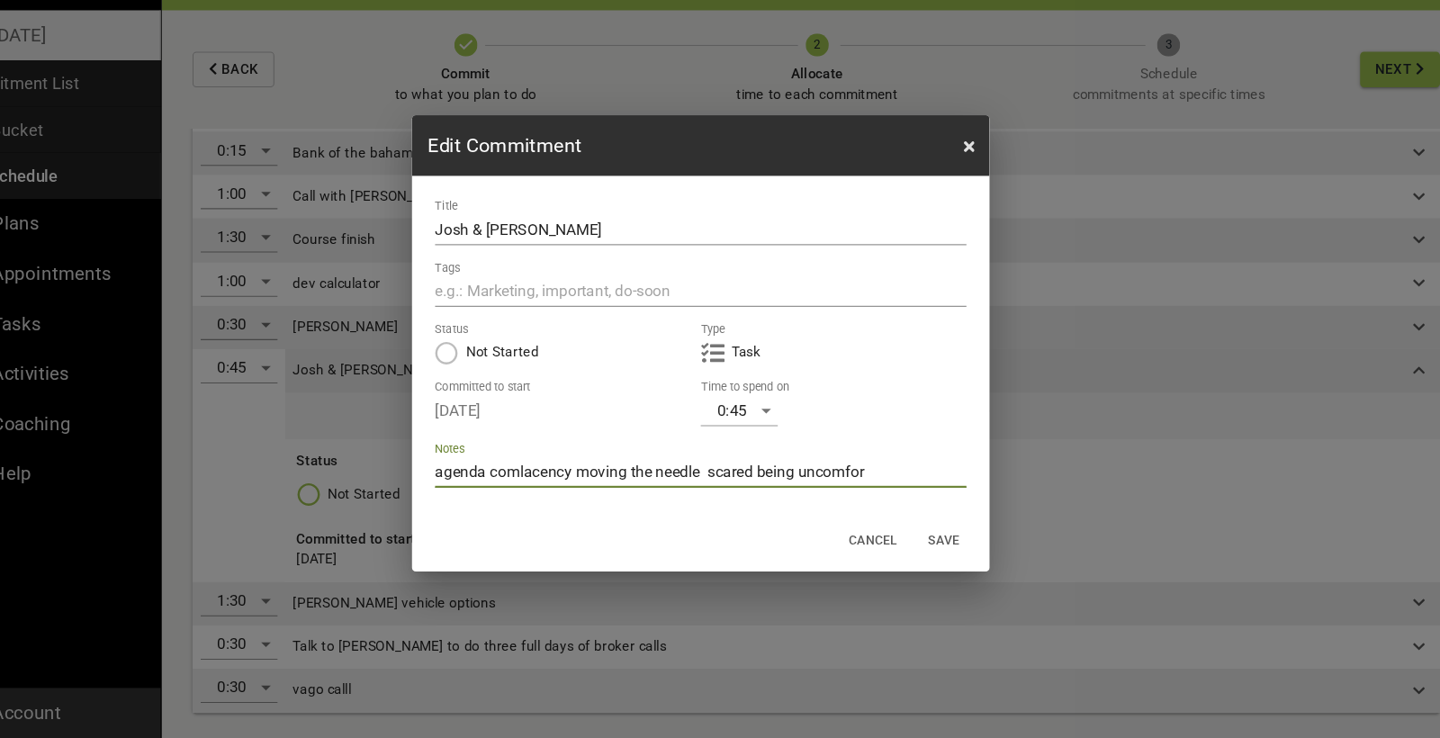
type textarea "agenda comlacency moving the needle scared being uncomfort"
type textarea "agenda comlacency moving the needle scared being uncomforta"
type textarea "agenda comlacency moving the needle scared being uncomfortab"
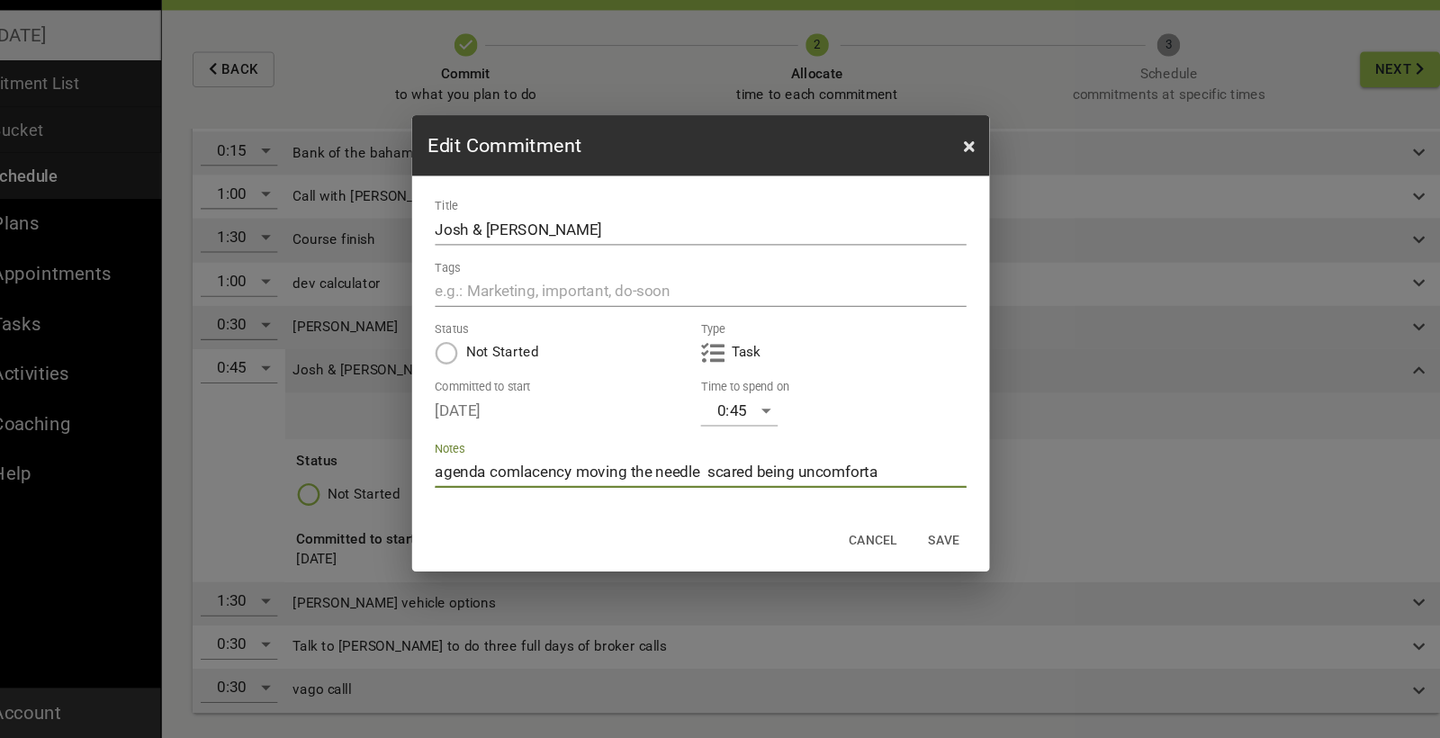
type textarea "agenda comlacency moving the needle scared being uncomfortab"
type textarea "agenda comlacency moving the needle scared being uncomfortabl"
type textarea "agenda comlacency moving the needle scared being uncomfortable"
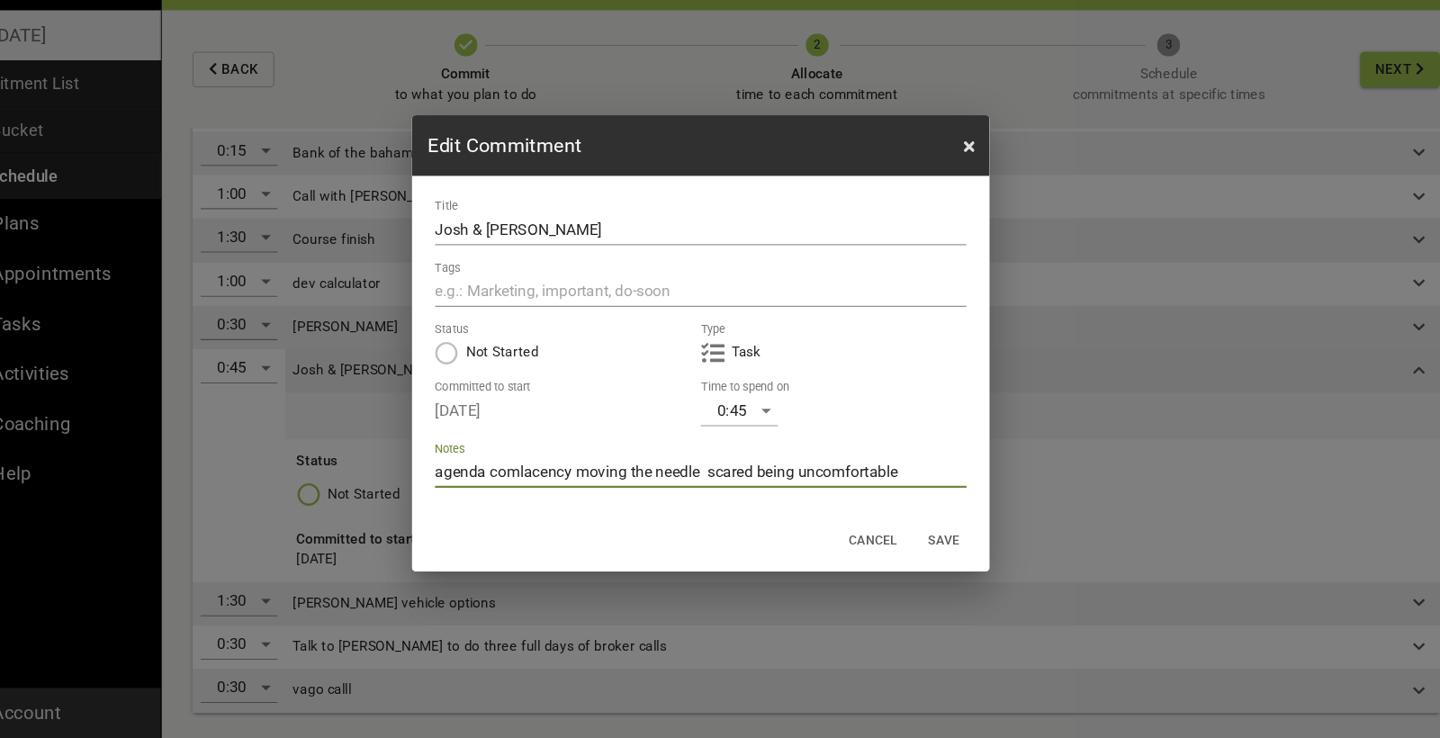
type textarea "agenda comlacency moving the needle scared being uncomfortable"
type textarea "agenda comlacency moving the needle scared being uncomfortablee"
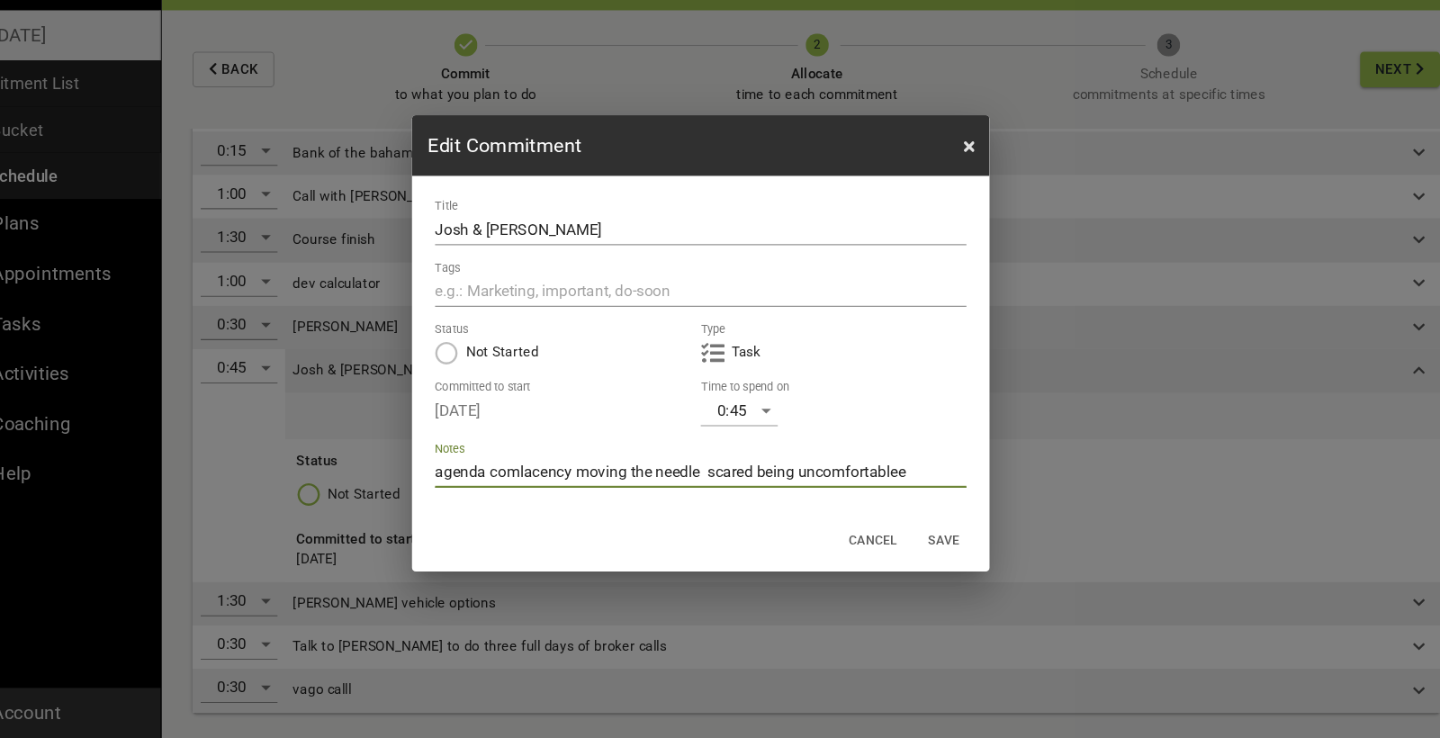
type textarea "agenda comlacency moving the needle scared being uncomfortablee"
type textarea "agenda comlacency moving the needle scared being uncomfortable"
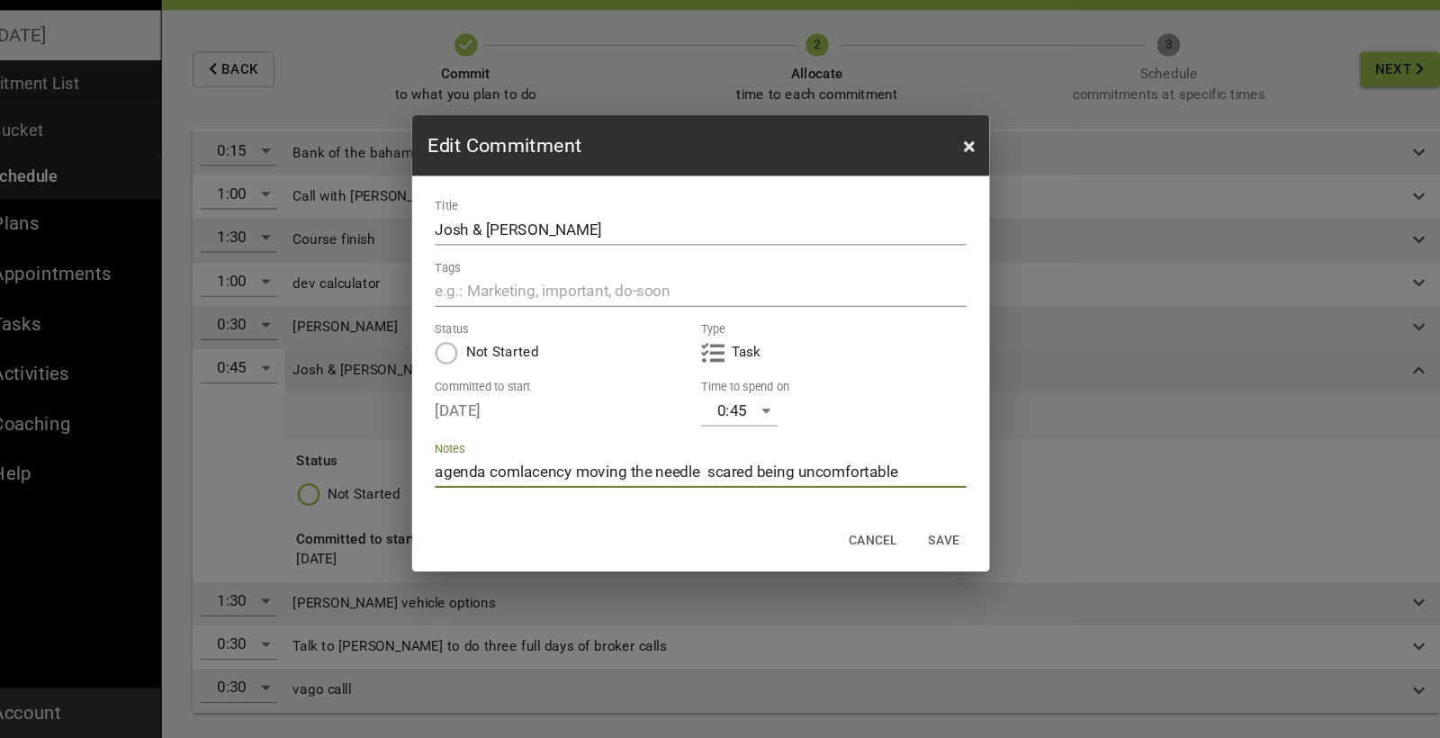
type textarea "agenda comlacency moving the needle scared being uncomfortable"
type textarea "agenda comlacency moving the needle scared being uncomfortable w"
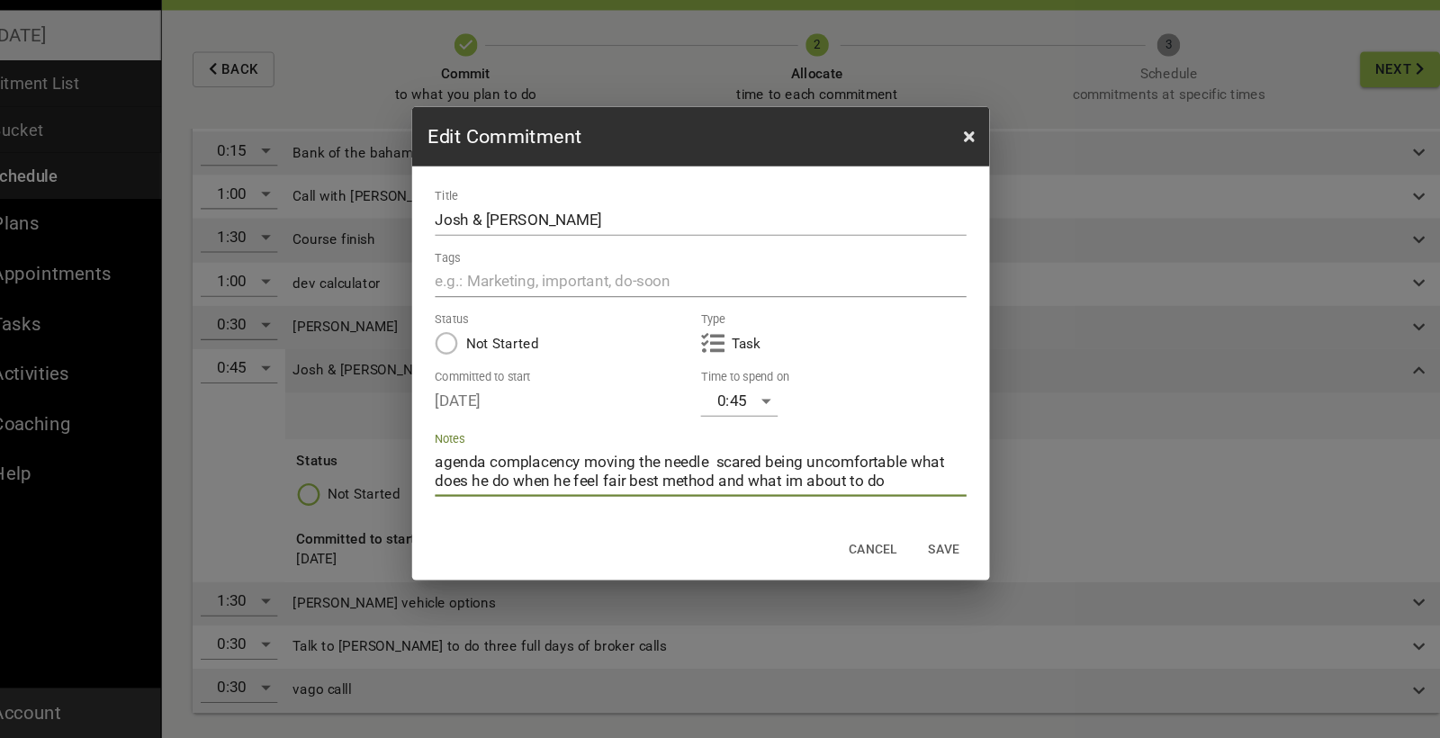
click at [740, 472] on textarea "agenda complacency moving the needle scared being uncomfortable what does he do…" at bounding box center [720, 489] width 497 height 34
click at [840, 472] on textarea "agenda complacency moving the needle scared being uncomfortable what does he do…" at bounding box center [720, 489] width 497 height 34
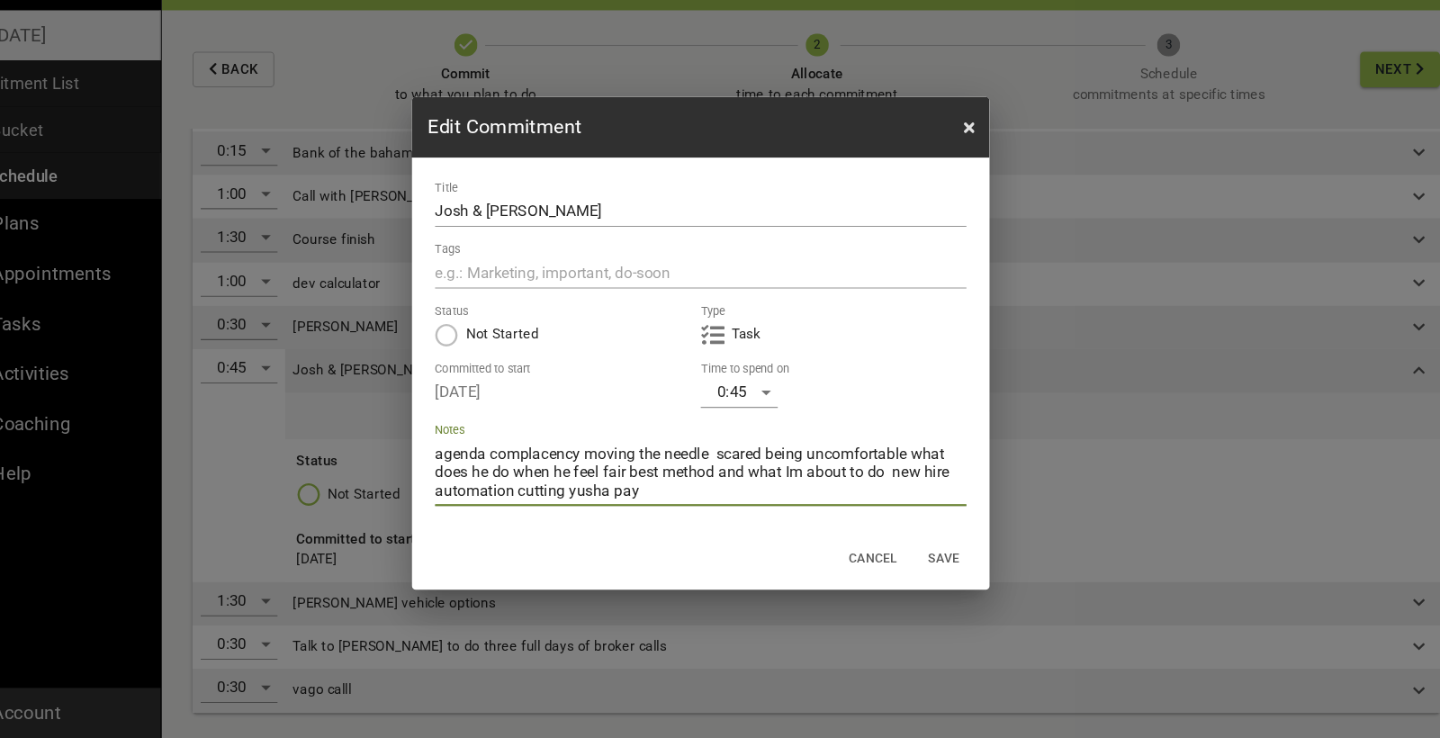
click at [925, 561] on span "Save" at bounding box center [946, 571] width 43 height 21
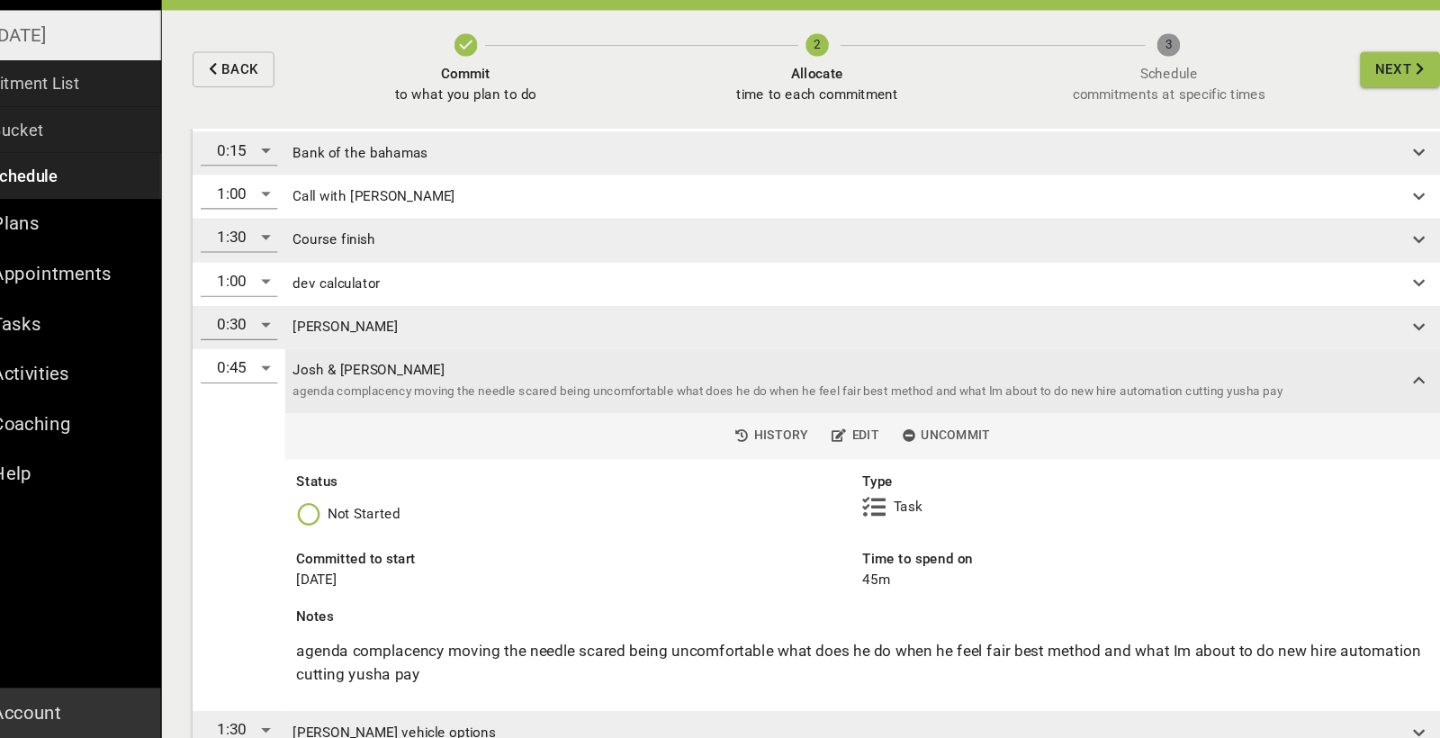
click at [1351, 102] on span "Next" at bounding box center [1368, 113] width 34 height 23
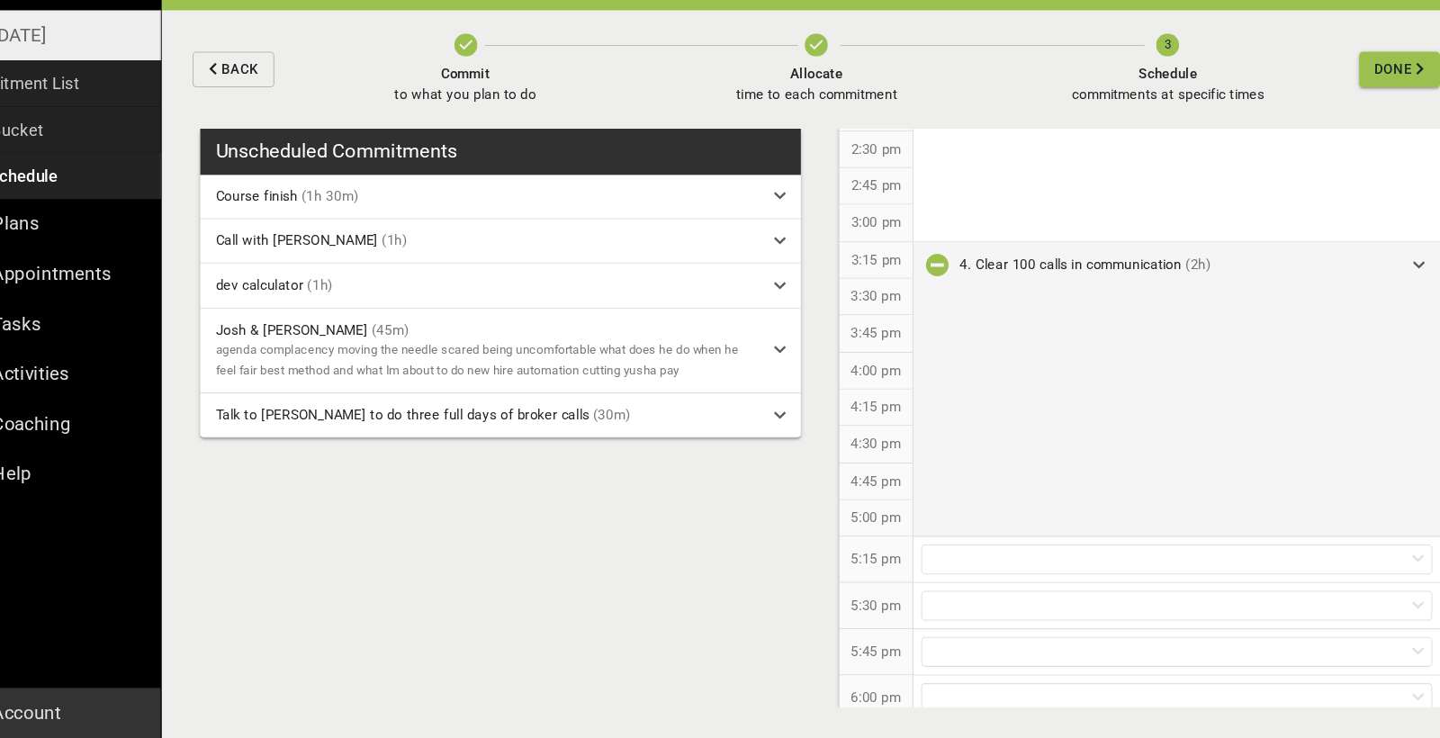
scroll to position [1237, 0]
click at [930, 290] on icon "button" at bounding box center [941, 301] width 22 height 22
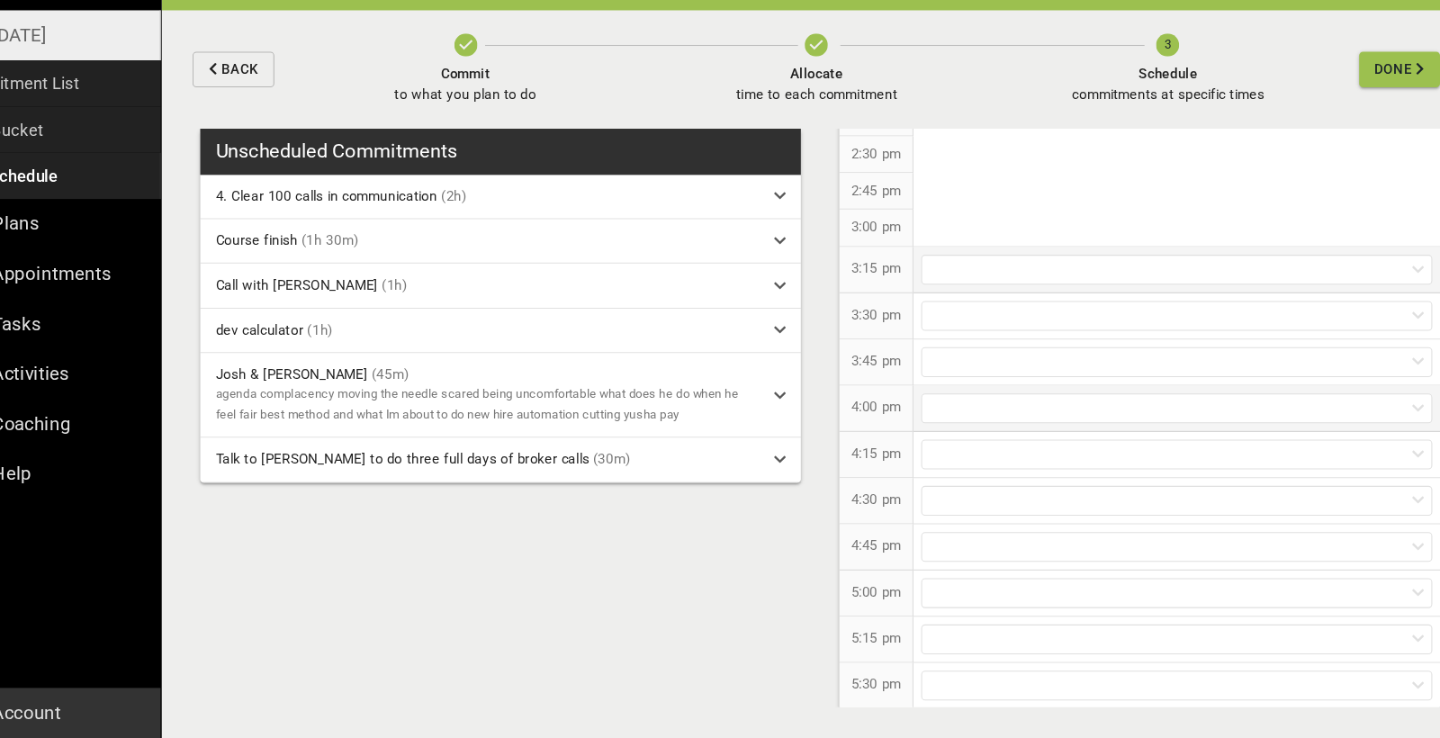
click at [926, 416] on div at bounding box center [1165, 430] width 478 height 28
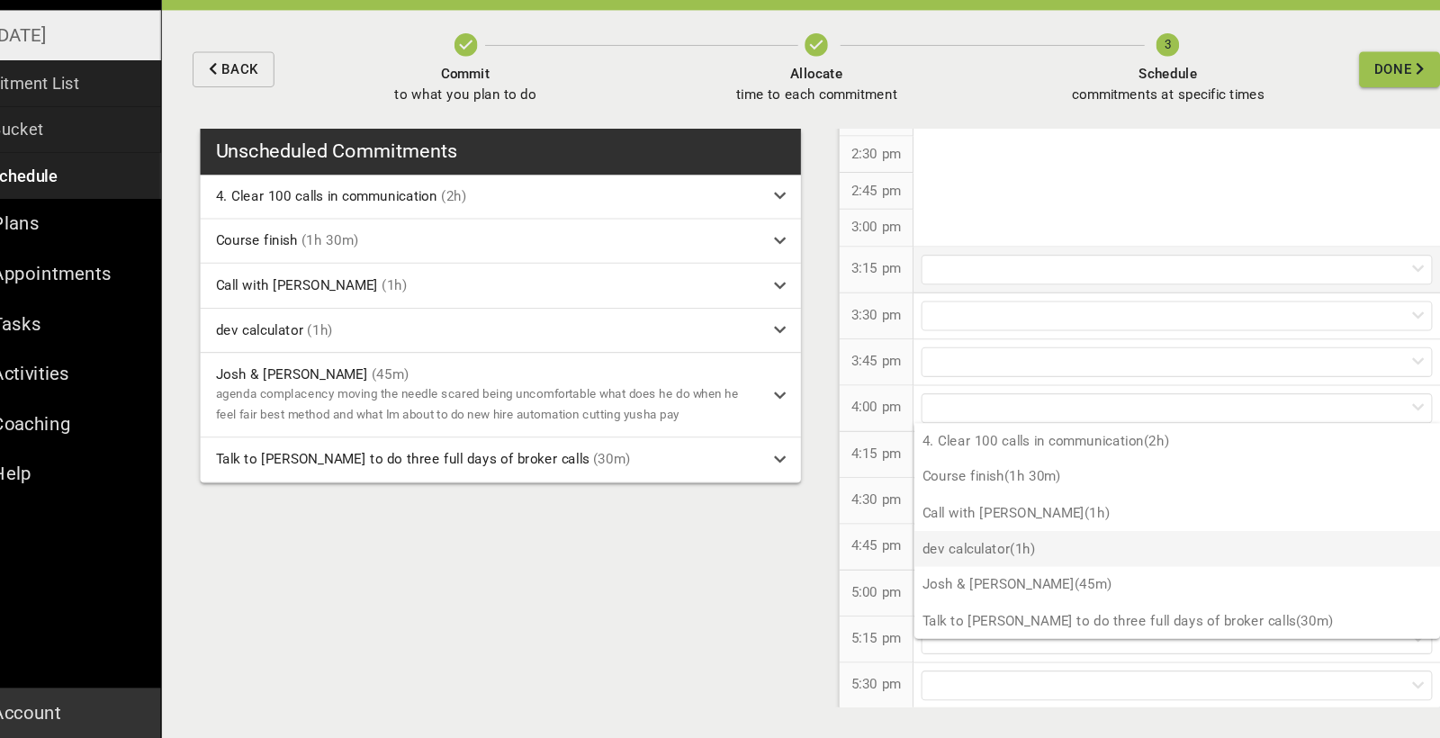
scroll to position [0, 0]
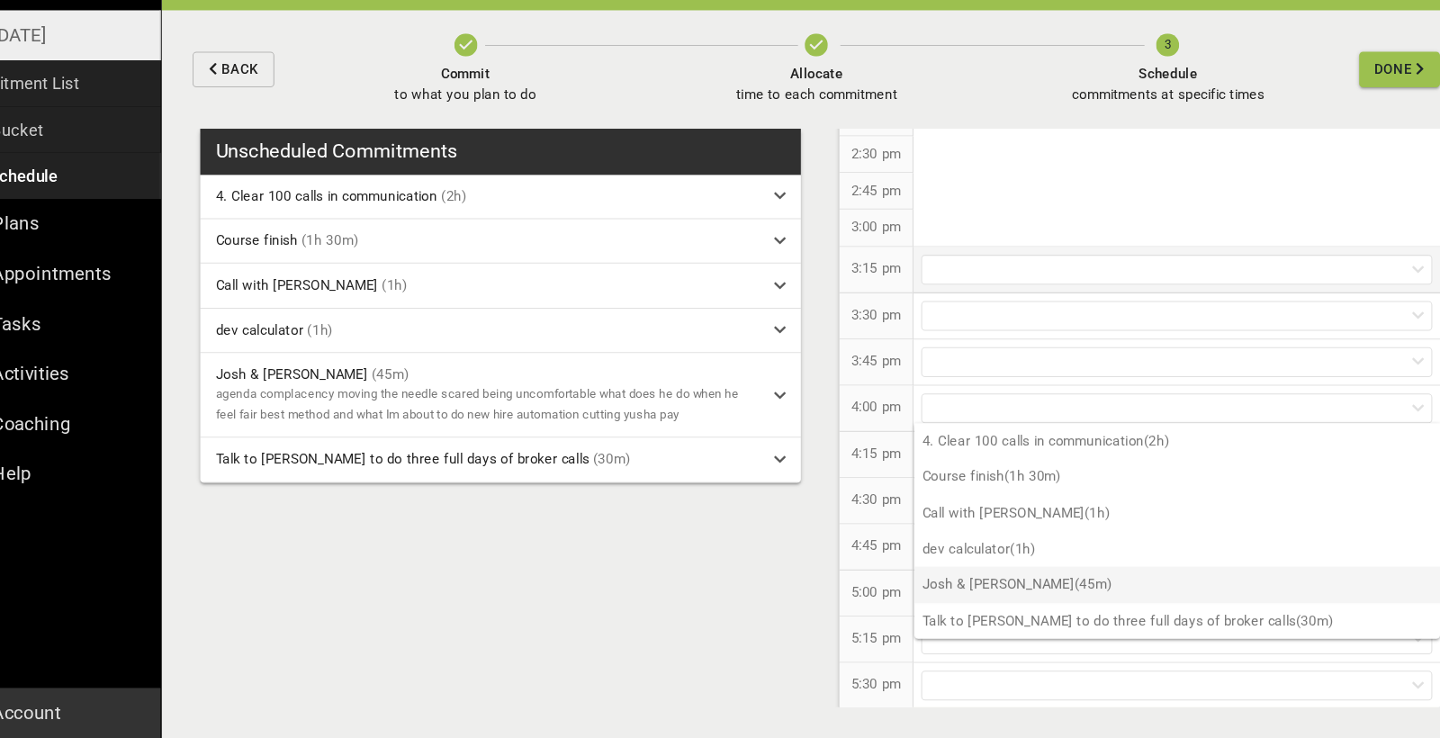
click at [968, 578] on p "[PERSON_NAME] & [PERSON_NAME] (45m)" at bounding box center [1165, 594] width 491 height 33
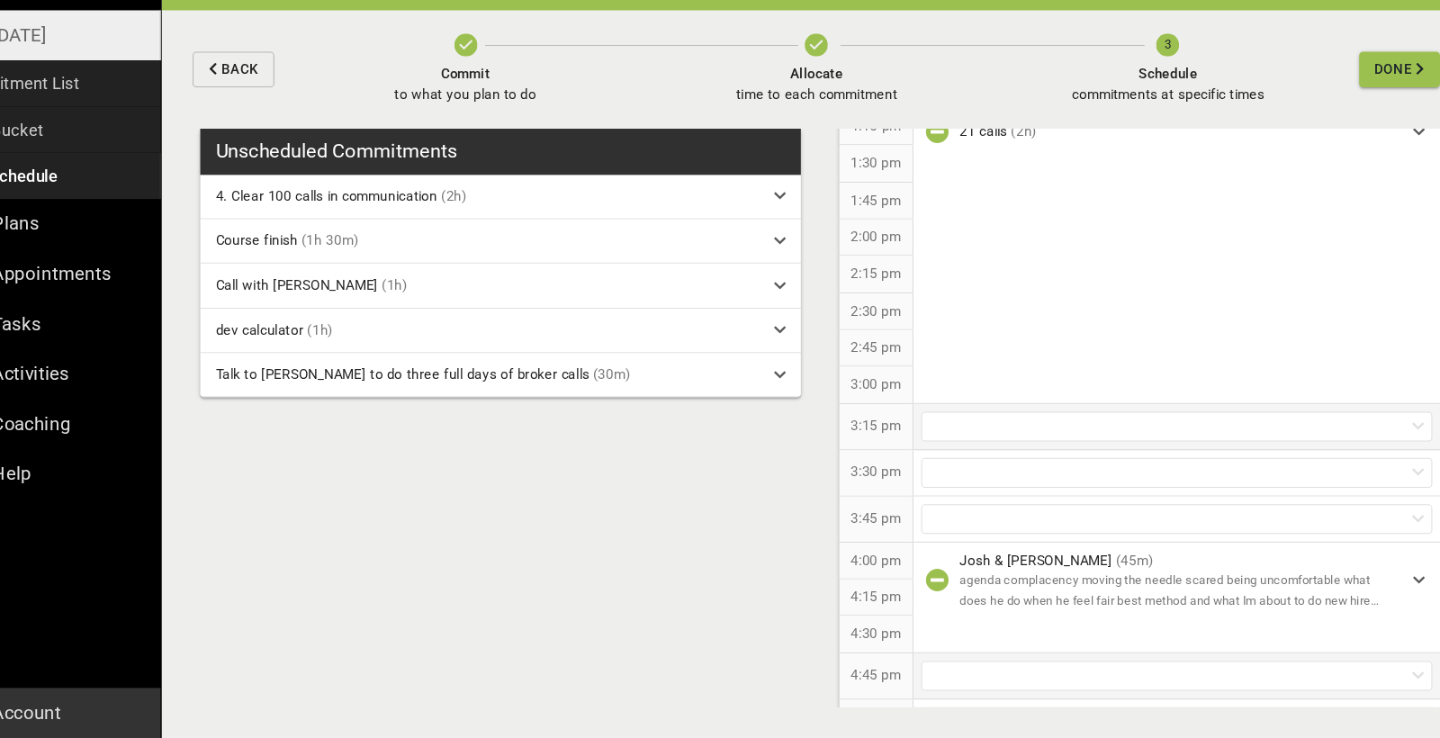
scroll to position [1086, 0]
click at [926, 437] on div at bounding box center [1165, 451] width 478 height 28
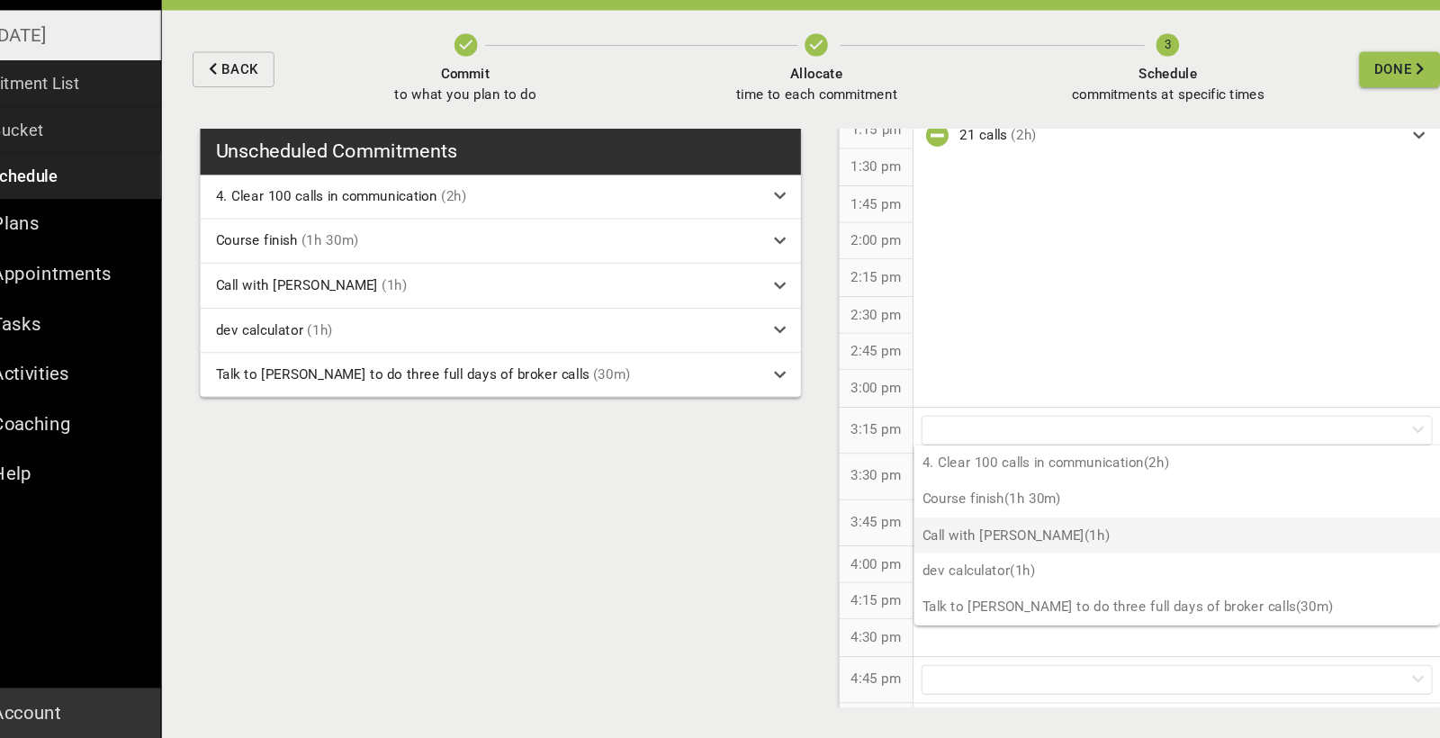
click at [952, 532] on p "Call with [PERSON_NAME] (1h)" at bounding box center [1165, 548] width 491 height 33
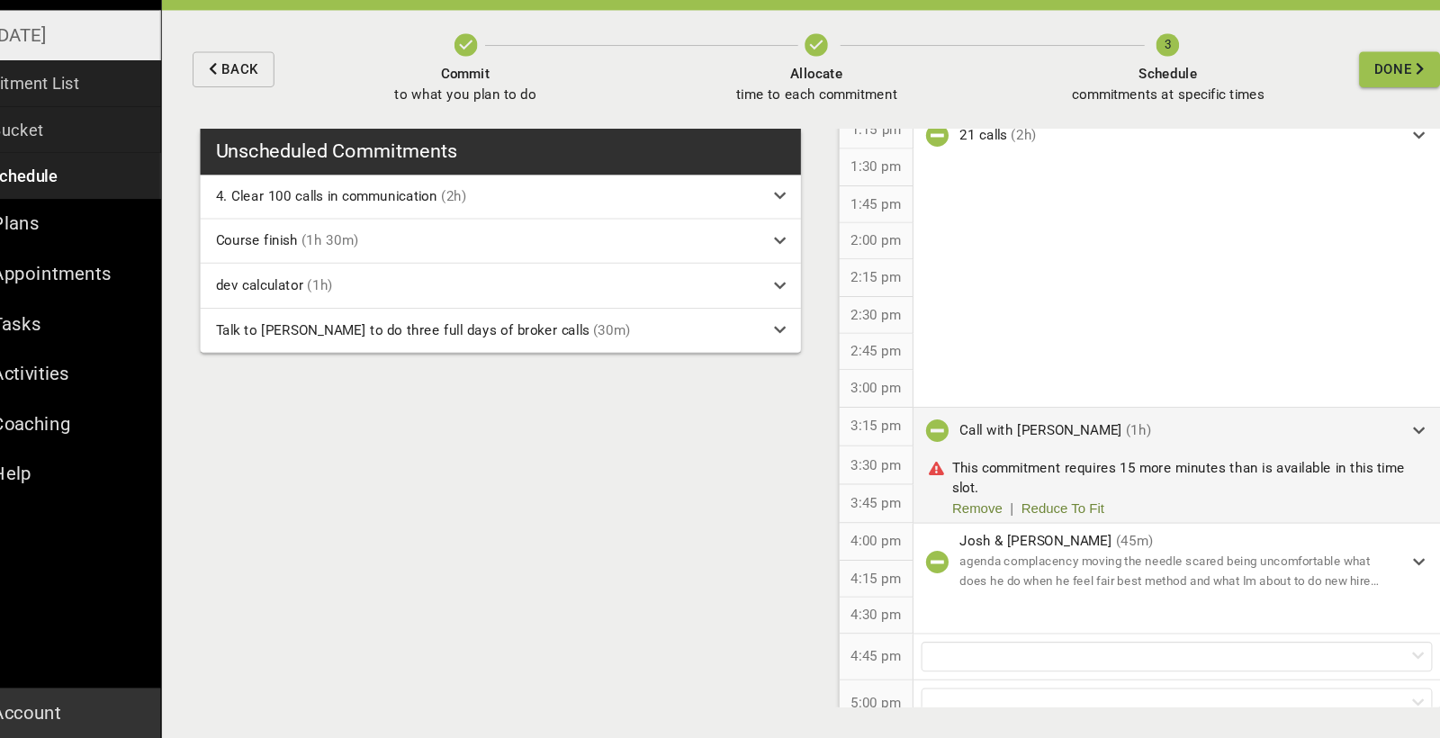
click at [930, 440] on icon "button" at bounding box center [941, 451] width 22 height 22
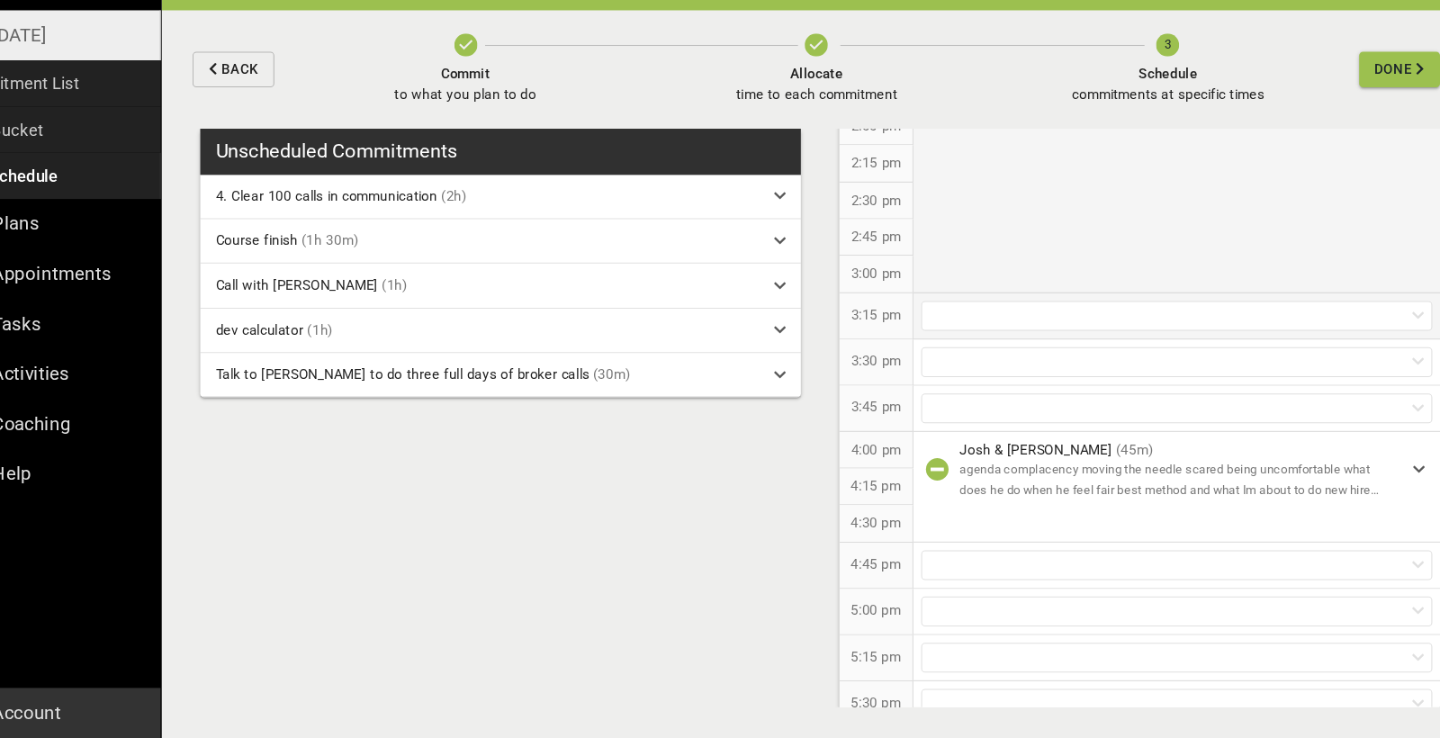
scroll to position [1203, 0]
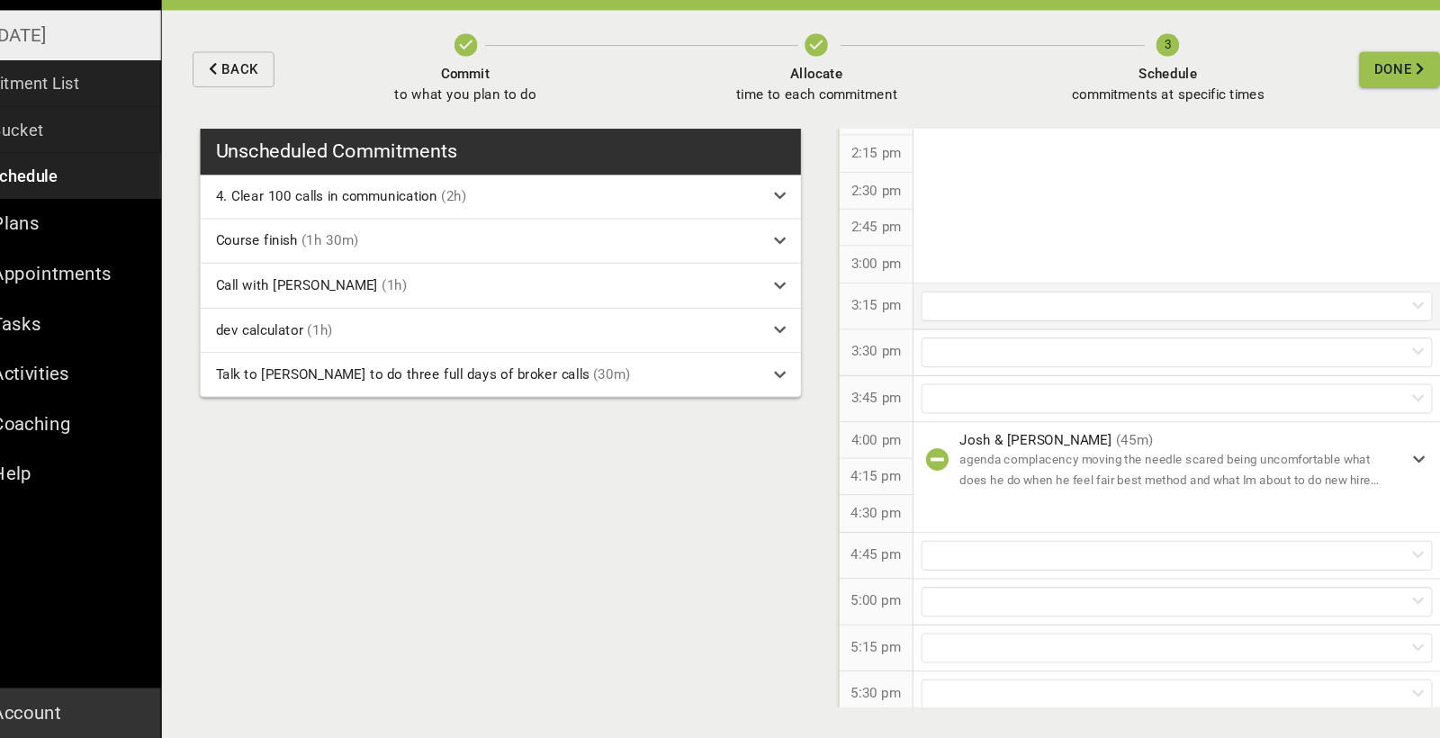
click at [934, 320] on div at bounding box center [1165, 334] width 478 height 28
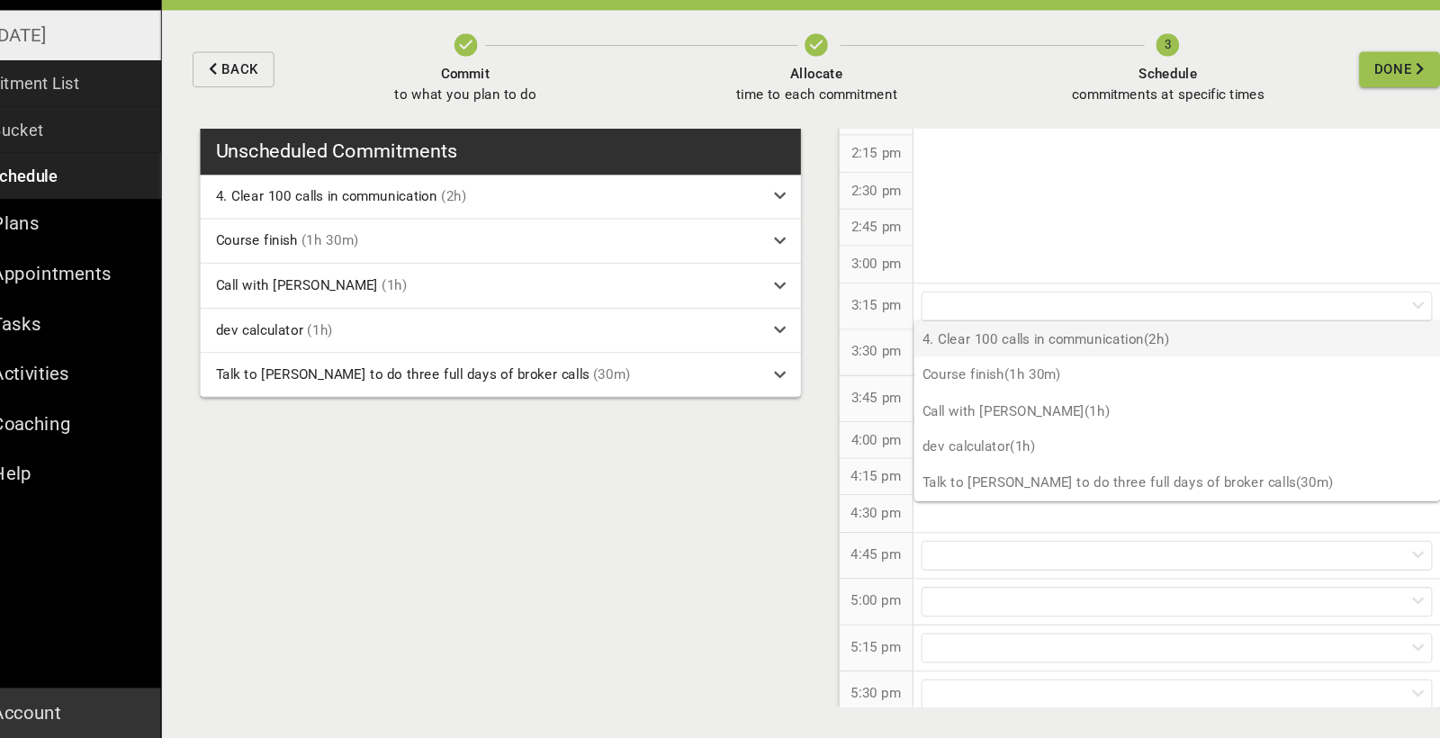
click at [937, 348] on p "4. Clear 100 calls in communication (2h)" at bounding box center [1165, 364] width 491 height 33
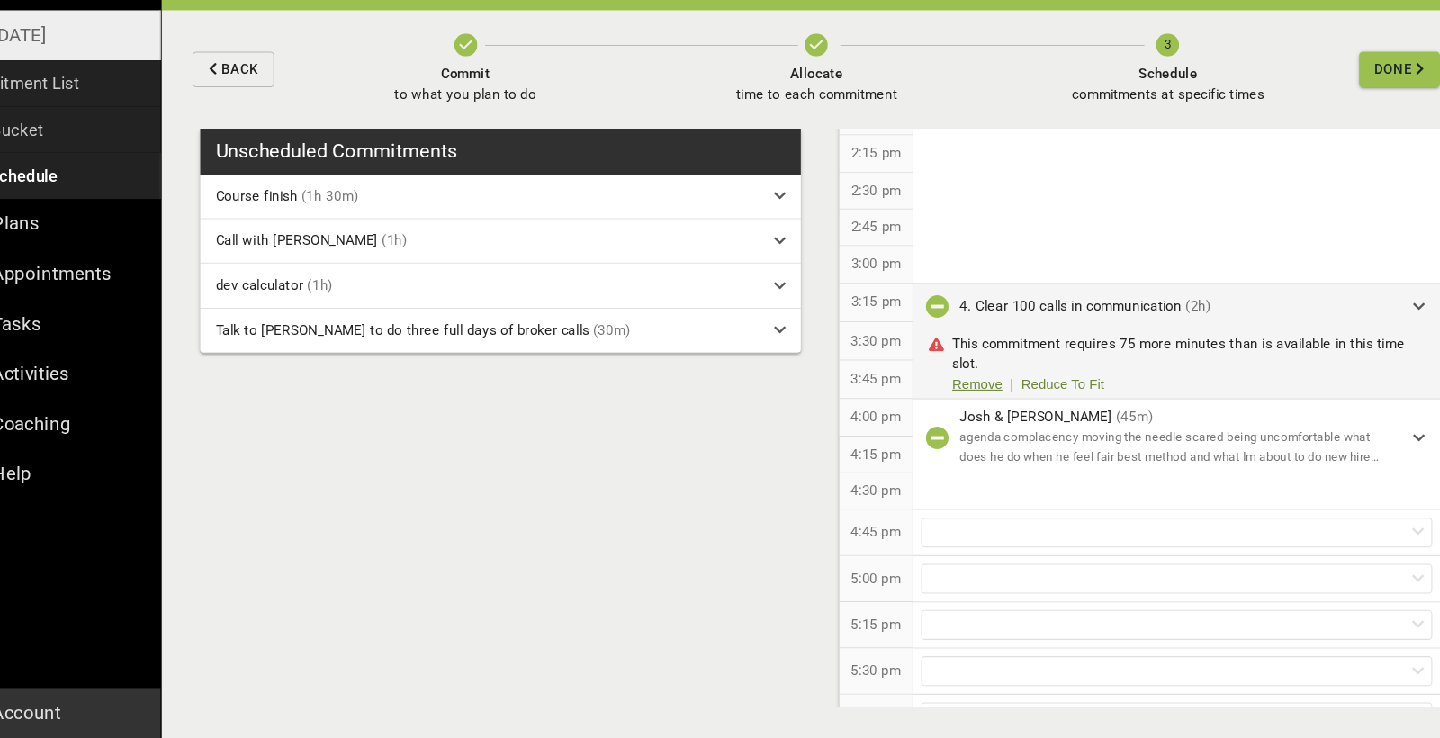
click at [955, 398] on link "Remove" at bounding box center [987, 407] width 65 height 19
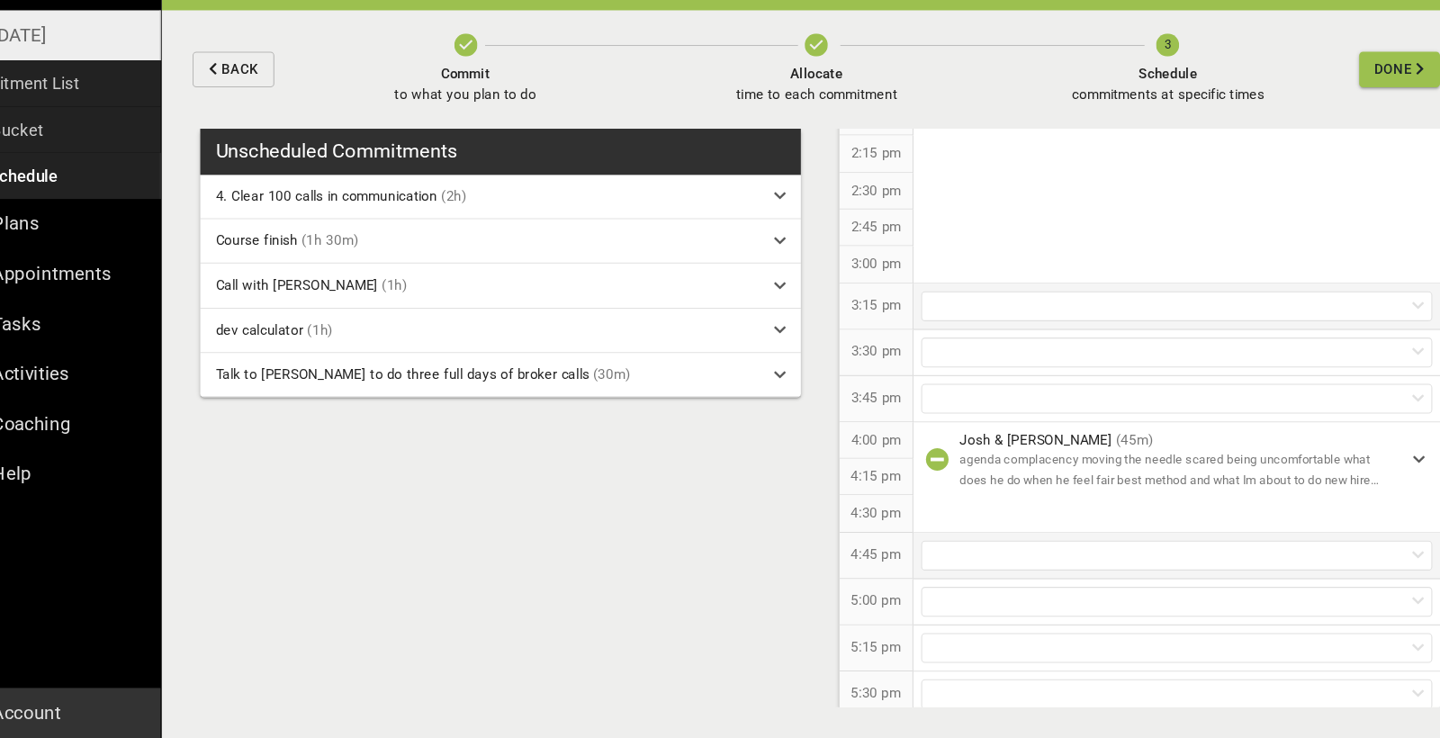
click at [941, 554] on div at bounding box center [1165, 568] width 478 height 28
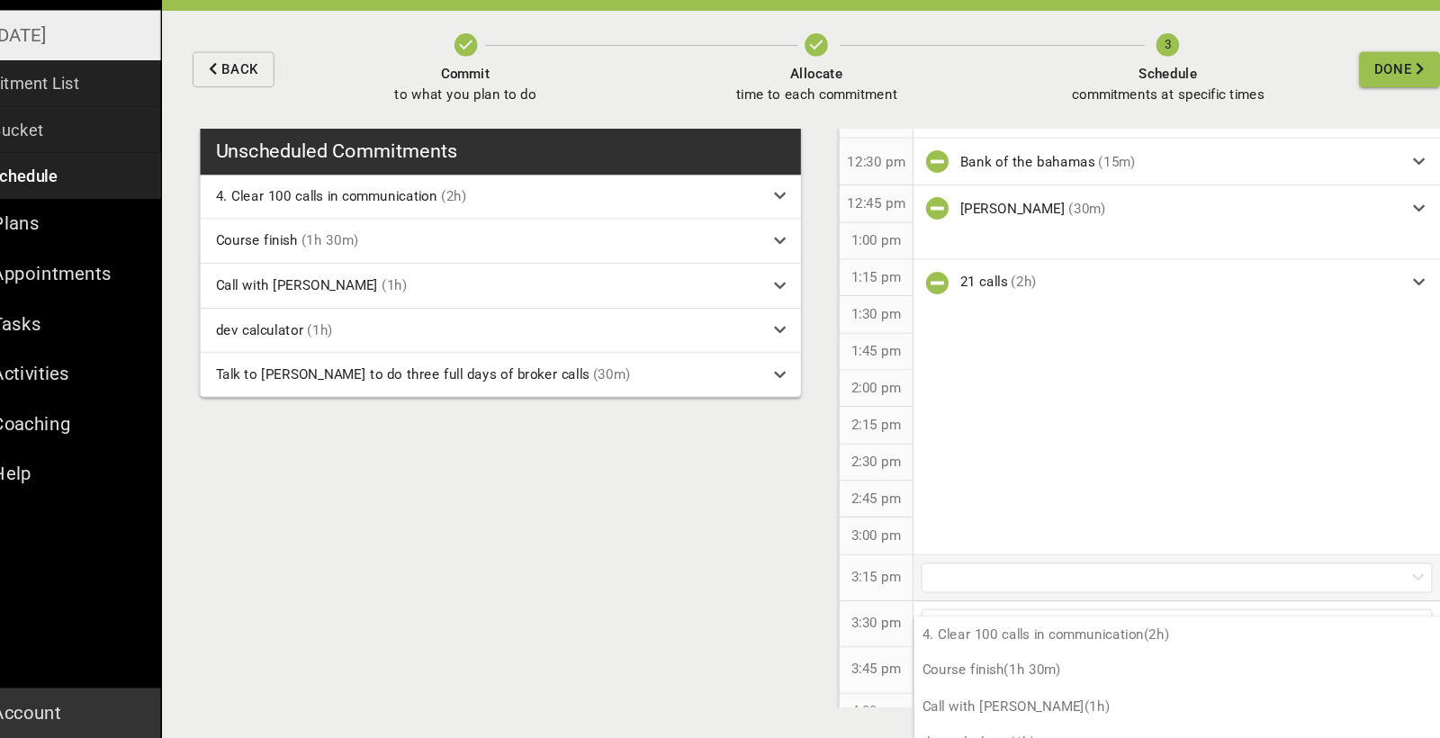
scroll to position [948, 0]
click at [760, 528] on div "Unscheduled Commitments 4. Clear 100 calls in communication (2h) Course finish …" at bounding box center [828, 453] width 1224 height 570
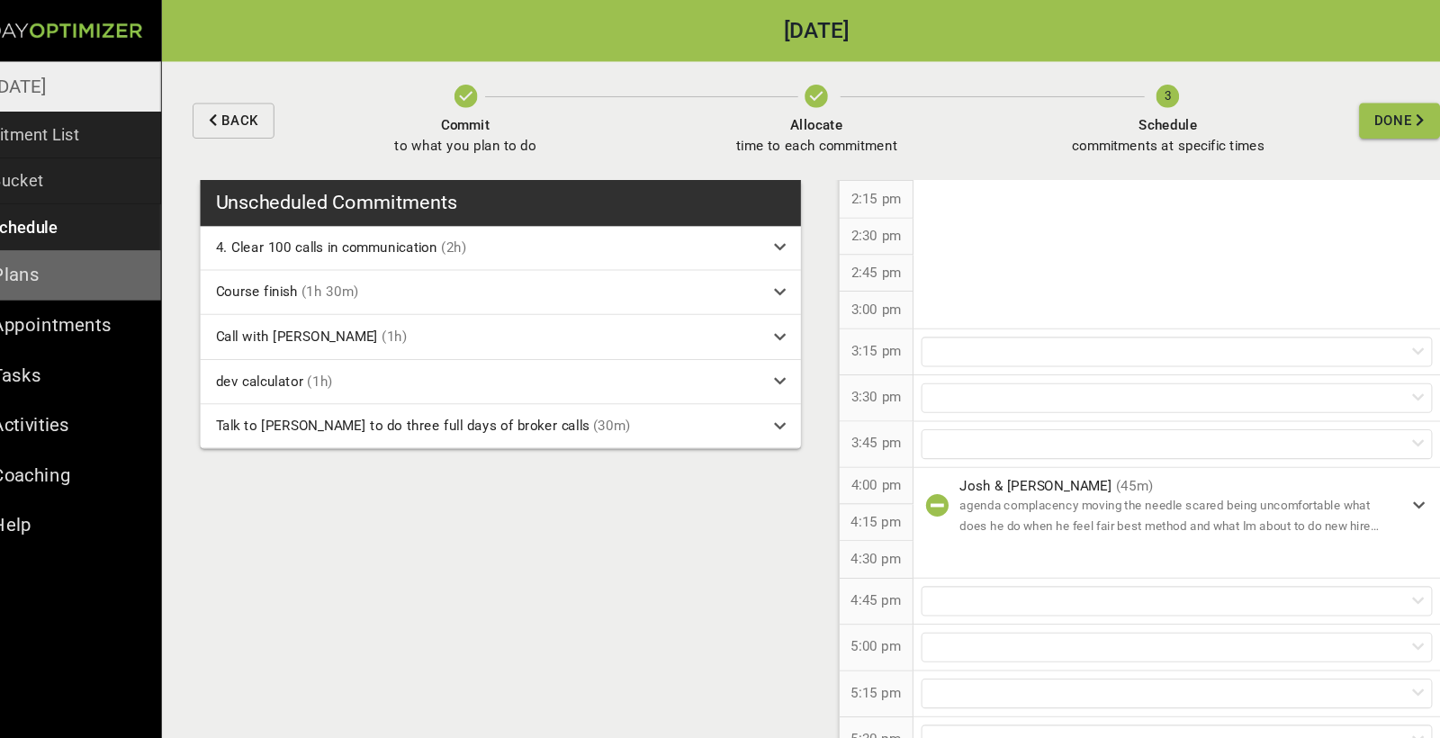
scroll to position [1209, 0]
click at [926, 316] on div at bounding box center [1165, 328] width 478 height 28
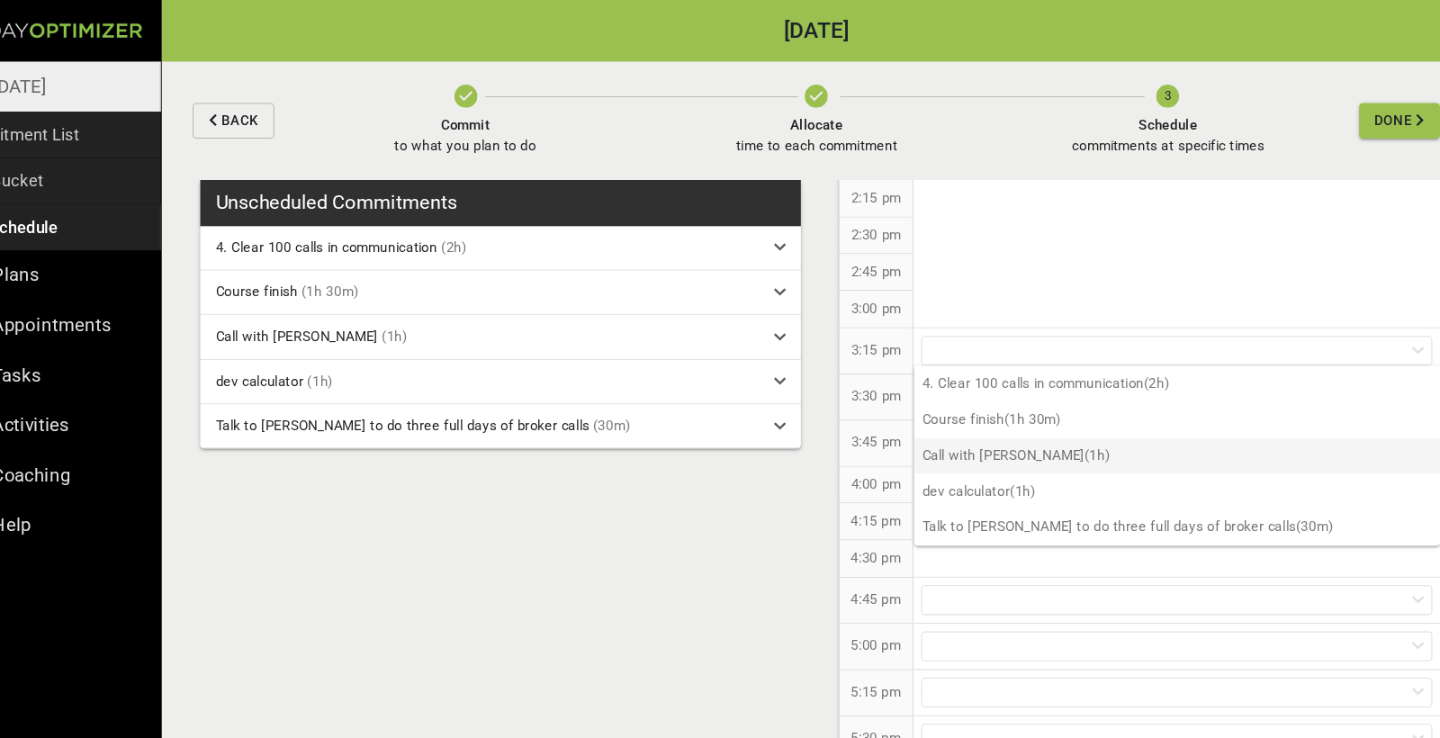
click at [922, 426] on p "Call with [PERSON_NAME] (1h)" at bounding box center [1165, 426] width 491 height 33
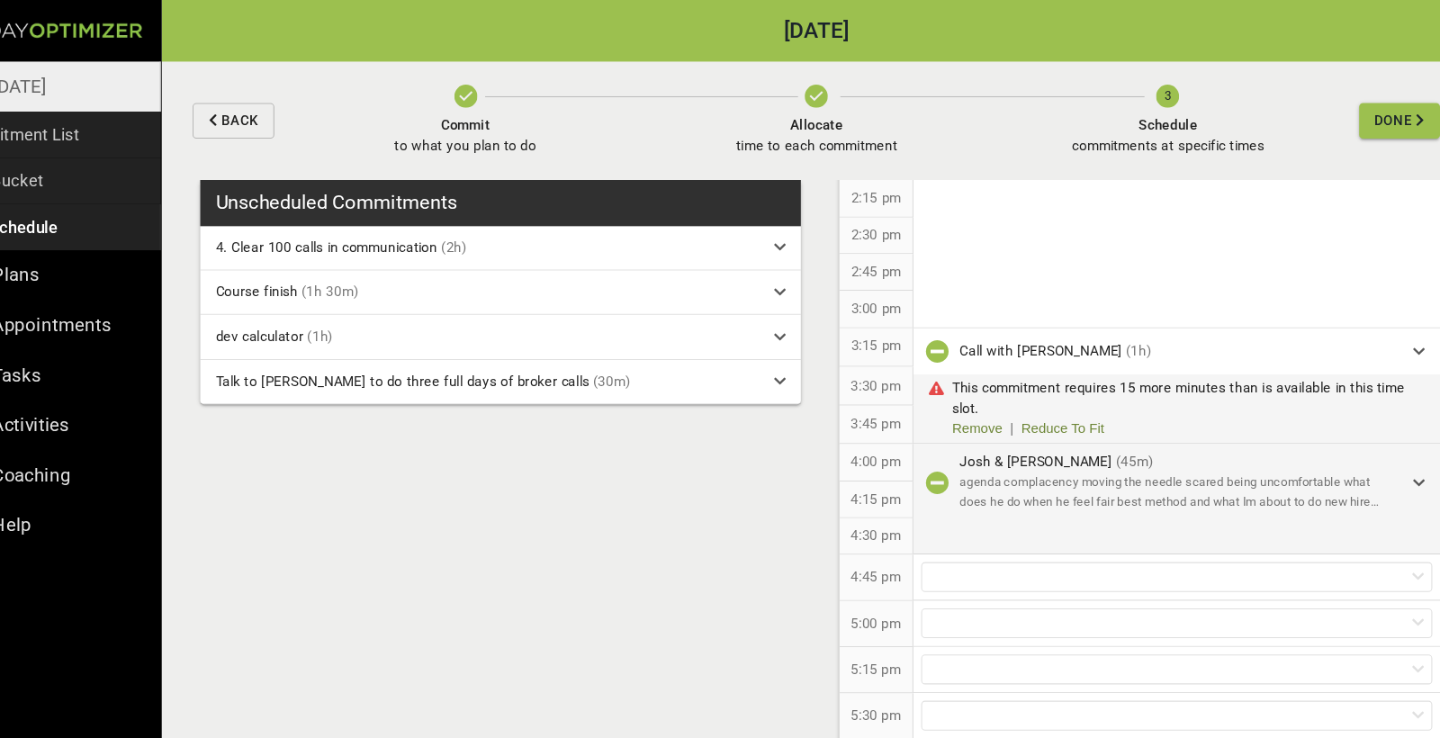
click at [930, 445] on icon "button" at bounding box center [941, 451] width 22 height 22
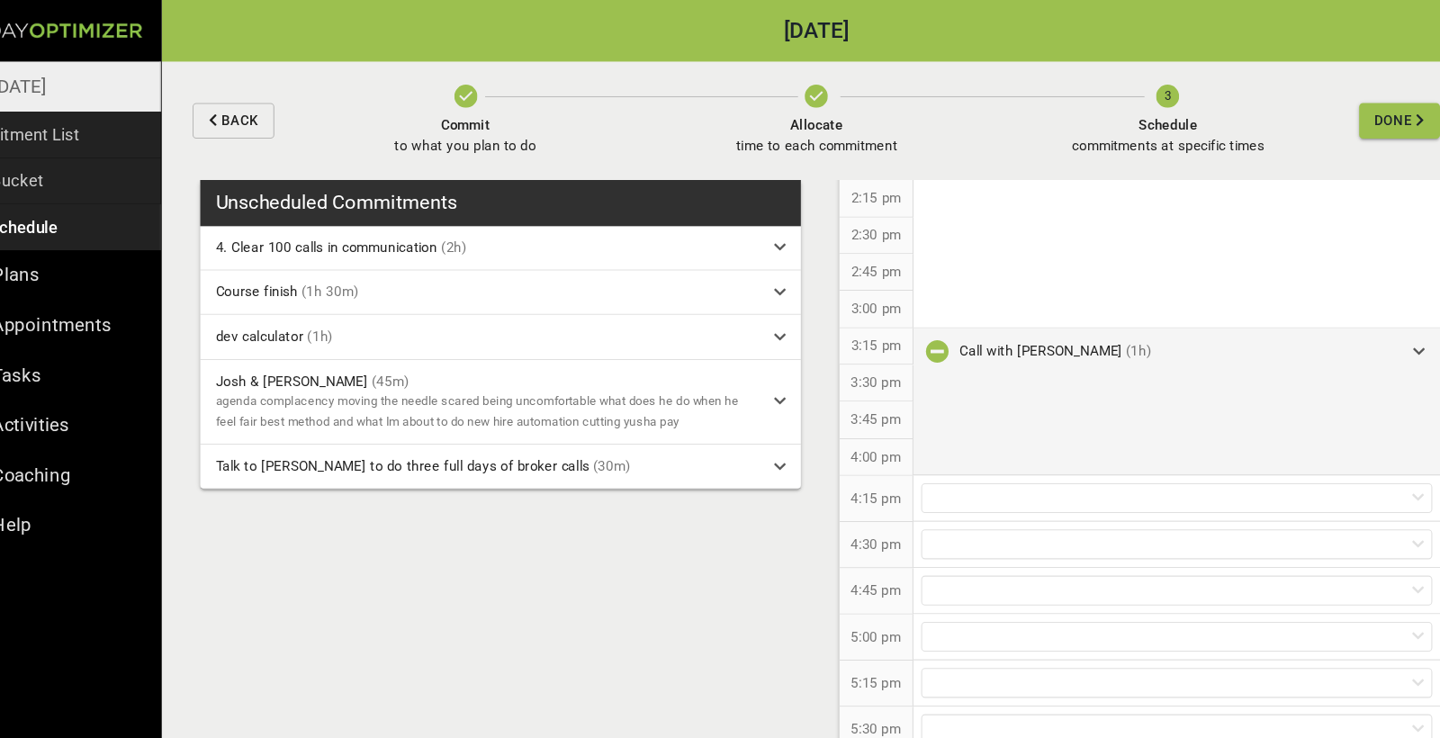
click at [930, 318] on icon "button" at bounding box center [941, 329] width 22 height 22
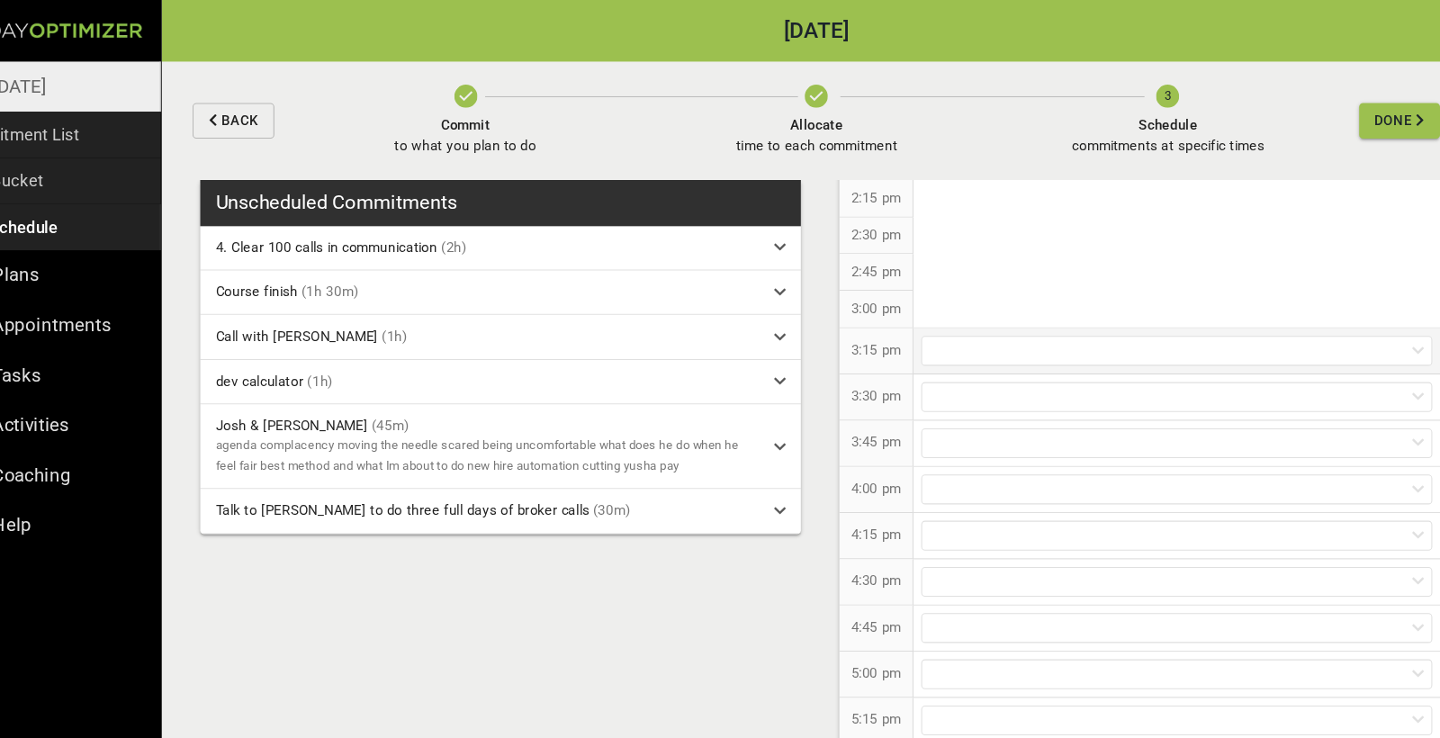
click at [926, 317] on div at bounding box center [1165, 328] width 478 height 28
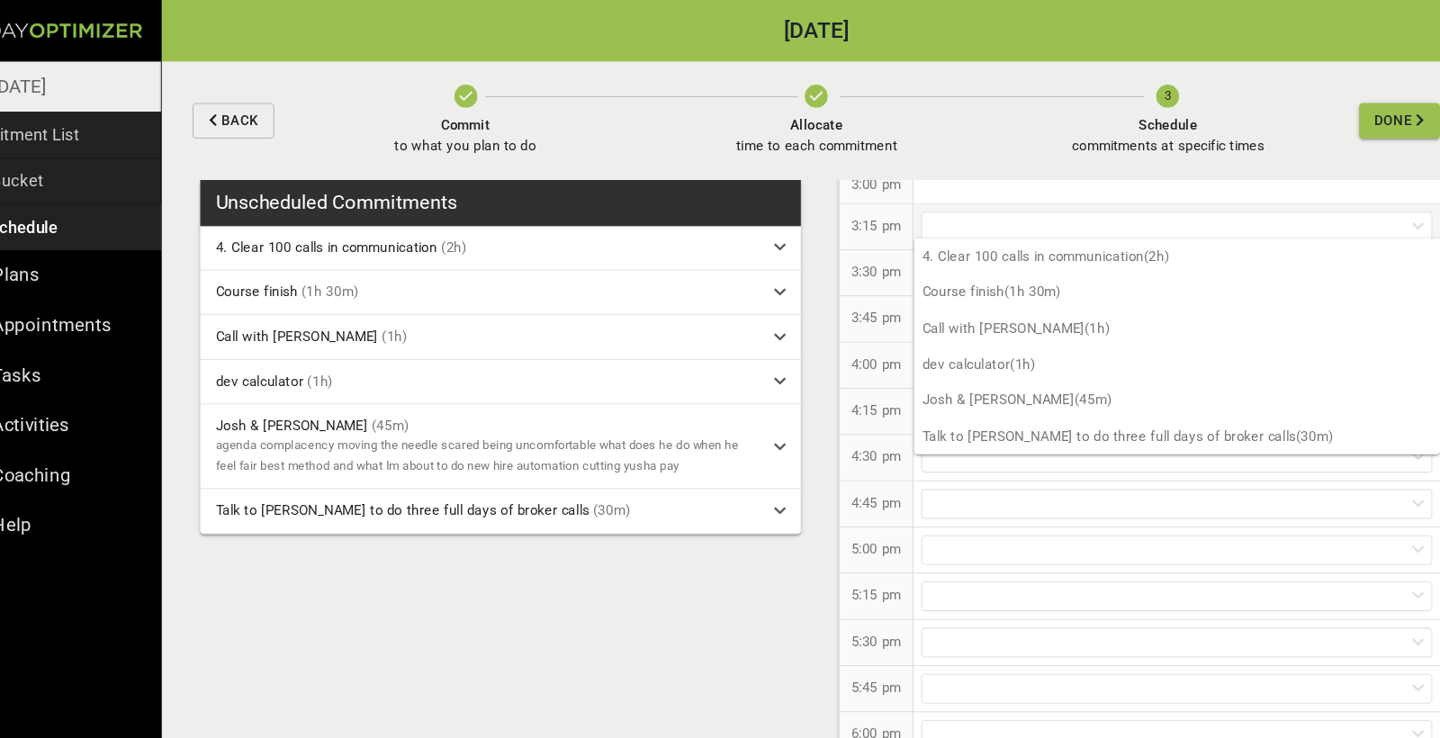
scroll to position [1335, 0]
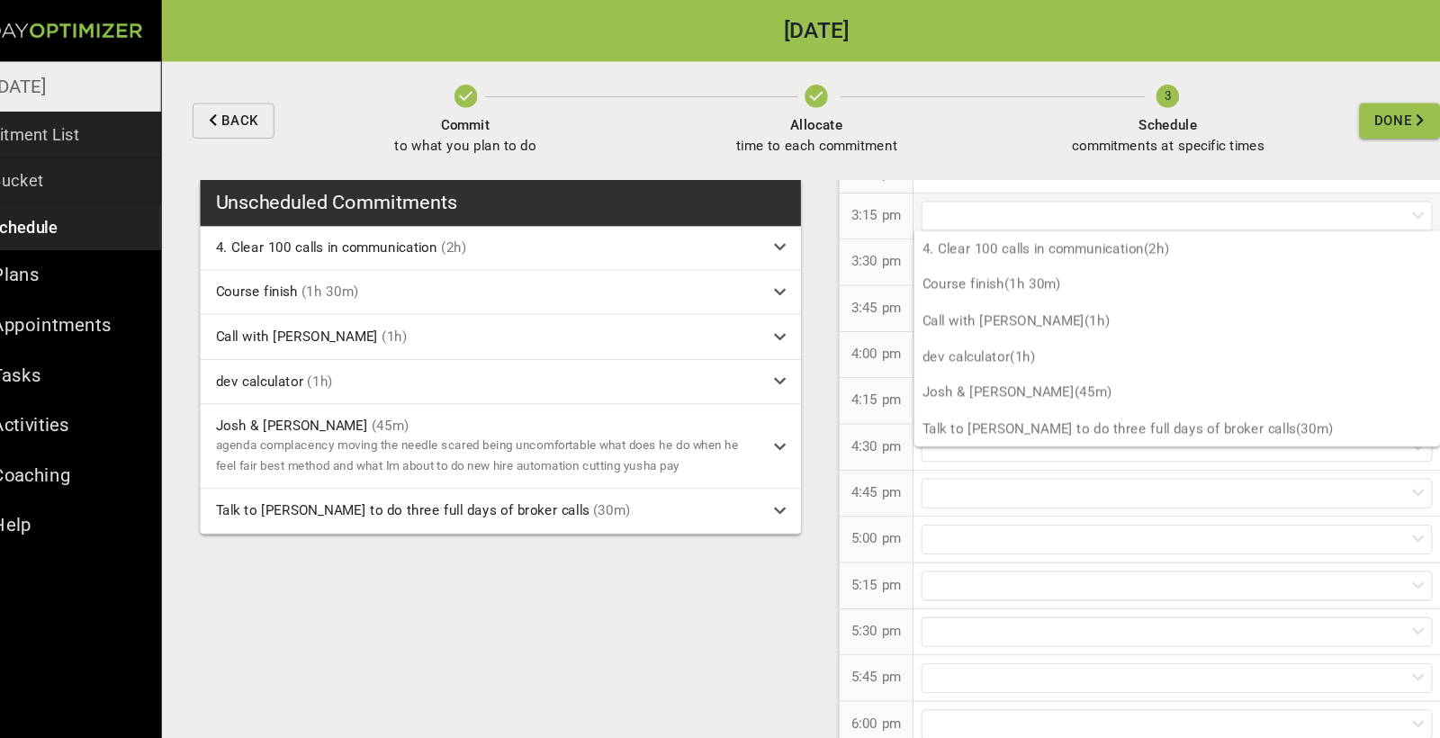
click at [764, 544] on div "Unscheduled Commitments 4. Clear 100 calls in communication (2h) Course finish …" at bounding box center [828, 453] width 1224 height 570
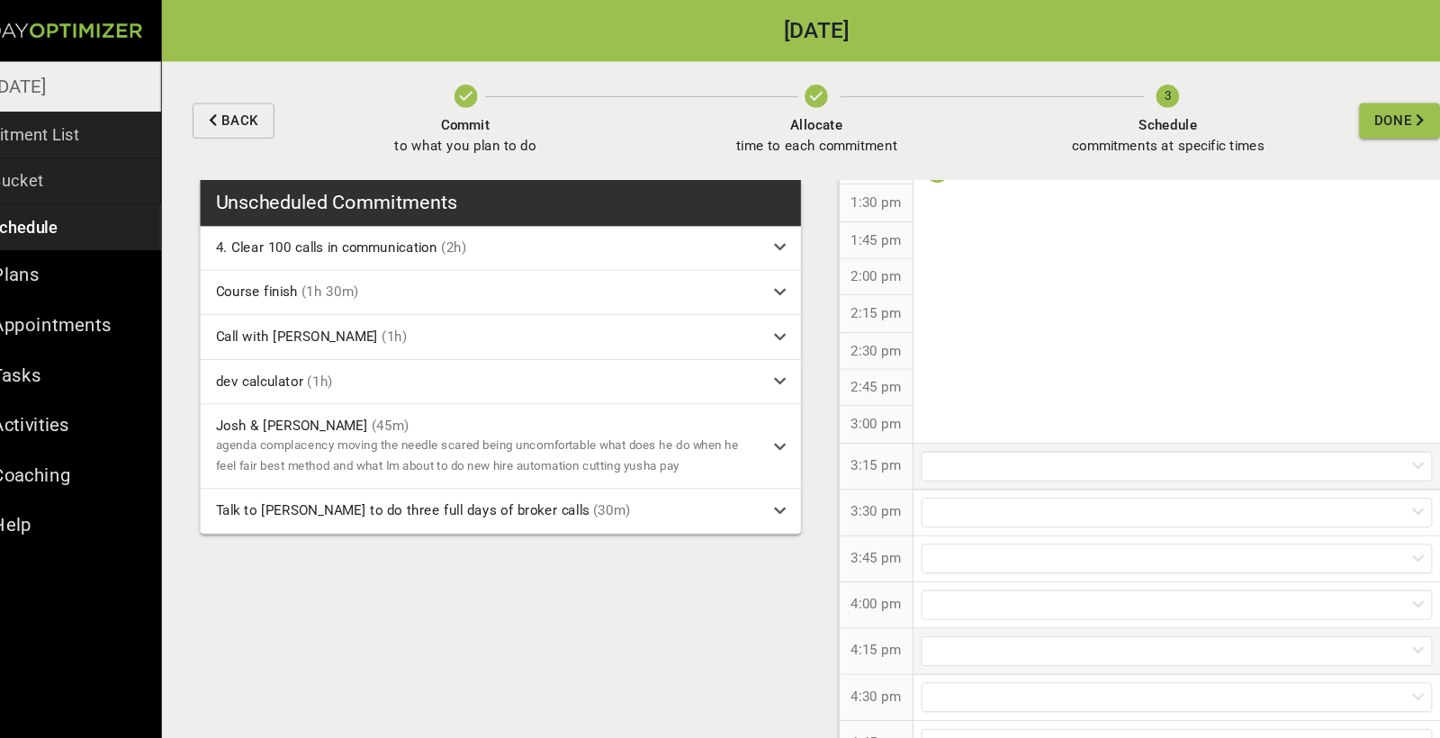
scroll to position [1142, 0]
click at [926, 387] on div at bounding box center [1165, 395] width 478 height 28
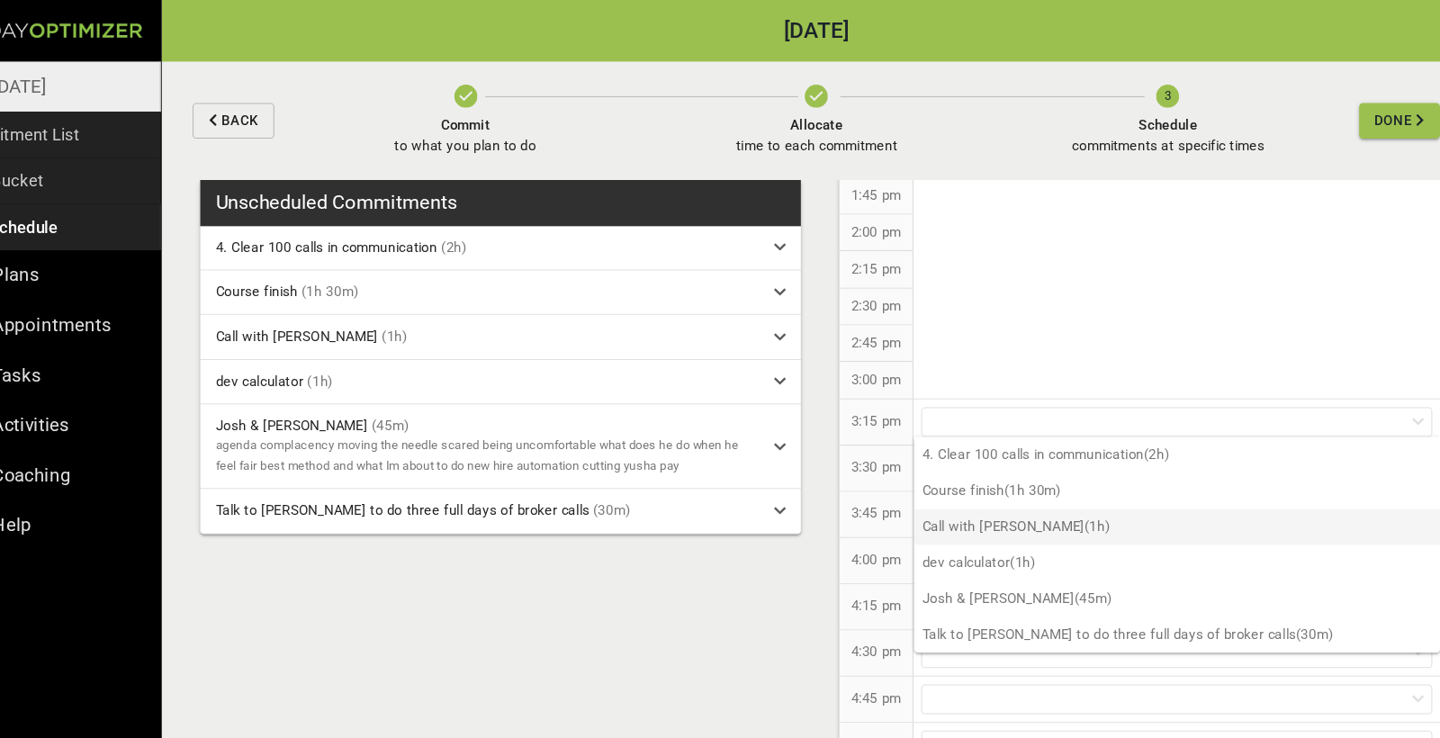
click at [946, 499] on p "Call with [PERSON_NAME] (1h)" at bounding box center [1165, 492] width 491 height 33
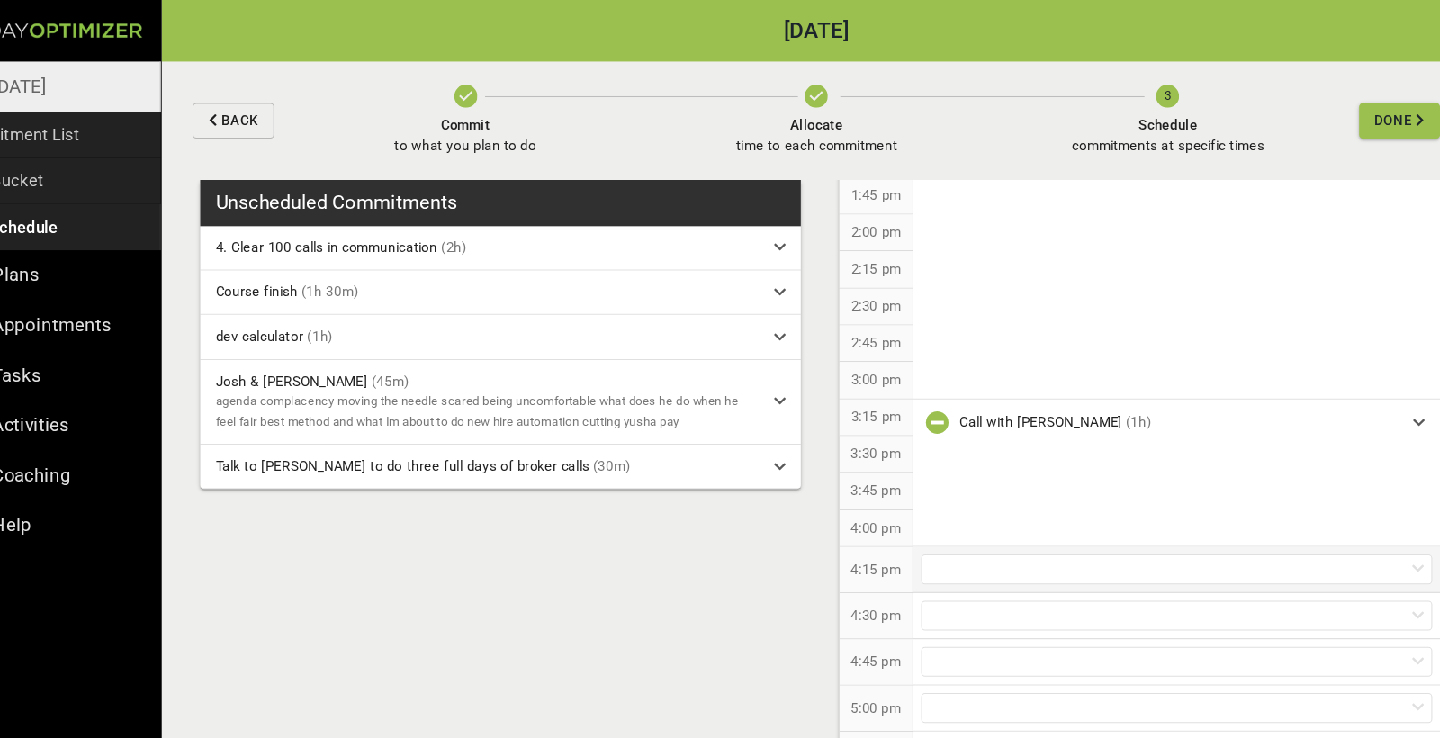
click at [932, 518] on div at bounding box center [1165, 532] width 478 height 28
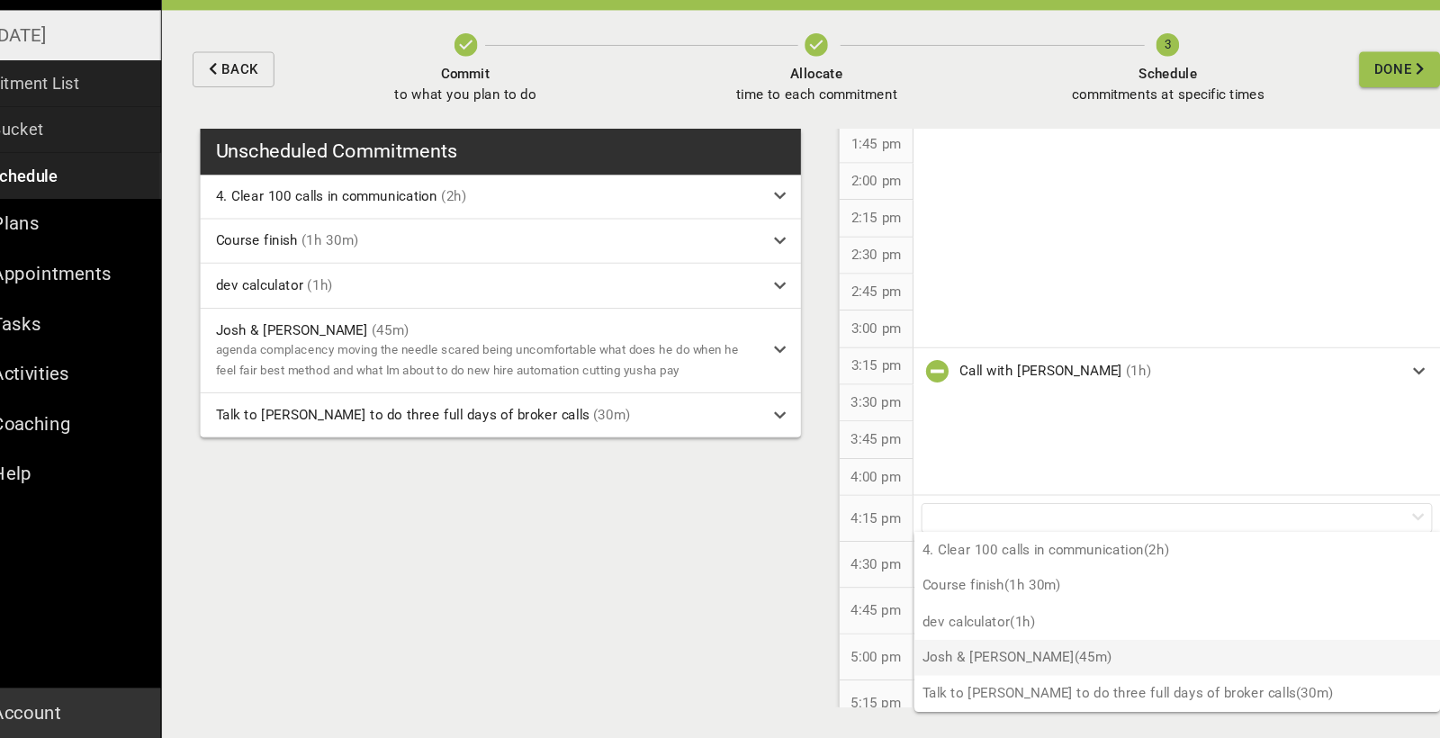
scroll to position [0, 0]
click at [920, 646] on p "[PERSON_NAME] & [PERSON_NAME] (45m)" at bounding box center [1165, 662] width 491 height 33
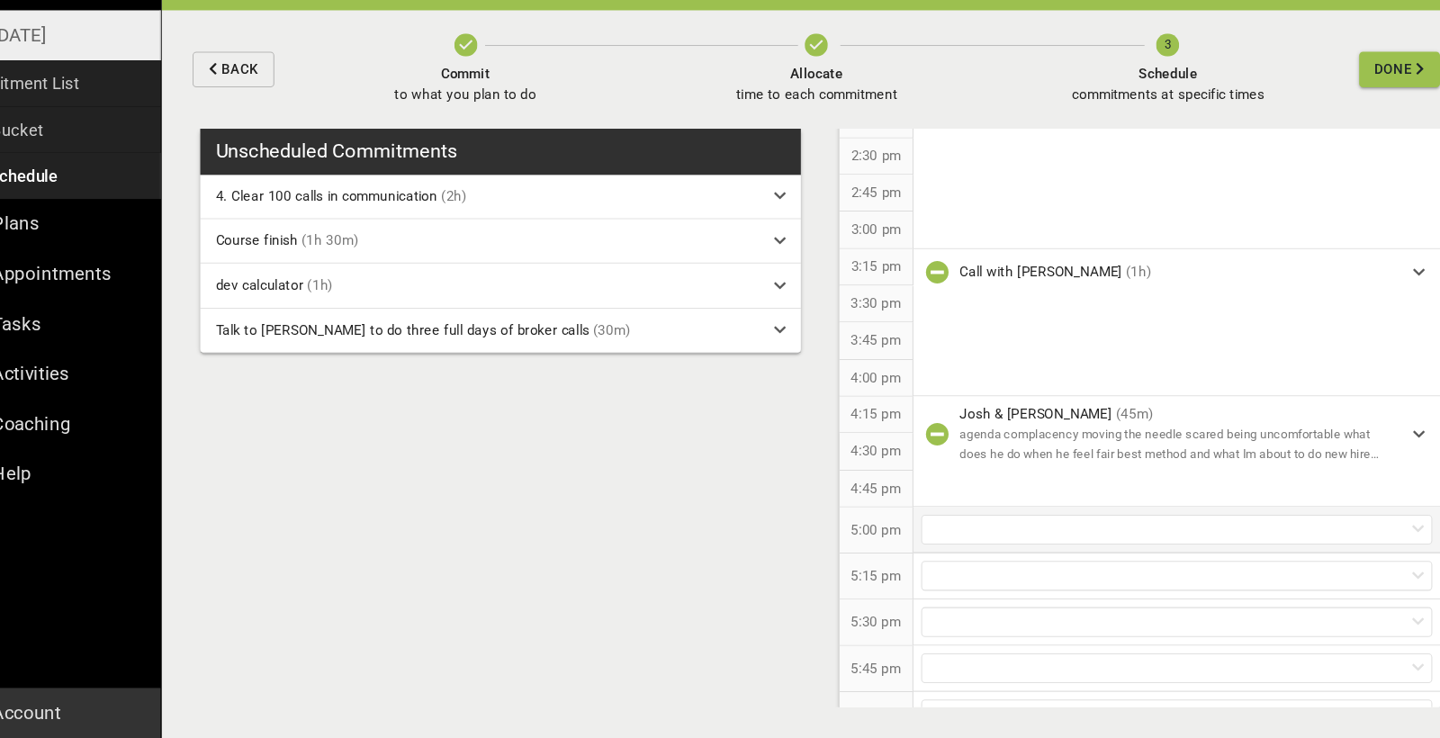
scroll to position [1244, 0]
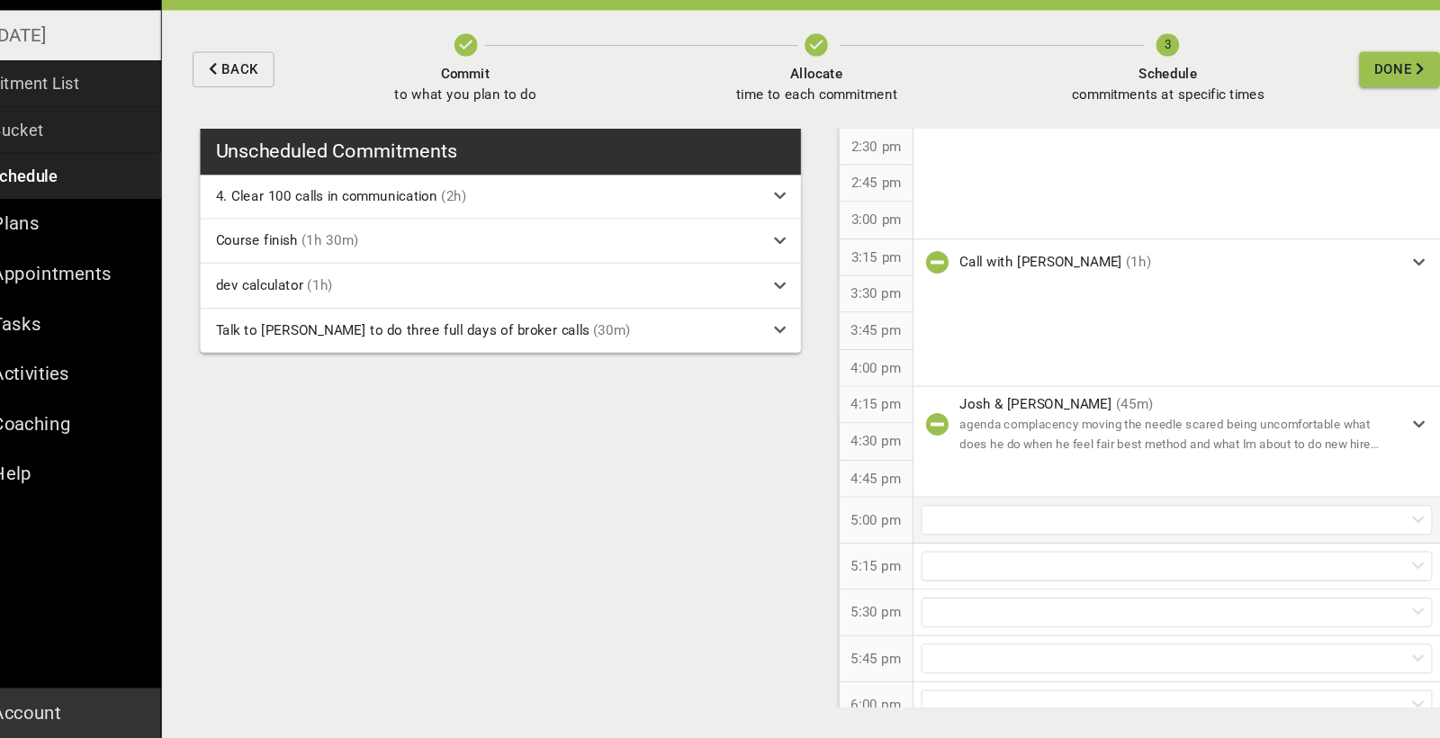
click at [942, 520] on div at bounding box center [1165, 534] width 478 height 28
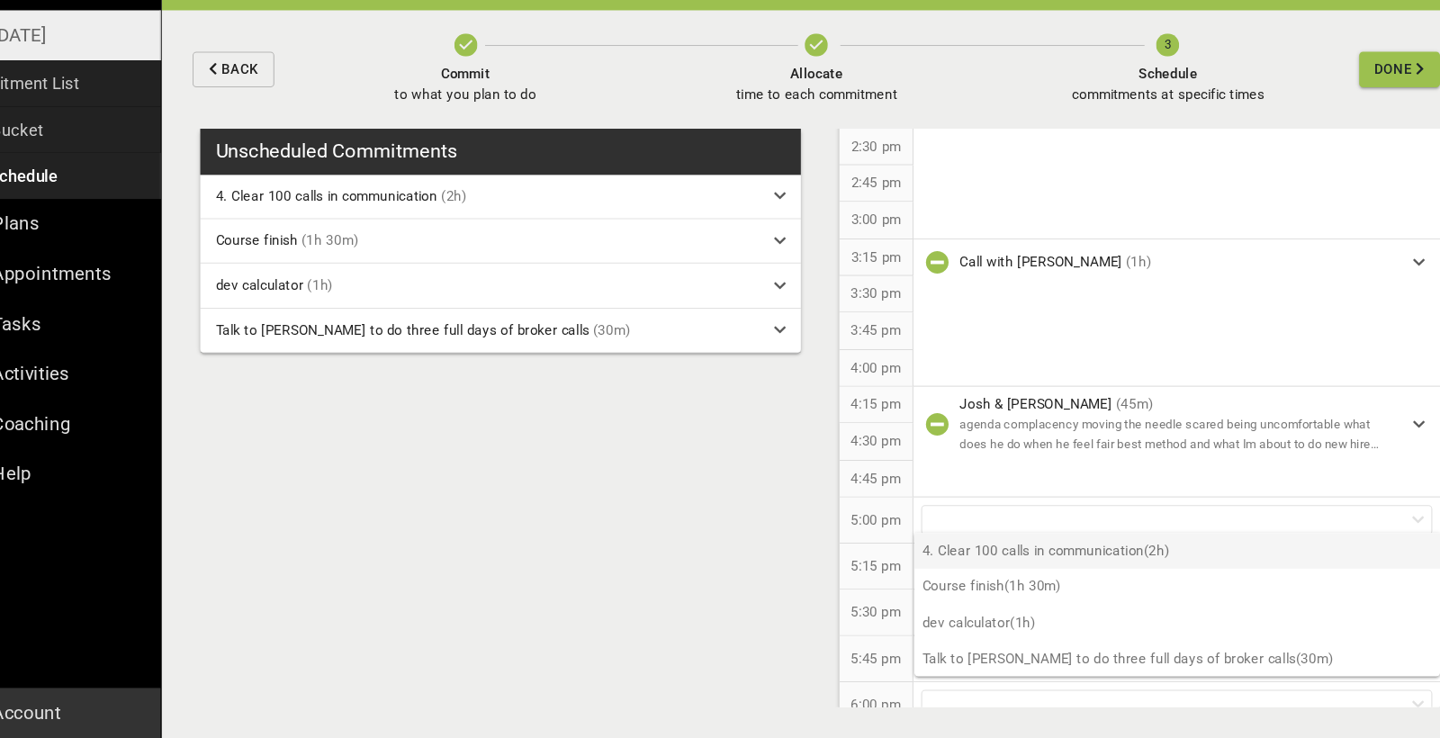
click at [934, 546] on p "4. Clear 100 calls in communication (2h)" at bounding box center [1165, 562] width 491 height 33
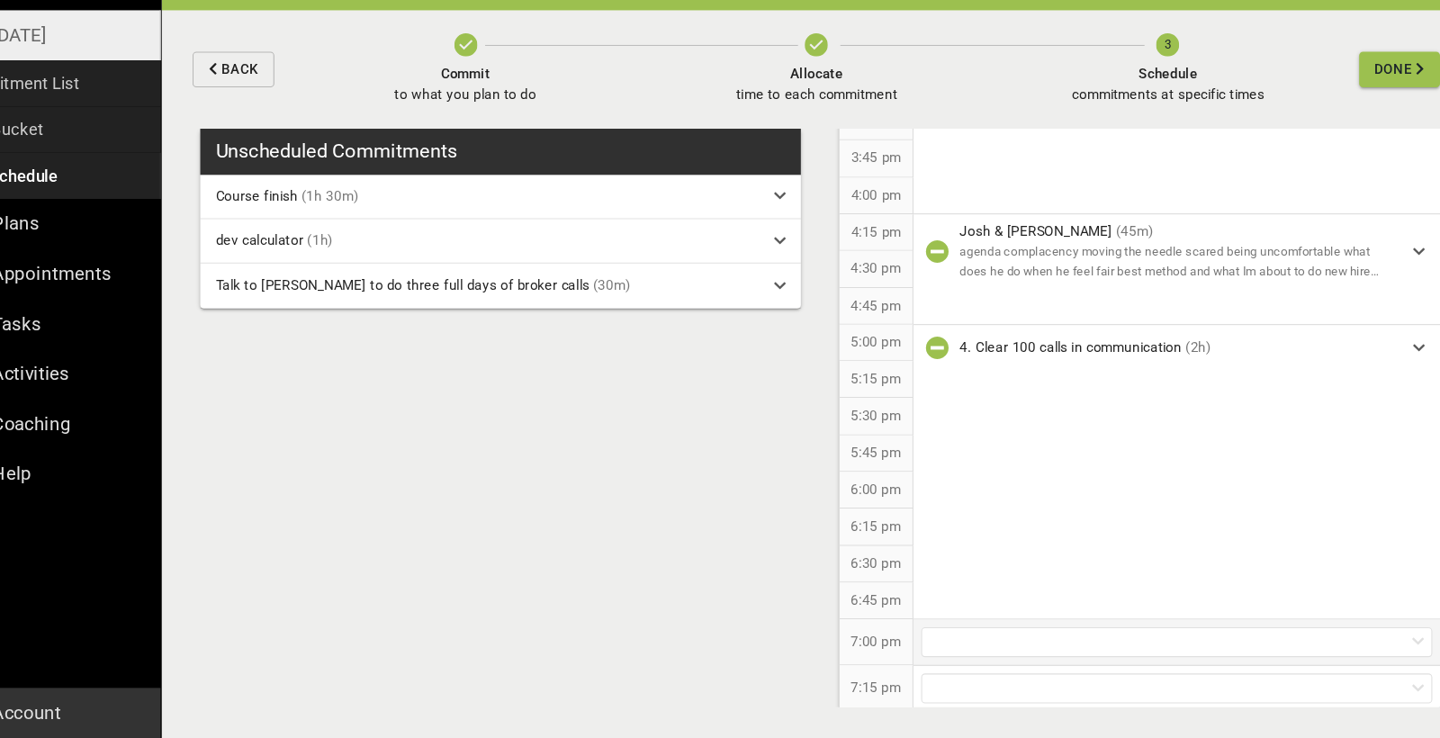
scroll to position [0, 0]
click at [926, 635] on div at bounding box center [1165, 649] width 478 height 28
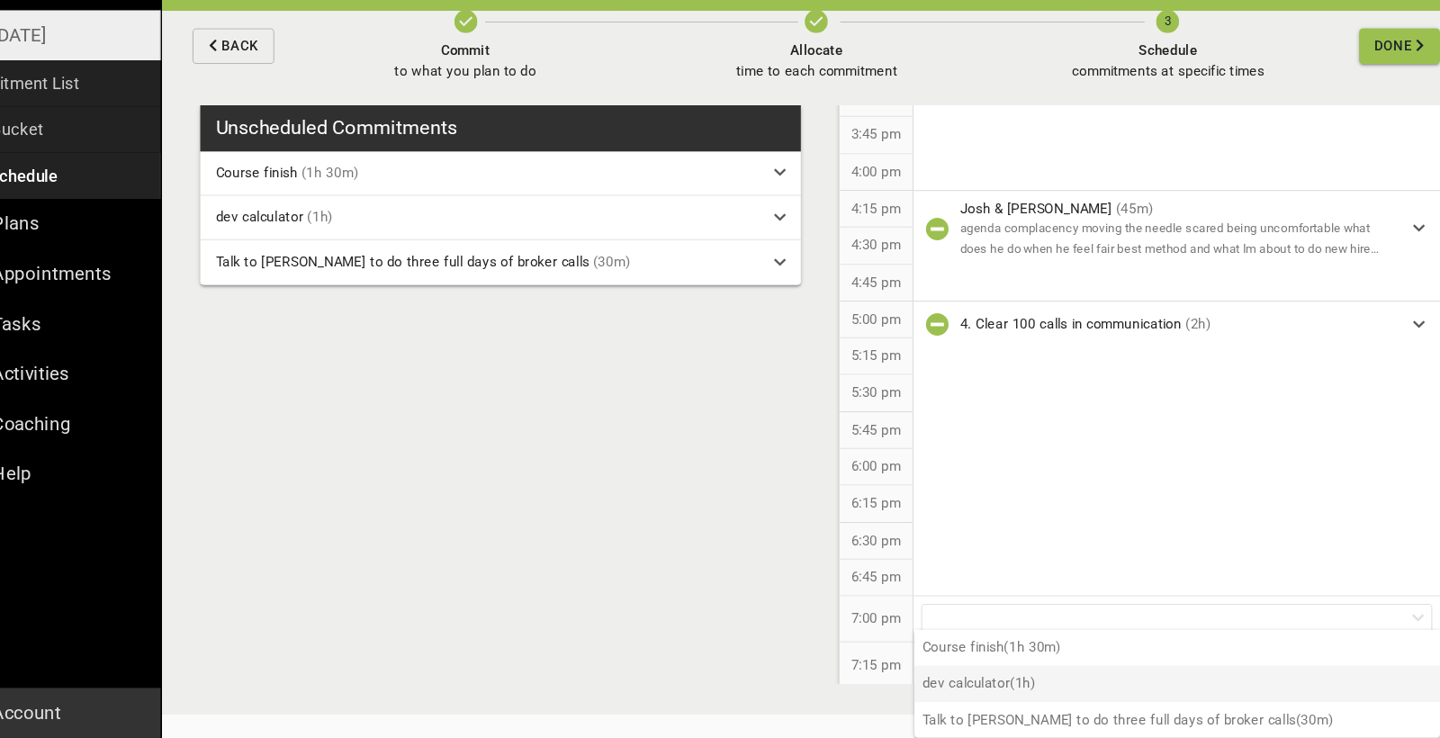
scroll to position [22, 0]
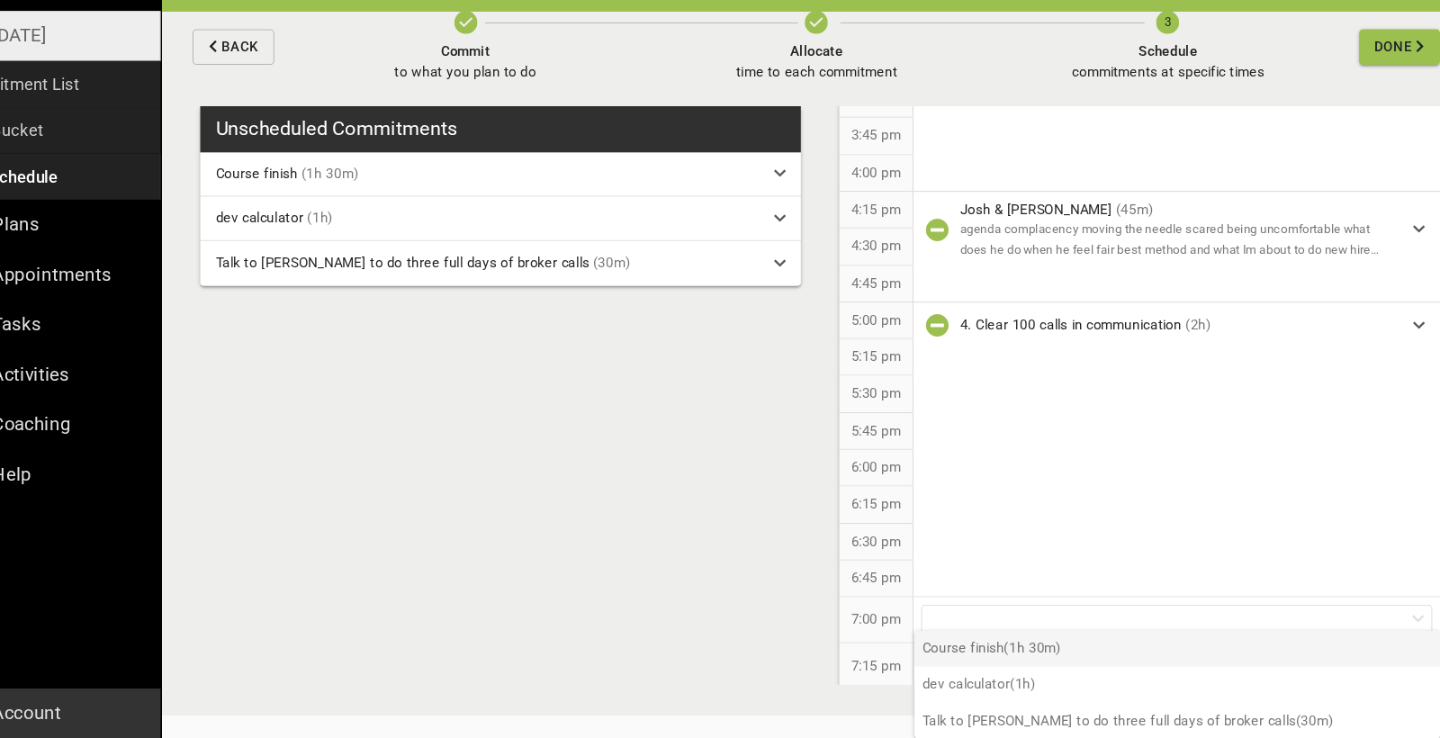
click at [961, 637] on p "Course finish (1h 30m)" at bounding box center [1165, 653] width 491 height 33
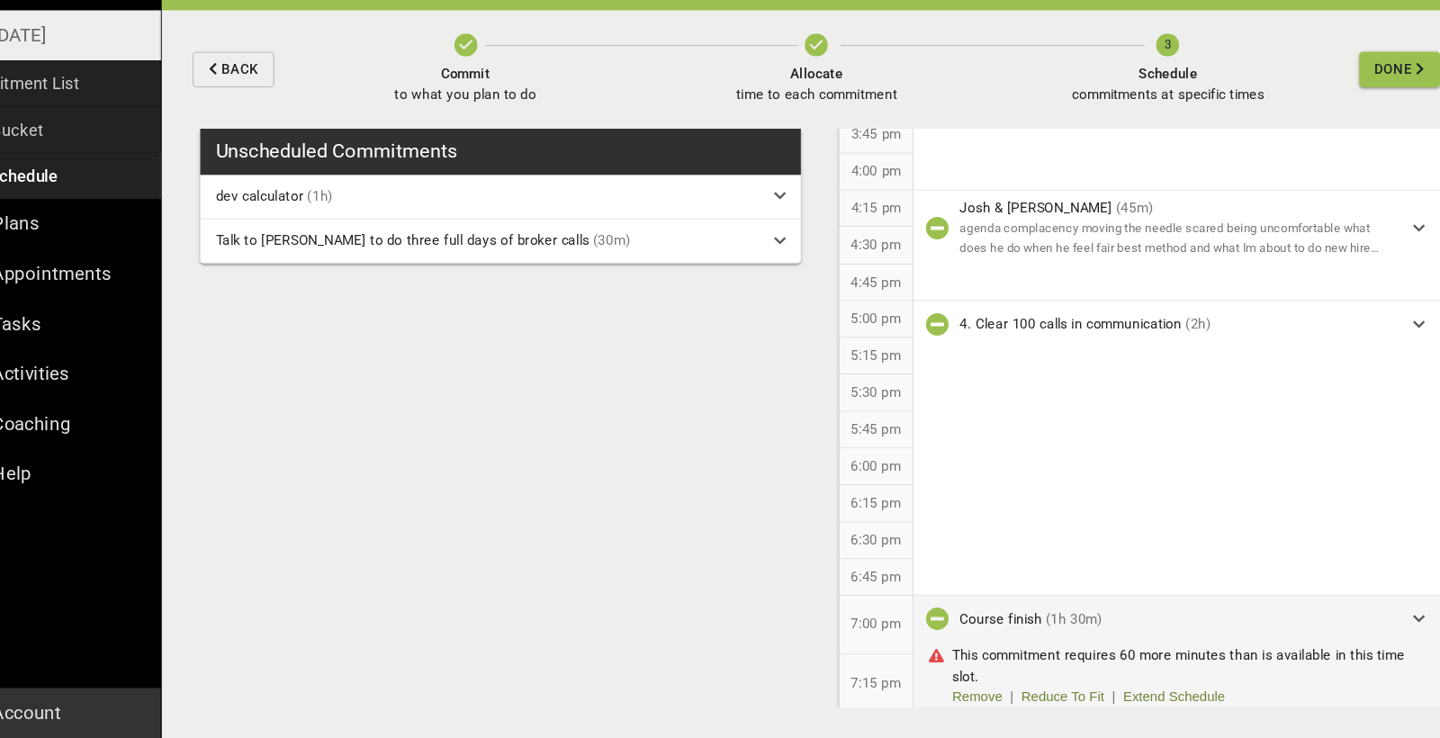
scroll to position [1427, 0]
click at [1115, 691] on link "Extend Schedule" at bounding box center [1162, 700] width 95 height 19
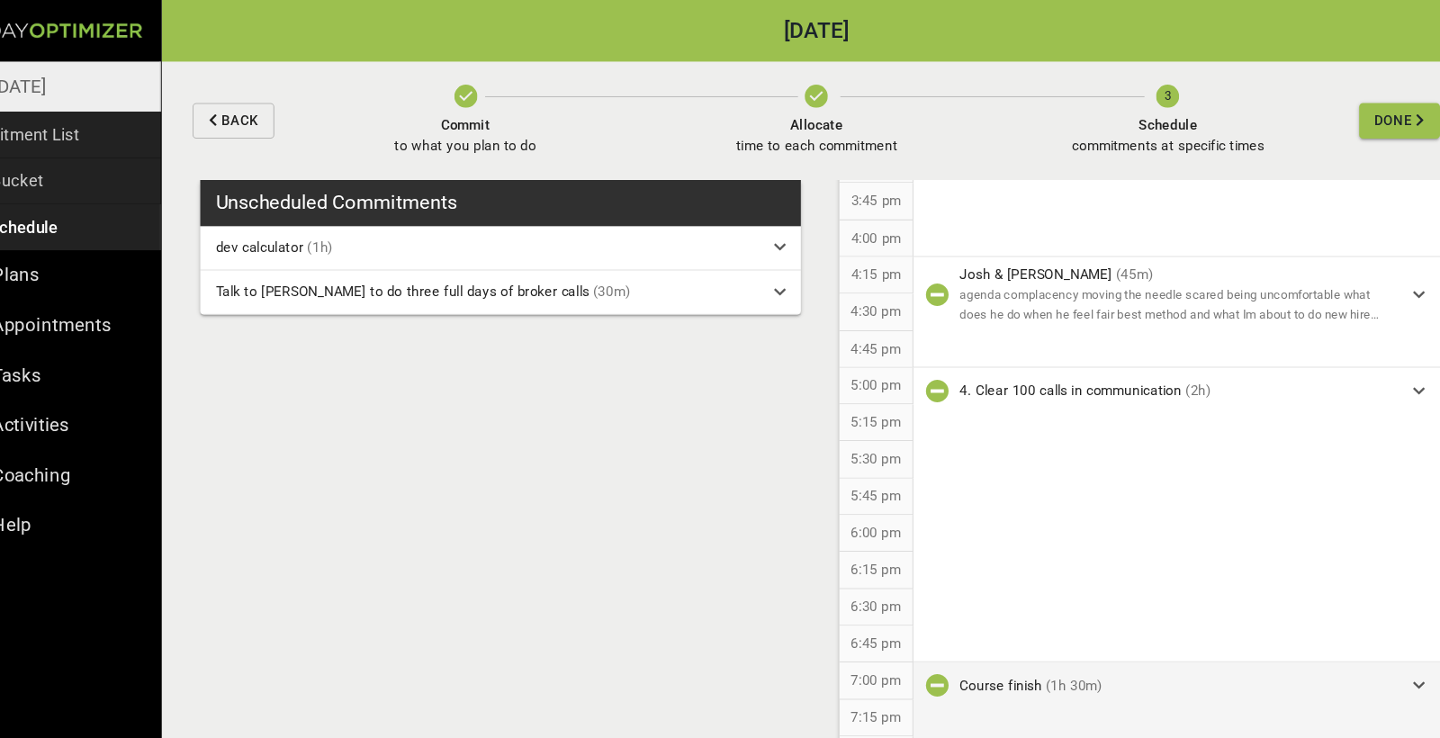
scroll to position [0, 0]
click at [1350, 113] on span "Done" at bounding box center [1367, 113] width 35 height 23
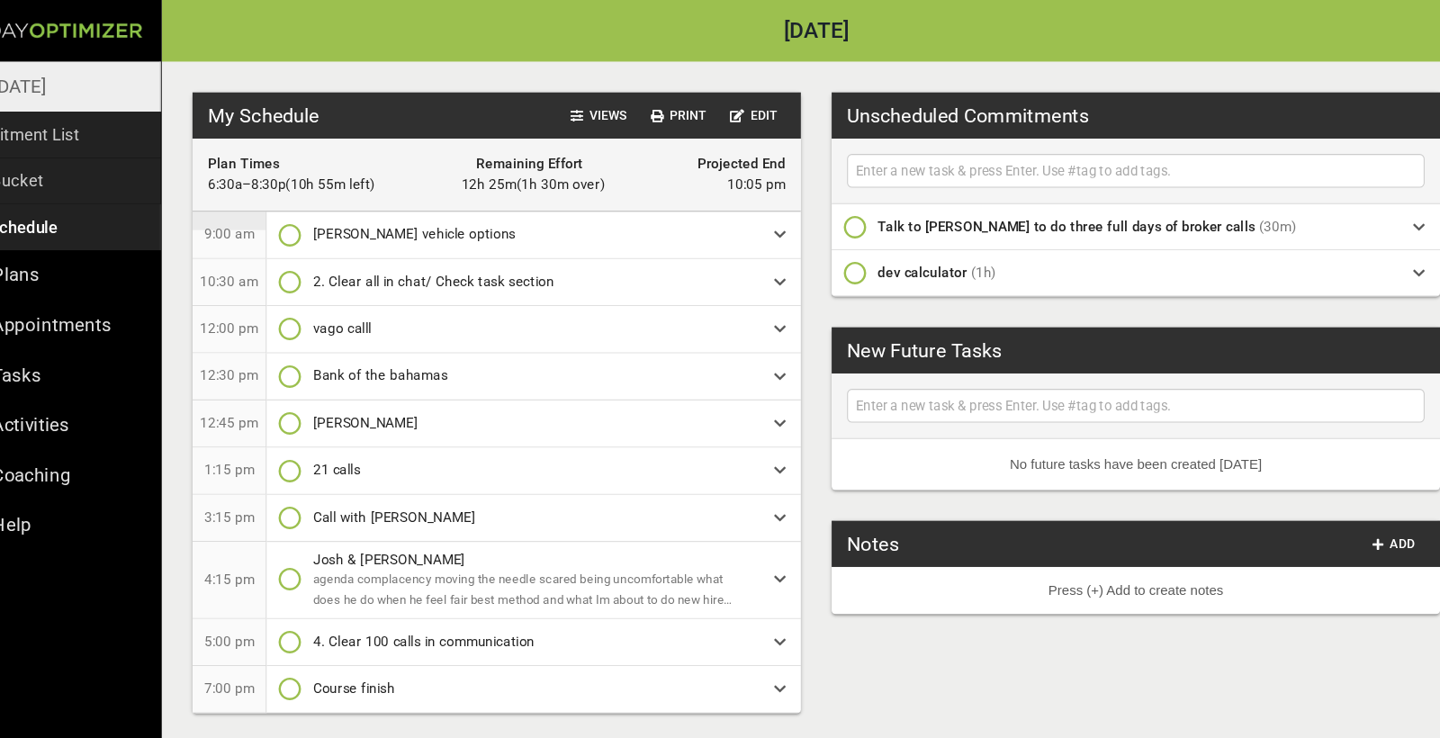
click at [879, 165] on input "text" at bounding box center [1126, 160] width 531 height 23
